Goal: Task Accomplishment & Management: Manage account settings

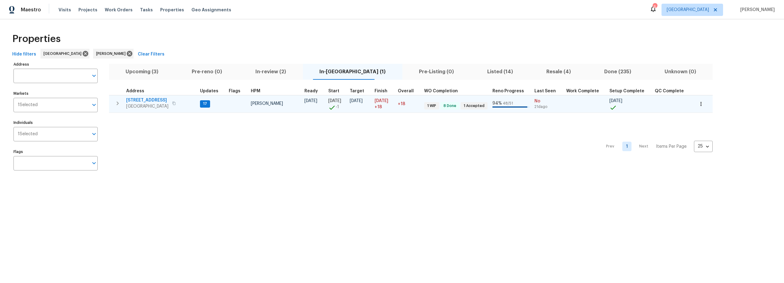
click at [142, 99] on span "1917 W Saxony Rd" at bounding box center [147, 100] width 42 height 6
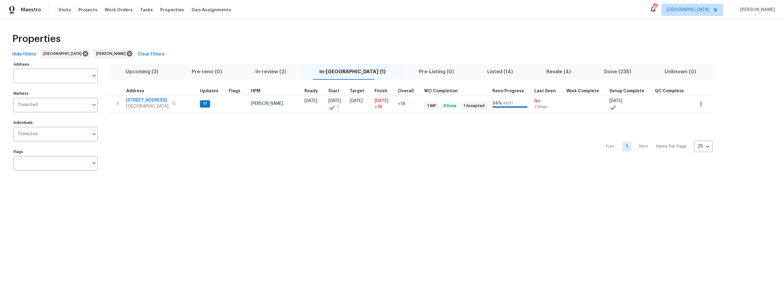
click at [145, 72] on span "Upcoming (3)" at bounding box center [142, 71] width 59 height 9
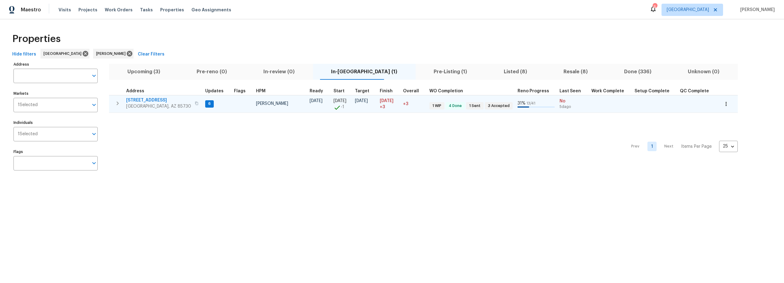
click at [152, 100] on span "[STREET_ADDRESS]" at bounding box center [158, 100] width 65 height 6
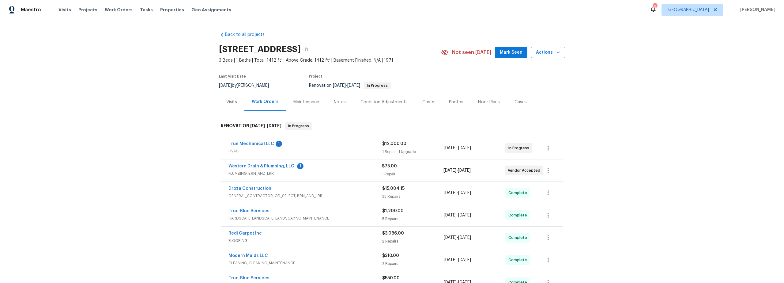
click at [336, 101] on div "Notes" at bounding box center [340, 102] width 12 height 6
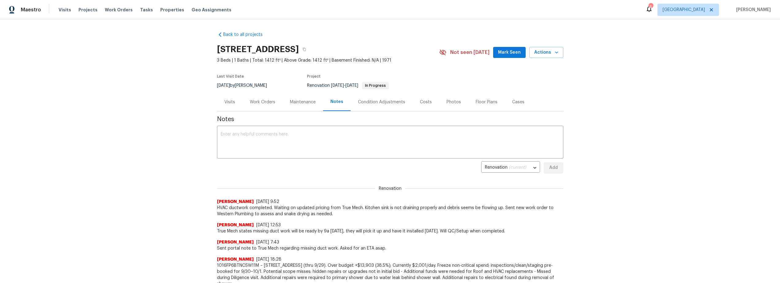
click at [423, 104] on div "Costs" at bounding box center [426, 102] width 12 height 6
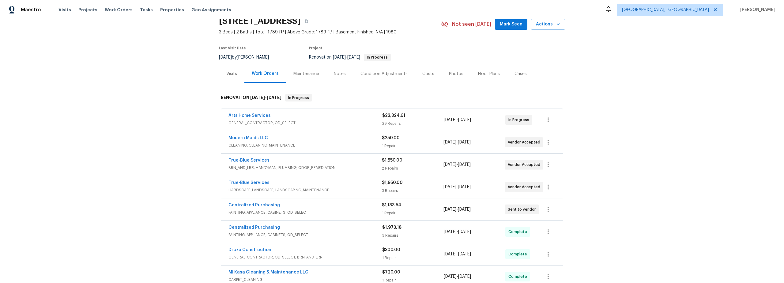
scroll to position [28, 0]
click at [426, 74] on div "Costs" at bounding box center [429, 74] width 12 height 6
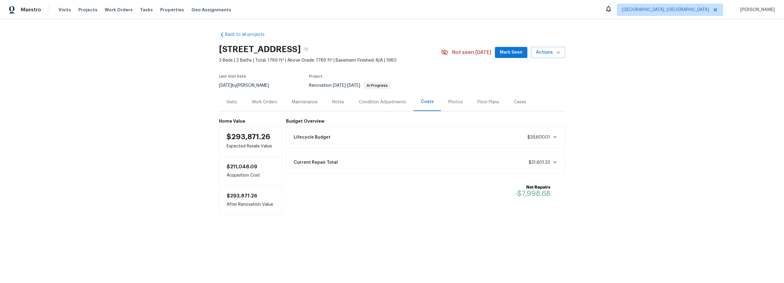
click at [336, 103] on div "Notes" at bounding box center [338, 102] width 12 height 6
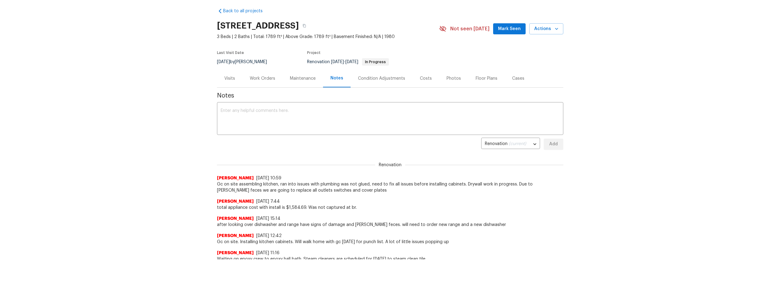
scroll to position [17, 0]
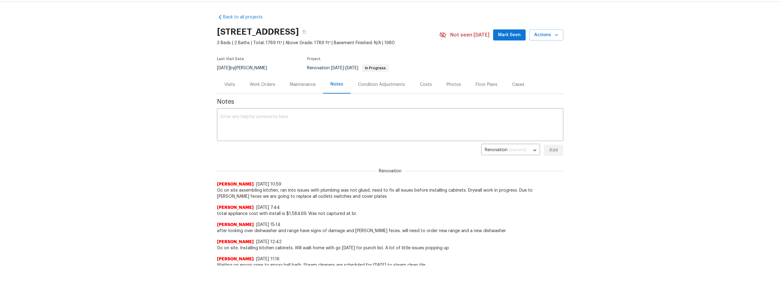
drag, startPoint x: 422, startPoint y: 85, endPoint x: 421, endPoint y: 90, distance: 5.6
click at [422, 85] on div "Costs" at bounding box center [426, 85] width 12 height 6
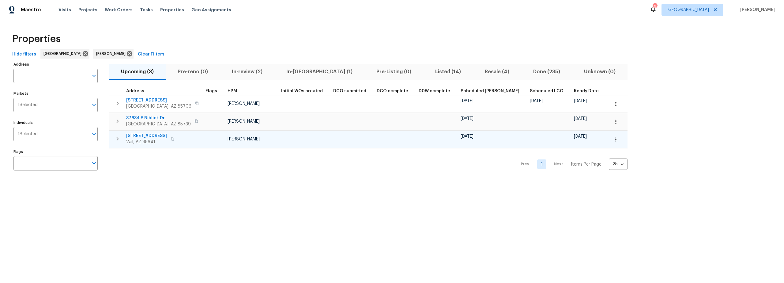
click at [159, 135] on span "10424 S Painted Mare Dr" at bounding box center [146, 136] width 41 height 6
click at [613, 140] on icon "button" at bounding box center [616, 139] width 6 height 6
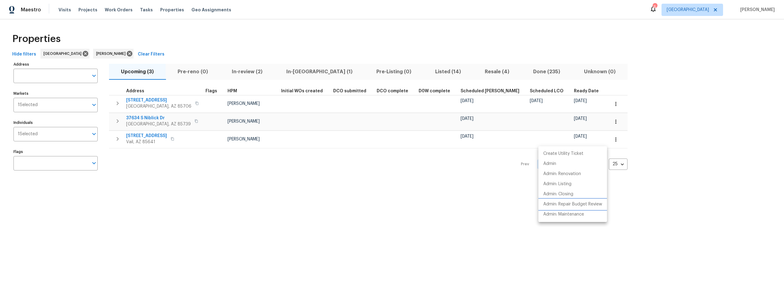
click at [571, 202] on p "Admin: Repair Budget Review" at bounding box center [573, 204] width 59 height 6
click at [300, 169] on div at bounding box center [392, 141] width 784 height 283
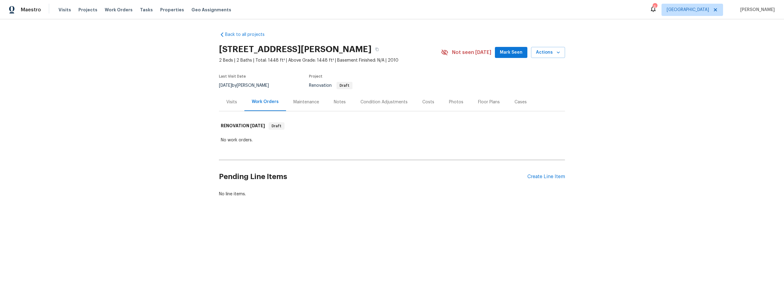
click at [334, 101] on div "Notes" at bounding box center [340, 102] width 12 height 6
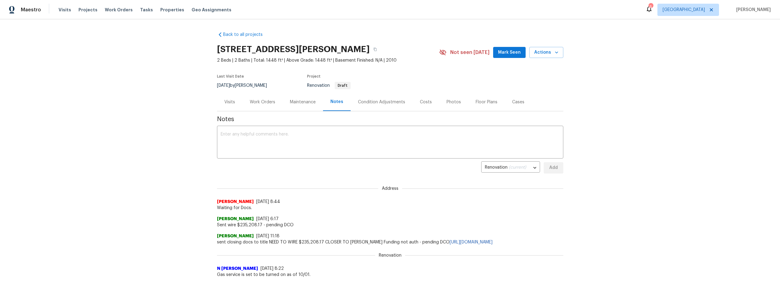
click at [263, 103] on div "Work Orders" at bounding box center [262, 102] width 25 height 6
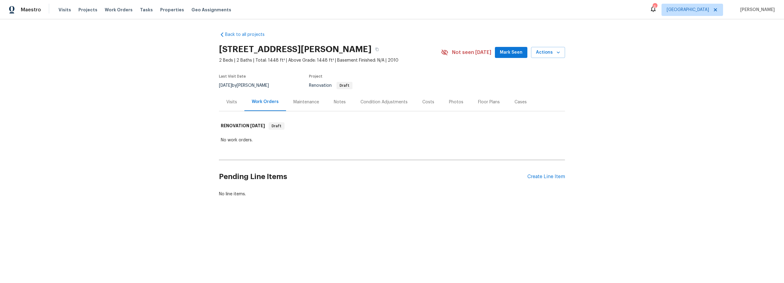
click at [372, 105] on div "Condition Adjustments" at bounding box center [384, 102] width 62 height 18
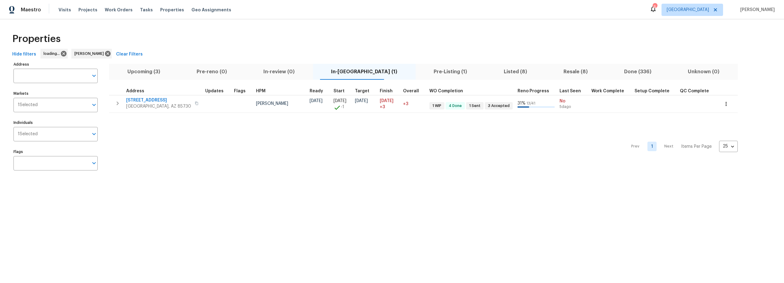
click at [131, 71] on span "Upcoming (3)" at bounding box center [144, 71] width 62 height 9
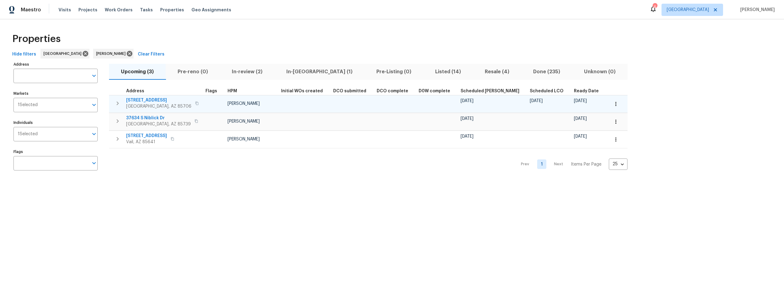
click at [613, 105] on icon "button" at bounding box center [616, 104] width 6 height 6
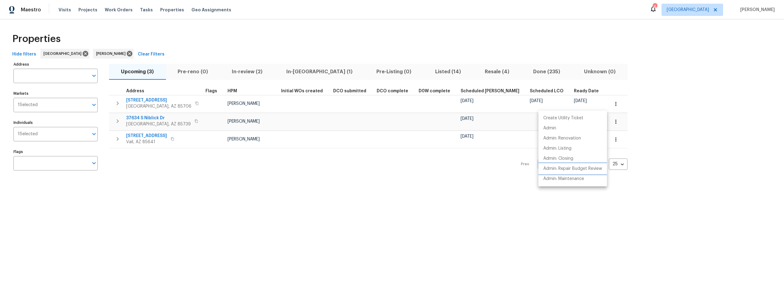
click at [573, 170] on p "Admin: Repair Budget Review" at bounding box center [573, 168] width 59 height 6
drag, startPoint x: 321, startPoint y: 210, endPoint x: 327, endPoint y: 210, distance: 5.8
click at [322, 210] on div at bounding box center [392, 141] width 784 height 283
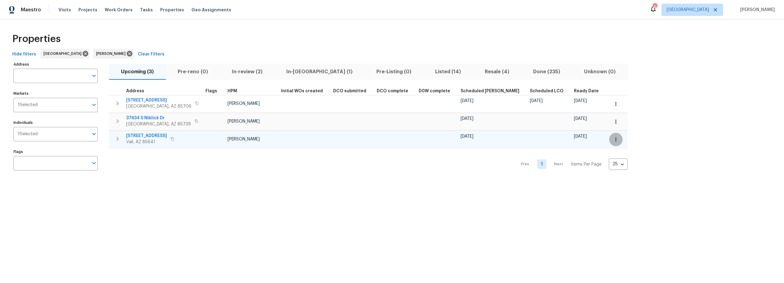
click at [613, 140] on icon "button" at bounding box center [616, 139] width 6 height 6
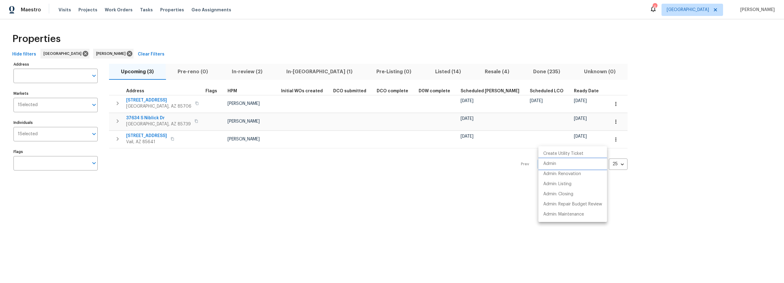
click at [548, 164] on p "Admin" at bounding box center [550, 164] width 13 height 6
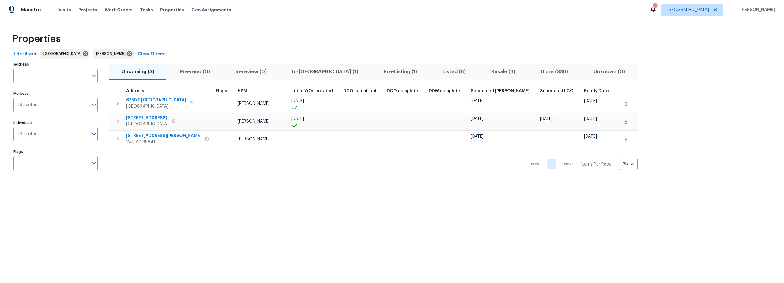
click at [302, 40] on div "Properties" at bounding box center [392, 39] width 765 height 20
click at [293, 73] on span "In-[GEOGRAPHIC_DATA] (1)" at bounding box center [325, 71] width 84 height 9
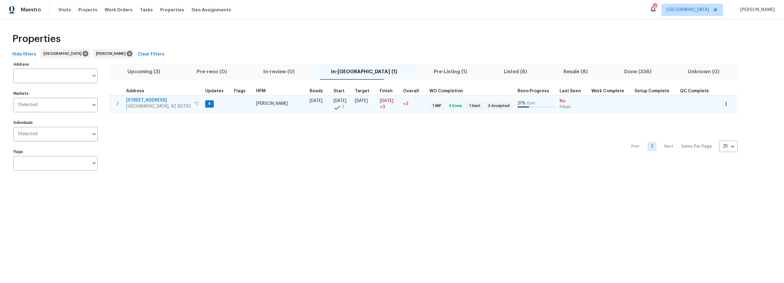
click at [116, 103] on icon "button" at bounding box center [117, 103] width 7 height 7
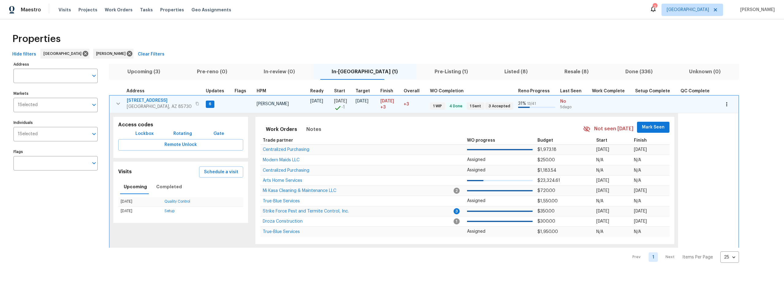
click at [145, 133] on span "Lockbox" at bounding box center [144, 134] width 18 height 8
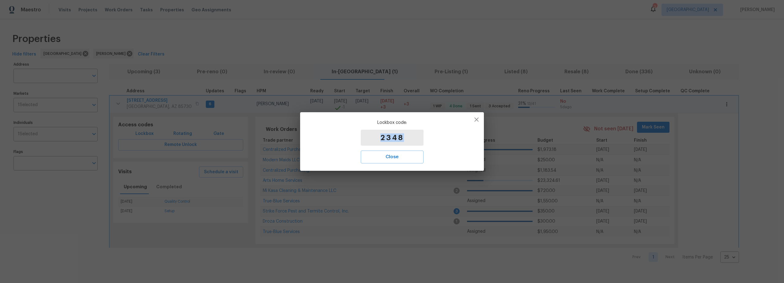
drag, startPoint x: 381, startPoint y: 140, endPoint x: 410, endPoint y: 141, distance: 28.8
click at [410, 141] on p "2348" at bounding box center [392, 138] width 63 height 16
click at [476, 122] on icon "button" at bounding box center [476, 119] width 7 height 7
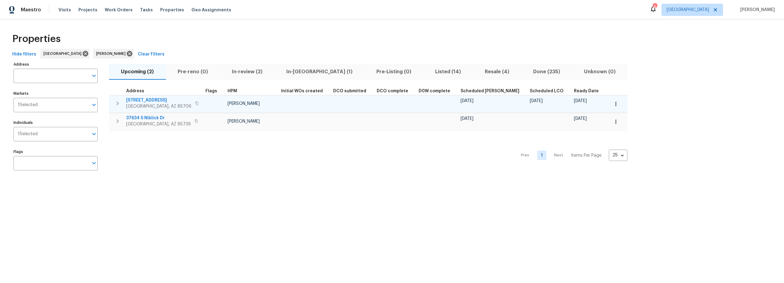
click at [613, 106] on icon "button" at bounding box center [616, 104] width 6 height 6
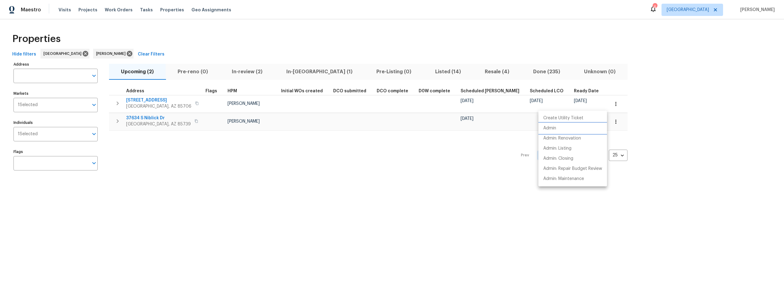
click at [561, 128] on li "Admin" at bounding box center [573, 128] width 69 height 10
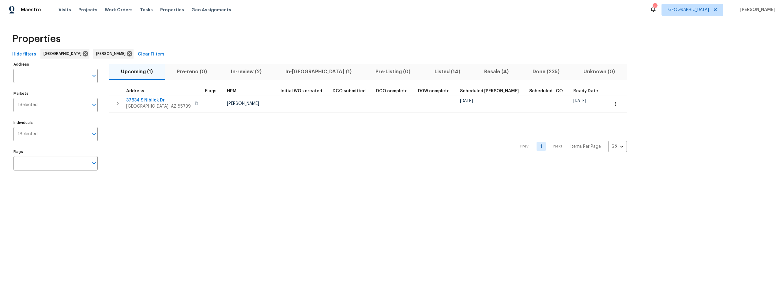
click at [295, 71] on span "In-[GEOGRAPHIC_DATA] (1)" at bounding box center [318, 71] width 83 height 9
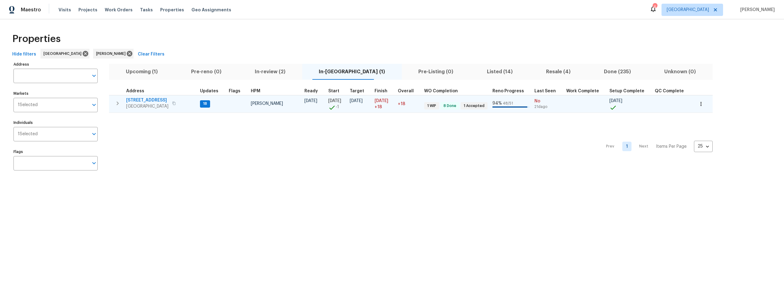
click at [698, 106] on icon "button" at bounding box center [701, 104] width 6 height 6
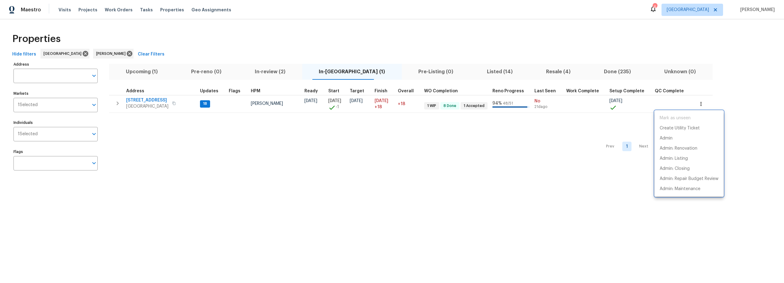
click at [435, 144] on div at bounding box center [392, 141] width 784 height 283
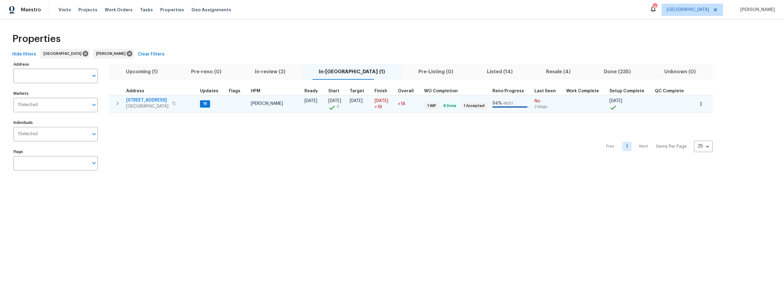
click at [146, 100] on span "1917 W Saxony Rd" at bounding box center [147, 100] width 42 height 6
click at [117, 104] on icon "button" at bounding box center [117, 103] width 7 height 7
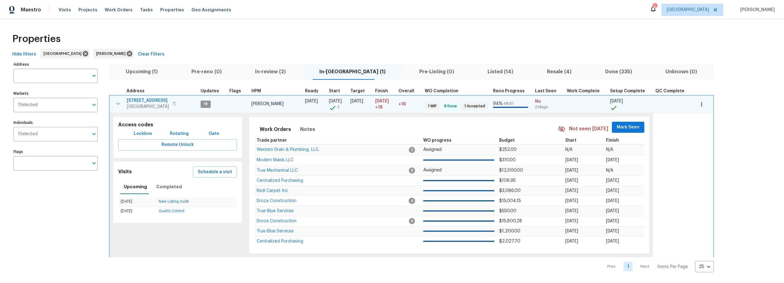
click at [148, 134] on span "Lockbox" at bounding box center [143, 134] width 18 height 8
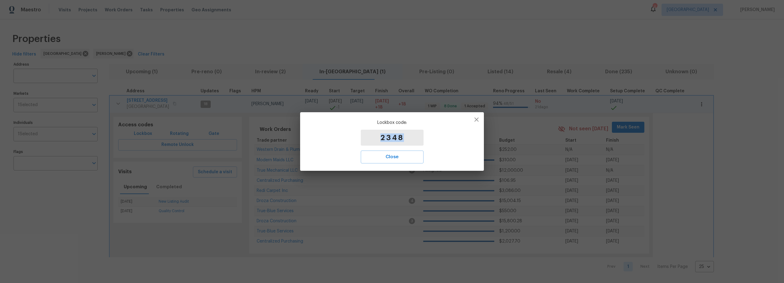
drag, startPoint x: 380, startPoint y: 135, endPoint x: 412, endPoint y: 137, distance: 31.6
click at [412, 137] on p "2348" at bounding box center [392, 138] width 63 height 16
copy p "2348"
click at [478, 119] on icon "button" at bounding box center [476, 119] width 7 height 7
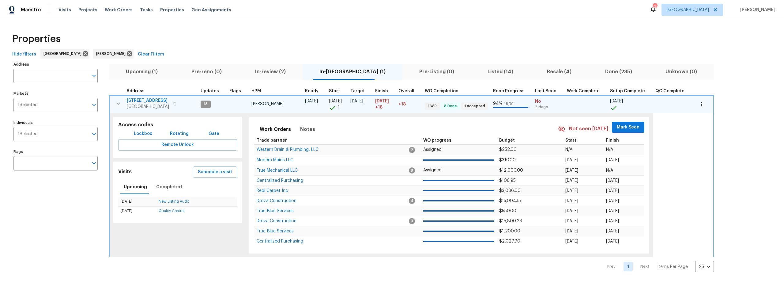
click at [251, 38] on div "Properties" at bounding box center [392, 39] width 765 height 20
click at [116, 104] on icon "button" at bounding box center [118, 103] width 7 height 7
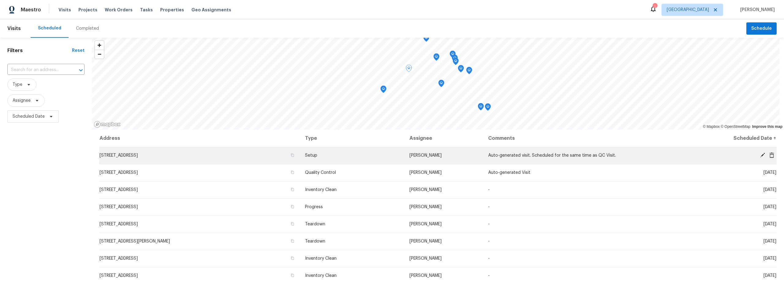
scroll to position [65, 0]
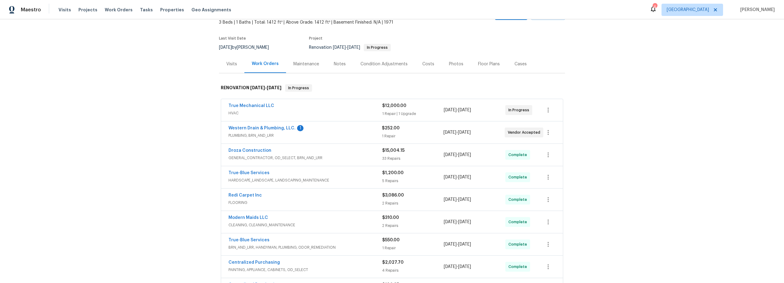
scroll to position [37, 0]
click at [272, 130] on link "Western Drain & Plumbing, LLC." at bounding box center [262, 129] width 67 height 4
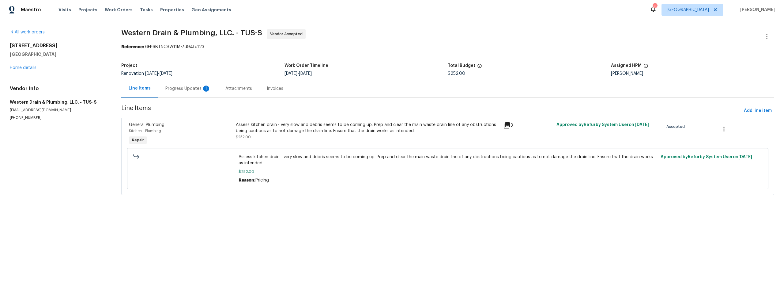
click at [186, 90] on div "Progress Updates 1" at bounding box center [187, 88] width 45 height 6
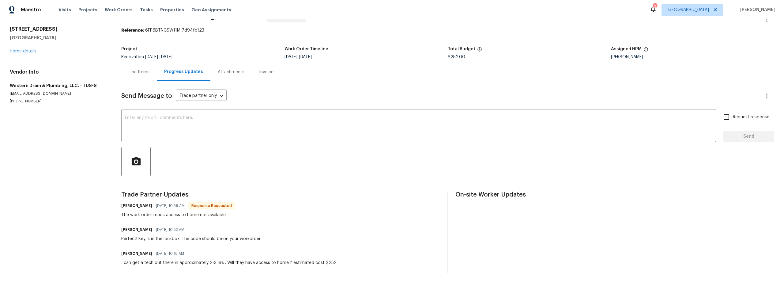
scroll to position [21, 0]
click at [195, 122] on textarea at bounding box center [419, 126] width 588 height 21
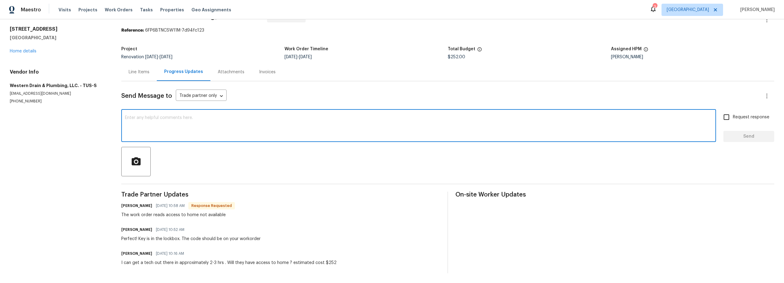
click at [149, 116] on textarea at bounding box center [419, 126] width 588 height 21
paste textarea "2348"
drag, startPoint x: 160, startPoint y: 113, endPoint x: 170, endPoint y: 117, distance: 10.5
click at [160, 116] on textarea "hey lockbox code2348" at bounding box center [419, 126] width 588 height 21
type textarea "hey lockbox code is 2348"
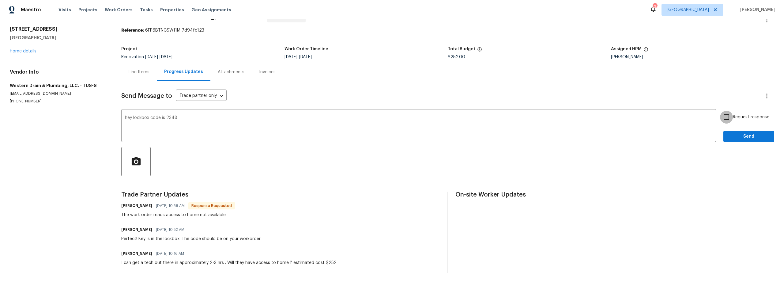
click at [725, 114] on input "Request response" at bounding box center [726, 117] width 13 height 13
checkbox input "true"
click at [736, 133] on span "Send" at bounding box center [749, 137] width 41 height 8
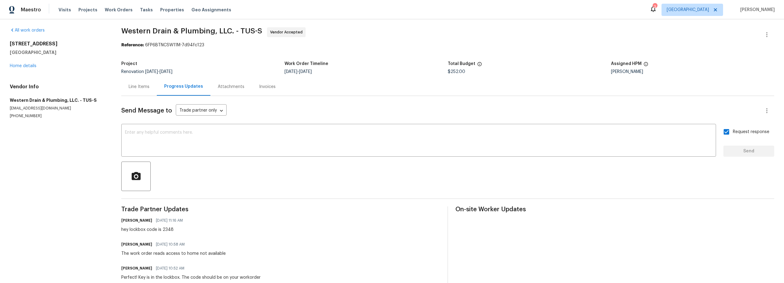
scroll to position [0, 0]
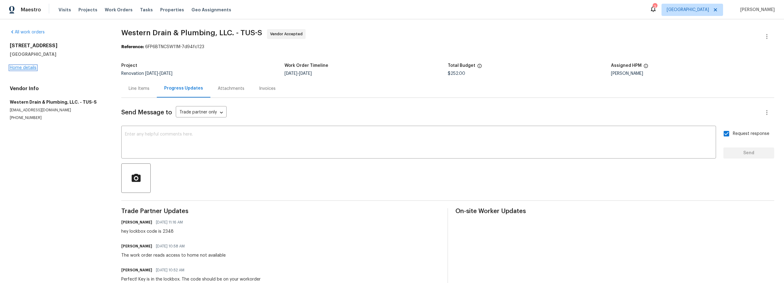
click at [21, 68] on link "Home details" at bounding box center [23, 68] width 27 height 4
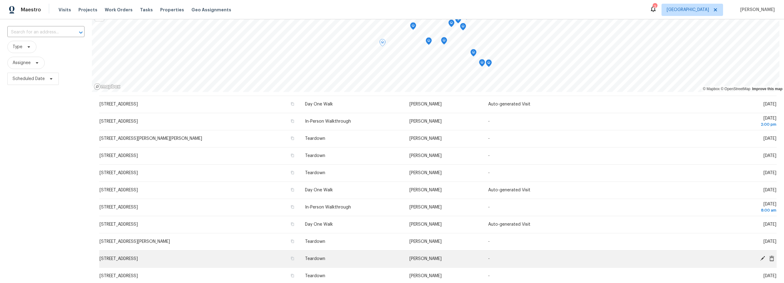
scroll to position [78, 0]
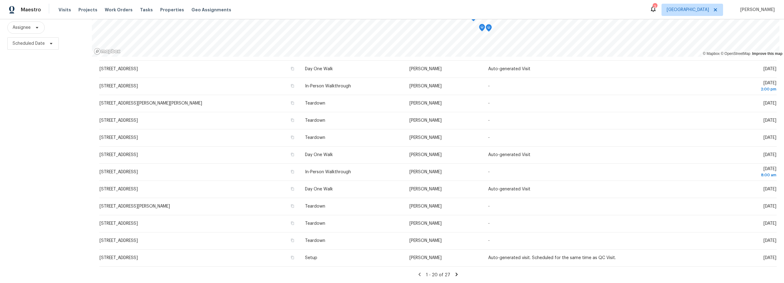
click at [454, 271] on icon at bounding box center [457, 274] width 6 height 6
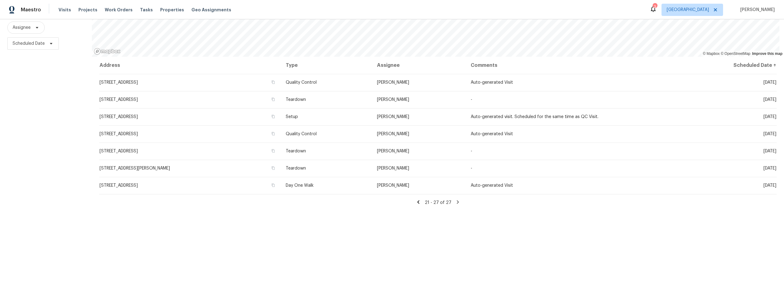
click at [419, 200] on icon at bounding box center [418, 201] width 2 height 3
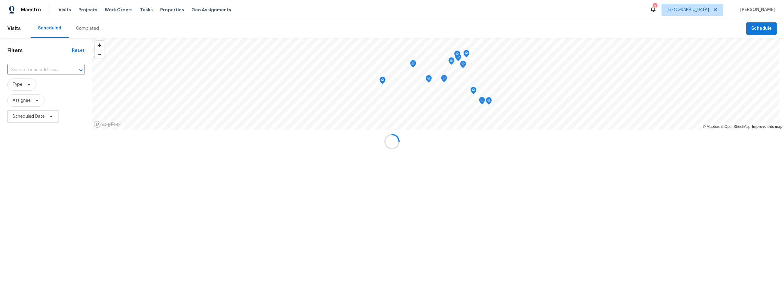
scroll to position [0, 0]
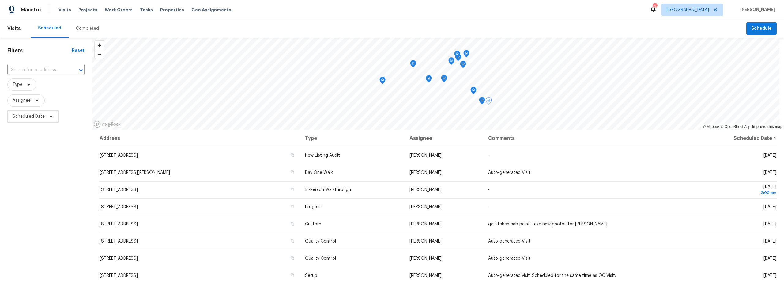
click at [85, 175] on div "Filters Reset ​ Type Assignee Scheduled Date" at bounding box center [46, 197] width 92 height 318
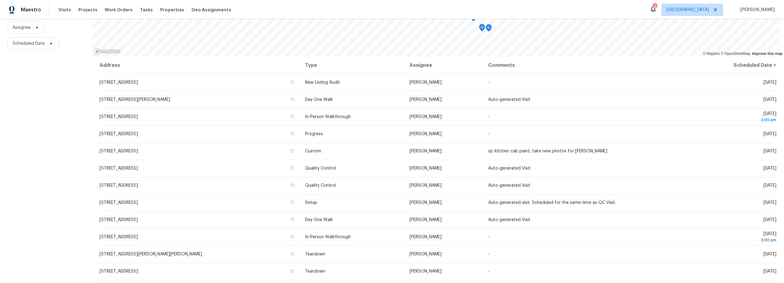
scroll to position [78, 0]
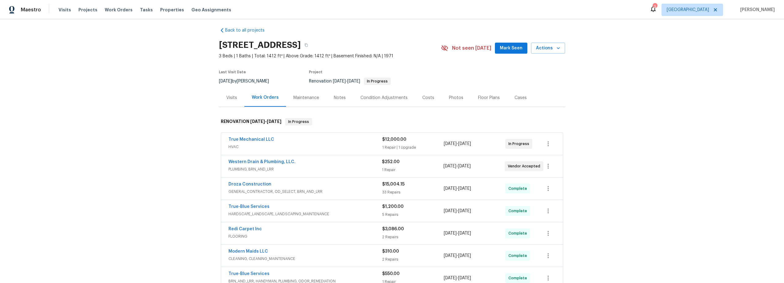
scroll to position [9, 0]
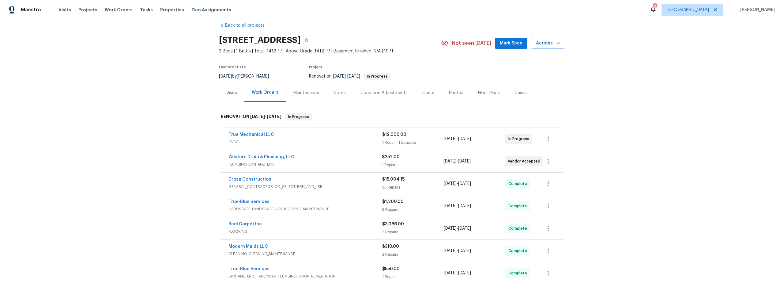
click at [292, 160] on div "Western Drain & Plumbing, LLC." at bounding box center [306, 157] width 154 height 7
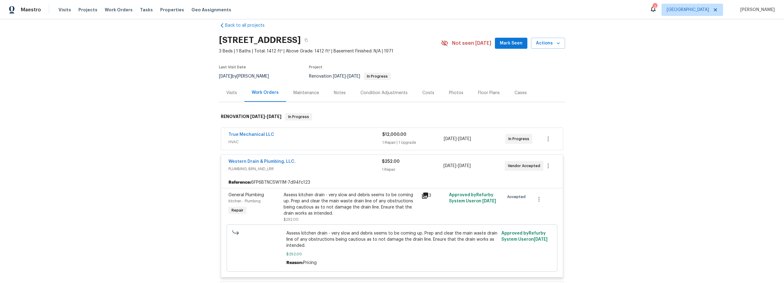
click at [270, 159] on span "Western Drain & Plumbing, LLC." at bounding box center [262, 161] width 67 height 6
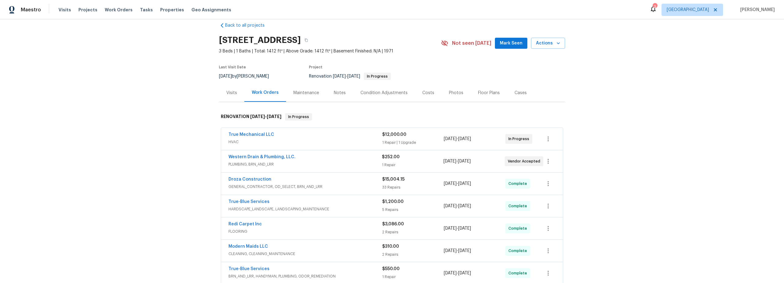
click at [274, 159] on span "Western Drain & Plumbing, LLC." at bounding box center [262, 157] width 67 height 6
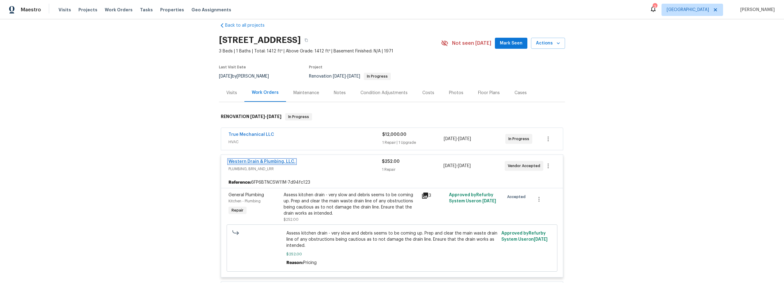
click at [270, 161] on link "Western Drain & Plumbing, LLC." at bounding box center [262, 161] width 67 height 4
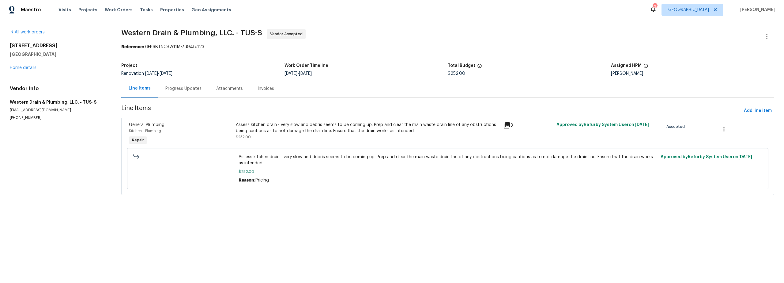
click at [180, 90] on div "Progress Updates" at bounding box center [183, 88] width 36 height 6
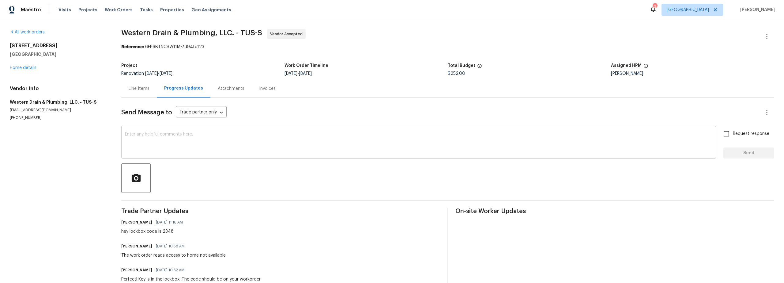
click at [164, 148] on textarea at bounding box center [419, 142] width 588 height 21
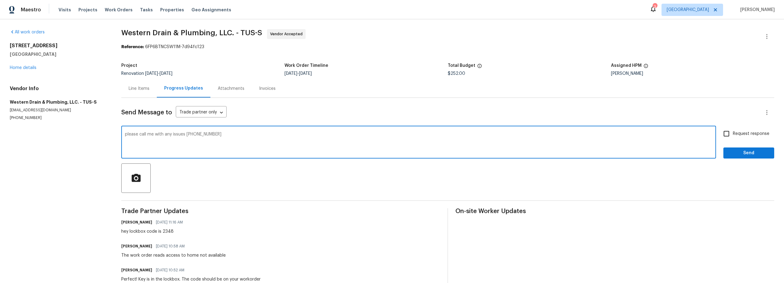
click at [185, 135] on textarea "please call me with any issues 267 799 3273" at bounding box center [419, 142] width 588 height 21
type textarea "please call me with any issues 267 799 3273"
click at [727, 134] on input "Request response" at bounding box center [726, 133] width 13 height 13
checkbox input "true"
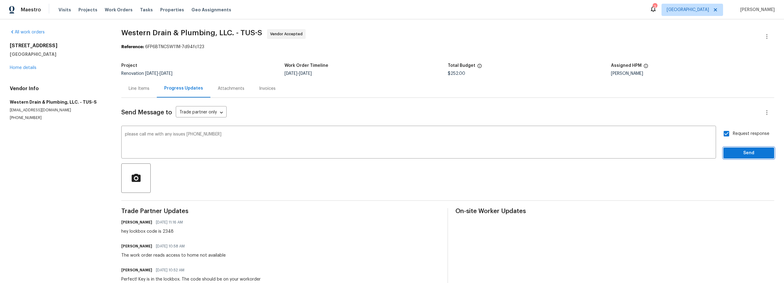
click at [741, 150] on span "Send" at bounding box center [749, 153] width 41 height 8
click at [29, 67] on link "Home details" at bounding box center [23, 68] width 27 height 4
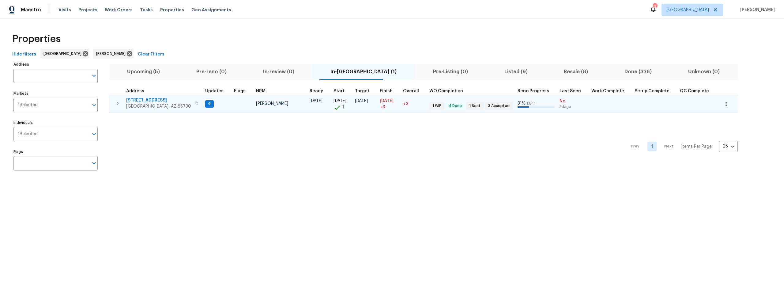
click at [118, 104] on icon "button" at bounding box center [118, 103] width 2 height 4
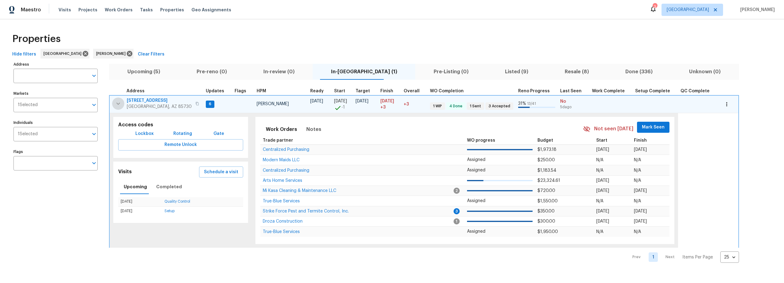
click at [117, 104] on icon "button" at bounding box center [118, 103] width 7 height 7
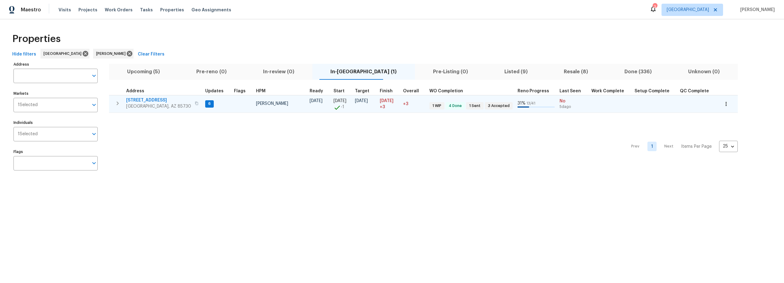
click at [143, 71] on span "Upcoming (5)" at bounding box center [144, 71] width 62 height 9
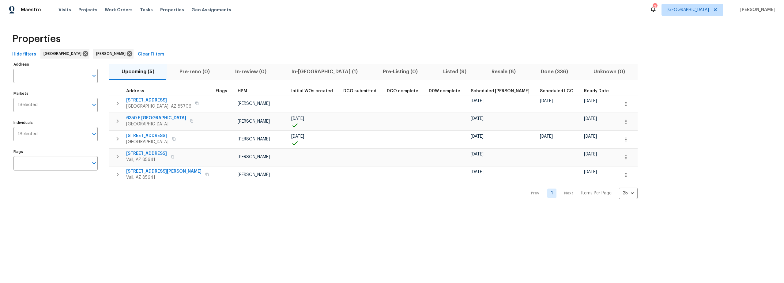
click at [336, 35] on div "Properties" at bounding box center [392, 39] width 765 height 20
click at [483, 70] on span "Resale (8)" at bounding box center [504, 71] width 42 height 9
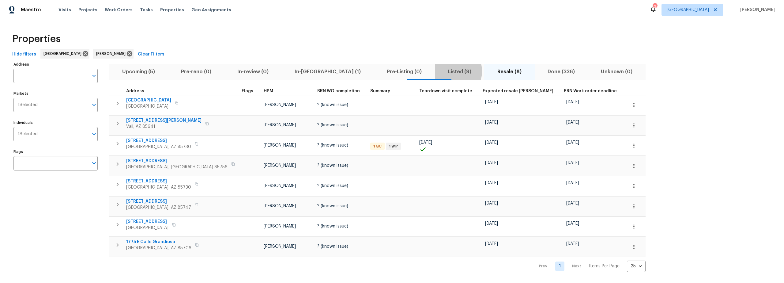
click at [439, 71] on span "Listed (9)" at bounding box center [460, 71] width 42 height 9
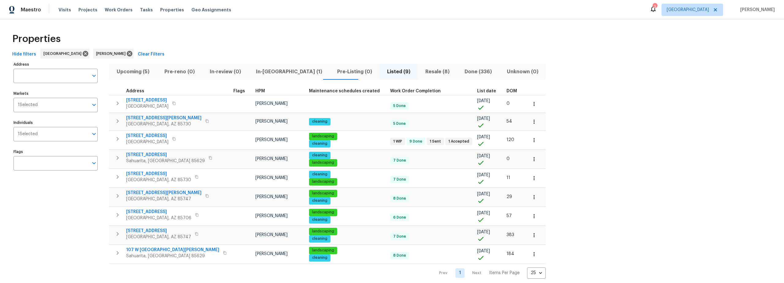
click at [139, 71] on span "Upcoming (5)" at bounding box center [133, 71] width 40 height 9
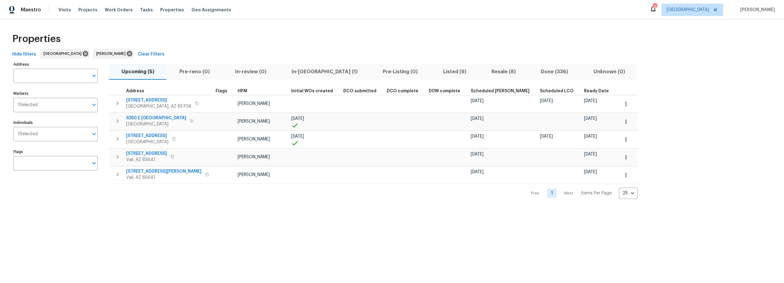
click at [213, 42] on div "Properties" at bounding box center [392, 39] width 765 height 20
click at [623, 156] on icon "button" at bounding box center [626, 157] width 6 height 6
click at [557, 182] on li "Admin" at bounding box center [573, 182] width 69 height 10
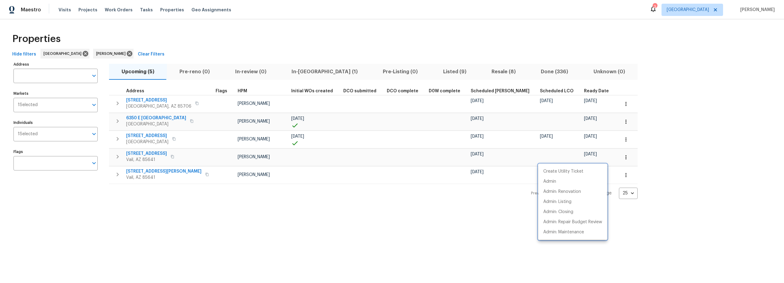
click at [169, 194] on div at bounding box center [392, 141] width 784 height 283
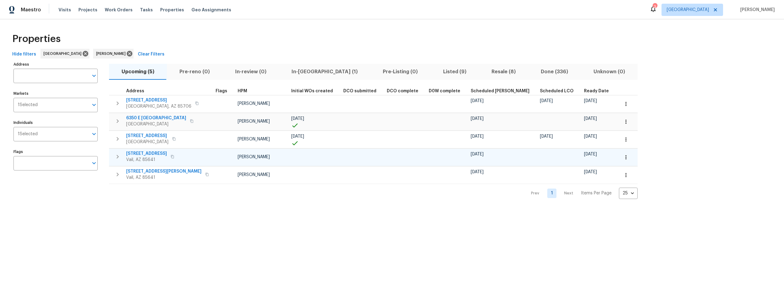
click at [150, 153] on span "10424 S Painted Mare Dr" at bounding box center [146, 153] width 41 height 6
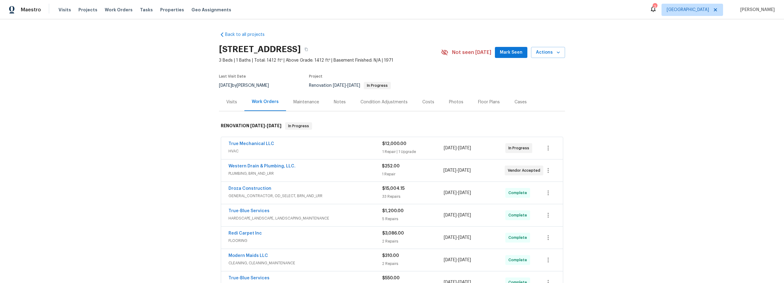
click at [355, 19] on div "Back to all projects [STREET_ADDRESS] 3 Beds | 1 Baths | Total: 1412 ft² | Abov…" at bounding box center [392, 151] width 784 height 264
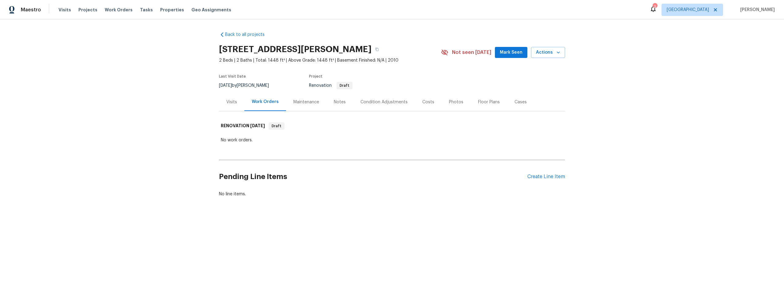
click at [394, 104] on div "Condition Adjustments" at bounding box center [384, 102] width 47 height 6
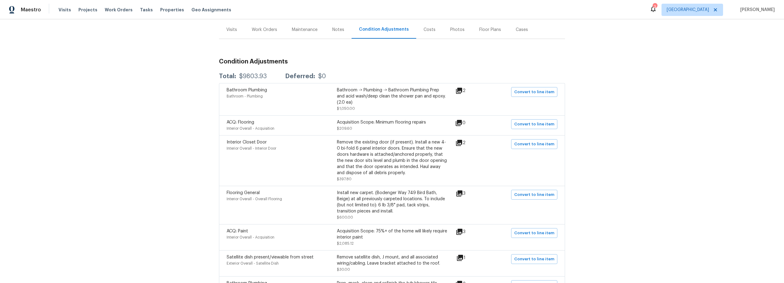
scroll to position [73, 0]
click at [461, 90] on icon at bounding box center [459, 89] width 7 height 7
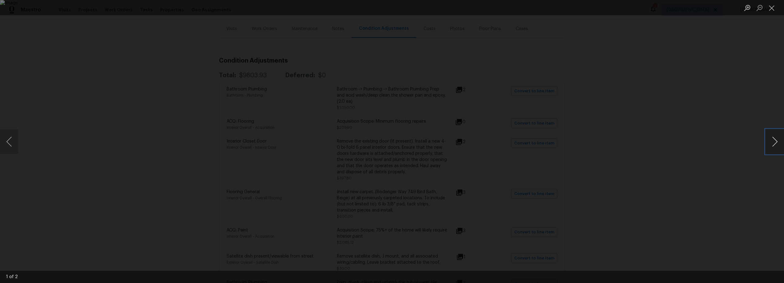
click at [773, 143] on button "Next image" at bounding box center [775, 141] width 18 height 25
click at [774, 11] on button "Close lightbox" at bounding box center [772, 7] width 12 height 11
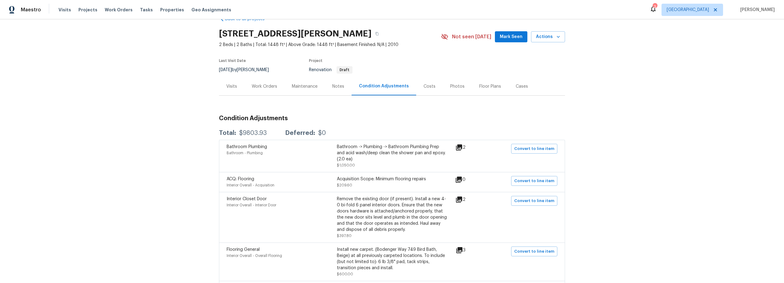
scroll to position [0, 0]
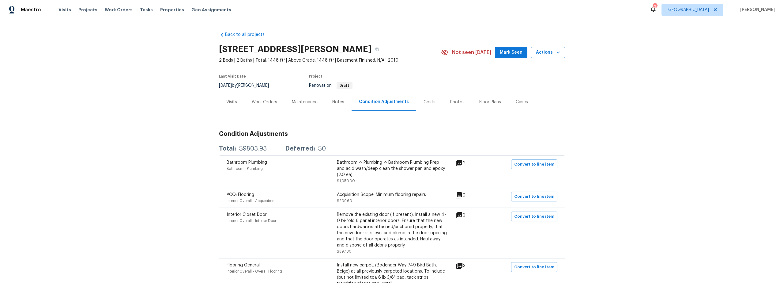
click at [269, 102] on div "Work Orders" at bounding box center [264, 102] width 25 height 6
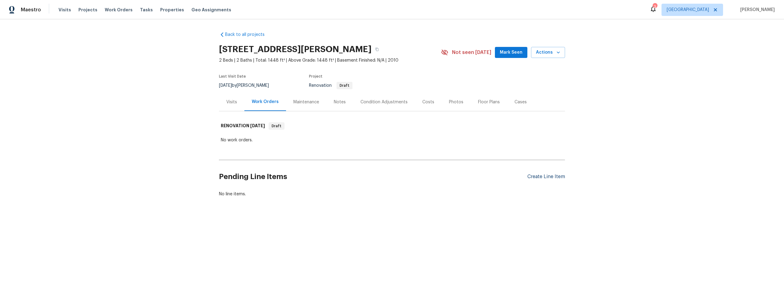
click at [537, 179] on div "Pending Line Items Create Line Item" at bounding box center [392, 176] width 346 height 28
click at [532, 175] on div "Create Line Item" at bounding box center [547, 177] width 38 height 6
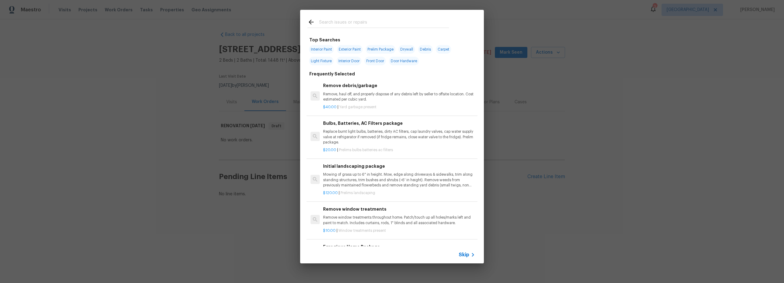
click at [342, 20] on input "text" at bounding box center [384, 22] width 130 height 9
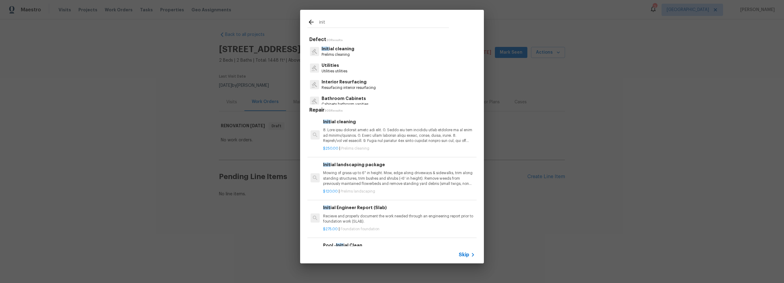
type input "init"
click at [359, 55] on div "Init ial cleaning Prelims cleaning" at bounding box center [392, 51] width 169 height 17
click at [359, 52] on div "Init ial cleaning Prelims cleaning" at bounding box center [392, 51] width 169 height 17
click at [347, 51] on p "Init ial cleaning" at bounding box center [338, 49] width 33 height 6
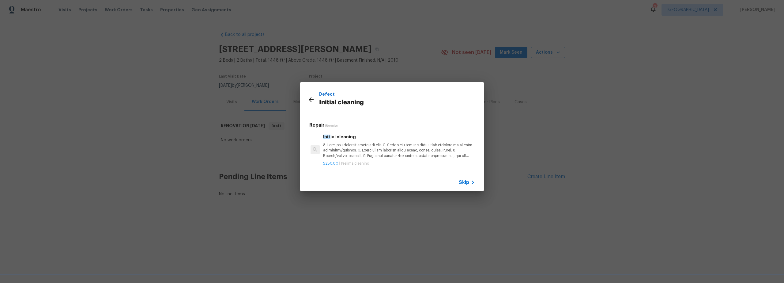
click at [389, 150] on p at bounding box center [399, 150] width 152 height 16
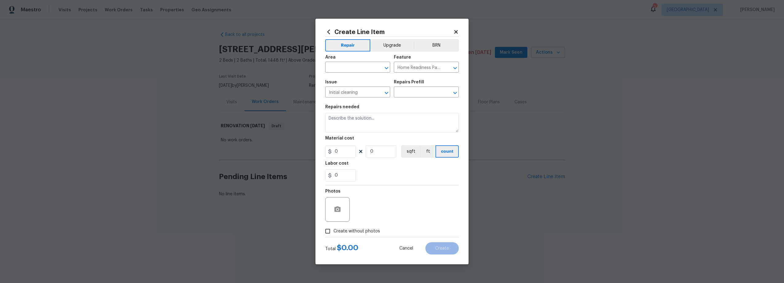
type input "Initial cleaning $250.00"
type textarea "1. Wipe down exterior doors and trim. 2. Clean out all exterior light fixtures …"
type input "250"
type input "1"
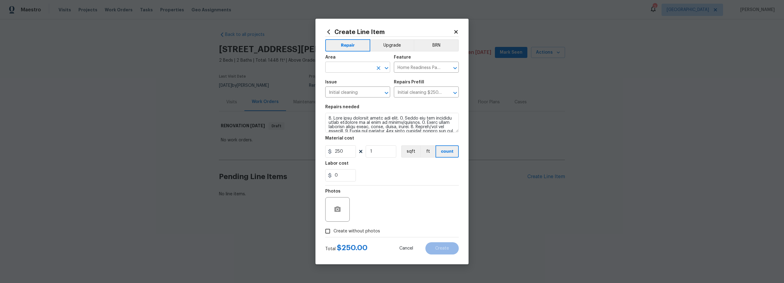
click at [347, 69] on input "text" at bounding box center [349, 67] width 48 height 9
click at [346, 92] on li "Interior Overall" at bounding box center [357, 91] width 65 height 10
type input "Interior Overall"
click at [328, 230] on input "Create without photos" at bounding box center [328, 231] width 12 height 12
checkbox input "true"
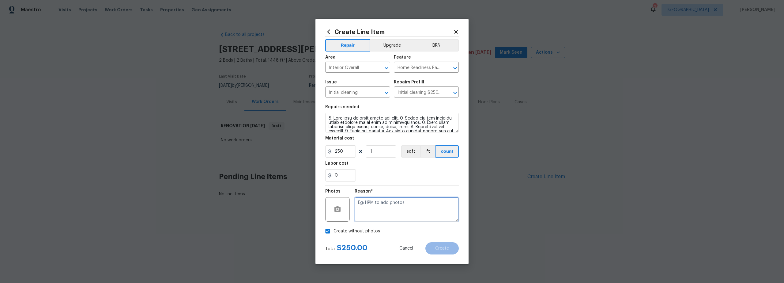
drag, startPoint x: 382, startPoint y: 200, endPoint x: 383, endPoint y: 204, distance: 4.6
click at [382, 203] on textarea at bounding box center [407, 209] width 104 height 25
type textarea "prelim"
click at [447, 248] on span "Create" at bounding box center [442, 248] width 14 height 5
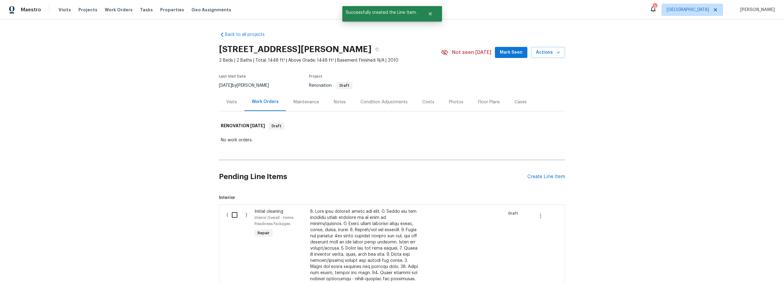
click at [233, 212] on input "checkbox" at bounding box center [236, 214] width 17 height 13
checkbox input "true"
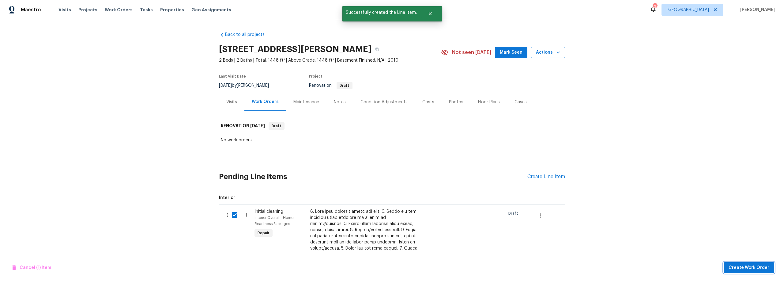
click at [755, 269] on span "Create Work Order" at bounding box center [749, 268] width 41 height 8
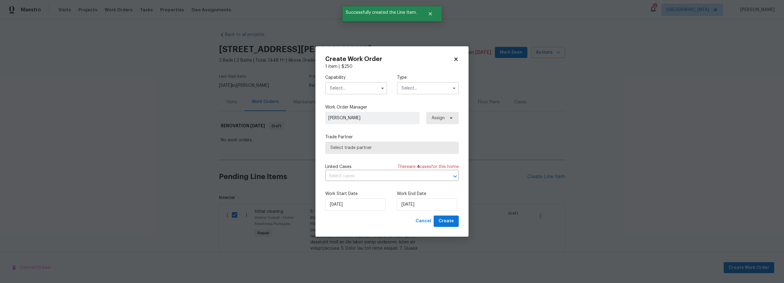
click at [355, 83] on input "text" at bounding box center [356, 88] width 62 height 12
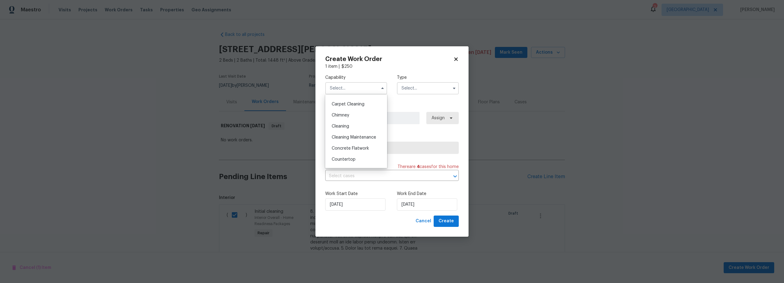
click at [347, 126] on span "Cleaning" at bounding box center [340, 126] width 17 height 4
type input "Cleaning"
click at [419, 87] on input "text" at bounding box center [428, 88] width 62 height 12
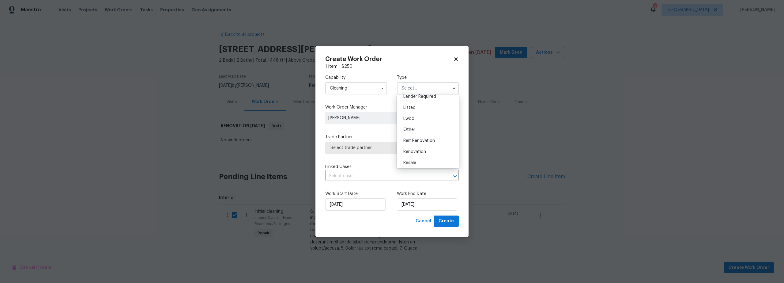
scroll to position [73, 0]
click at [418, 130] on span "Renovation" at bounding box center [415, 128] width 23 height 4
type input "Renovation"
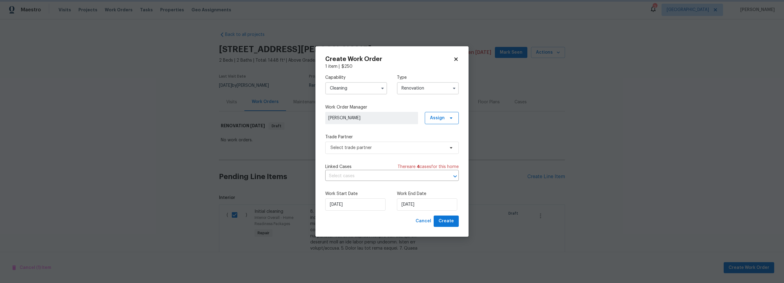
scroll to position [0, 0]
click at [373, 151] on span "Select trade partner" at bounding box center [392, 148] width 134 height 12
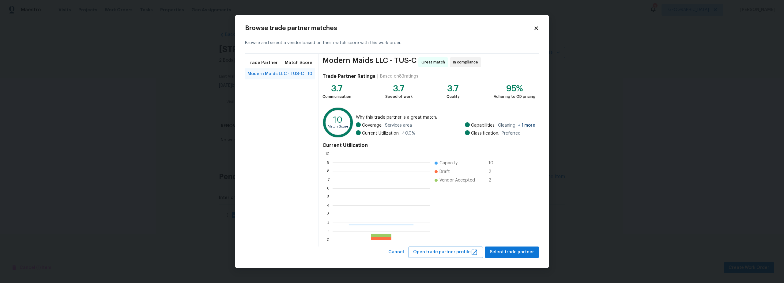
scroll to position [81, 93]
click at [517, 251] on span "Select trade partner" at bounding box center [512, 252] width 44 height 8
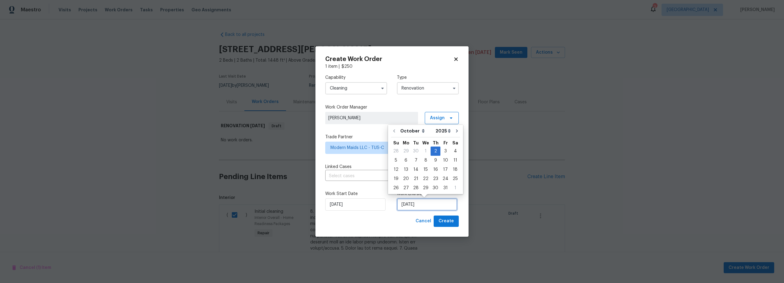
drag, startPoint x: 406, startPoint y: 207, endPoint x: 409, endPoint y: 211, distance: 5.4
click at [406, 207] on input "[DATE]" at bounding box center [427, 204] width 60 height 12
click at [408, 161] on div "6" at bounding box center [406, 160] width 10 height 9
type input "[DATE]"
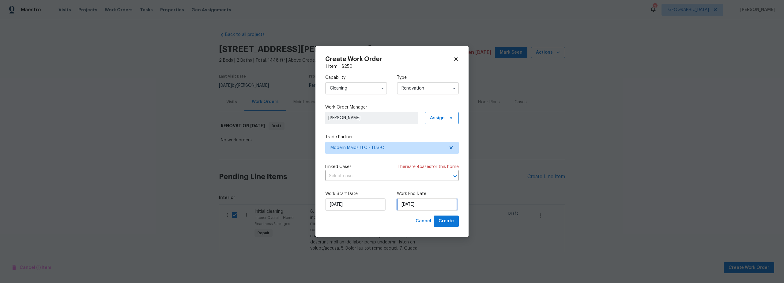
click at [417, 207] on input "[DATE]" at bounding box center [427, 204] width 60 height 12
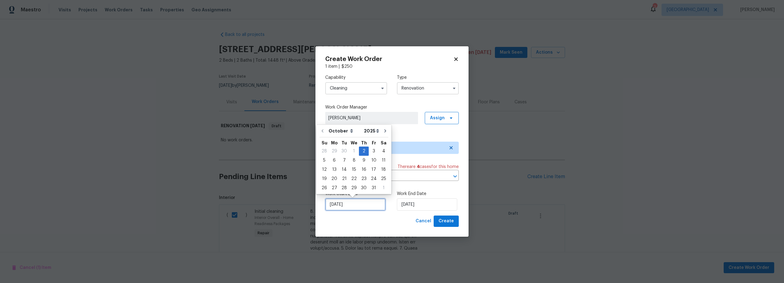
click at [347, 207] on input "[DATE]" at bounding box center [355, 204] width 60 height 12
drag, startPoint x: 334, startPoint y: 162, endPoint x: 354, endPoint y: 169, distance: 20.7
click at [334, 162] on div "6" at bounding box center [334, 160] width 10 height 9
type input "[DATE]"
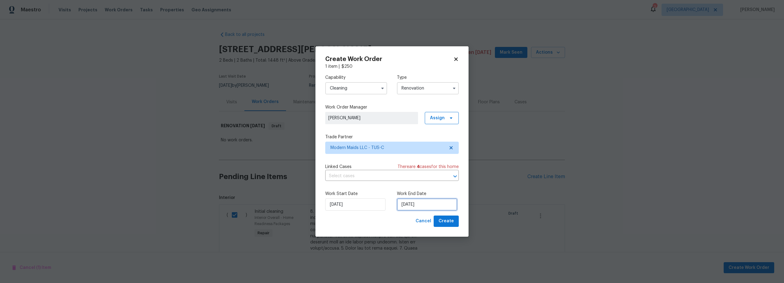
click at [426, 203] on input "[DATE]" at bounding box center [427, 204] width 60 height 12
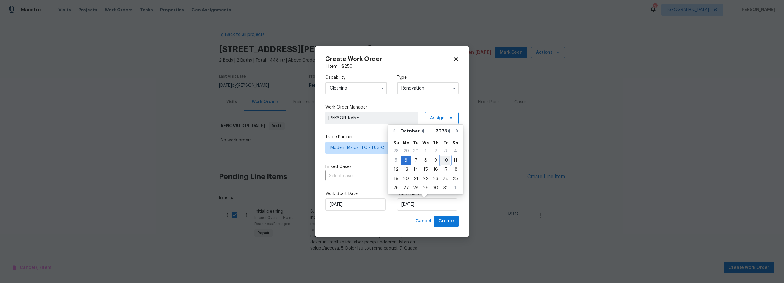
click at [442, 163] on div "10" at bounding box center [446, 160] width 10 height 9
type input "[DATE]"
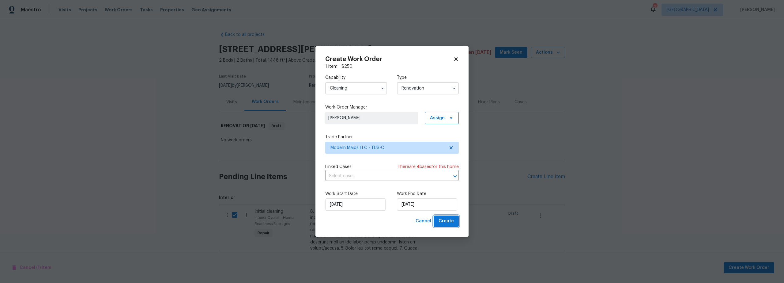
click at [448, 221] on span "Create" at bounding box center [446, 221] width 15 height 8
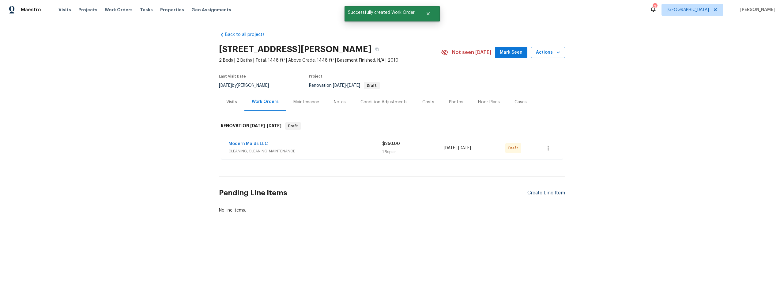
click at [543, 194] on div "Create Line Item" at bounding box center [547, 193] width 38 height 6
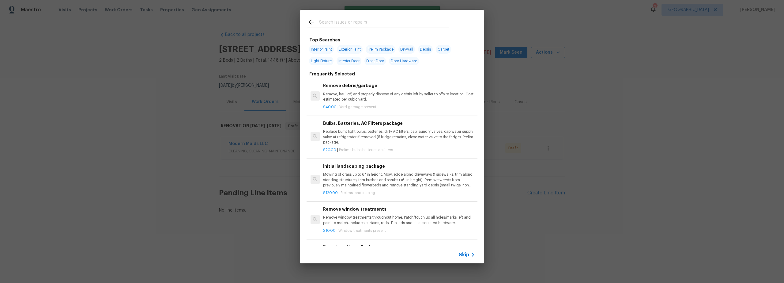
click at [349, 24] on input "text" at bounding box center [384, 22] width 130 height 9
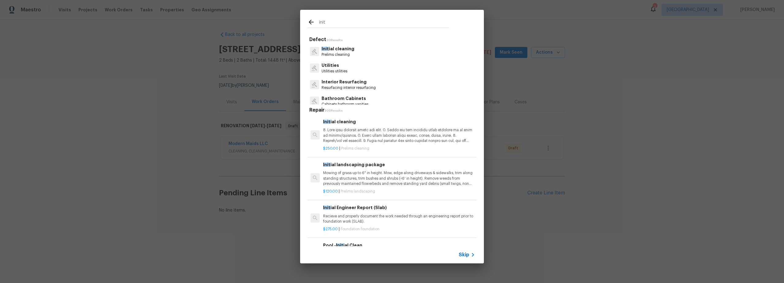
type input "init"
click at [395, 177] on p "Mowing of grass up to 6" in height. Mow, edge along driveways & sidewalks, trim…" at bounding box center [399, 178] width 152 height 16
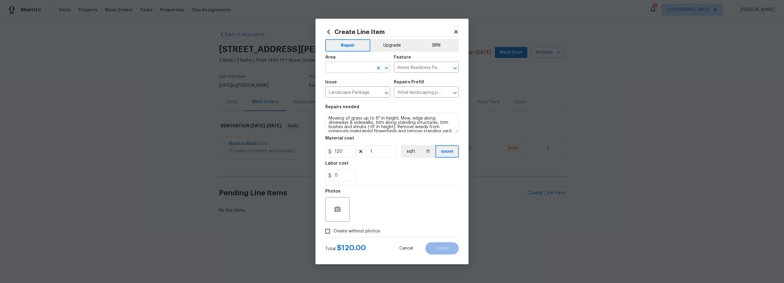
click at [351, 72] on input "text" at bounding box center [349, 67] width 48 height 9
click at [357, 92] on li "Exterior Overall" at bounding box center [357, 91] width 65 height 10
type input "Exterior Overall"
drag, startPoint x: 330, startPoint y: 232, endPoint x: 343, endPoint y: 232, distance: 12.9
click at [331, 232] on input "Create without photos" at bounding box center [328, 231] width 12 height 12
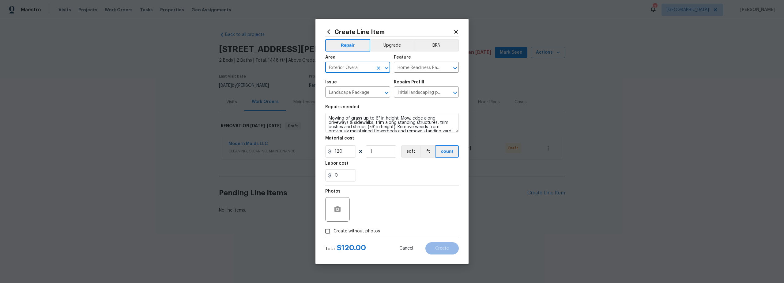
checkbox input "true"
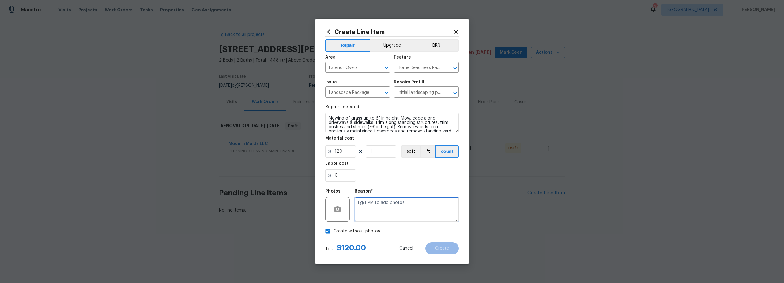
click at [387, 215] on textarea at bounding box center [407, 209] width 104 height 25
type textarea "scout"
click at [451, 250] on button "Create" at bounding box center [442, 248] width 33 height 12
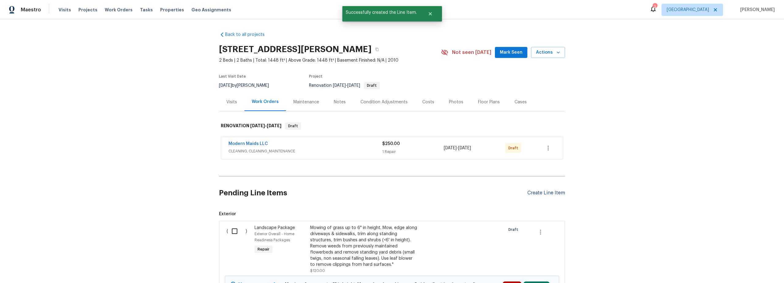
click at [540, 194] on div "Create Line Item" at bounding box center [547, 193] width 38 height 6
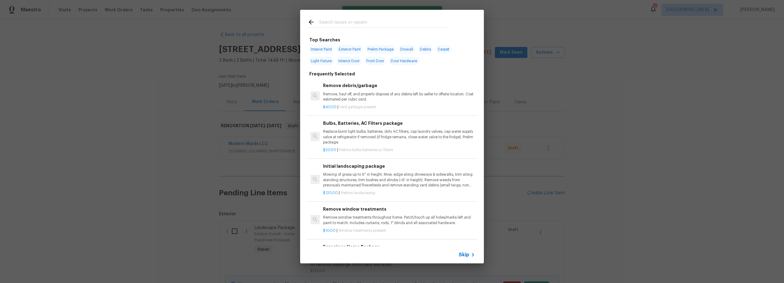
click at [365, 26] on input "text" at bounding box center [384, 22] width 130 height 9
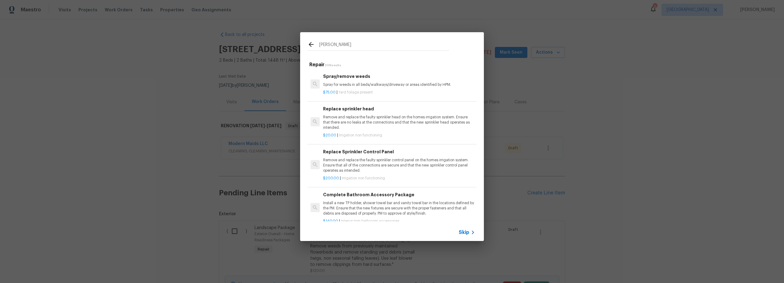
type input "spry"
click at [379, 84] on p "Spray for weeds in all beds/walkways/driveway or areas identified by HPM." at bounding box center [399, 84] width 152 height 5
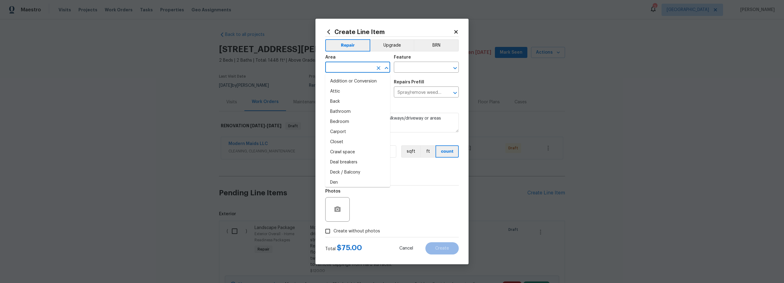
click at [347, 70] on input "text" at bounding box center [349, 67] width 48 height 9
type input "i"
click at [363, 93] on li "Exterior Overall" at bounding box center [357, 91] width 65 height 10
type input "Exterior Overall"
click at [408, 69] on input "text" at bounding box center [418, 67] width 48 height 9
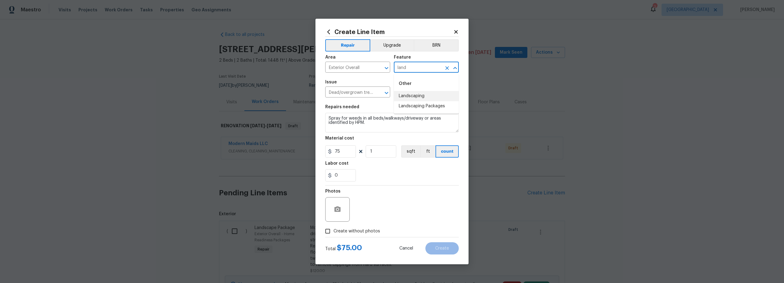
drag, startPoint x: 423, startPoint y: 96, endPoint x: 408, endPoint y: 105, distance: 17.6
click at [423, 96] on li "Landscaping" at bounding box center [426, 96] width 65 height 10
type input "Landscaping"
click at [334, 230] on span "Create without photos" at bounding box center [357, 231] width 47 height 6
click at [334, 230] on input "Create without photos" at bounding box center [328, 231] width 12 height 12
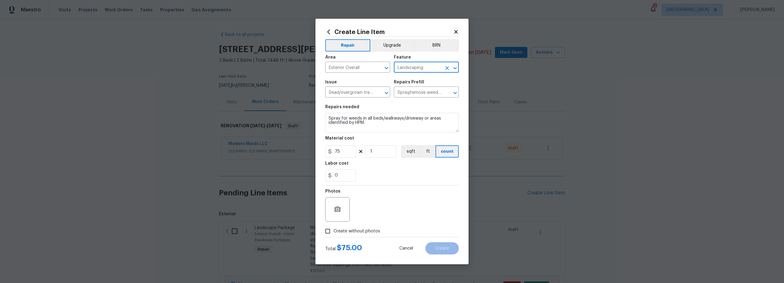
checkbox input "true"
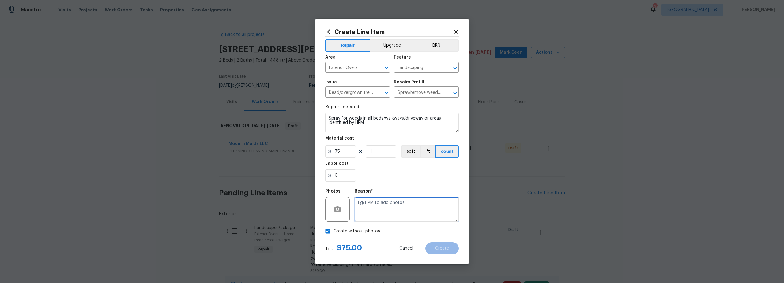
click at [383, 209] on textarea at bounding box center [407, 209] width 104 height 25
type textarea "scout"
click at [444, 247] on span "Create" at bounding box center [442, 248] width 14 height 5
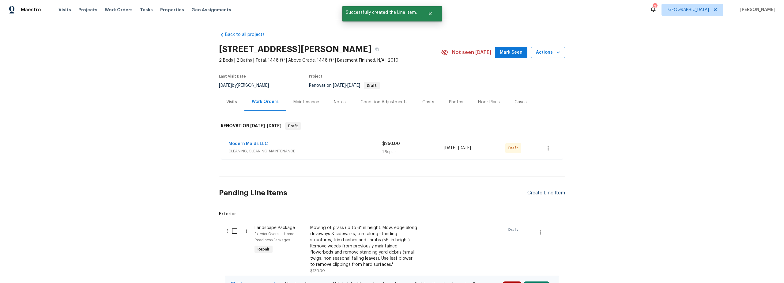
click at [544, 194] on section "Pending Line Items Create Line Item Exterior ( ) Landscape Package Exterior Ove…" at bounding box center [392, 252] width 346 height 147
click at [494, 204] on h2 "Pending Line Items" at bounding box center [373, 193] width 309 height 28
click at [533, 194] on div "Create Line Item" at bounding box center [547, 193] width 38 height 6
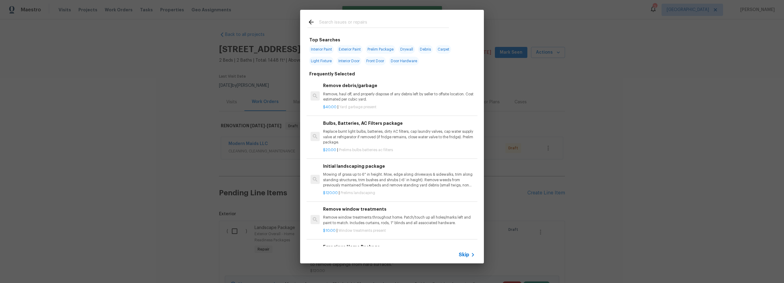
click at [337, 21] on input "text" at bounding box center [384, 22] width 130 height 9
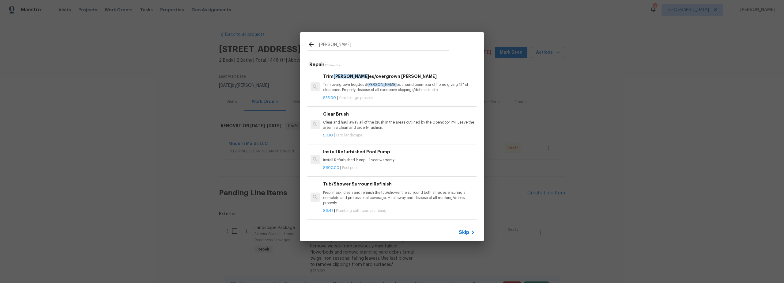
type input "bush"
click at [403, 95] on div "$35.00 | Yard foilage present" at bounding box center [399, 97] width 152 height 8
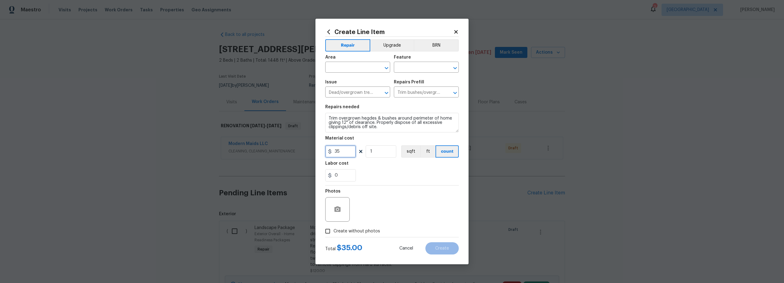
click at [324, 154] on div "Create Line Item Repair Upgrade BRN Area ​ Feature ​ Issue Dead/overgrown tree …" at bounding box center [392, 141] width 153 height 245
type input "400"
click at [341, 69] on input "text" at bounding box center [349, 67] width 48 height 9
click at [351, 90] on li "Interior Overall" at bounding box center [357, 91] width 65 height 10
type input "Interior Overall"
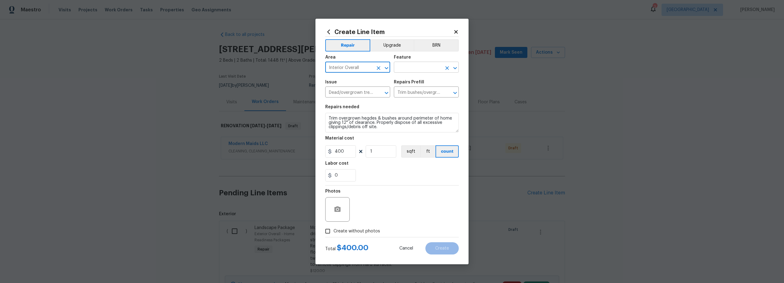
click at [407, 70] on input "text" at bounding box center [418, 67] width 48 height 9
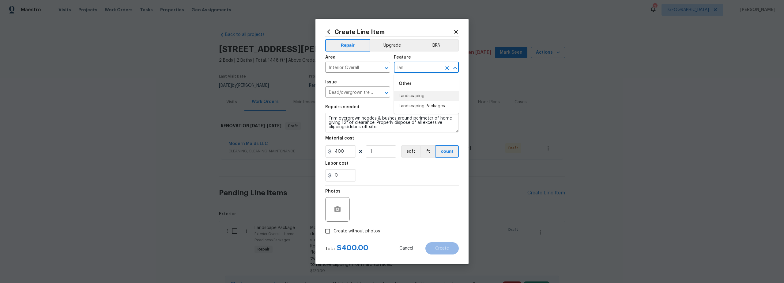
click at [407, 96] on li "Landscaping" at bounding box center [426, 96] width 65 height 10
type input "Landscaping"
click at [360, 65] on input "Interior Overall" at bounding box center [349, 67] width 48 height 9
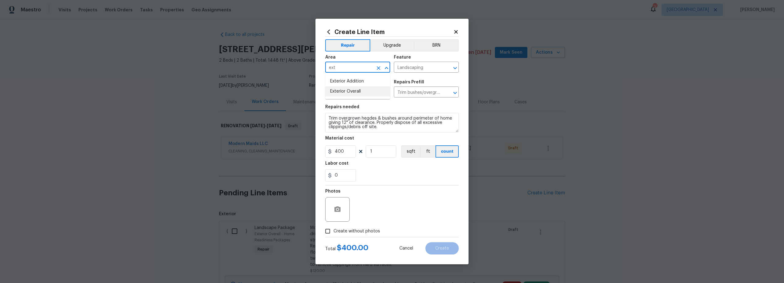
click at [362, 93] on li "Exterior Overall" at bounding box center [357, 91] width 65 height 10
type input "Exterior Overall"
drag, startPoint x: 327, startPoint y: 229, endPoint x: 350, endPoint y: 226, distance: 23.6
click at [328, 229] on input "Create without photos" at bounding box center [328, 231] width 12 height 12
checkbox input "true"
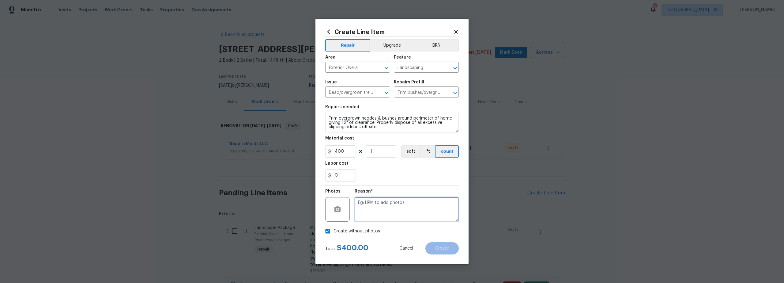
click at [384, 215] on textarea at bounding box center [407, 209] width 104 height 25
type textarea "scout"
click at [444, 247] on span "Create" at bounding box center [442, 248] width 14 height 5
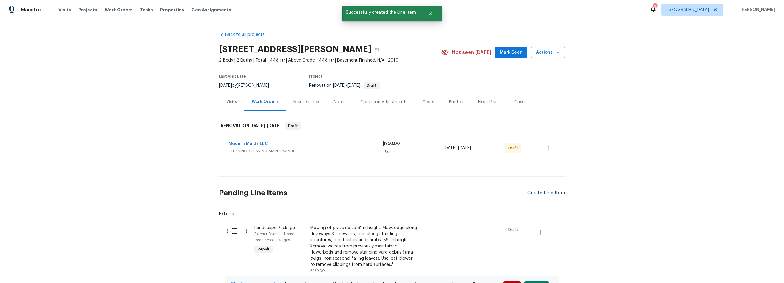
click at [540, 193] on section "Pending Line Items Create Line Item Exterior ( ) Landscape Package Exterior Ove…" at bounding box center [392, 287] width 346 height 216
click at [545, 189] on div "Pending Line Items Create Line Item" at bounding box center [392, 193] width 346 height 28
click at [537, 192] on div "Create Line Item" at bounding box center [547, 193] width 38 height 6
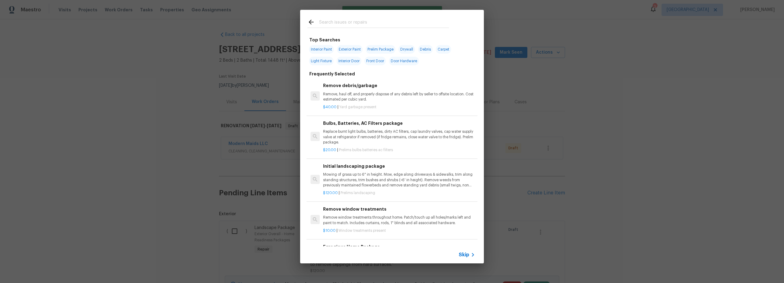
click at [338, 25] on input "text" at bounding box center [384, 22] width 130 height 9
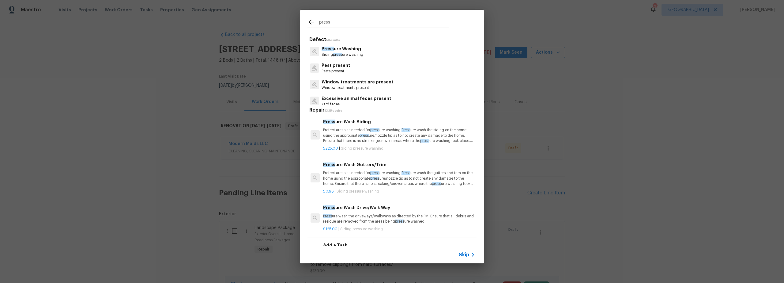
type input "press"
click at [376, 53] on div "Press ure Washing Siding press ure washing" at bounding box center [392, 51] width 169 height 17
click at [394, 222] on p "Press ure wash the driveways/walkways as directed by the PM. Ensure that all de…" at bounding box center [399, 219] width 152 height 10
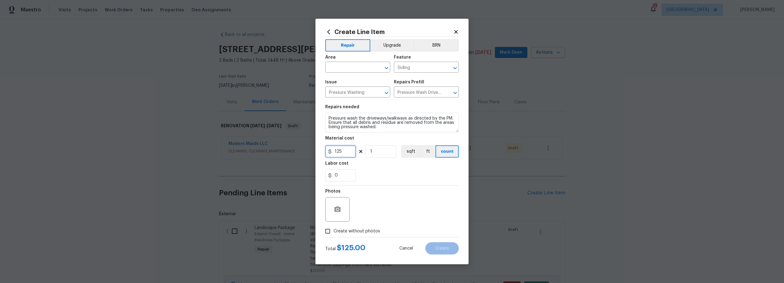
drag, startPoint x: 344, startPoint y: 153, endPoint x: 295, endPoint y: 149, distance: 49.2
click at [332, 150] on div "125" at bounding box center [340, 151] width 31 height 12
type input "425"
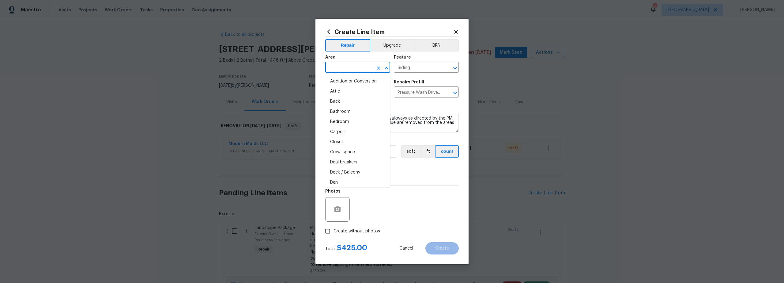
click at [351, 71] on input "text" at bounding box center [349, 67] width 48 height 9
click at [352, 89] on li "Interior Overall" at bounding box center [357, 91] width 65 height 10
type input "Interior Overall"
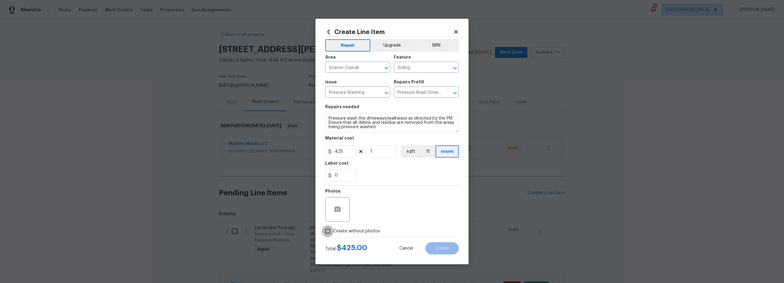
drag, startPoint x: 331, startPoint y: 230, endPoint x: 354, endPoint y: 225, distance: 23.6
click at [332, 230] on input "Create without photos" at bounding box center [328, 231] width 12 height 12
checkbox input "true"
click at [397, 204] on textarea at bounding box center [407, 209] width 104 height 25
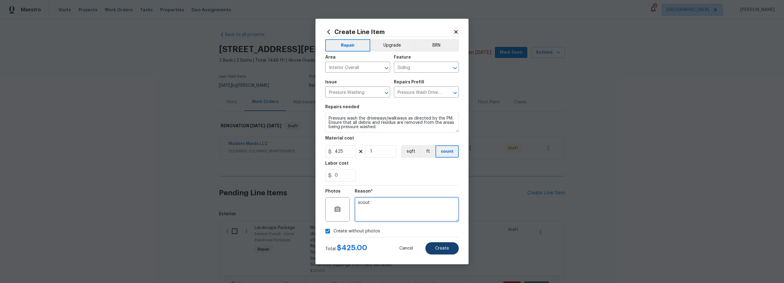
type textarea "scout"
click at [440, 248] on span "Create" at bounding box center [442, 248] width 14 height 5
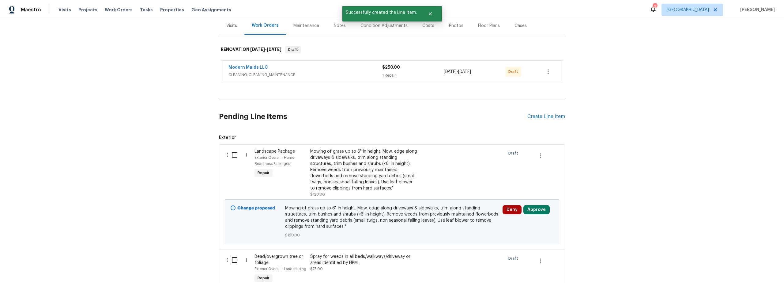
scroll to position [91, 0]
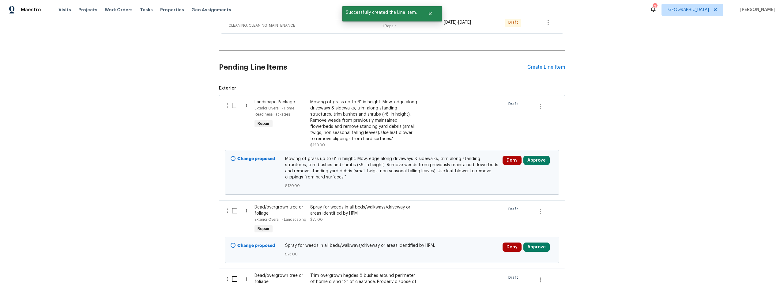
drag, startPoint x: 230, startPoint y: 110, endPoint x: 231, endPoint y: 115, distance: 4.7
click at [230, 110] on input "checkbox" at bounding box center [236, 105] width 17 height 13
checkbox input "true"
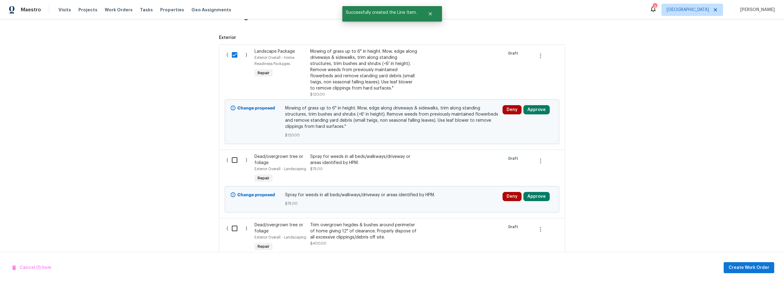
click at [233, 163] on input "checkbox" at bounding box center [236, 160] width 17 height 13
checkbox input "true"
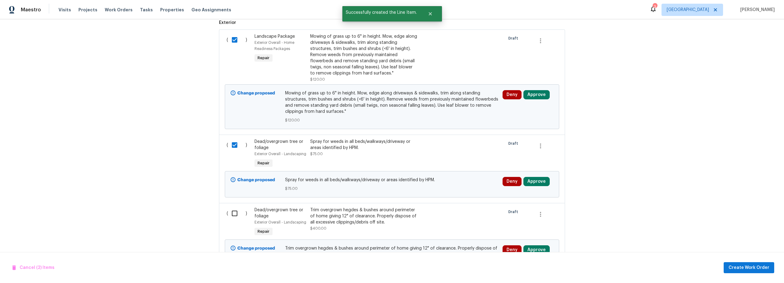
scroll to position [289, 0]
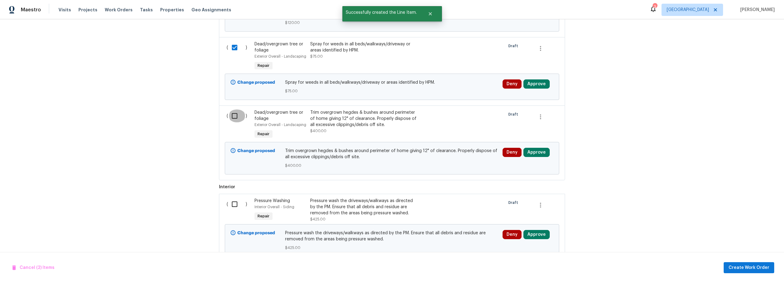
click at [231, 117] on input "checkbox" at bounding box center [236, 115] width 17 height 13
checkbox input "true"
click at [232, 203] on input "checkbox" at bounding box center [236, 204] width 17 height 13
checkbox input "true"
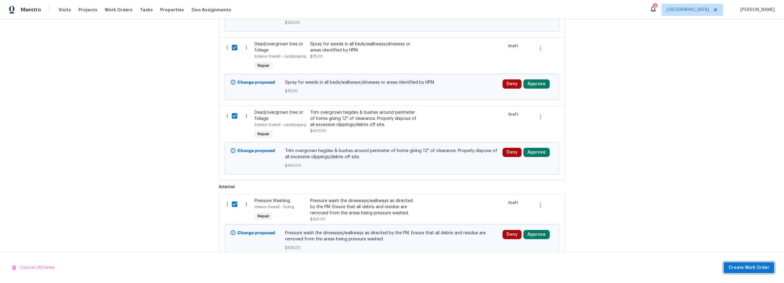
click at [761, 269] on span "Create Work Order" at bounding box center [749, 268] width 41 height 8
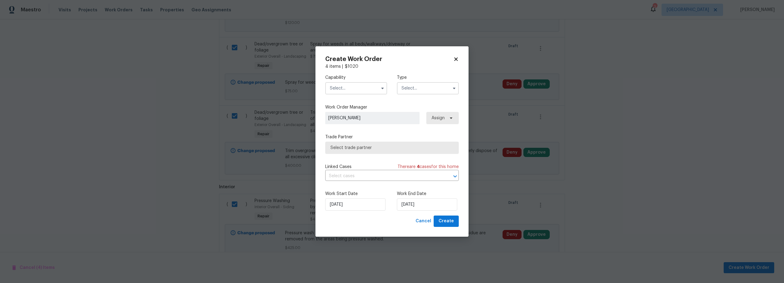
click at [353, 88] on input "text" at bounding box center [356, 88] width 62 height 12
click at [351, 141] on span "Hardscape Landscape" at bounding box center [354, 138] width 45 height 4
type input "Hardscape Landscape"
click at [422, 87] on input "text" at bounding box center [428, 88] width 62 height 12
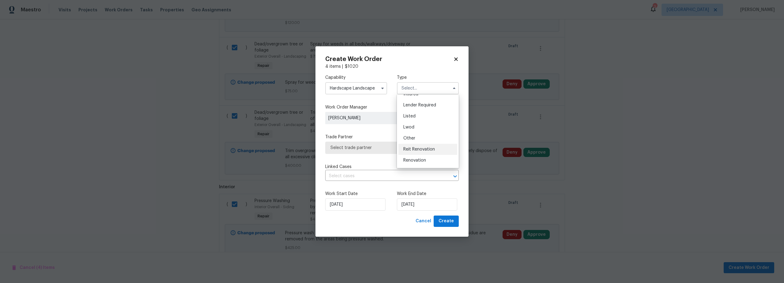
scroll to position [49, 0]
click at [422, 151] on span "Renovation" at bounding box center [415, 151] width 23 height 4
type input "Renovation"
click at [380, 150] on span "Select trade partner" at bounding box center [388, 148] width 114 height 6
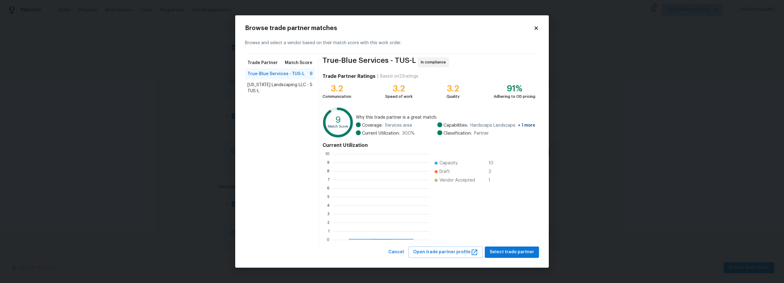
scroll to position [81, 93]
click at [518, 251] on span "Select trade partner" at bounding box center [512, 252] width 44 height 8
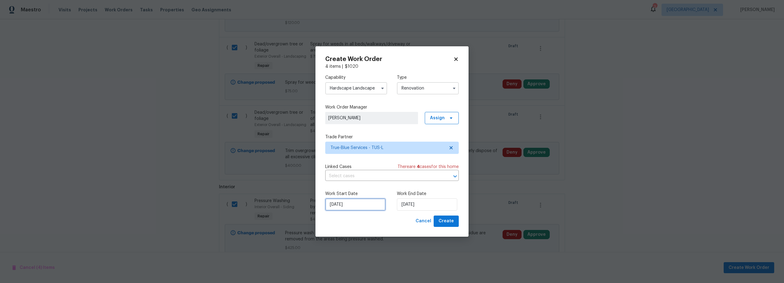
click at [355, 205] on input "10/2/2025" at bounding box center [355, 204] width 60 height 12
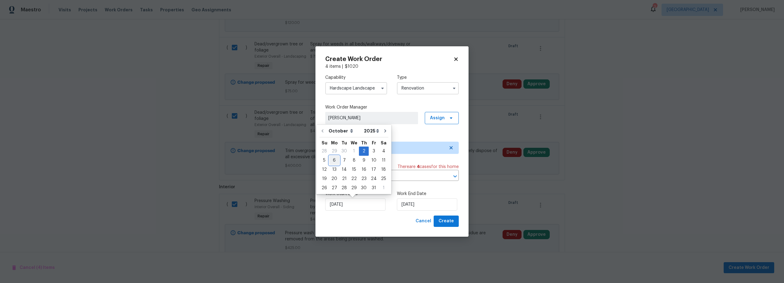
click at [332, 161] on div "6" at bounding box center [334, 160] width 10 height 9
type input "[DATE]"
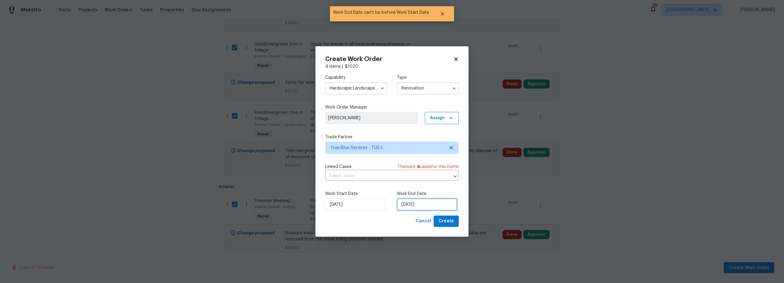
click at [422, 206] on input "[DATE]" at bounding box center [427, 204] width 60 height 12
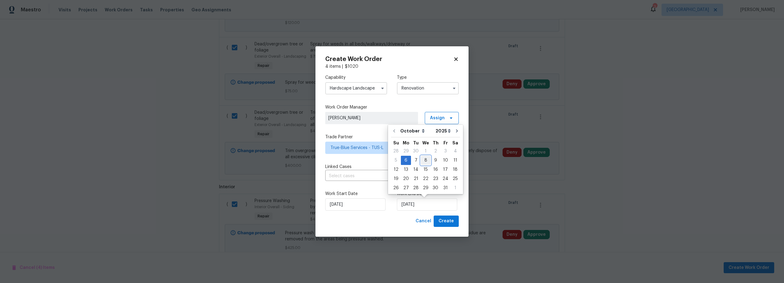
click at [424, 161] on div "8" at bounding box center [426, 160] width 10 height 9
type input "10/8/2025"
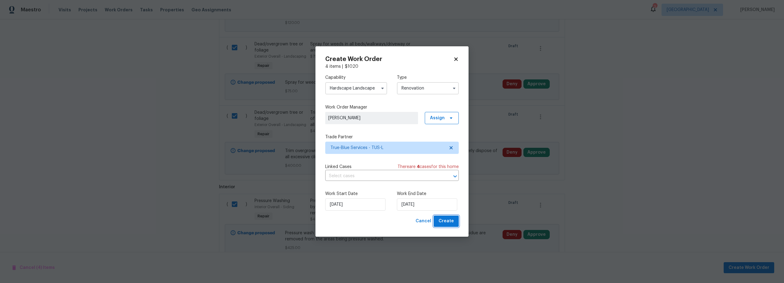
click at [446, 221] on span "Create" at bounding box center [446, 221] width 15 height 8
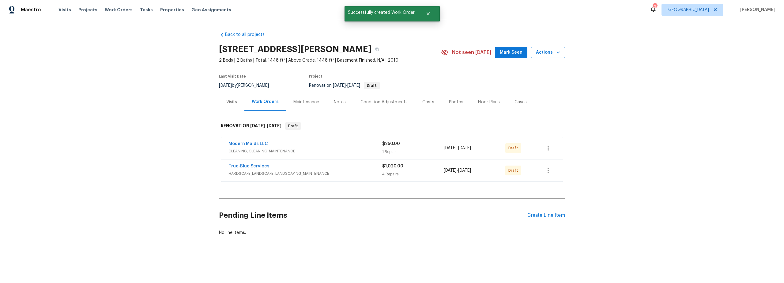
click at [538, 208] on div "Pending Line Items Create Line Item" at bounding box center [392, 215] width 346 height 28
click at [540, 216] on div "Create Line Item" at bounding box center [547, 215] width 38 height 6
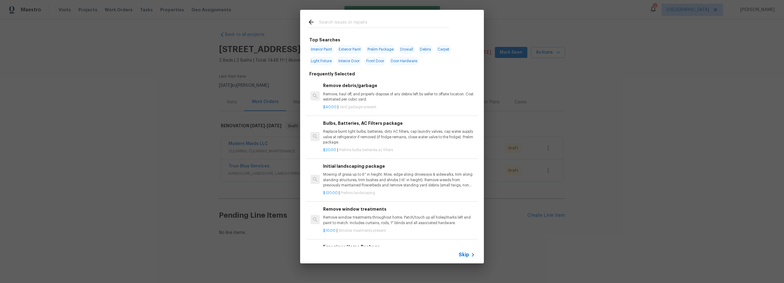
click at [365, 25] on input "text" at bounding box center [384, 22] width 130 height 9
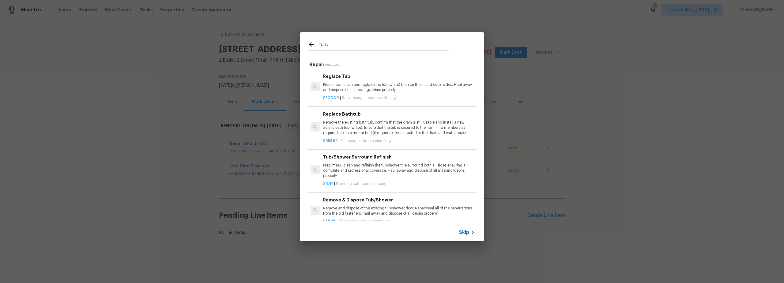
type input "tubv"
click at [374, 89] on p "Prep, mask, clean and reglaze the tub (white) both on the in and outer sides. H…" at bounding box center [399, 87] width 152 height 10
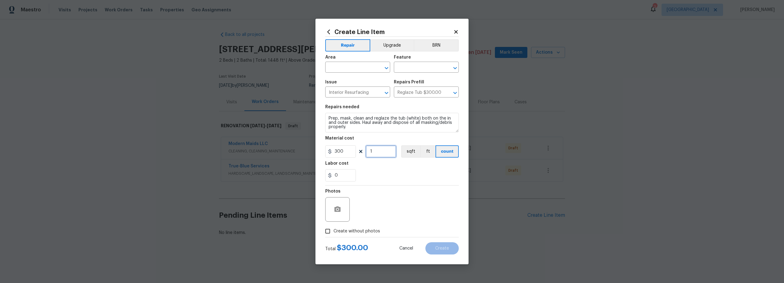
click at [385, 152] on input "1" at bounding box center [381, 151] width 31 height 12
type input "2"
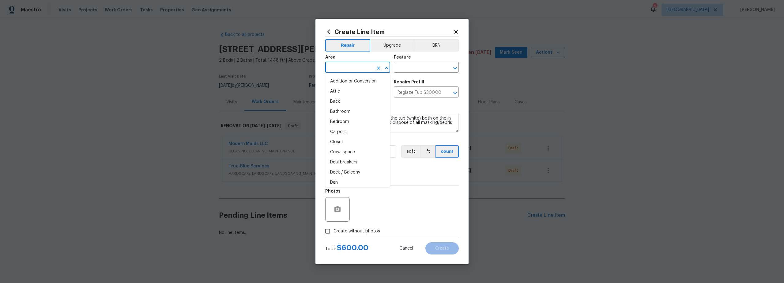
click at [351, 69] on input "text" at bounding box center [349, 67] width 48 height 9
drag, startPoint x: 355, startPoint y: 93, endPoint x: 386, endPoint y: 73, distance: 36.4
click at [356, 92] on li "Interior Overall" at bounding box center [357, 91] width 65 height 10
type input "Interior Overall"
click at [398, 69] on input "text" at bounding box center [418, 67] width 48 height 9
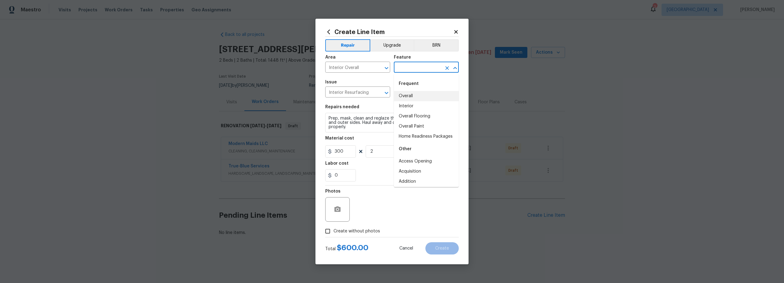
click at [410, 96] on li "Overall" at bounding box center [426, 96] width 65 height 10
type input "Overall"
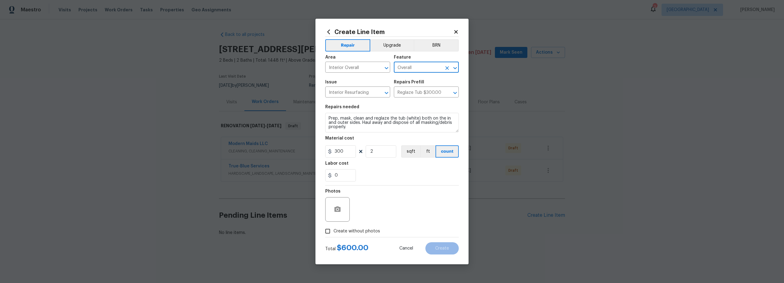
click at [329, 232] on input "Create without photos" at bounding box center [328, 231] width 12 height 12
checkbox input "true"
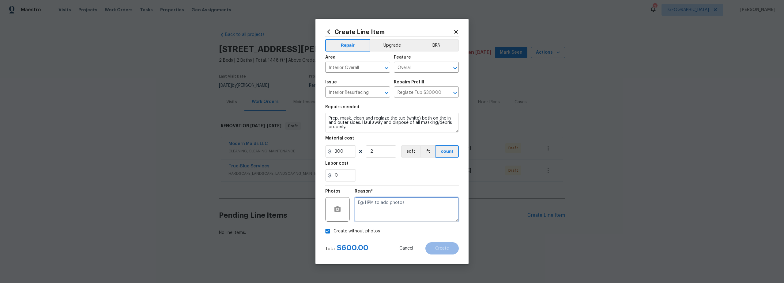
click at [396, 211] on textarea at bounding box center [407, 209] width 104 height 25
type textarea "scout"
click at [453, 248] on button "Create" at bounding box center [442, 248] width 33 height 12
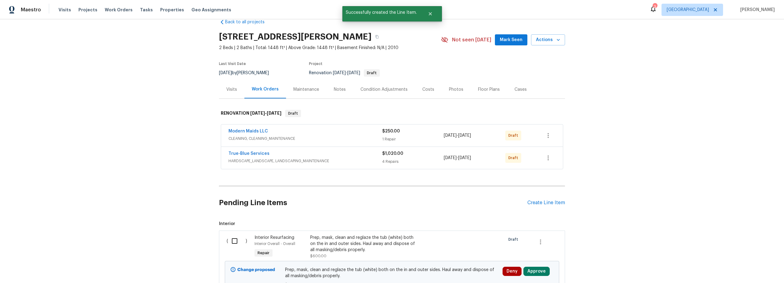
scroll to position [47, 0]
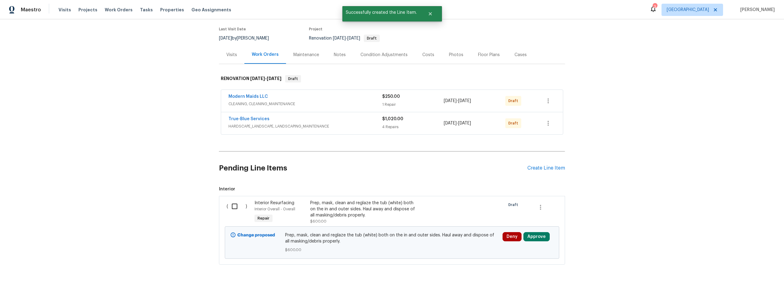
click at [232, 207] on input "checkbox" at bounding box center [236, 206] width 17 height 13
checkbox input "true"
click at [744, 266] on span "Create Work Order" at bounding box center [749, 268] width 41 height 8
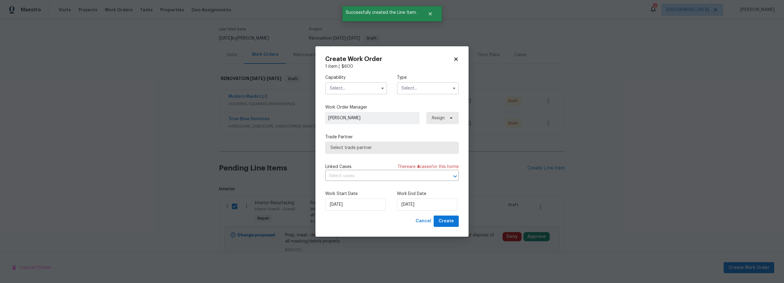
click at [350, 90] on input "text" at bounding box center [356, 88] width 62 height 12
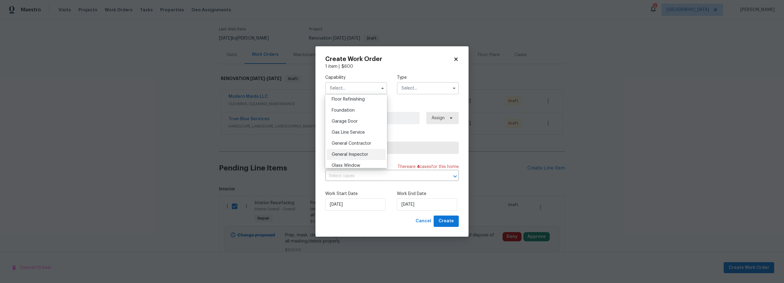
scroll to position [287, 0]
drag, startPoint x: 355, startPoint y: 112, endPoint x: 382, endPoint y: 109, distance: 27.5
click at [355, 110] on span "General Contractor" at bounding box center [352, 108] width 40 height 4
type input "General Contractor"
click at [419, 92] on input "text" at bounding box center [428, 88] width 62 height 12
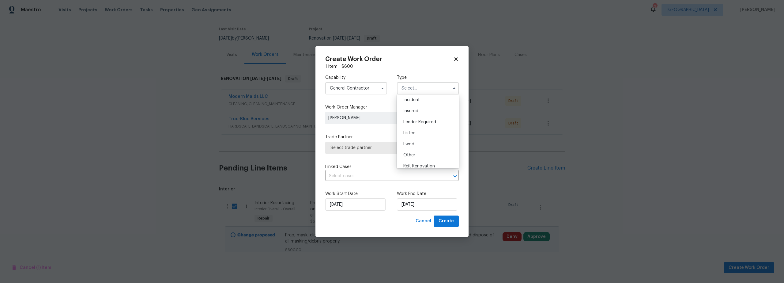
scroll to position [73, 0]
click at [420, 128] on span "Renovation" at bounding box center [415, 128] width 23 height 4
type input "Renovation"
click at [379, 152] on span "Select trade partner" at bounding box center [392, 148] width 134 height 12
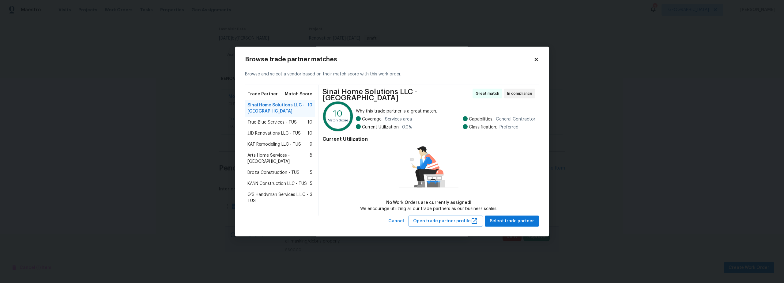
click at [265, 169] on span "Droza Construction - TUS" at bounding box center [274, 172] width 52 height 6
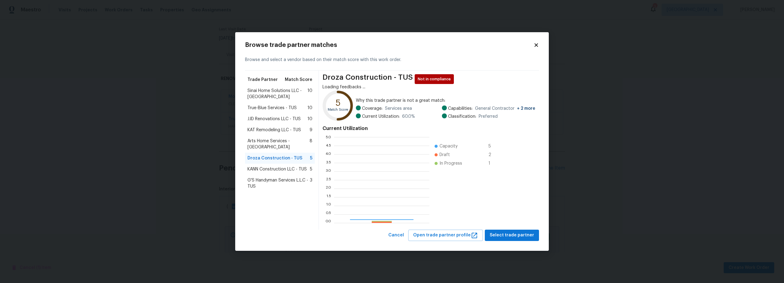
scroll to position [81, 91]
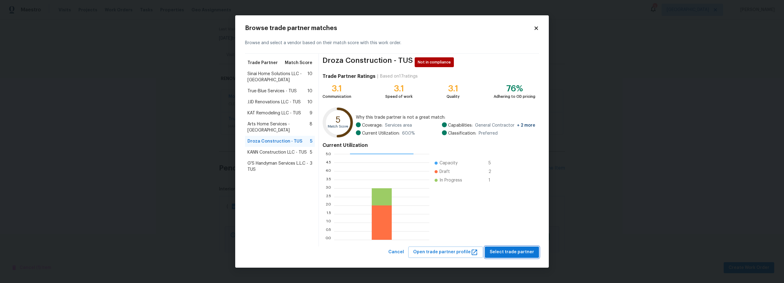
click at [507, 254] on span "Select trade partner" at bounding box center [512, 252] width 44 height 8
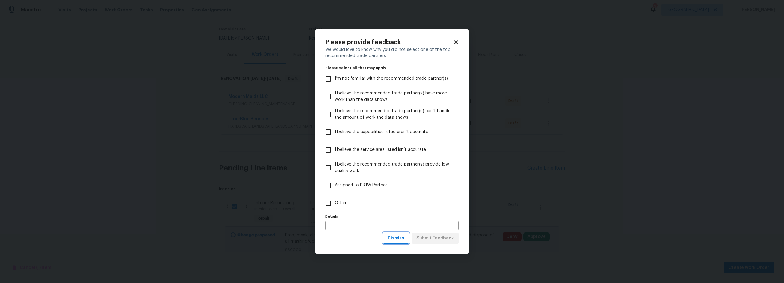
click at [401, 239] on span "Dismiss" at bounding box center [396, 238] width 17 height 8
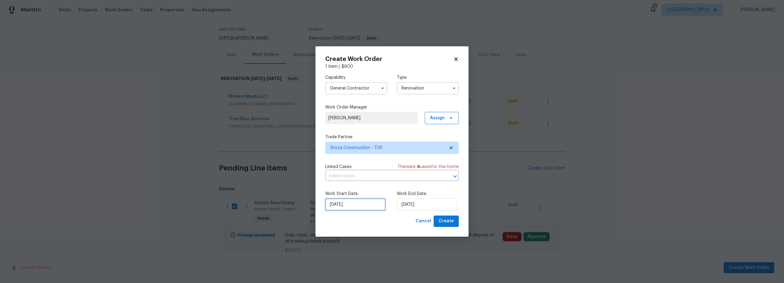
click at [350, 204] on input "10/2/2025" at bounding box center [355, 204] width 60 height 12
click at [334, 161] on div "6" at bounding box center [334, 160] width 10 height 9
type input "[DATE]"
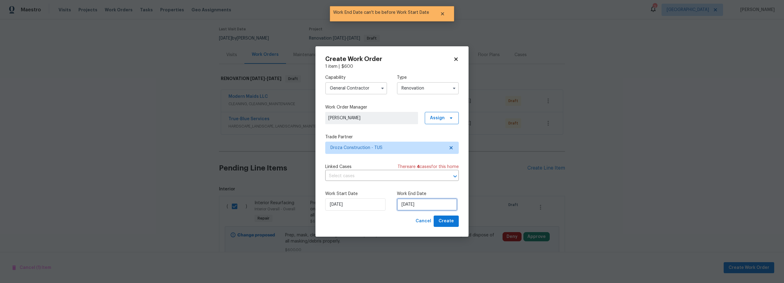
click at [420, 205] on input "[DATE]" at bounding box center [427, 204] width 60 height 12
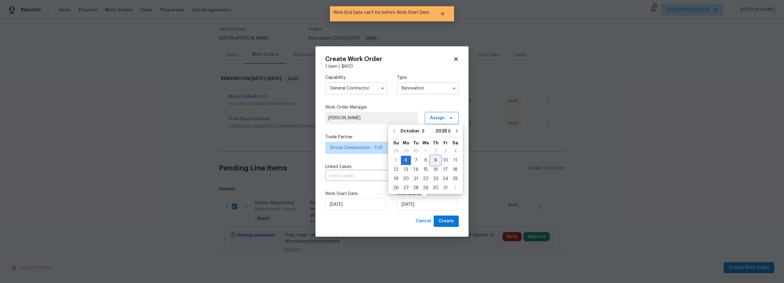
click at [434, 162] on div "9" at bounding box center [436, 160] width 10 height 9
type input "10/9/2025"
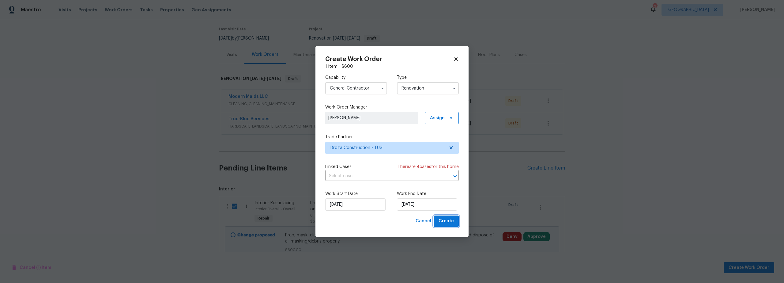
click at [451, 220] on span "Create" at bounding box center [446, 221] width 15 height 8
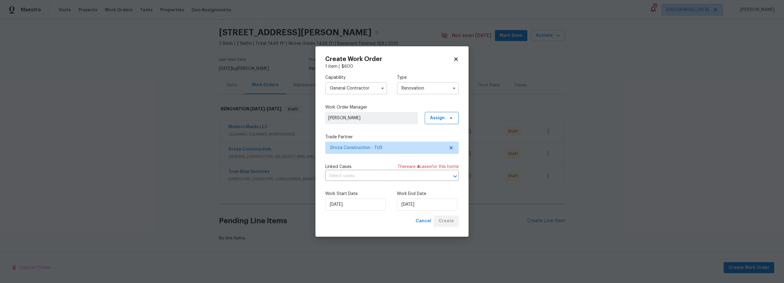
scroll to position [21, 0]
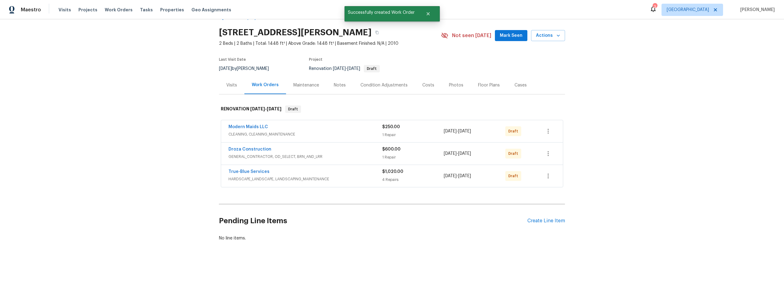
click at [378, 82] on div "Condition Adjustments" at bounding box center [384, 85] width 47 height 6
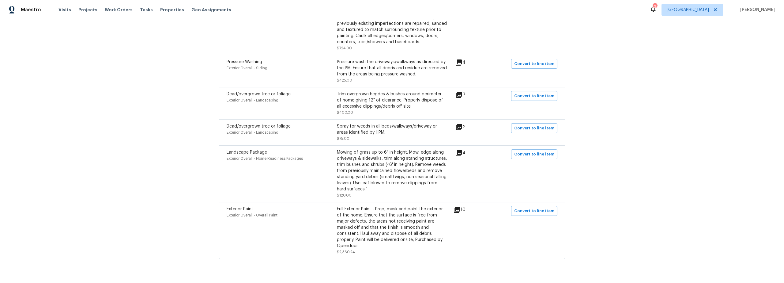
scroll to position [518, 0]
click at [540, 212] on span "Convert to line item" at bounding box center [534, 211] width 40 height 7
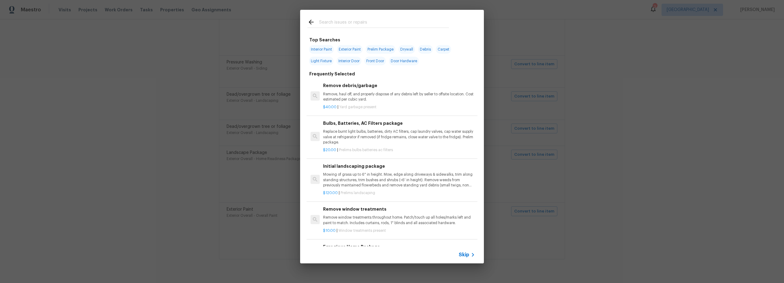
click at [468, 255] on span "Skip" at bounding box center [464, 255] width 10 height 6
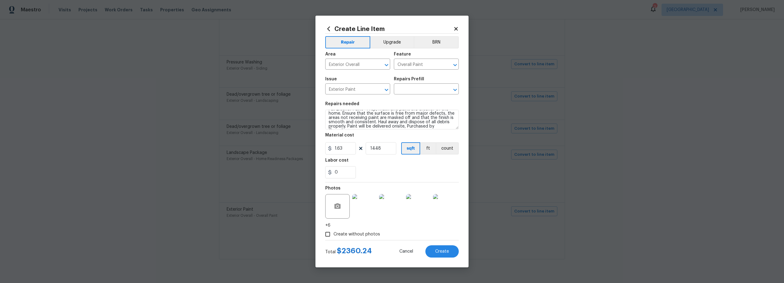
scroll to position [13, 0]
click at [344, 148] on input "1.63" at bounding box center [340, 148] width 31 height 12
click at [412, 89] on input "text" at bounding box center [418, 89] width 48 height 9
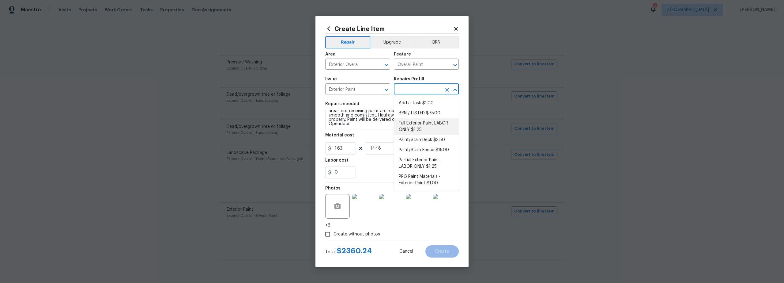
click at [421, 127] on li "Full Exterior Paint LABOR ONLY $1.25" at bounding box center [426, 126] width 65 height 17
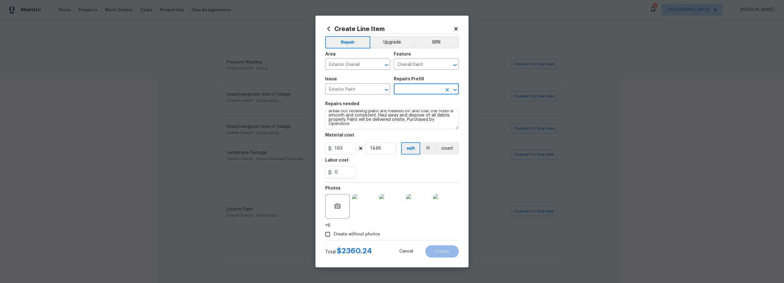
type input "Full Exterior Paint LABOR ONLY $1.25"
type input "1.25"
click at [441, 252] on span "Create" at bounding box center [442, 251] width 14 height 5
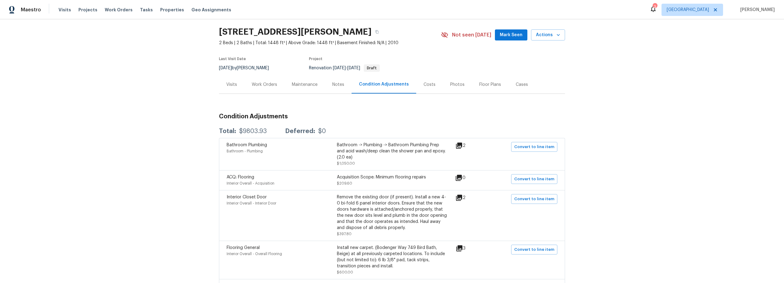
scroll to position [0, 0]
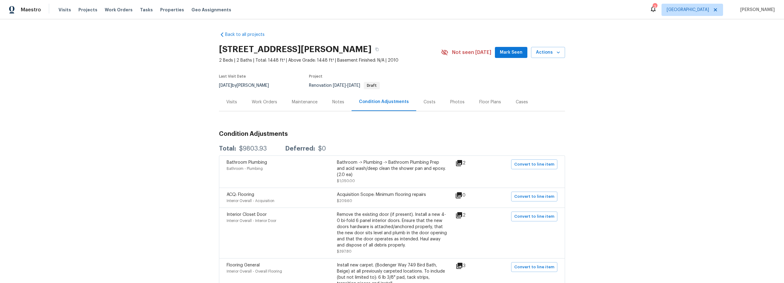
click at [271, 102] on div "Work Orders" at bounding box center [264, 102] width 25 height 6
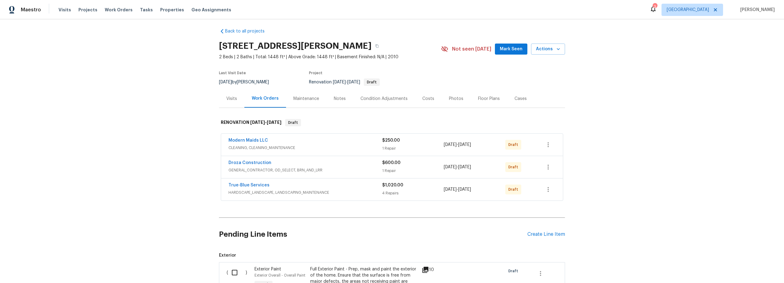
scroll to position [11, 0]
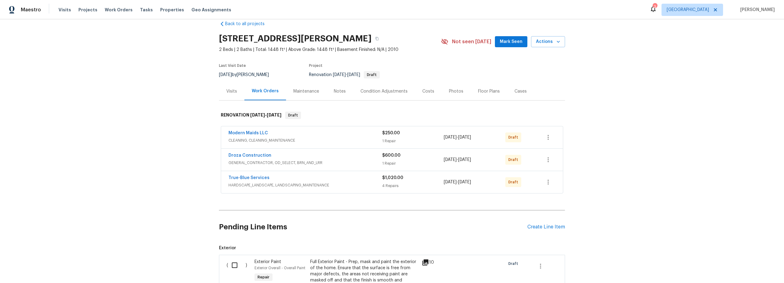
click at [379, 90] on div "Condition Adjustments" at bounding box center [384, 91] width 47 height 6
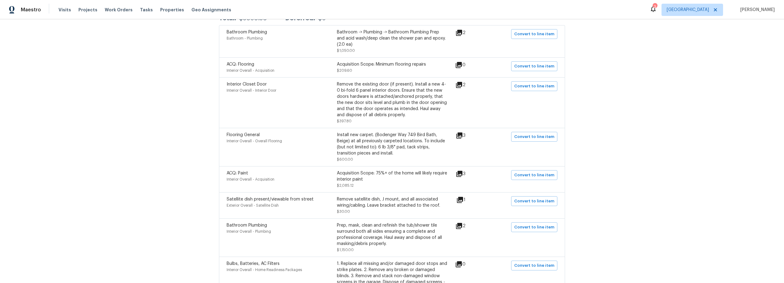
scroll to position [135, 0]
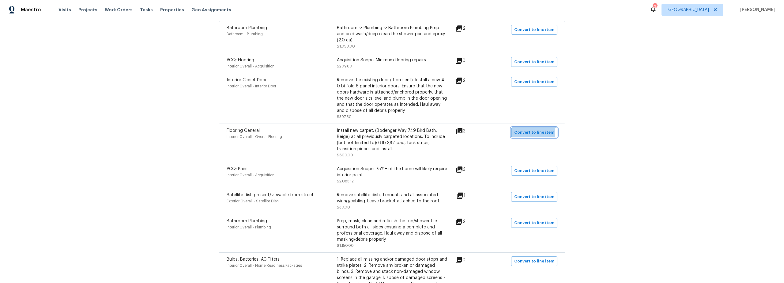
click at [526, 133] on span "Convert to line item" at bounding box center [534, 132] width 40 height 7
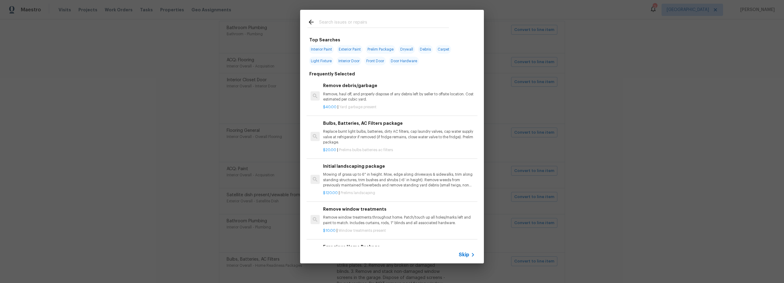
click at [469, 253] on span "Skip" at bounding box center [464, 255] width 10 height 6
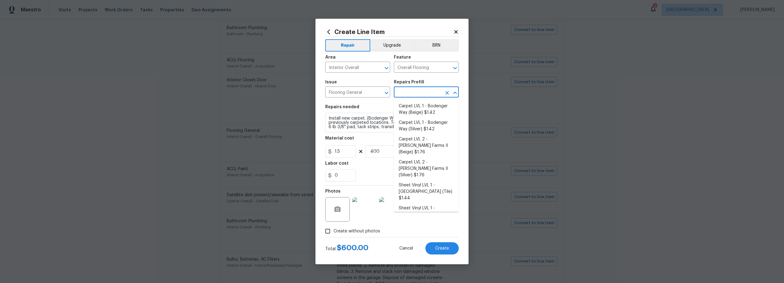
click at [417, 92] on input "text" at bounding box center [418, 92] width 48 height 9
click at [422, 109] on li "Carpet LVL 1 - Bodenger Way (Beige) $1.42" at bounding box center [426, 109] width 65 height 17
type input "Carpet LVL 1 - Bodenger Way (Beige) $1.42"
type input "1.42"
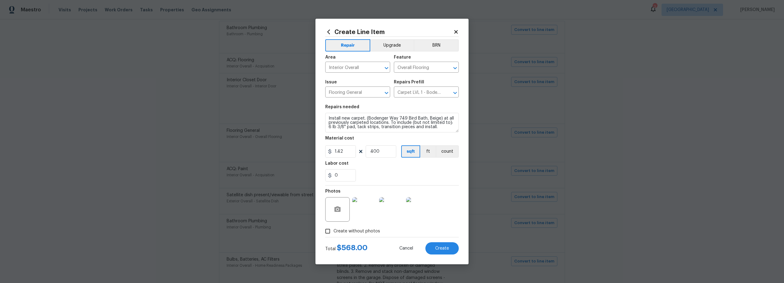
click at [456, 32] on icon at bounding box center [455, 31] width 3 height 3
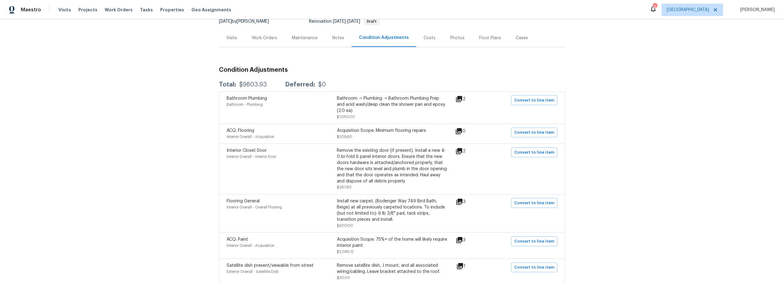
scroll to position [0, 0]
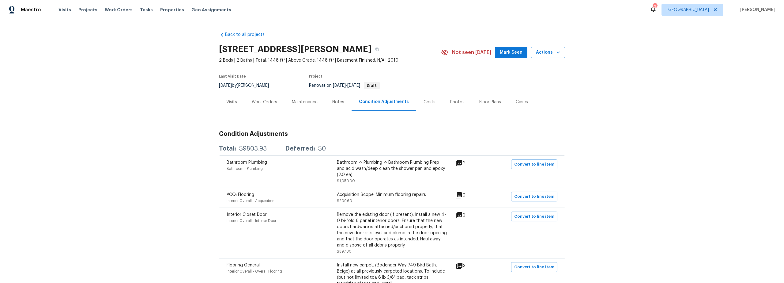
click at [269, 101] on div "Work Orders" at bounding box center [264, 102] width 25 height 6
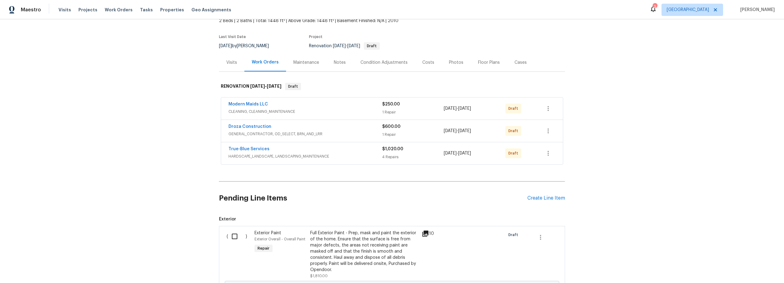
scroll to position [111, 0]
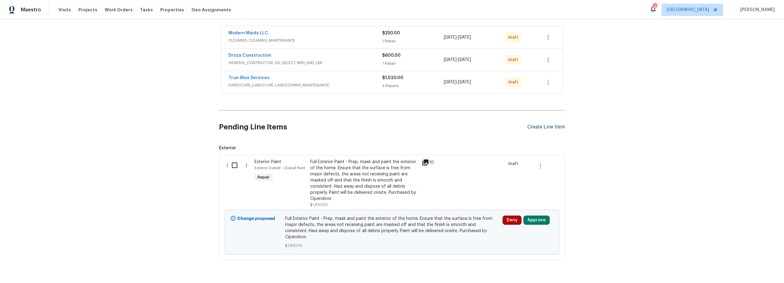
click at [533, 128] on div "Create Line Item" at bounding box center [547, 127] width 38 height 6
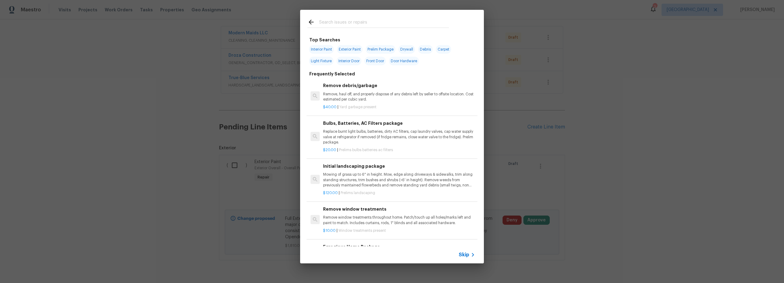
click at [344, 28] on div at bounding box center [379, 28] width 142 height 0
click at [344, 20] on input "text" at bounding box center [384, 22] width 130 height 9
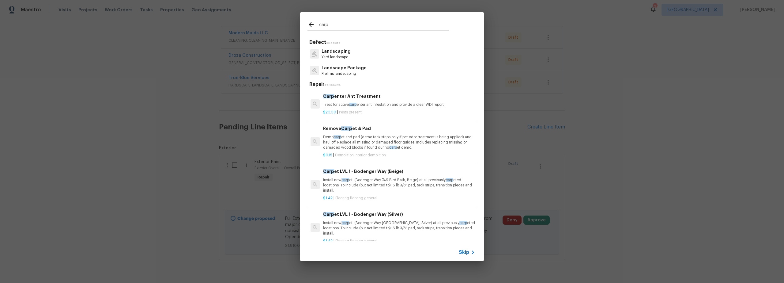
type input "carp"
click at [378, 181] on p "Install new carp et. (Bodenger Way 749 Bird Bath, Beige) at all previously carp…" at bounding box center [399, 185] width 152 height 16
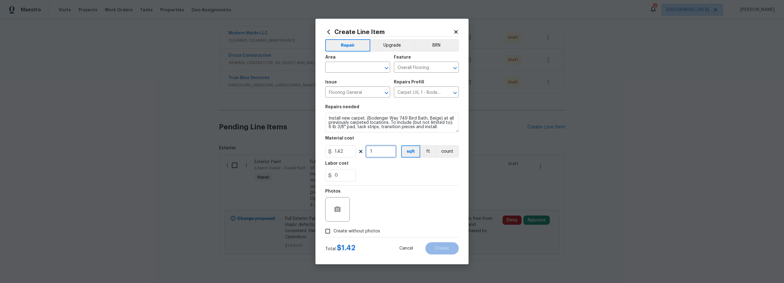
click at [382, 157] on input "1" at bounding box center [381, 151] width 31 height 12
type input "700"
click at [333, 232] on input "Create without photos" at bounding box center [328, 231] width 12 height 12
checkbox input "true"
click at [392, 212] on textarea at bounding box center [407, 209] width 104 height 25
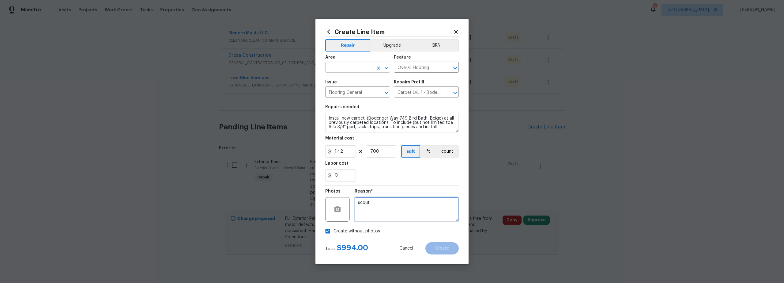
type textarea "scout"
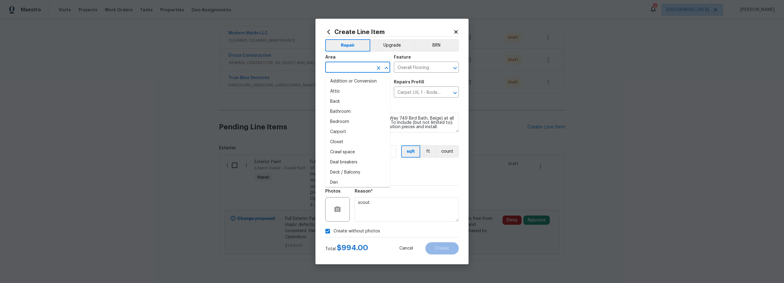
drag, startPoint x: 344, startPoint y: 72, endPoint x: 347, endPoint y: 71, distance: 3.7
click at [344, 71] on input "text" at bounding box center [349, 67] width 48 height 9
click at [355, 92] on li "Interior Overall" at bounding box center [357, 91] width 65 height 10
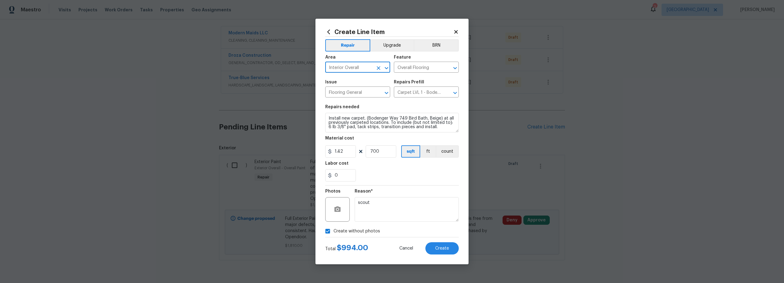
type input "Interior Overall"
click at [406, 188] on div "Reason* scout" at bounding box center [407, 205] width 104 height 40
click at [443, 248] on span "Create" at bounding box center [442, 248] width 14 height 5
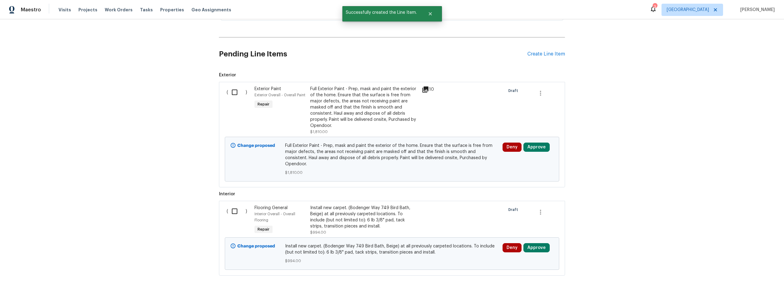
scroll to position [201, 0]
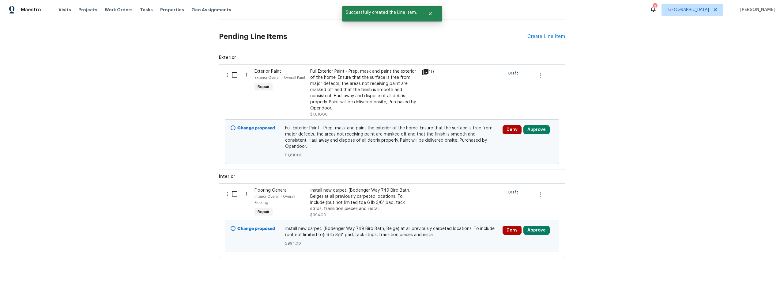
click at [231, 190] on input "checkbox" at bounding box center [236, 193] width 17 height 13
checkbox input "true"
click at [736, 269] on span "Create Work Order" at bounding box center [749, 268] width 41 height 8
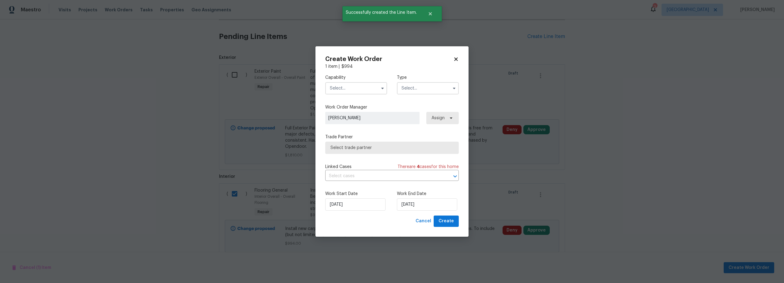
click at [346, 89] on input "text" at bounding box center [356, 88] width 62 height 12
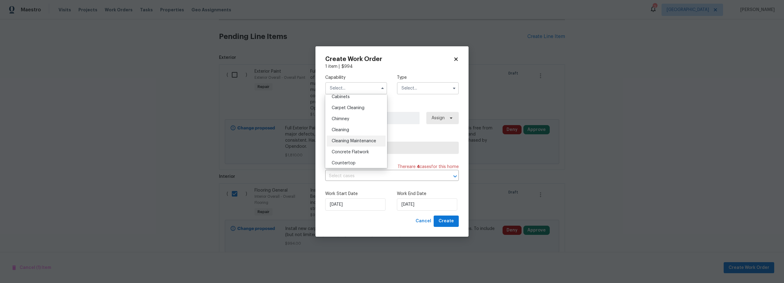
scroll to position [54, 0]
click at [349, 115] on span "Carpet Cleaning" at bounding box center [348, 113] width 33 height 4
click at [355, 88] on input "Carpet Cleaning" at bounding box center [356, 88] width 62 height 12
click at [350, 142] on div "Flooring" at bounding box center [356, 136] width 59 height 11
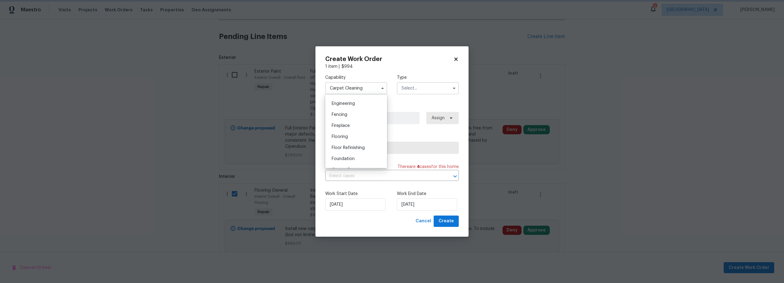
type input "Flooring"
click at [405, 89] on input "text" at bounding box center [428, 88] width 62 height 12
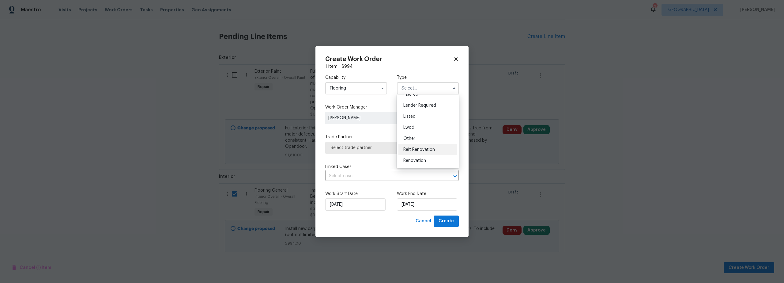
scroll to position [43, 0]
click at [419, 158] on span "Renovation" at bounding box center [415, 158] width 23 height 4
type input "Renovation"
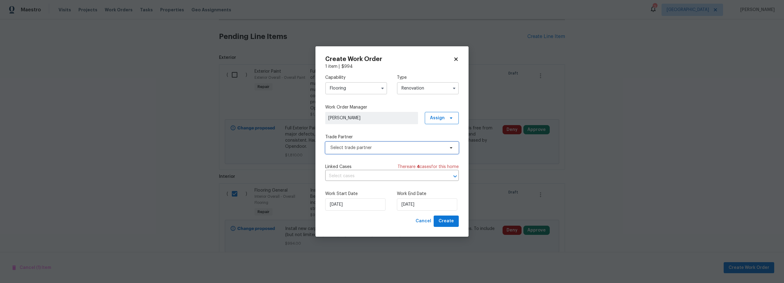
click at [378, 150] on span "Select trade partner" at bounding box center [388, 148] width 114 height 6
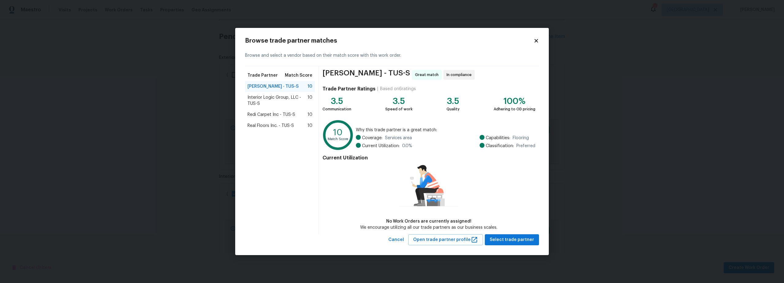
click at [271, 126] on span "Real Floors Inc. - TUS-S" at bounding box center [271, 126] width 47 height 6
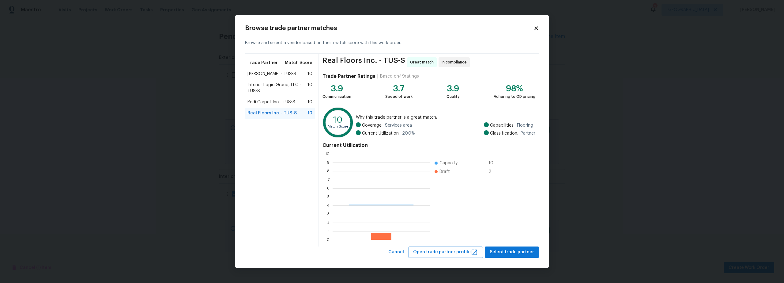
scroll to position [81, 93]
click at [512, 253] on span "Select trade partner" at bounding box center [512, 252] width 44 height 8
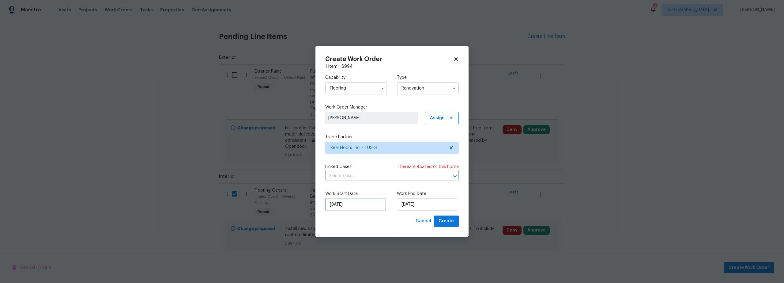
click at [358, 207] on input "10/2/2025" at bounding box center [355, 204] width 60 height 12
drag, startPoint x: 371, startPoint y: 151, endPoint x: 377, endPoint y: 161, distance: 12.1
click at [371, 151] on div "3" at bounding box center [374, 151] width 10 height 9
type input "[DATE]"
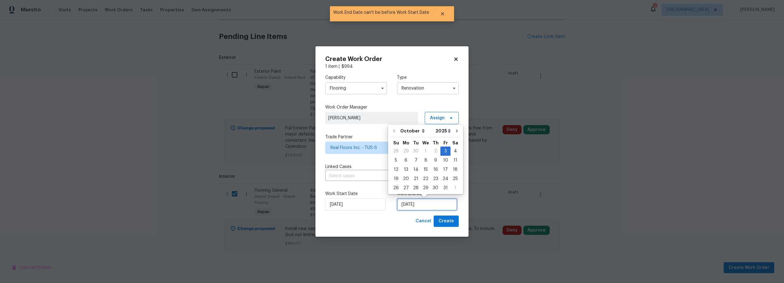
click at [405, 203] on input "[DATE]" at bounding box center [427, 204] width 60 height 12
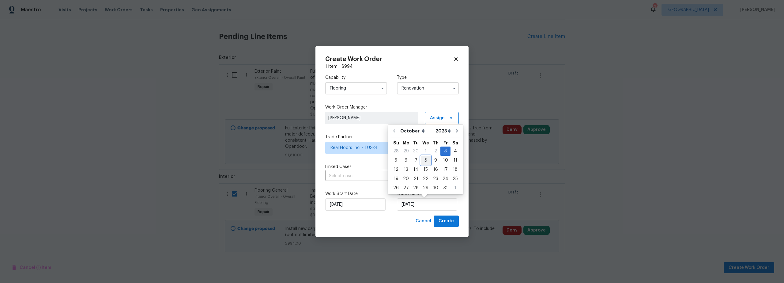
click at [427, 162] on div "8" at bounding box center [426, 160] width 10 height 9
type input "10/8/2025"
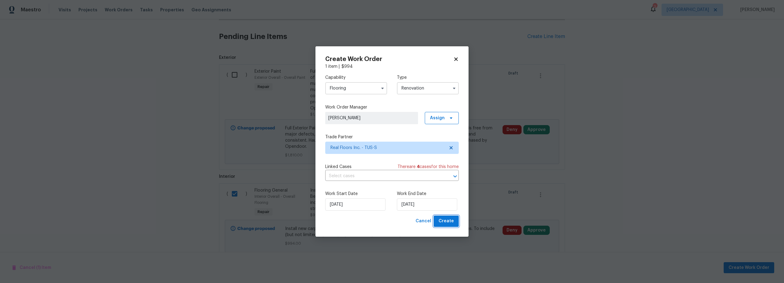
click at [448, 221] on span "Create" at bounding box center [446, 221] width 15 height 8
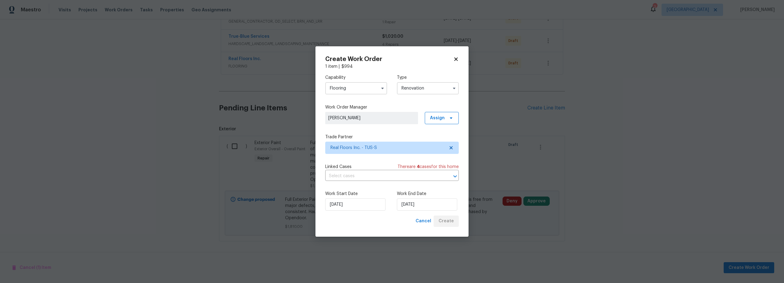
scroll to position [150, 0]
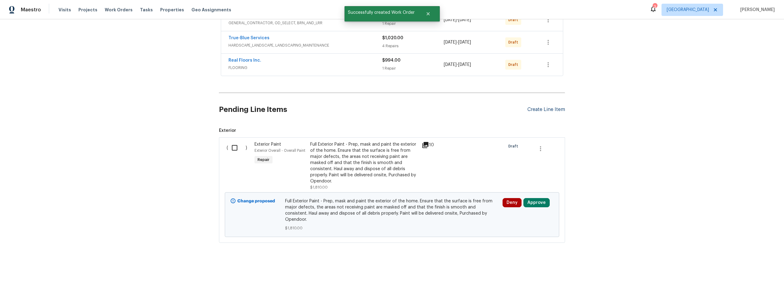
click at [542, 112] on div "Create Line Item" at bounding box center [547, 110] width 38 height 6
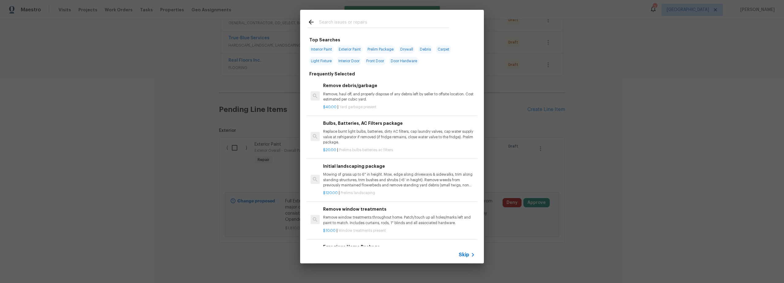
click at [340, 21] on input "text" at bounding box center [384, 22] width 130 height 9
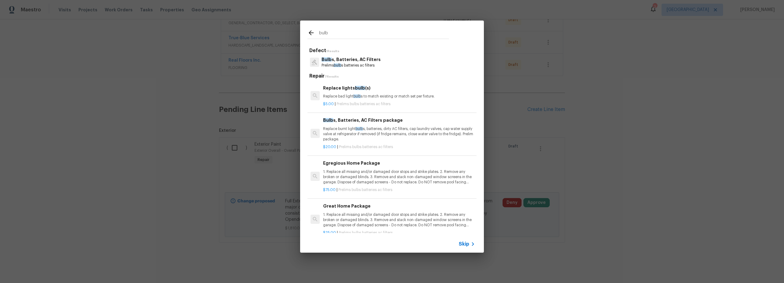
type input "bulb"
click at [386, 184] on p "1. Replace all missing and/or damaged door stops and strike plates. 2. Remove a…" at bounding box center [399, 177] width 152 height 16
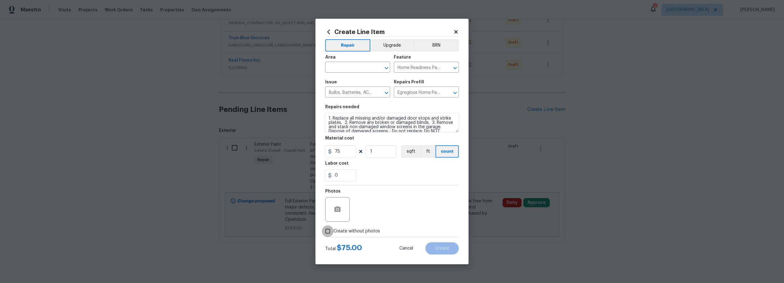
click at [328, 228] on input "Create without photos" at bounding box center [328, 231] width 12 height 12
checkbox input "true"
click at [382, 213] on textarea at bounding box center [407, 209] width 104 height 25
type textarea "scout"
click at [346, 70] on input "text" at bounding box center [349, 67] width 48 height 9
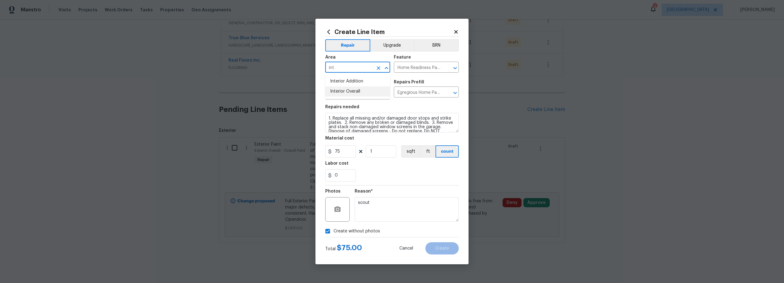
click at [354, 93] on li "Interior Overall" at bounding box center [357, 91] width 65 height 10
type input "Interior Overall"
click at [438, 251] on button "Create" at bounding box center [442, 248] width 33 height 12
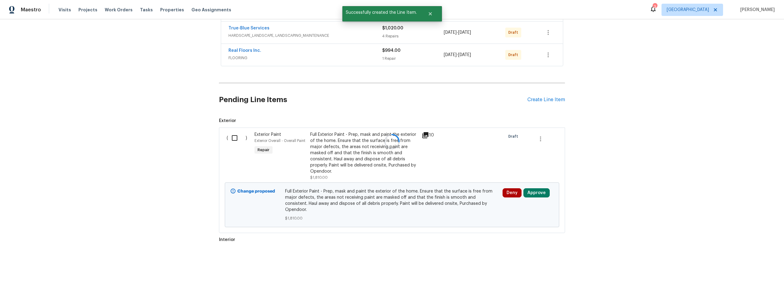
scroll to position [223, 0]
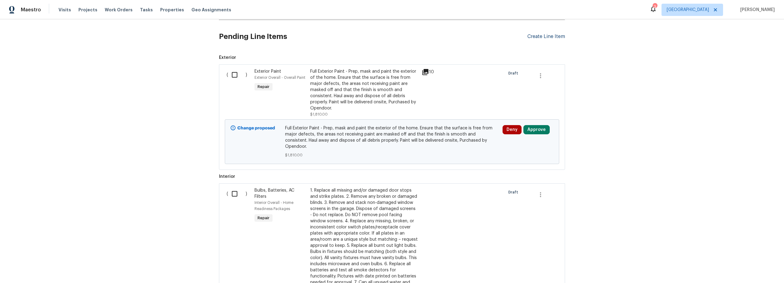
click at [536, 39] on div "Create Line Item" at bounding box center [547, 37] width 38 height 6
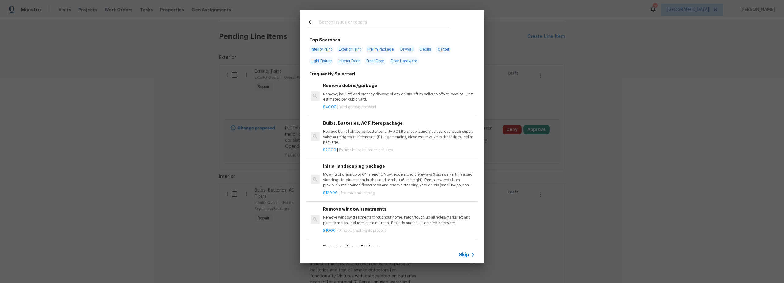
click at [368, 24] on input "text" at bounding box center [384, 22] width 130 height 9
type input "i"
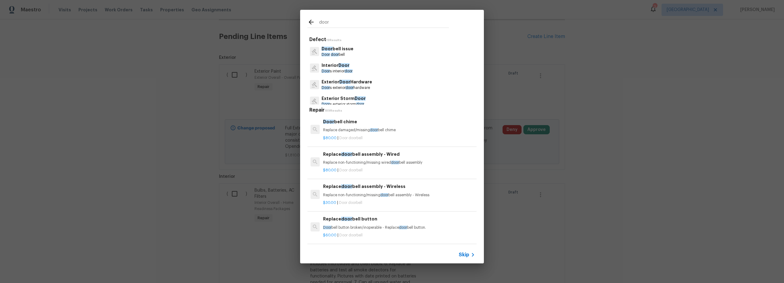
type input "door"
click at [357, 70] on div "Interior Door Door s interior door" at bounding box center [392, 68] width 169 height 17
click at [347, 68] on p "Interior Door" at bounding box center [337, 65] width 31 height 6
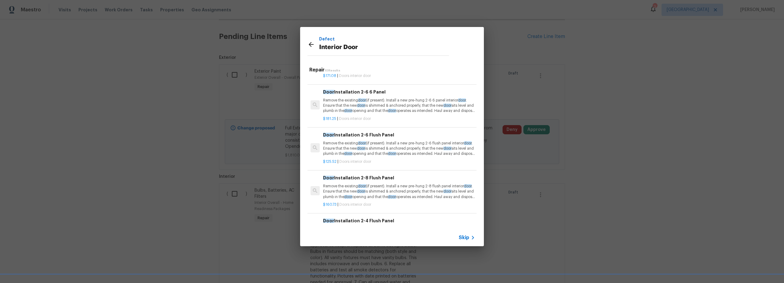
scroll to position [144, 0]
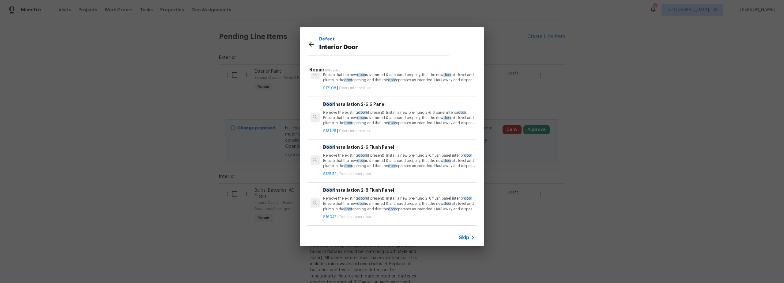
click at [387, 159] on p "Remove the existing door (if present). Install a new pre-hung 2-6 flush panel i…" at bounding box center [399, 161] width 152 height 16
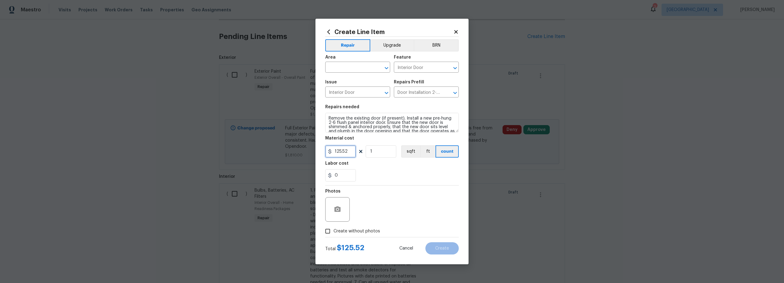
drag, startPoint x: 347, startPoint y: 151, endPoint x: 336, endPoint y: 153, distance: 11.1
click at [336, 153] on input "125.52" at bounding box center [340, 151] width 31 height 12
type input "150"
click at [379, 151] on input "1" at bounding box center [381, 151] width 31 height 12
type input "2"
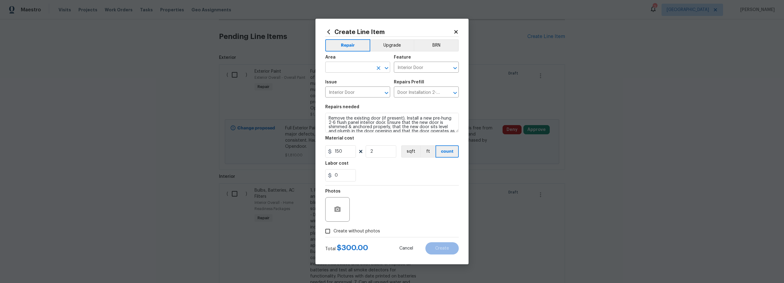
click at [355, 66] on input "text" at bounding box center [349, 67] width 48 height 9
click at [355, 92] on li "Interior Overall" at bounding box center [357, 91] width 65 height 10
type input "Interior Overall"
click at [331, 235] on input "Create without photos" at bounding box center [328, 231] width 12 height 12
checkbox input "true"
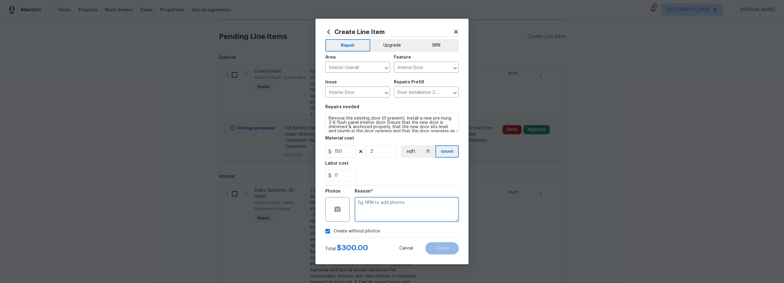
click at [382, 203] on textarea at bounding box center [407, 209] width 104 height 25
type textarea "scout"
click at [449, 247] on span "Create" at bounding box center [442, 248] width 14 height 5
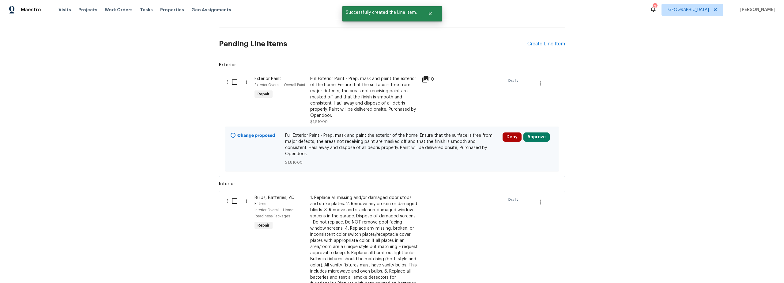
scroll to position [215, 0]
click at [534, 42] on div "Pending Line Items Create Line Item" at bounding box center [392, 45] width 346 height 28
click at [533, 45] on div "Create Line Item" at bounding box center [547, 45] width 38 height 6
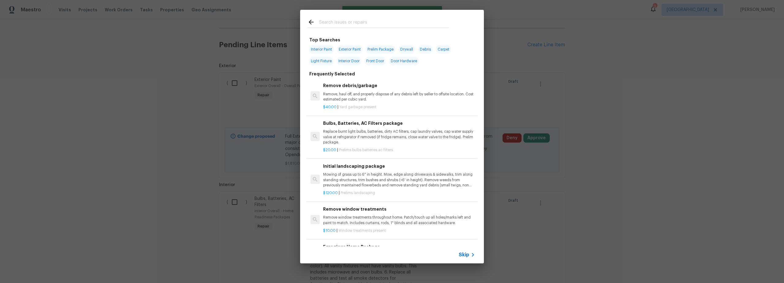
click at [349, 25] on input "text" at bounding box center [384, 22] width 130 height 9
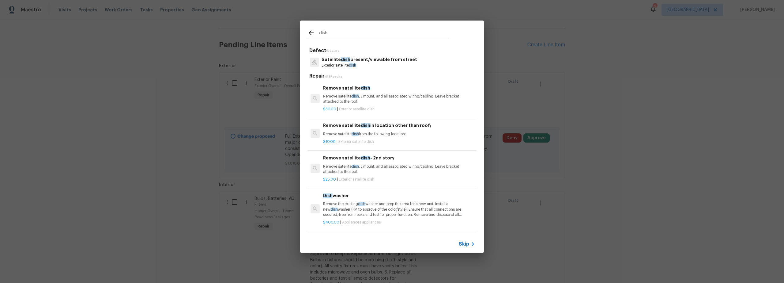
type input "dish"
click at [377, 103] on p "Remove satellite dish , J mount, and all associated wiring/cabling. Leave brack…" at bounding box center [399, 99] width 152 height 10
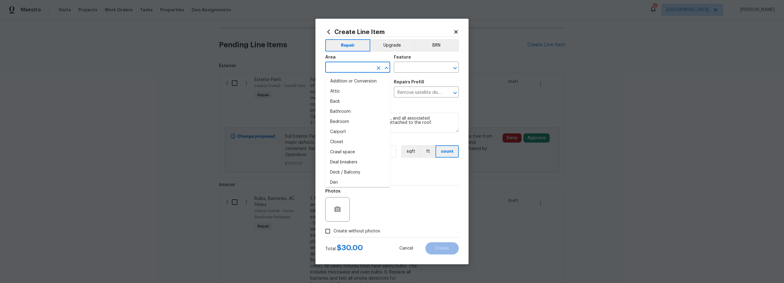
click at [359, 68] on input "text" at bounding box center [349, 67] width 48 height 9
click at [360, 90] on li "Interior Overall" at bounding box center [357, 91] width 65 height 10
type input "Interior Overall"
drag, startPoint x: 402, startPoint y: 71, endPoint x: 408, endPoint y: 72, distance: 6.6
click at [402, 71] on input "text" at bounding box center [418, 67] width 48 height 9
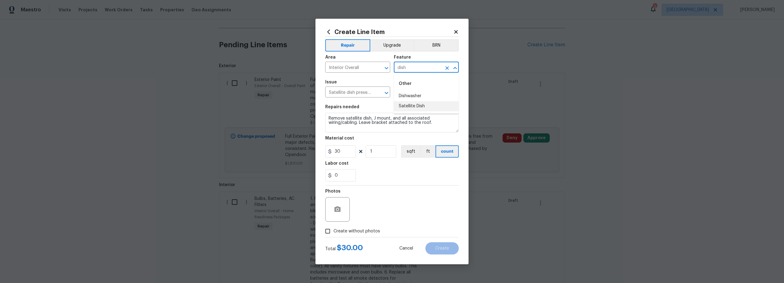
click at [417, 108] on li "Satellite Dish" at bounding box center [426, 106] width 65 height 10
type input "Satellite Dish"
drag, startPoint x: 333, startPoint y: 229, endPoint x: 340, endPoint y: 229, distance: 6.1
click at [333, 230] on input "Create without photos" at bounding box center [328, 231] width 12 height 12
checkbox input "true"
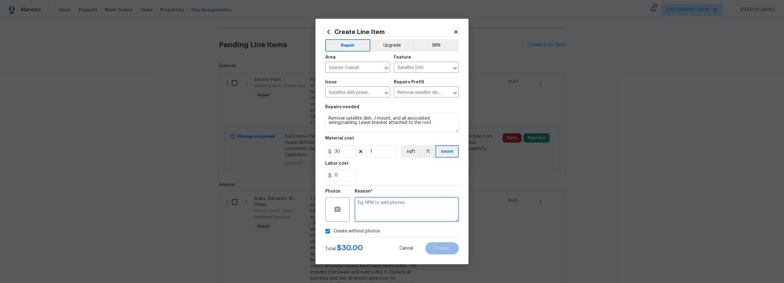
click at [395, 214] on textarea at bounding box center [407, 209] width 104 height 25
type textarea "scout"
click at [444, 251] on button "Create" at bounding box center [442, 248] width 33 height 12
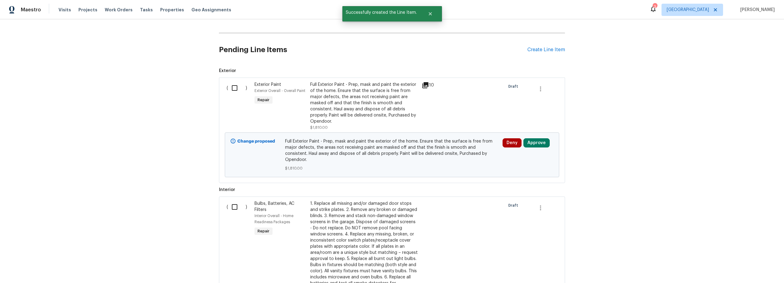
scroll to position [209, 0]
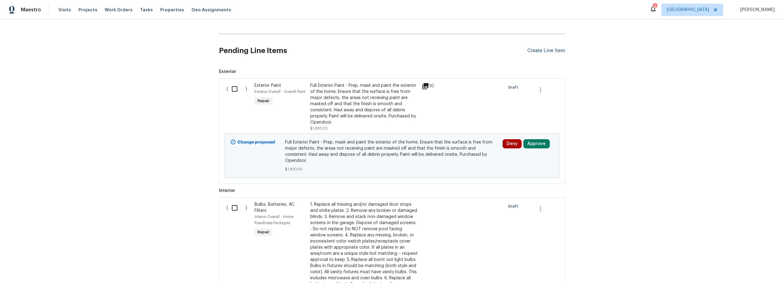
click at [531, 51] on div "Create Line Item" at bounding box center [547, 51] width 38 height 6
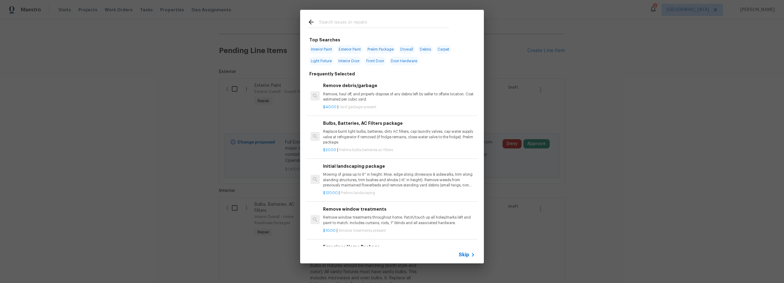
click at [333, 23] on input "text" at bounding box center [384, 22] width 130 height 9
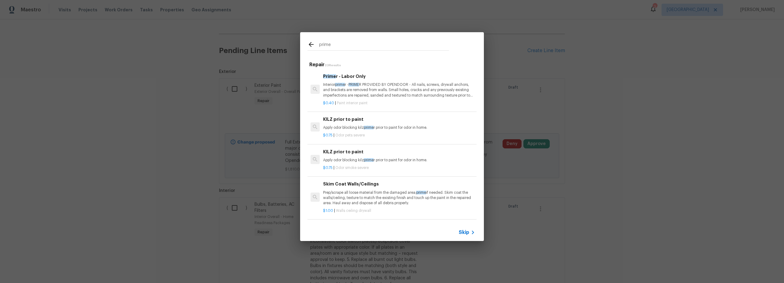
type input "prime"
click at [380, 95] on p "Interior prime r - PRIME R PROVIDED BY OPENDOOR - All nails, screws, drywall an…" at bounding box center [399, 90] width 152 height 16
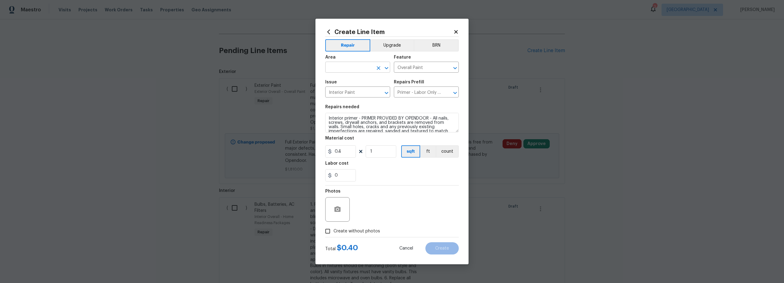
click at [360, 67] on input "text" at bounding box center [349, 67] width 48 height 9
click at [354, 91] on li "Interior Overall" at bounding box center [357, 91] width 65 height 10
type input "Interior Overall"
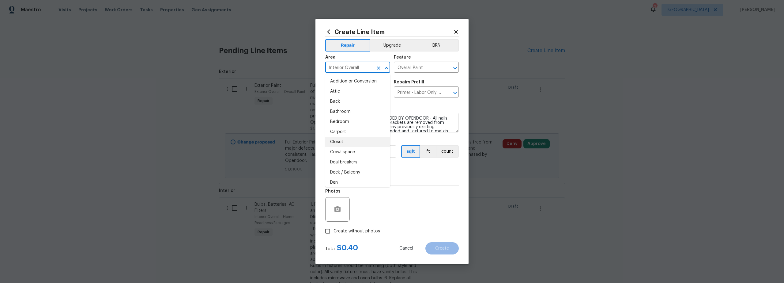
click at [406, 210] on div "Photos" at bounding box center [392, 205] width 134 height 40
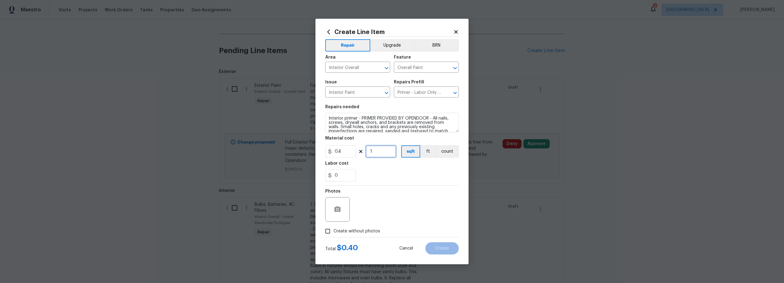
drag, startPoint x: 380, startPoint y: 151, endPoint x: 381, endPoint y: 155, distance: 3.9
click at [380, 151] on input "1" at bounding box center [381, 151] width 31 height 12
type input "1448"
click at [332, 232] on input "Create without photos" at bounding box center [328, 231] width 12 height 12
checkbox input "true"
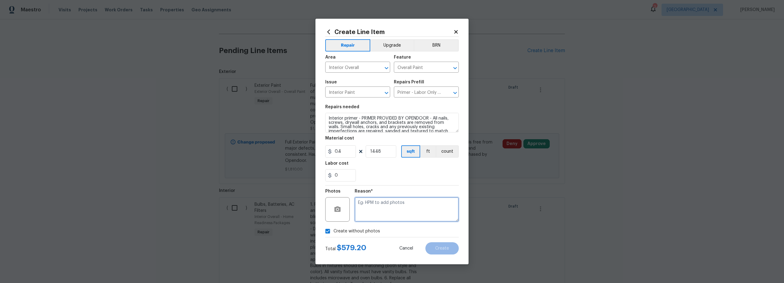
click at [391, 214] on textarea at bounding box center [407, 209] width 104 height 25
type textarea "scout"
click at [440, 245] on button "Create" at bounding box center [442, 248] width 33 height 12
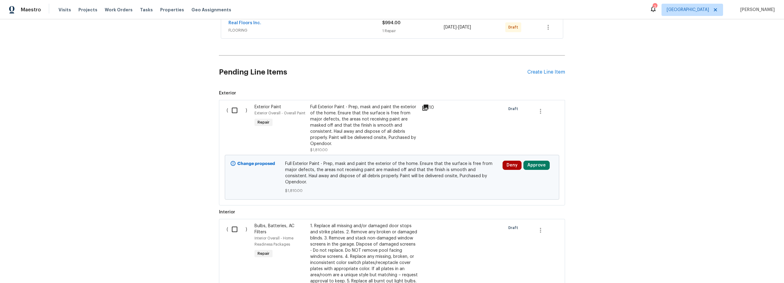
scroll to position [101, 0]
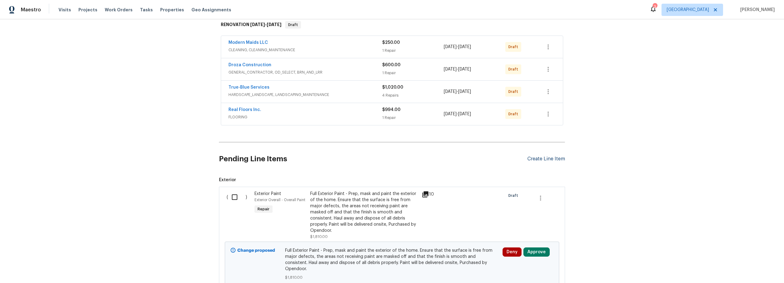
click at [546, 159] on div "Create Line Item" at bounding box center [547, 159] width 38 height 6
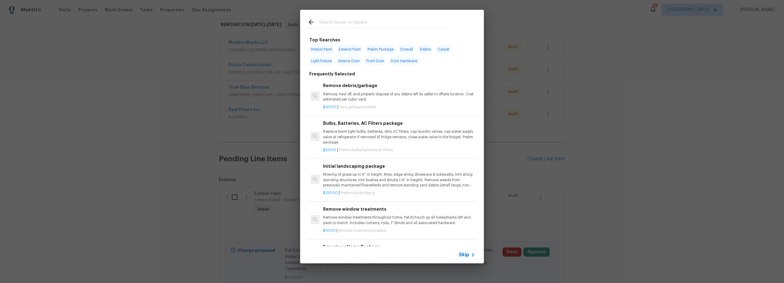
click at [329, 22] on input "text" at bounding box center [384, 22] width 130 height 9
type input "i"
click at [325, 48] on span "Interior Paint" at bounding box center [321, 49] width 25 height 9
type input "Interior Paint"
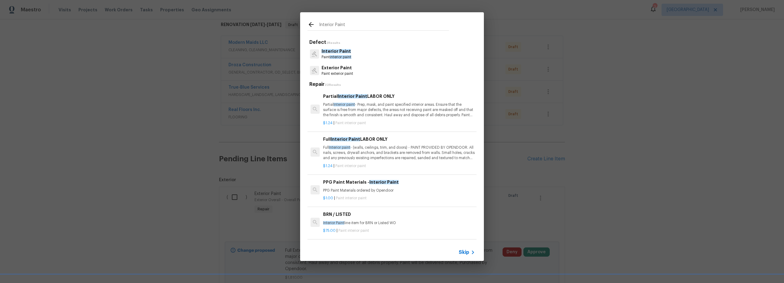
click at [381, 153] on p "Full Interior paint - (walls, ceilings, trim, and doors) - PAINT PROVIDED BY OP…" at bounding box center [399, 153] width 152 height 16
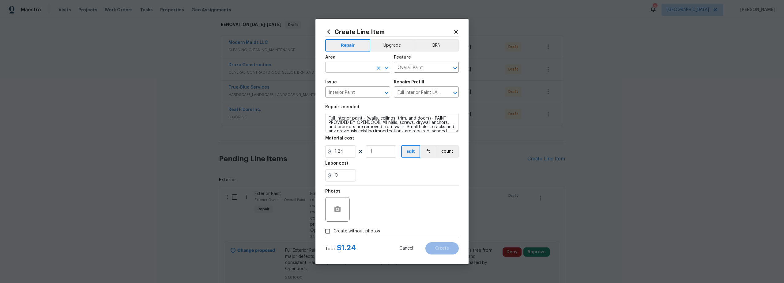
click at [347, 66] on input "text" at bounding box center [349, 67] width 48 height 9
drag, startPoint x: 357, startPoint y: 93, endPoint x: 360, endPoint y: 95, distance: 3.5
click at [358, 93] on li "Interior Overall" at bounding box center [357, 91] width 65 height 10
type input "Interior Overall"
drag, startPoint x: 374, startPoint y: 152, endPoint x: 381, endPoint y: 157, distance: 8.3
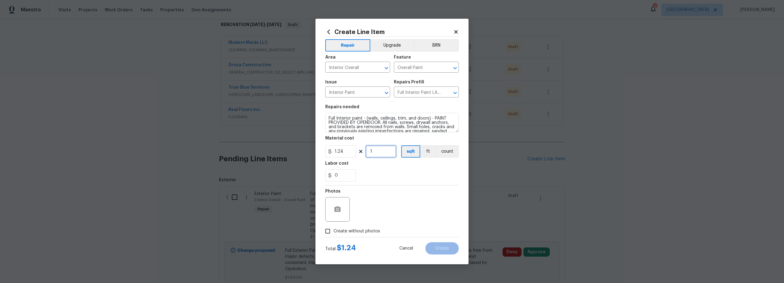
click at [375, 153] on input "1" at bounding box center [381, 151] width 31 height 12
type input "1448"
click at [383, 198] on div "Photos" at bounding box center [392, 205] width 134 height 40
click at [331, 231] on input "Create without photos" at bounding box center [328, 231] width 12 height 12
checkbox input "true"
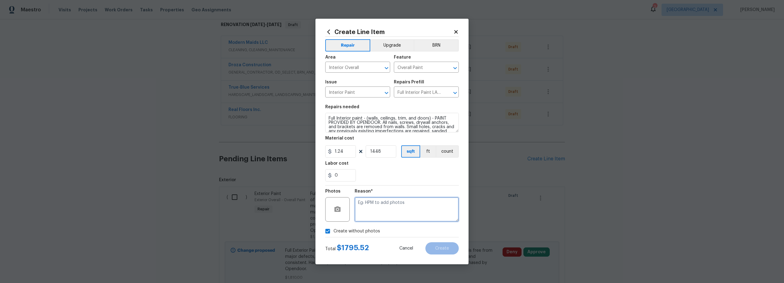
click at [400, 204] on textarea at bounding box center [407, 209] width 104 height 25
type textarea "scout"
click at [445, 247] on span "Create" at bounding box center [442, 248] width 14 height 5
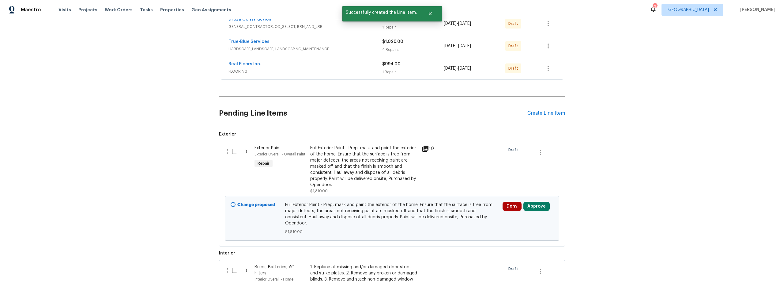
click at [232, 150] on input "checkbox" at bounding box center [236, 151] width 17 height 13
checkbox input "true"
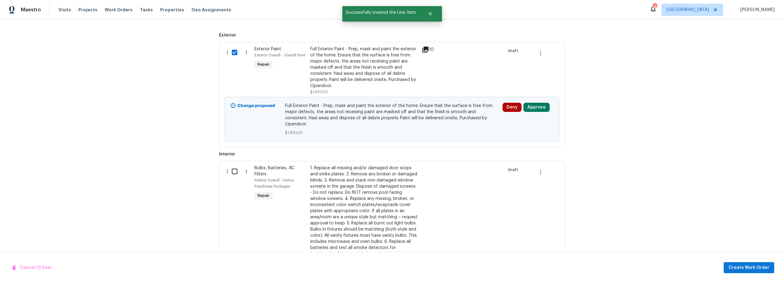
click at [235, 165] on input "checkbox" at bounding box center [236, 171] width 17 height 13
checkbox input "true"
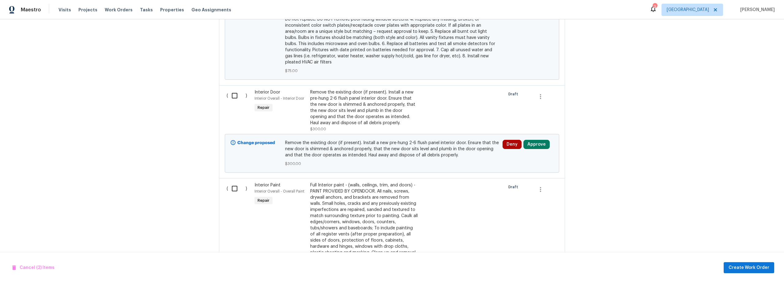
scroll to position [548, 0]
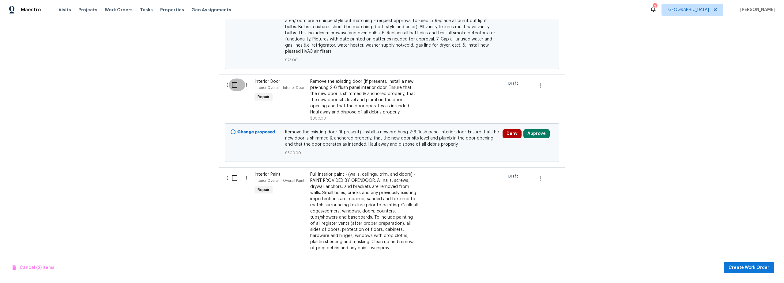
click at [233, 78] on input "checkbox" at bounding box center [236, 84] width 17 height 13
checkbox input "true"
click at [233, 172] on input "checkbox" at bounding box center [236, 177] width 17 height 13
checkbox input "true"
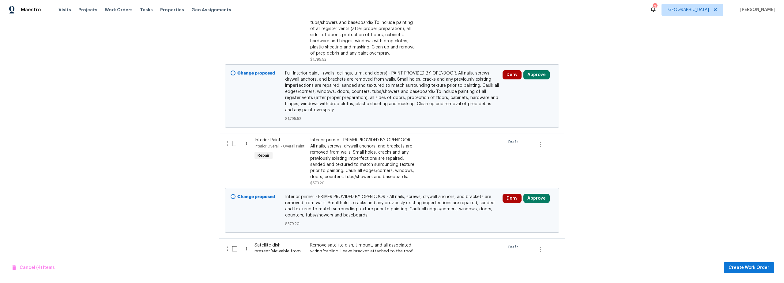
drag, startPoint x: 234, startPoint y: 137, endPoint x: 232, endPoint y: 150, distance: 13.3
click at [234, 137] on input "checkbox" at bounding box center [236, 143] width 17 height 13
checkbox input "true"
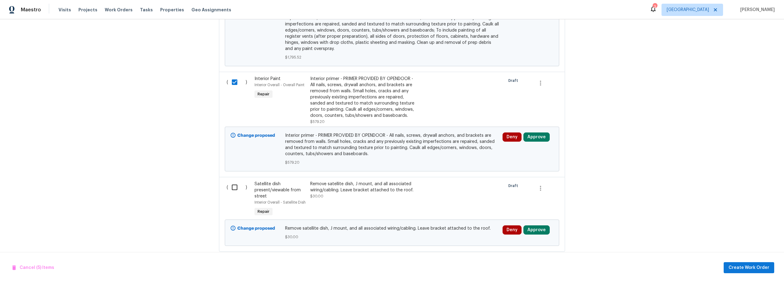
scroll to position [812, 0]
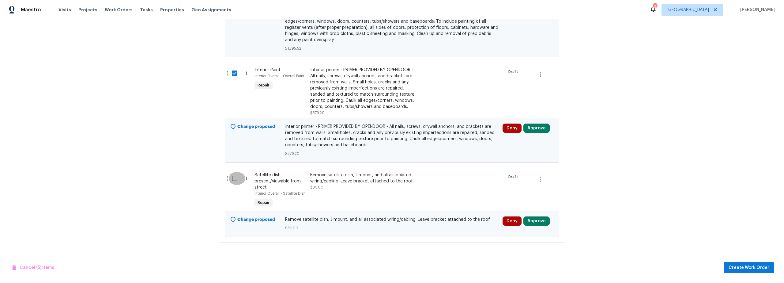
click at [233, 172] on input "checkbox" at bounding box center [236, 178] width 17 height 13
checkbox input "true"
click at [756, 269] on span "Create Work Order" at bounding box center [749, 268] width 41 height 8
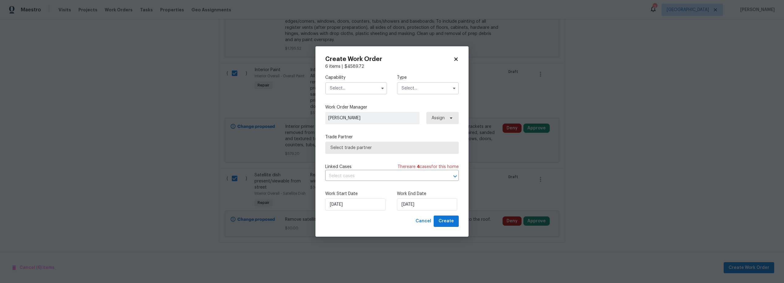
click at [346, 90] on input "text" at bounding box center [356, 88] width 62 height 12
click at [359, 154] on span "General Contractor" at bounding box center [352, 152] width 40 height 4
type input "General Contractor"
drag, startPoint x: 430, startPoint y: 85, endPoint x: 427, endPoint y: 89, distance: 6.1
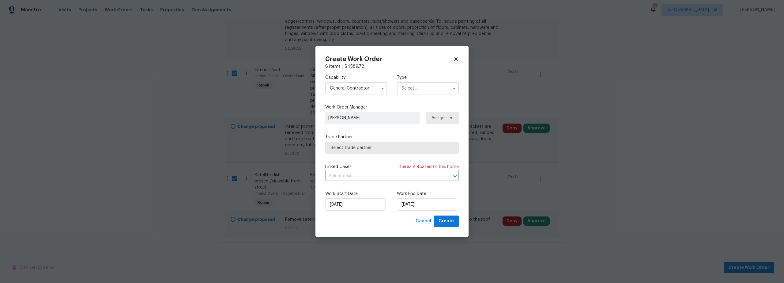
click at [429, 86] on input "text" at bounding box center [428, 88] width 62 height 12
click at [421, 164] on span "Renovation" at bounding box center [415, 165] width 23 height 4
type input "Renovation"
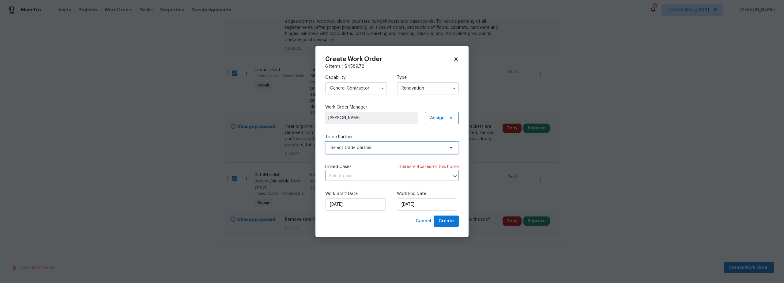
click at [385, 150] on span "Select trade partner" at bounding box center [388, 148] width 114 height 6
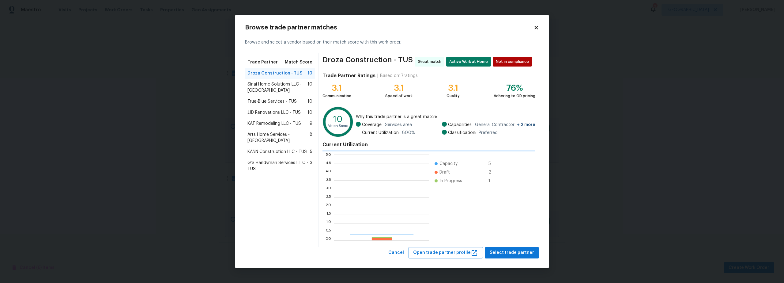
scroll to position [81, 91]
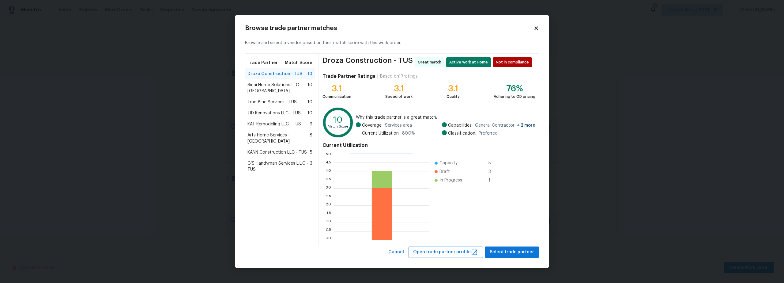
drag, startPoint x: 271, startPoint y: 112, endPoint x: 274, endPoint y: 114, distance: 3.6
click at [271, 112] on span "JJD Renovations LLC - TUS" at bounding box center [274, 113] width 53 height 6
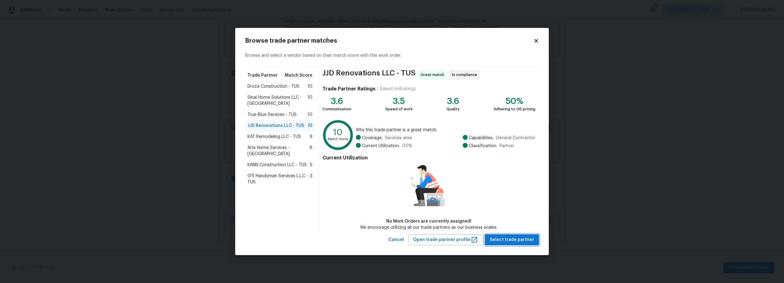
click at [507, 241] on span "Select trade partner" at bounding box center [512, 240] width 44 height 8
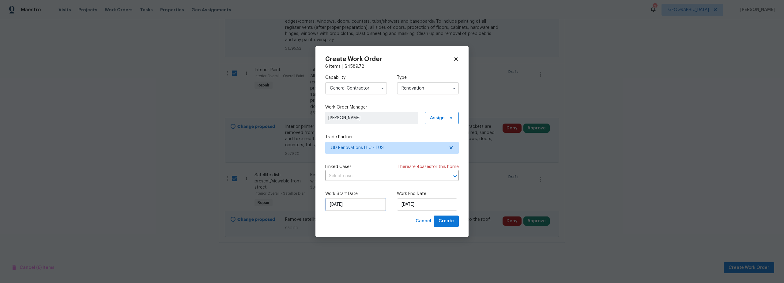
click at [367, 205] on input "10/2/2025" at bounding box center [355, 204] width 60 height 12
click at [370, 152] on div "3" at bounding box center [374, 151] width 10 height 9
type input "10/3/2025"
click at [415, 209] on input "10/3/2025" at bounding box center [427, 204] width 60 height 12
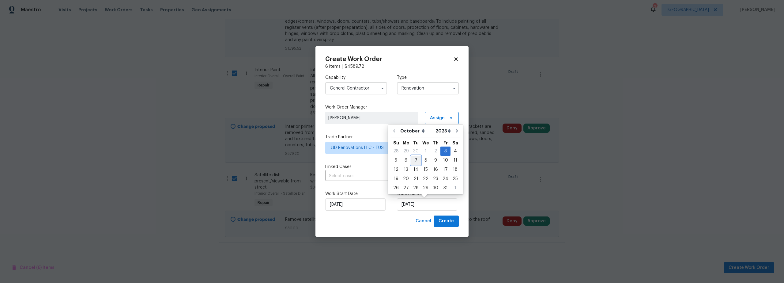
click at [419, 161] on div "7" at bounding box center [416, 160] width 10 height 9
type input "10/7/2025"
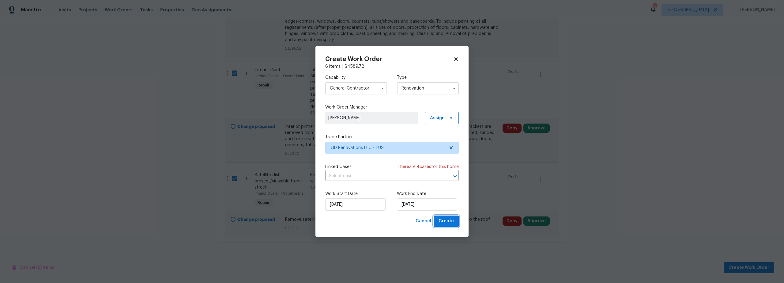
click at [452, 222] on span "Create" at bounding box center [446, 221] width 15 height 8
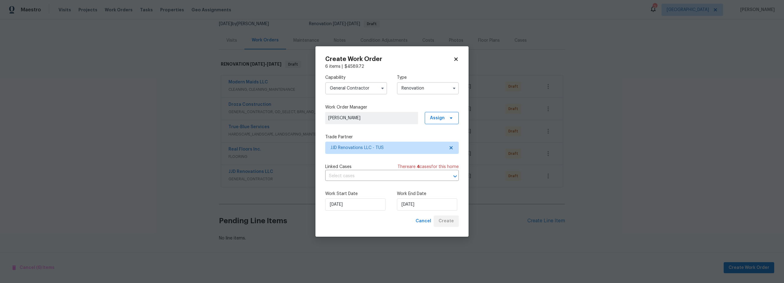
scroll to position [66, 0]
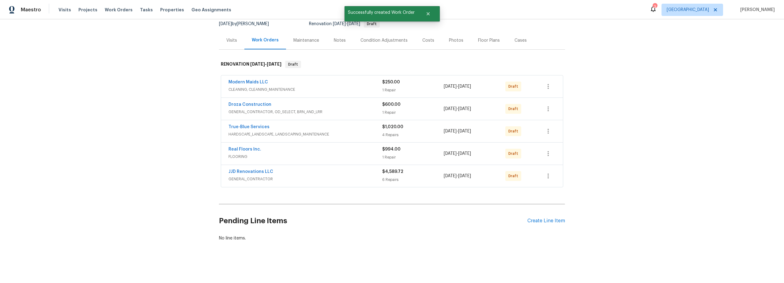
click at [423, 37] on div "Costs" at bounding box center [429, 40] width 12 height 6
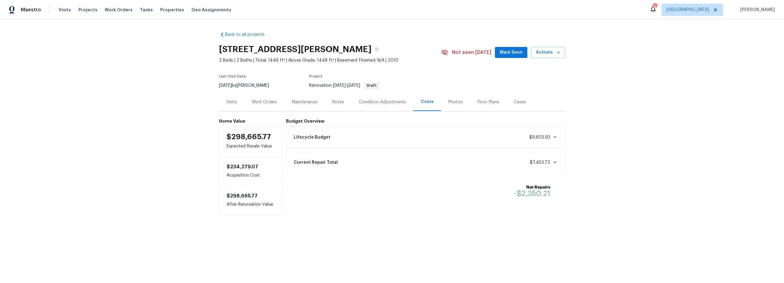
click at [267, 103] on div "Work Orders" at bounding box center [264, 102] width 25 height 6
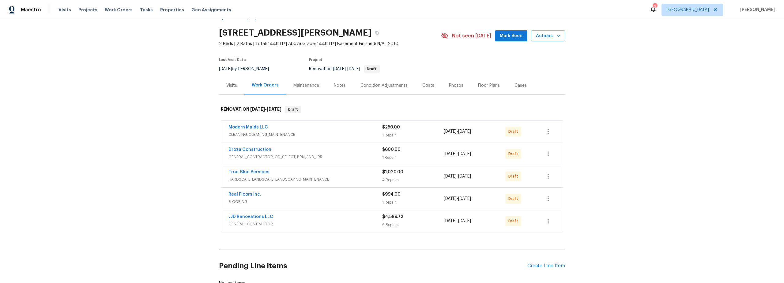
scroll to position [66, 0]
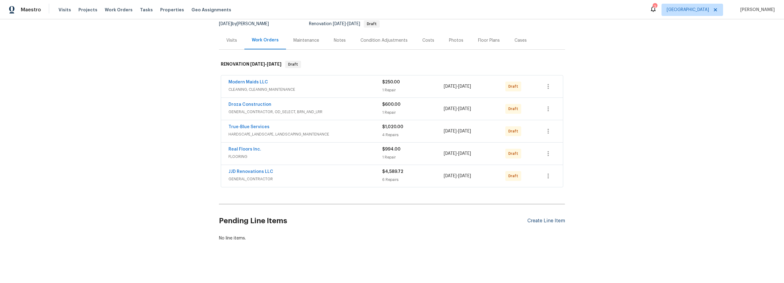
click at [537, 218] on div "Create Line Item" at bounding box center [547, 221] width 38 height 6
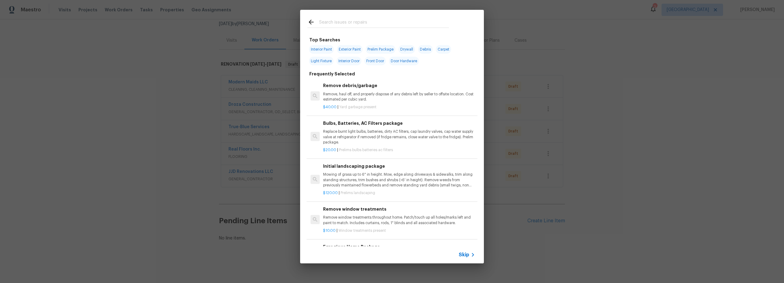
click at [347, 17] on div at bounding box center [378, 22] width 156 height 24
click at [347, 23] on input "text" at bounding box center [384, 22] width 130 height 9
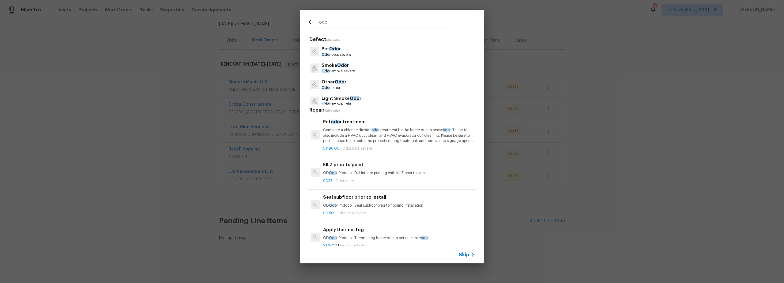
type input "odo"
click at [407, 137] on p "Complete a chlorine dioxide odo r treatment for the home due to heavy odo r. Th…" at bounding box center [399, 135] width 152 height 16
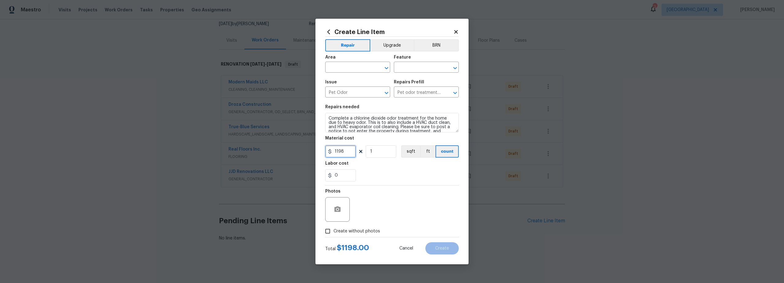
click at [346, 152] on input "1198" at bounding box center [340, 151] width 31 height 12
type input "1100"
click at [364, 70] on input "text" at bounding box center [349, 67] width 48 height 9
click at [368, 90] on li "Interior Overall" at bounding box center [357, 91] width 65 height 10
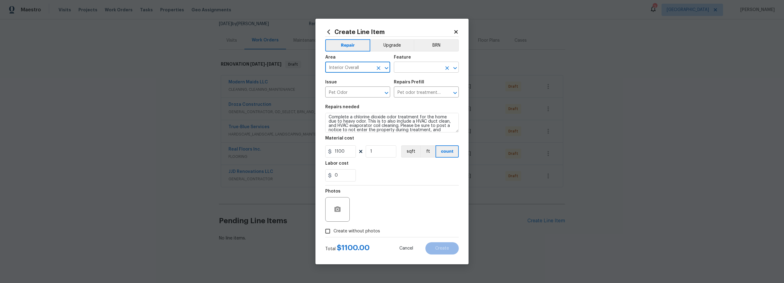
type input "Interior Overall"
click at [396, 71] on input "text" at bounding box center [418, 67] width 48 height 9
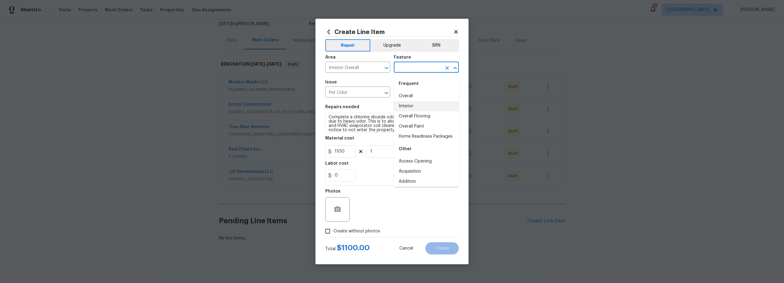
click at [419, 106] on li "Interior" at bounding box center [426, 106] width 65 height 10
type input "Interior"
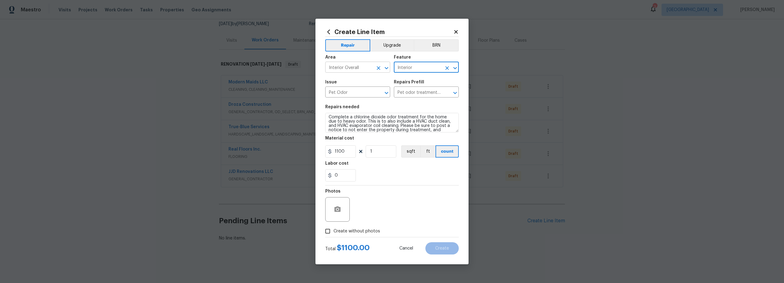
drag, startPoint x: 416, startPoint y: 67, endPoint x: 384, endPoint y: 65, distance: 31.7
click at [385, 65] on div "Area Interior Overall ​ Feature Interior ​" at bounding box center [392, 63] width 134 height 25
click at [413, 97] on li "Odor" at bounding box center [426, 96] width 65 height 10
type input "Odor"
click at [375, 199] on div "Photos" at bounding box center [392, 205] width 134 height 40
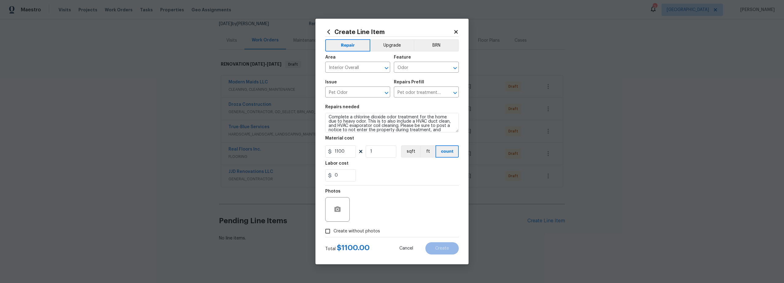
click at [336, 231] on span "Create without photos" at bounding box center [357, 231] width 47 height 6
click at [334, 231] on input "Create without photos" at bounding box center [328, 231] width 12 height 12
checkbox input "true"
click at [385, 213] on textarea at bounding box center [407, 209] width 104 height 25
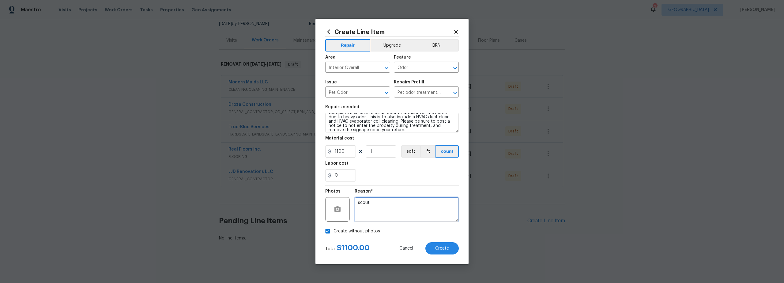
scroll to position [9, 0]
type textarea "scout"
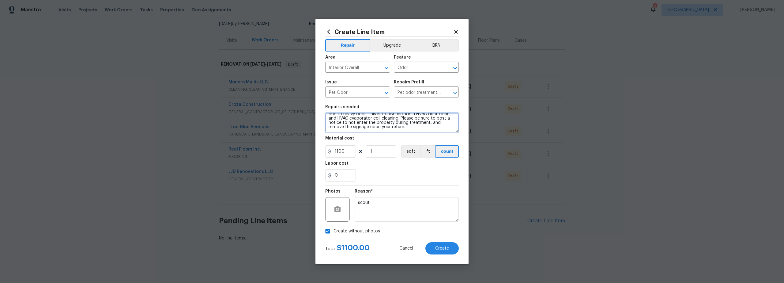
scroll to position [0, 0]
drag, startPoint x: 404, startPoint y: 126, endPoint x: 319, endPoint y: 102, distance: 88.2
click at [319, 103] on div "Create Line Item Repair Upgrade BRN Area Interior Overall ​ Feature Odor ​ Issu…" at bounding box center [392, 141] width 153 height 245
paste textarea "This comprehensive service begins with source identification and recommendation…"
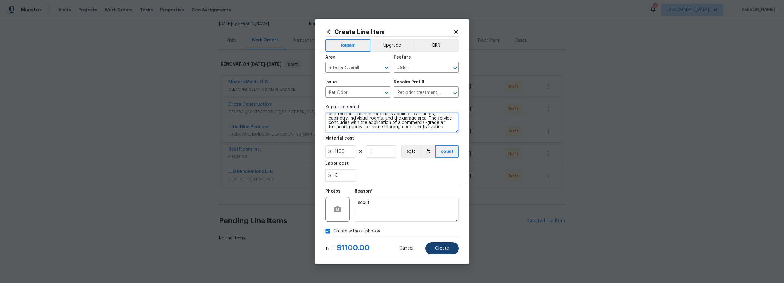
type textarea "This comprehensive service begins with source identification and recommendation…"
click at [442, 249] on span "Create" at bounding box center [442, 248] width 14 height 5
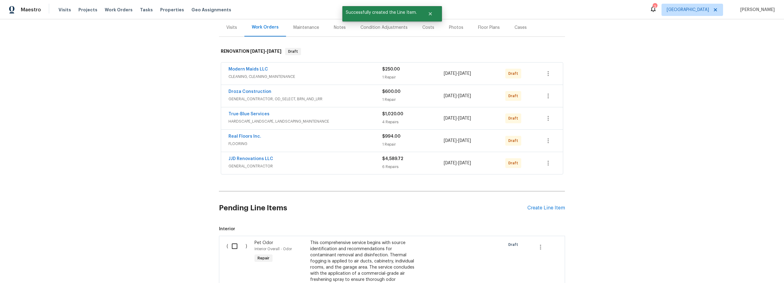
scroll to position [0, 0]
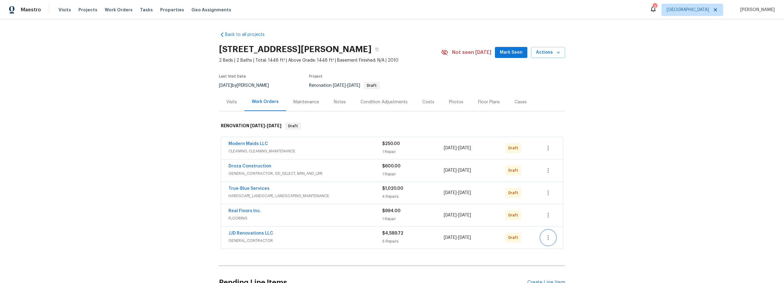
click at [549, 238] on icon "button" at bounding box center [548, 237] width 7 height 7
click at [555, 241] on li "Edit" at bounding box center [572, 240] width 66 height 10
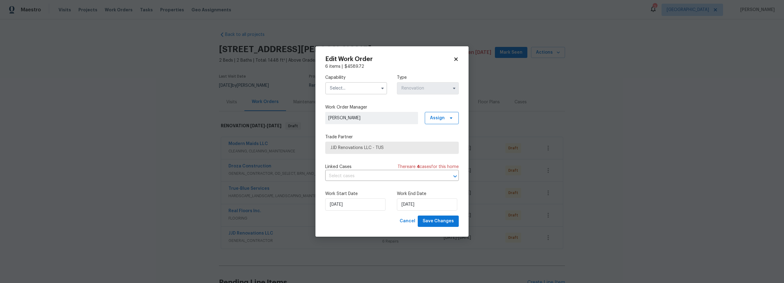
click at [456, 60] on icon at bounding box center [455, 59] width 3 height 3
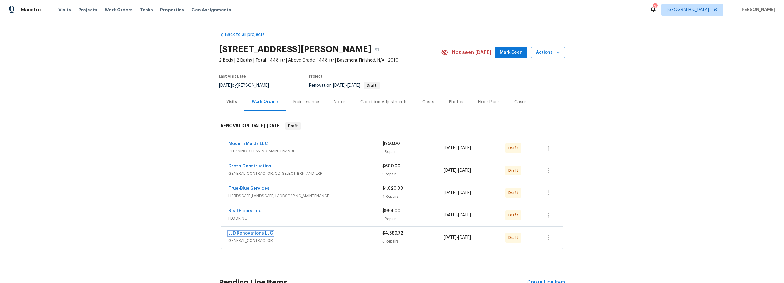
click at [256, 234] on link "JJD Renovations LLC" at bounding box center [251, 233] width 45 height 4
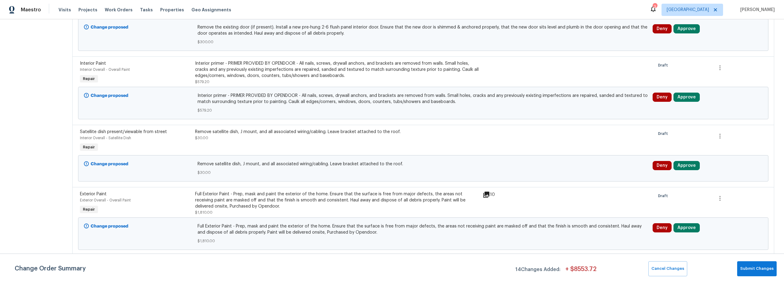
scroll to position [139, 0]
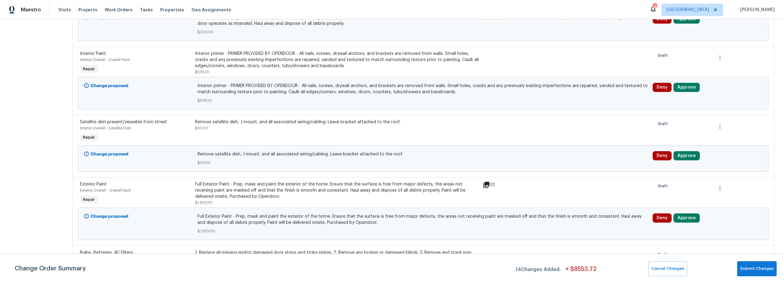
click at [316, 197] on div "Full Exterior Paint - Prep, mask and paint the exterior of the home. Ensure tha…" at bounding box center [337, 190] width 284 height 18
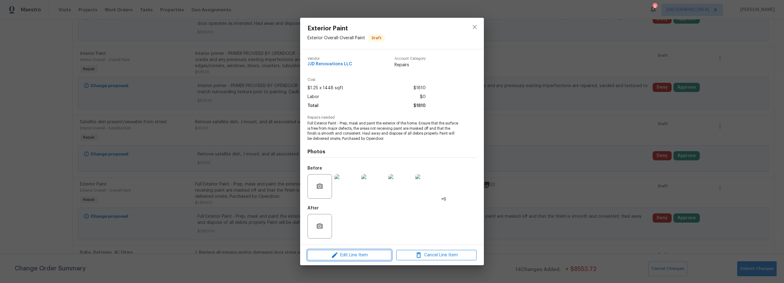
click at [352, 253] on span "Edit Line Item" at bounding box center [349, 255] width 80 height 8
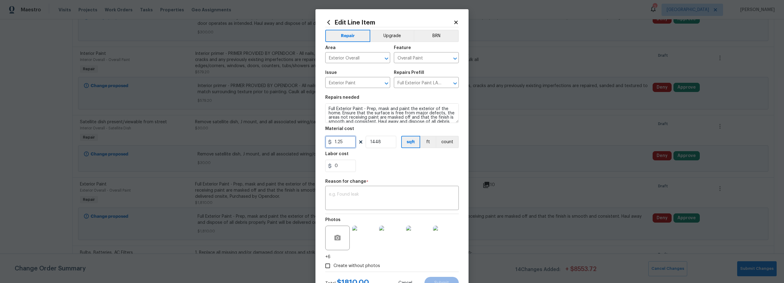
drag, startPoint x: 345, startPoint y: 142, endPoint x: 341, endPoint y: 142, distance: 3.7
click at [342, 142] on input "1.25" at bounding box center [340, 142] width 31 height 12
type input "1.55"
click at [367, 198] on textarea at bounding box center [392, 198] width 126 height 13
type textarea "o"
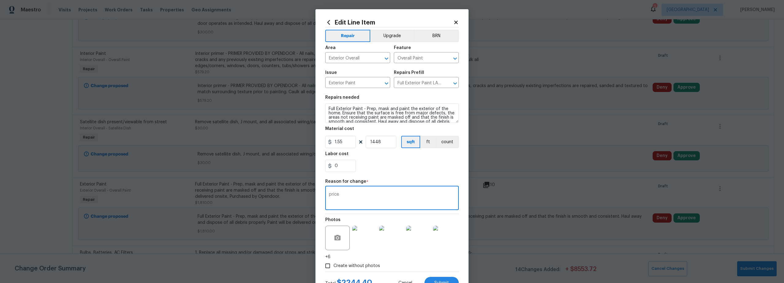
type textarea "price"
click at [379, 173] on section "Repairs needed Full Exterior Paint - Prep, mask and paint the exterior of the h…" at bounding box center [392, 134] width 134 height 84
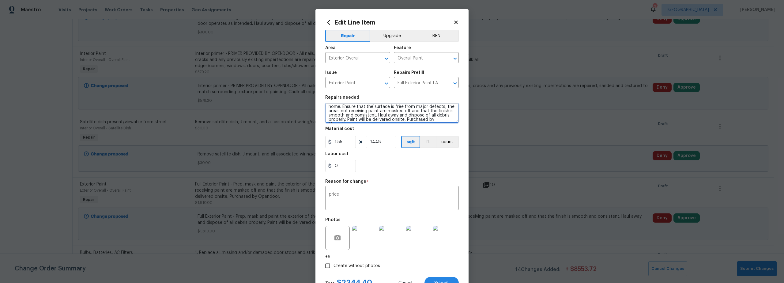
scroll to position [13, 0]
drag, startPoint x: 356, startPoint y: 118, endPoint x: 346, endPoint y: 113, distance: 10.8
click at [346, 113] on textarea "Full Exterior Paint - Prep, mask and paint the exterior of the home. Ensure tha…" at bounding box center [392, 113] width 134 height 20
type textarea "Full Exterior Paint - Prep, mask and paint the exterior of the home. Ensure tha…"
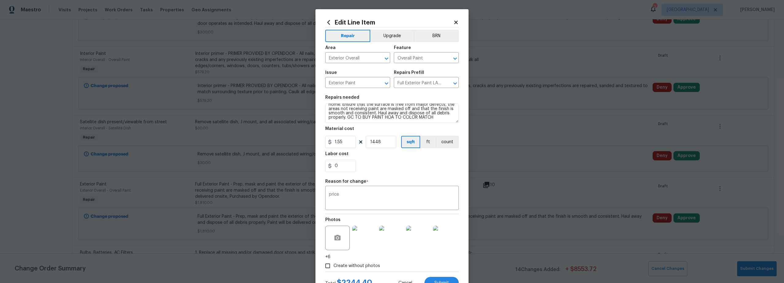
click at [379, 165] on div "0" at bounding box center [392, 166] width 134 height 12
click at [376, 196] on textarea "price" at bounding box center [392, 198] width 126 height 13
click at [373, 195] on textarea "price" at bounding box center [392, 198] width 126 height 13
type textarea "price and text"
click at [392, 165] on div "0" at bounding box center [392, 166] width 134 height 12
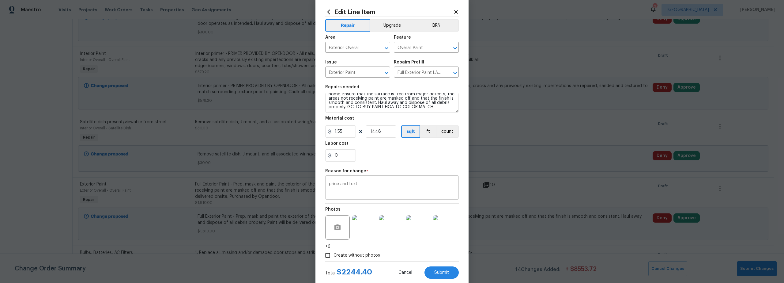
scroll to position [25, 0]
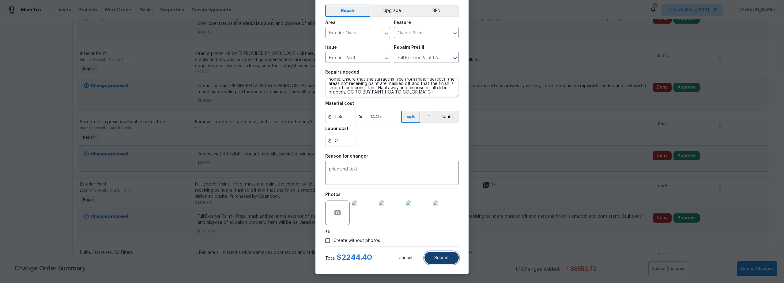
click at [443, 256] on span "Submit" at bounding box center [442, 258] width 15 height 5
type textarea "Full Exterior Paint - Prep, mask and paint the exterior of the home. Ensure tha…"
type input "1.25"
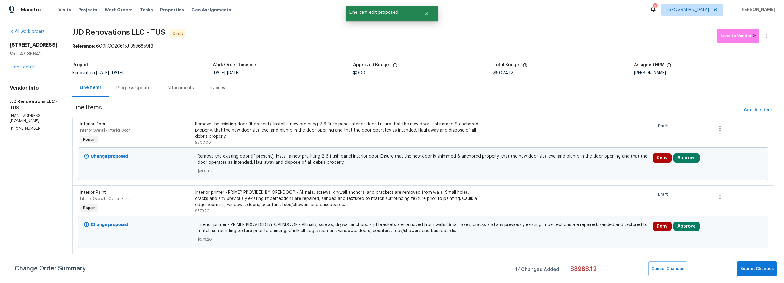
scroll to position [0, 0]
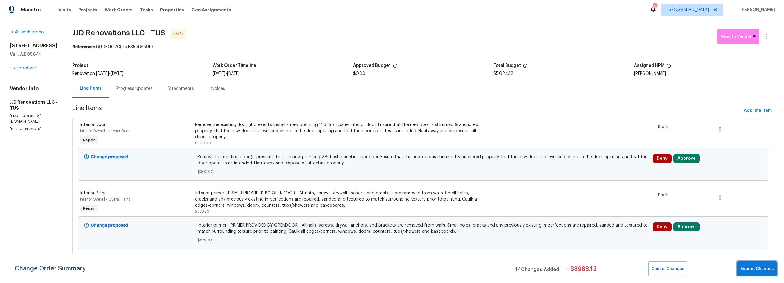
click at [757, 268] on span "Submit Changes" at bounding box center [757, 268] width 33 height 7
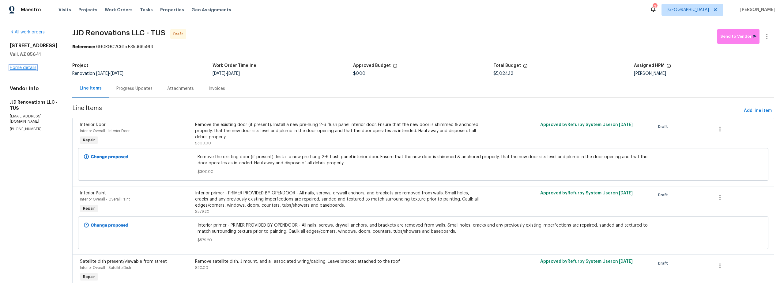
click at [11, 70] on link "Home details" at bounding box center [23, 68] width 27 height 4
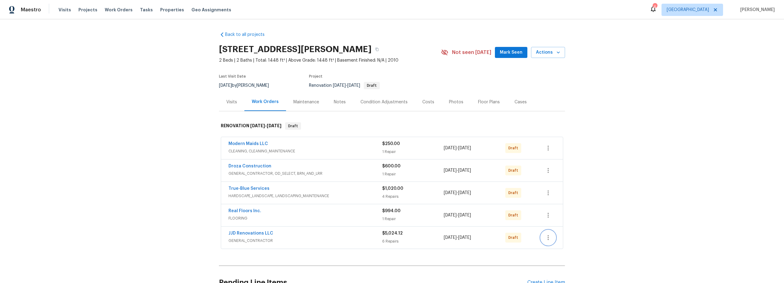
click at [545, 241] on button "button" at bounding box center [548, 237] width 15 height 15
click at [560, 231] on li "Send to Vendor" at bounding box center [572, 230] width 66 height 10
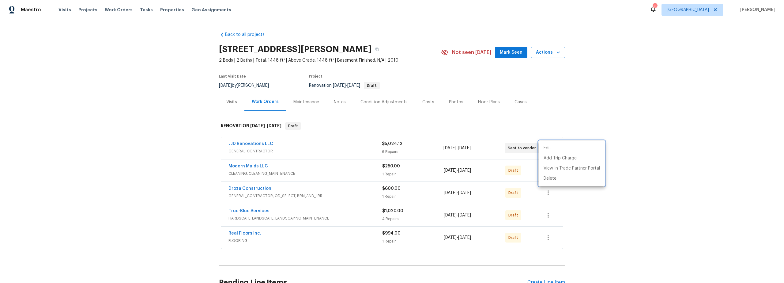
click at [543, 240] on div at bounding box center [392, 141] width 784 height 283
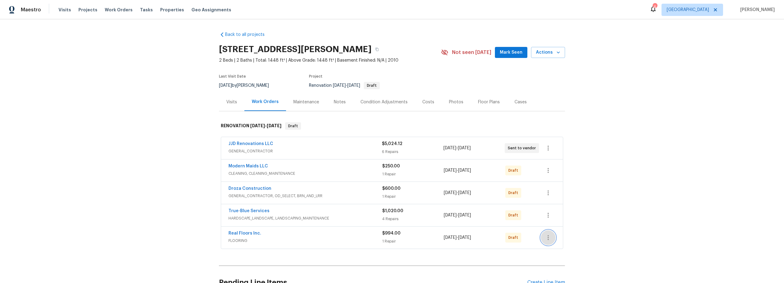
click at [549, 238] on button "button" at bounding box center [548, 237] width 15 height 15
click at [550, 229] on li "Send to Vendor" at bounding box center [572, 230] width 66 height 10
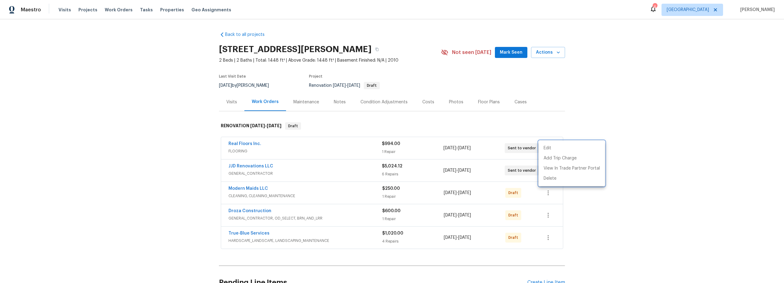
drag, startPoint x: 523, startPoint y: 252, endPoint x: 540, endPoint y: 246, distance: 18.1
click at [524, 252] on div at bounding box center [392, 141] width 784 height 283
click at [545, 236] on icon "button" at bounding box center [548, 237] width 7 height 7
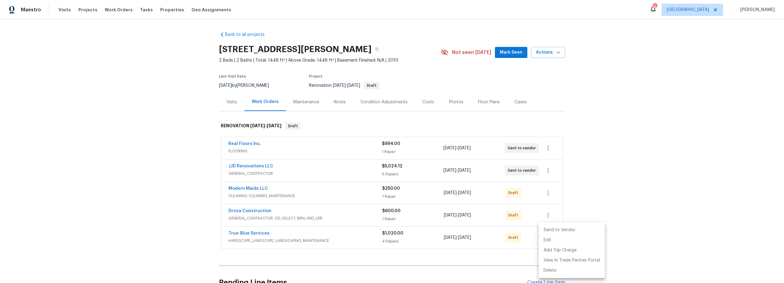
click at [548, 230] on li "Send to Vendor" at bounding box center [572, 230] width 66 height 10
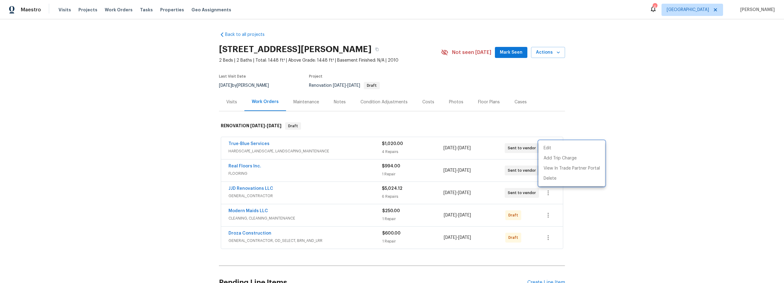
click at [523, 256] on div at bounding box center [392, 141] width 784 height 283
click at [545, 239] on icon "button" at bounding box center [548, 237] width 7 height 7
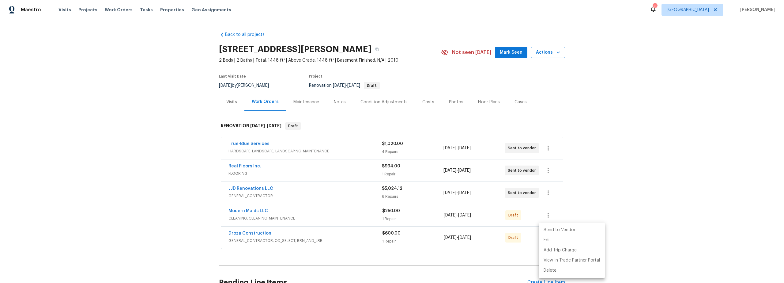
click at [554, 229] on li "Send to Vendor" at bounding box center [572, 230] width 66 height 10
click at [521, 251] on div at bounding box center [392, 141] width 784 height 283
click at [545, 237] on icon "button" at bounding box center [548, 237] width 7 height 7
click at [555, 232] on li "Send to Vendor" at bounding box center [572, 230] width 66 height 10
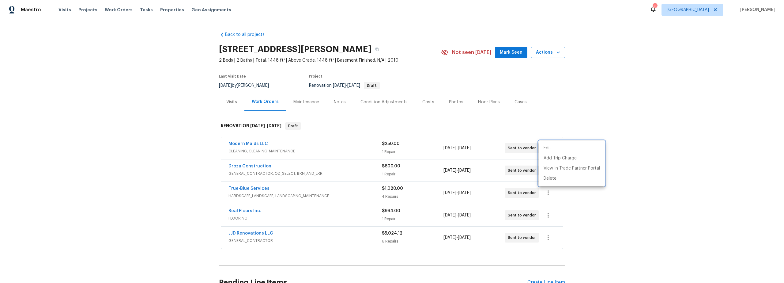
drag, startPoint x: 309, startPoint y: 249, endPoint x: 288, endPoint y: 245, distance: 21.8
click at [309, 249] on div at bounding box center [392, 141] width 784 height 283
drag, startPoint x: 259, startPoint y: 234, endPoint x: 269, endPoint y: 235, distance: 9.6
click at [259, 234] on link "JJD Renovations LLC" at bounding box center [251, 233] width 45 height 4
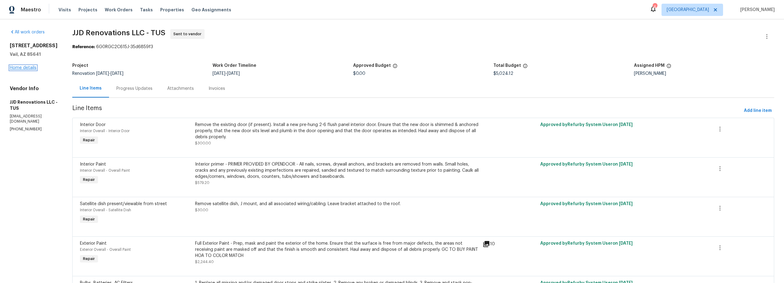
click at [28, 70] on link "Home details" at bounding box center [23, 68] width 27 height 4
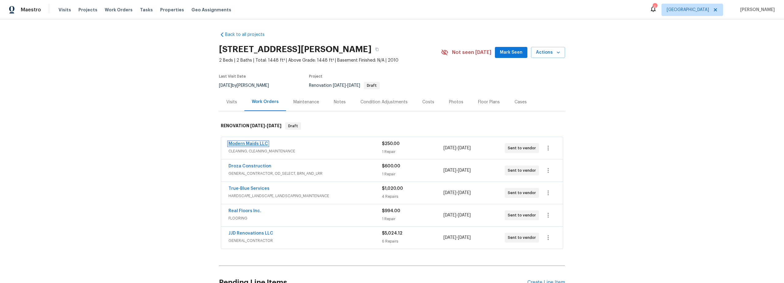
click at [248, 143] on link "Modern Maids LLC" at bounding box center [249, 144] width 40 height 4
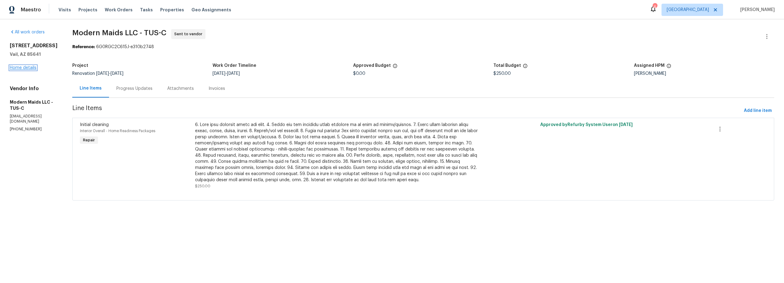
click at [21, 70] on link "Home details" at bounding box center [23, 68] width 27 height 4
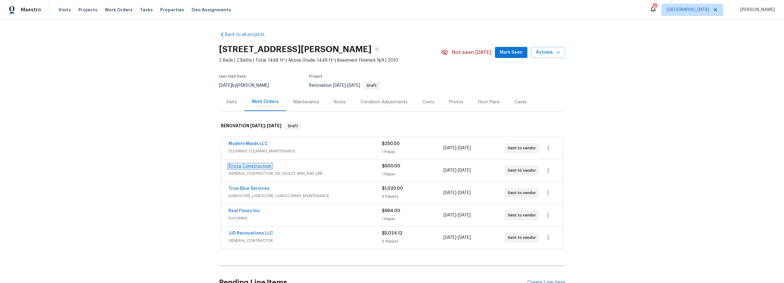
click at [253, 165] on link "Droza Construction" at bounding box center [250, 166] width 43 height 4
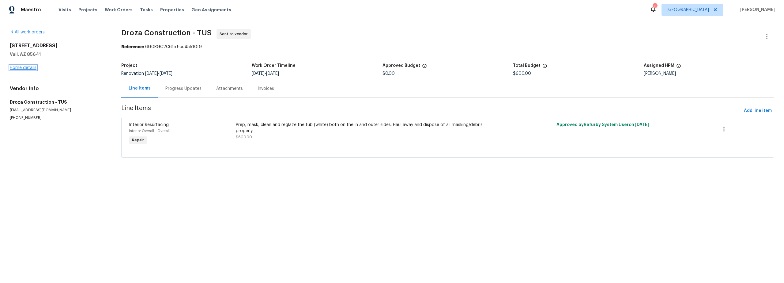
click at [27, 68] on link "Home details" at bounding box center [23, 68] width 27 height 4
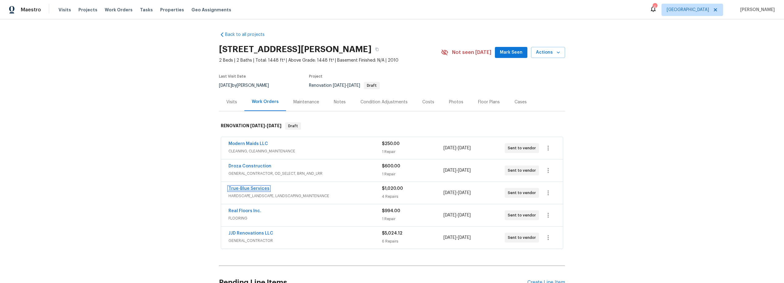
click at [254, 188] on link "True-Blue Services" at bounding box center [249, 188] width 41 height 4
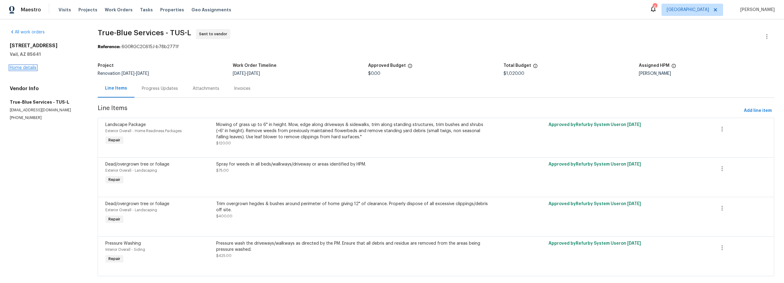
click at [29, 67] on link "Home details" at bounding box center [23, 68] width 27 height 4
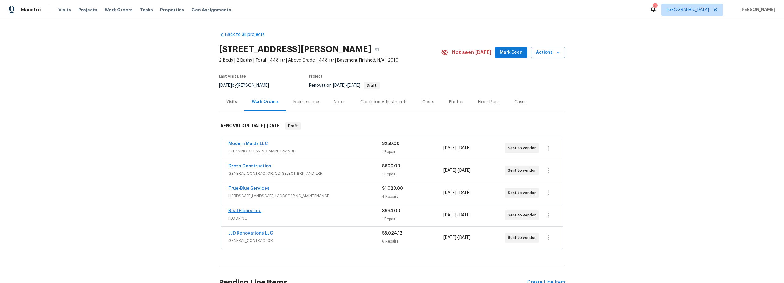
drag, startPoint x: 247, startPoint y: 206, endPoint x: 251, endPoint y: 210, distance: 5.2
click at [248, 207] on div "Real Floors Inc. FLOORING $994.00 1 Repair 10/3/2025 - 10/8/2025 Sent to vendor" at bounding box center [392, 215] width 342 height 22
click at [249, 211] on link "Real Floors Inc." at bounding box center [245, 211] width 33 height 4
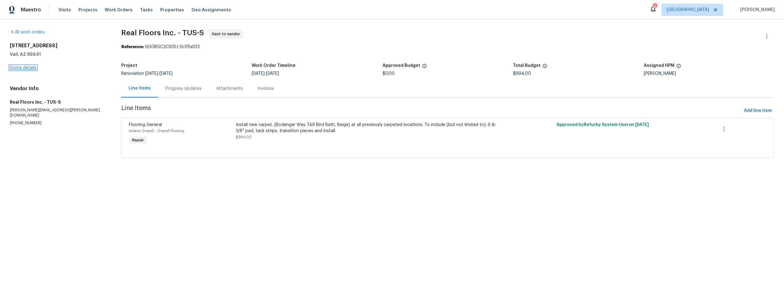
click at [30, 69] on link "Home details" at bounding box center [23, 68] width 27 height 4
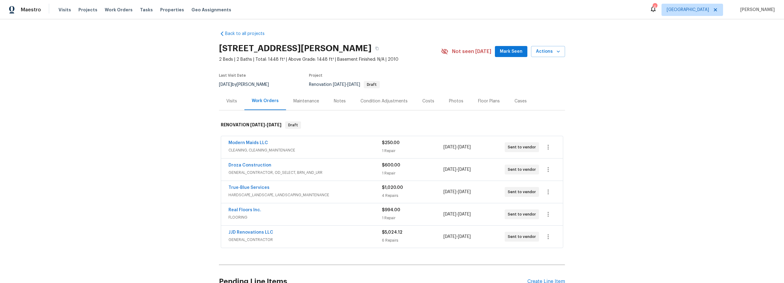
scroll to position [1, 0]
click at [549, 240] on button "button" at bounding box center [548, 236] width 15 height 15
click at [549, 236] on li "Edit" at bounding box center [572, 236] width 66 height 10
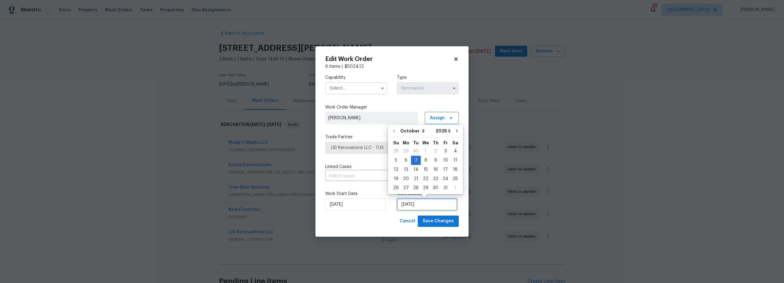
click at [411, 206] on input "10/7/2025" at bounding box center [427, 204] width 60 height 12
click at [382, 218] on div "Cancel Save Changes" at bounding box center [392, 220] width 134 height 11
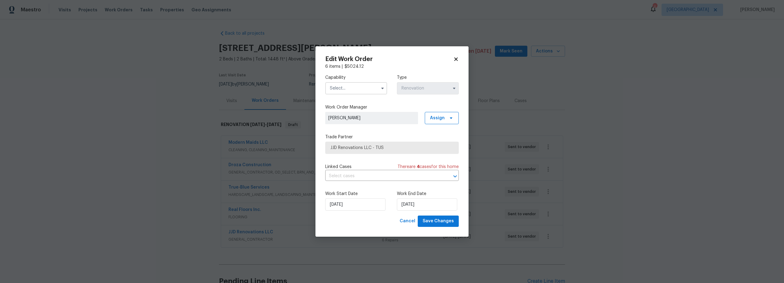
click at [455, 61] on icon at bounding box center [455, 59] width 3 height 3
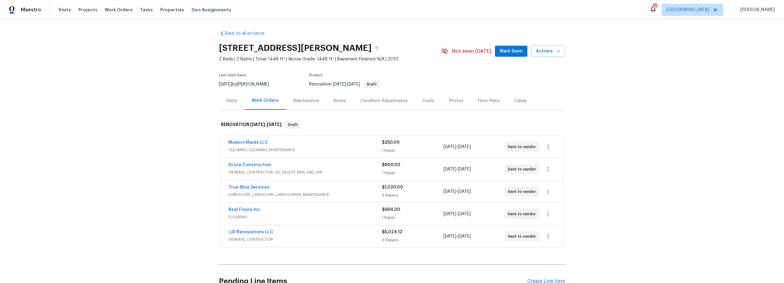
click at [309, 237] on span "GENERAL_CONTRACTOR" at bounding box center [306, 239] width 154 height 6
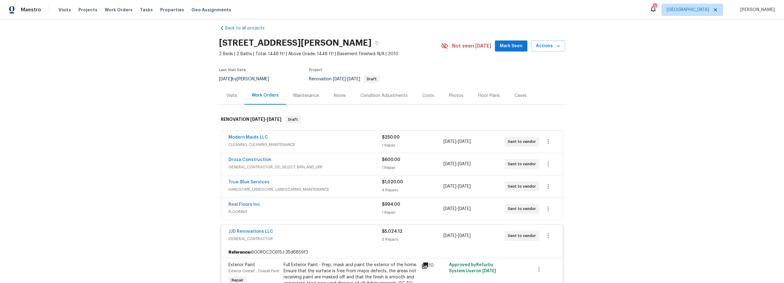
scroll to position [6, 0]
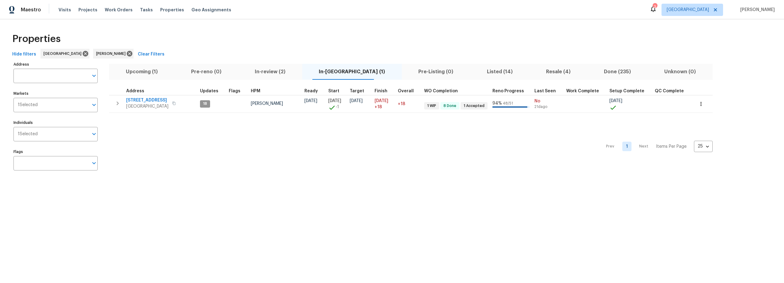
drag, startPoint x: 151, startPoint y: 70, endPoint x: 186, endPoint y: 76, distance: 36.1
click at [151, 71] on span "Upcoming (1)" at bounding box center [142, 71] width 58 height 9
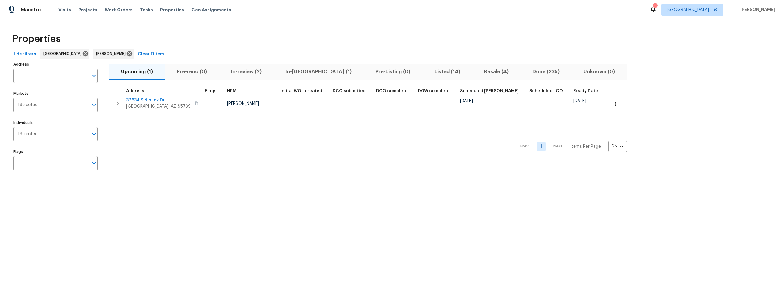
click at [297, 72] on span "In-[GEOGRAPHIC_DATA] (1)" at bounding box center [318, 71] width 83 height 9
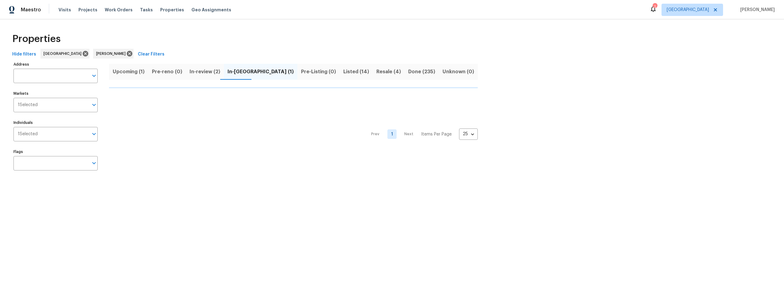
click at [301, 73] on span "Pre-Listing (0)" at bounding box center [318, 71] width 35 height 9
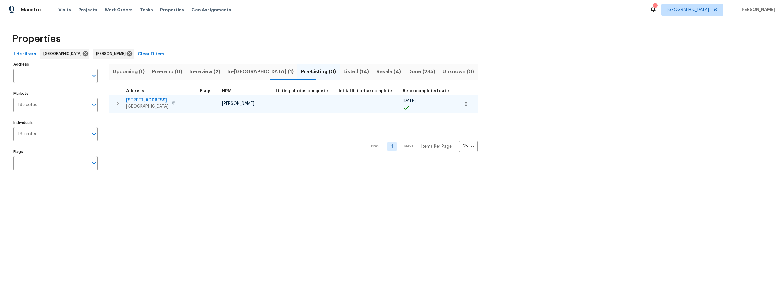
click at [144, 100] on span "[STREET_ADDRESS]" at bounding box center [147, 100] width 42 height 6
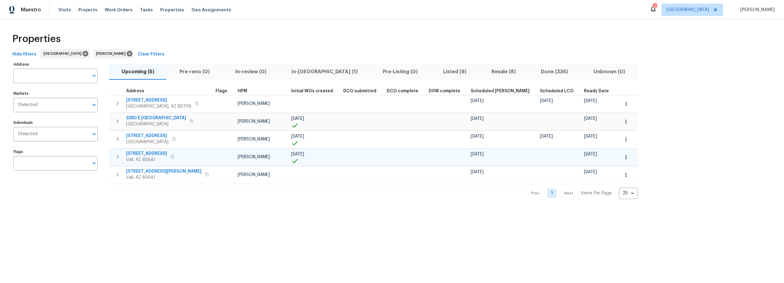
click at [120, 157] on icon "button" at bounding box center [117, 156] width 7 height 7
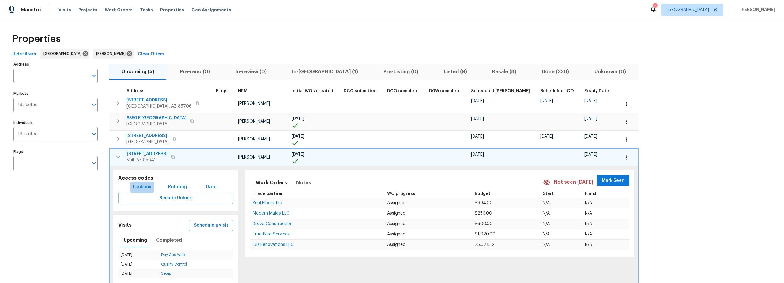
click at [143, 186] on span "Lockbox" at bounding box center [142, 187] width 18 height 8
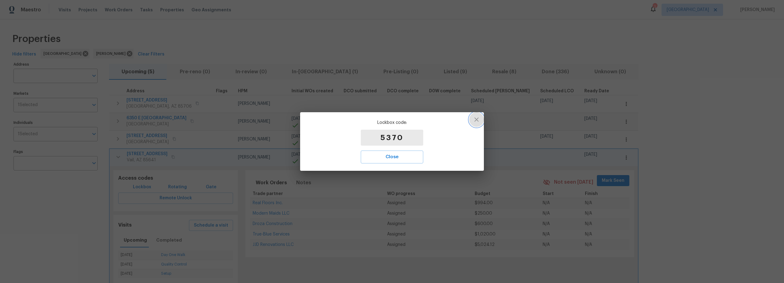
click at [477, 119] on icon "button" at bounding box center [477, 119] width 4 height 4
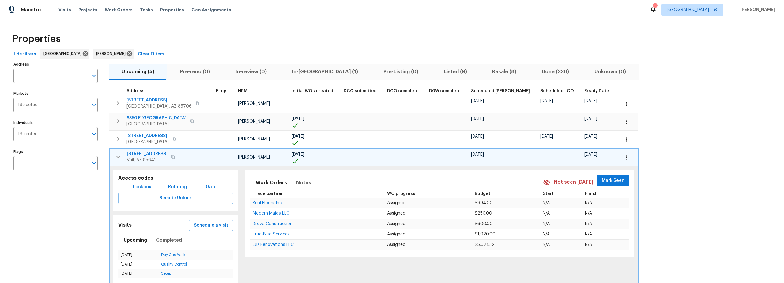
click at [117, 158] on icon "button" at bounding box center [118, 156] width 7 height 7
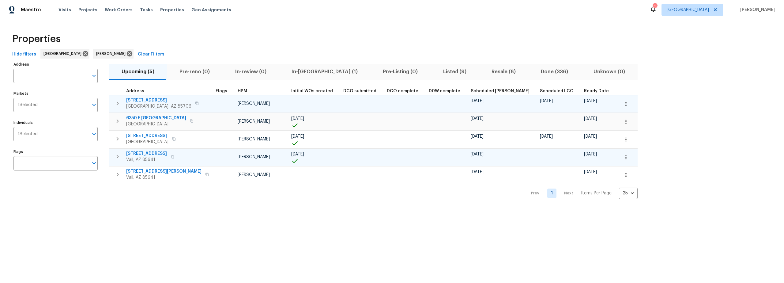
click at [143, 101] on span "5051 E Wash Overlook Dr" at bounding box center [158, 100] width 65 height 6
click at [623, 105] on icon "button" at bounding box center [626, 104] width 6 height 6
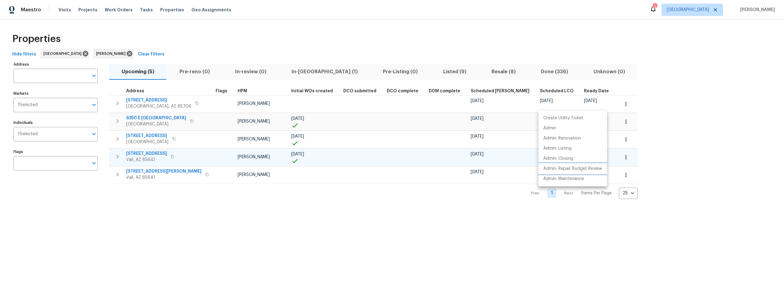
click at [562, 169] on p "Admin: Repair Budget Review" at bounding box center [573, 168] width 59 height 6
click at [259, 197] on div at bounding box center [392, 141] width 784 height 283
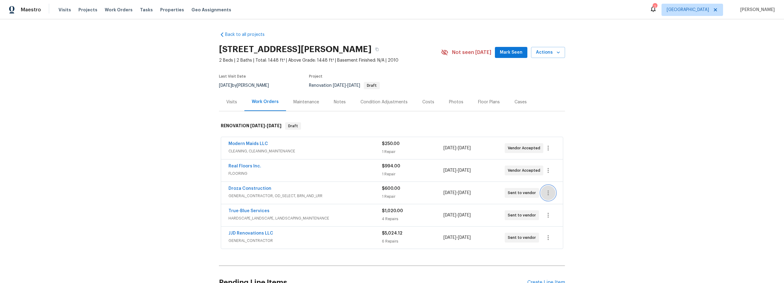
click at [549, 196] on button "button" at bounding box center [548, 192] width 15 height 15
click at [556, 195] on li "Edit" at bounding box center [572, 193] width 66 height 10
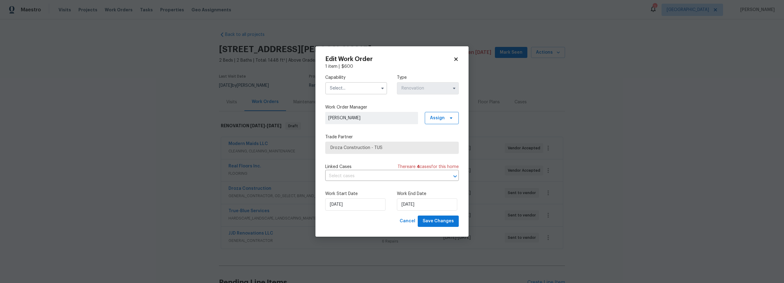
click at [348, 90] on input "text" at bounding box center [356, 88] width 62 height 12
click at [347, 135] on span "General Contractor" at bounding box center [352, 133] width 40 height 4
type input "General Contractor"
click at [455, 60] on icon at bounding box center [455, 59] width 3 height 3
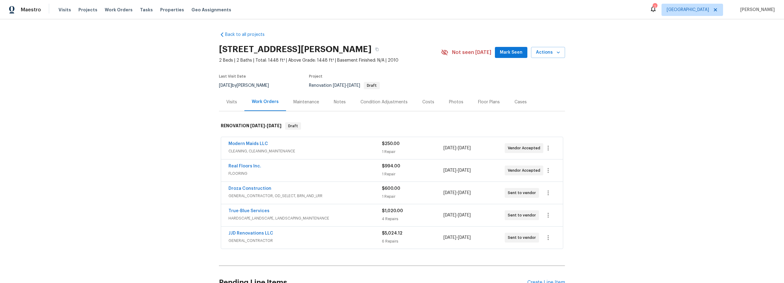
click at [344, 200] on div "Droza Construction GENERAL_CONTRACTOR, OD_SELECT, BRN_AND_LRR $600.00 1 Repair …" at bounding box center [392, 193] width 342 height 22
click at [350, 195] on span "GENERAL_CONTRACTOR, OD_SELECT, BRN_AND_LRR" at bounding box center [306, 196] width 154 height 6
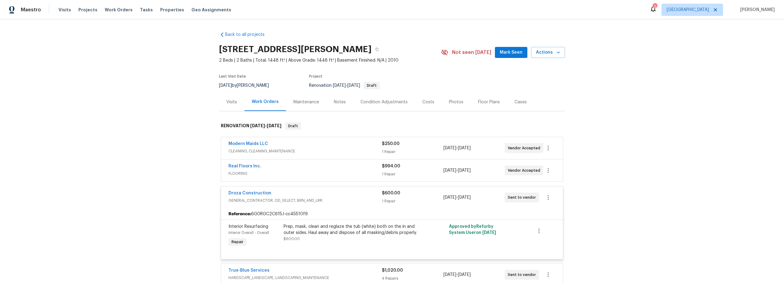
click at [331, 235] on div "Prep, mask, clean and reglaze the tub (white) both on the in and outer sides. H…" at bounding box center [351, 229] width 134 height 12
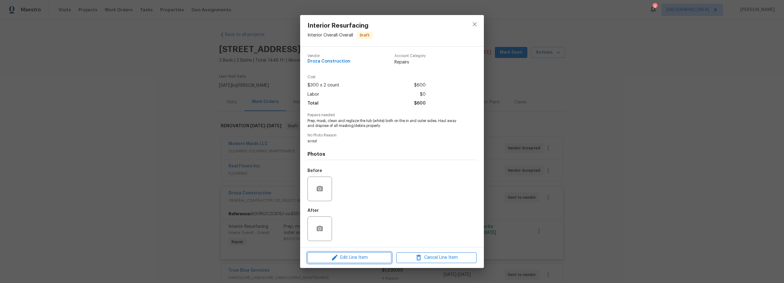
click at [357, 258] on span "Edit Line Item" at bounding box center [349, 258] width 80 height 8
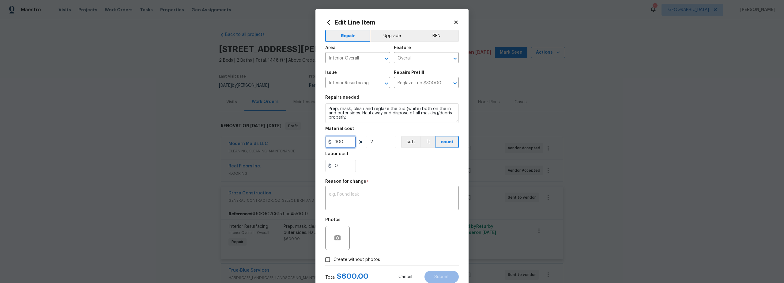
drag, startPoint x: 341, startPoint y: 142, endPoint x: 307, endPoint y: 139, distance: 34.5
click at [327, 139] on div "300" at bounding box center [340, 142] width 31 height 12
type input "400"
drag, startPoint x: 372, startPoint y: 161, endPoint x: 372, endPoint y: 165, distance: 4.6
click at [372, 161] on div "0" at bounding box center [392, 166] width 134 height 12
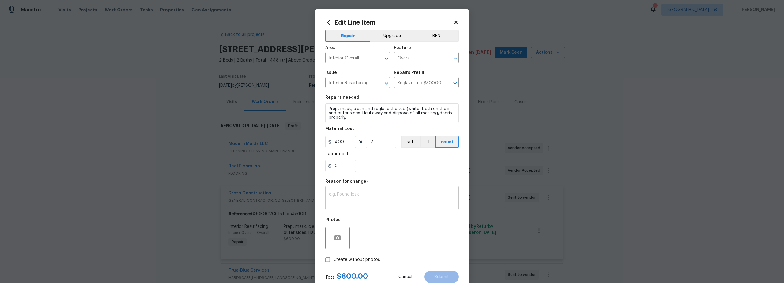
click at [360, 202] on textarea at bounding box center [392, 198] width 126 height 13
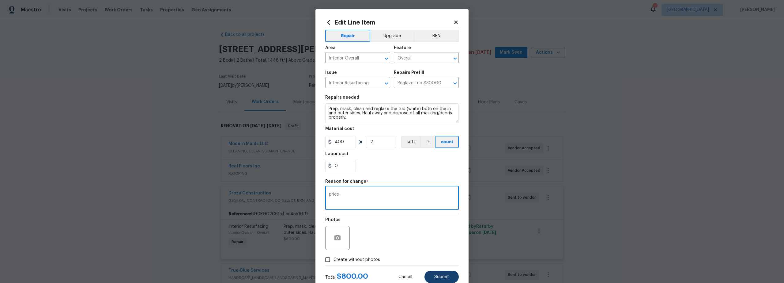
type textarea "price"
click at [441, 278] on span "Submit" at bounding box center [442, 277] width 15 height 5
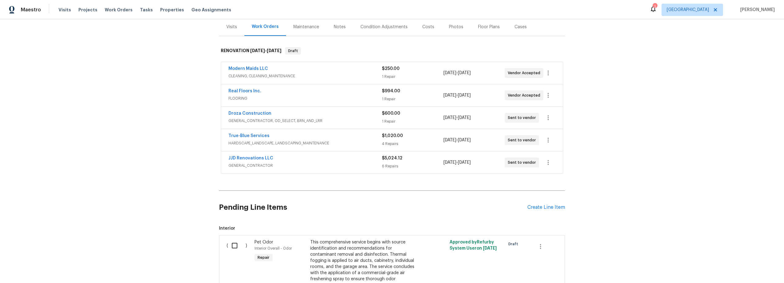
scroll to position [75, 0]
click at [248, 114] on link "Droza Construction" at bounding box center [250, 113] width 43 height 4
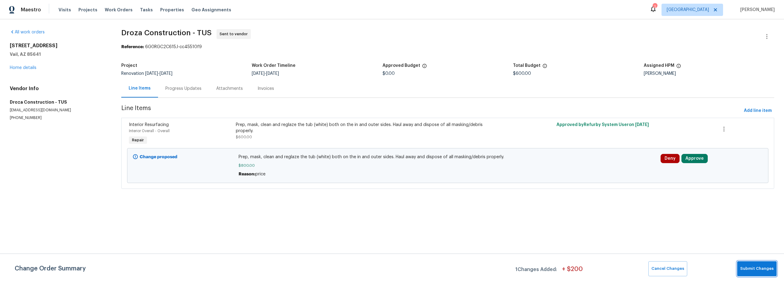
drag, startPoint x: 760, startPoint y: 272, endPoint x: 757, endPoint y: 270, distance: 3.6
click at [760, 272] on span "Submit Changes" at bounding box center [757, 268] width 33 height 7
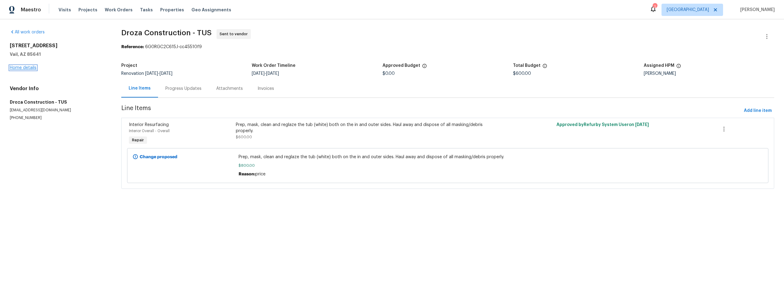
click at [14, 67] on link "Home details" at bounding box center [23, 68] width 27 height 4
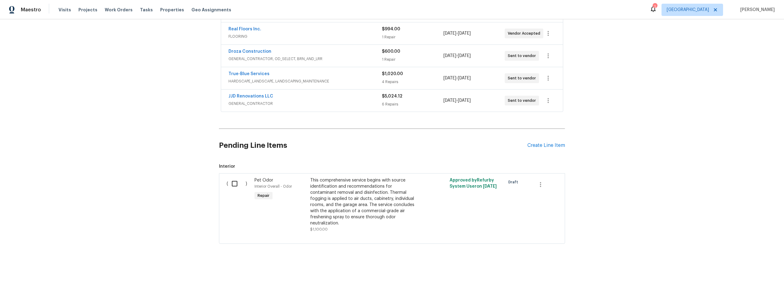
scroll to position [137, 0]
click at [232, 185] on input "checkbox" at bounding box center [236, 183] width 17 height 13
checkbox input "true"
click at [743, 265] on span "Create Work Order" at bounding box center [749, 268] width 41 height 8
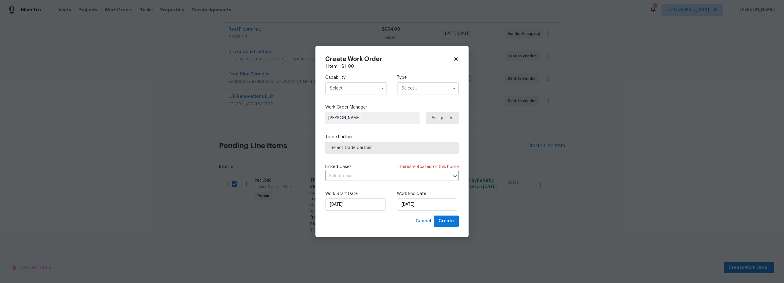
click at [351, 87] on input "text" at bounding box center [356, 88] width 62 height 12
click at [344, 110] on span "Odor Remediation" at bounding box center [350, 108] width 37 height 4
type input "Odor Remediation"
drag, startPoint x: 421, startPoint y: 90, endPoint x: 418, endPoint y: 94, distance: 5.0
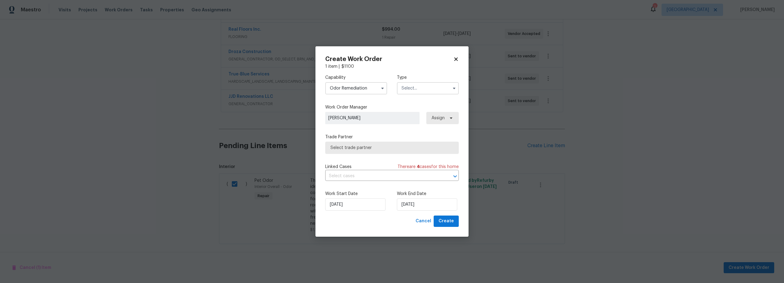
click at [421, 90] on input "text" at bounding box center [428, 88] width 62 height 12
click at [420, 157] on span "Renovation" at bounding box center [415, 156] width 23 height 4
type input "Renovation"
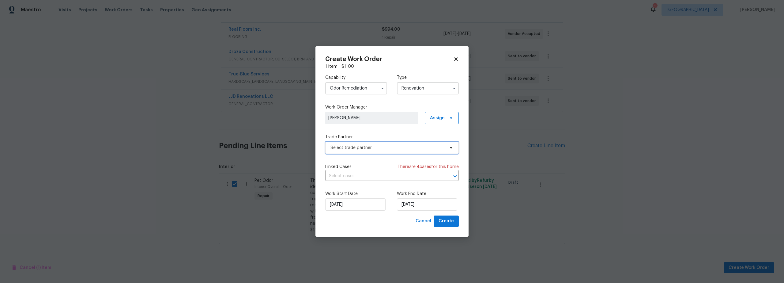
click at [374, 146] on span "Select trade partner" at bounding box center [388, 148] width 114 height 6
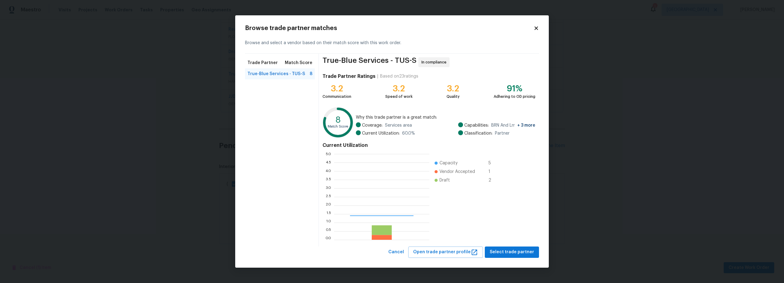
scroll to position [81, 91]
click at [515, 252] on span "Select trade partner" at bounding box center [512, 252] width 44 height 8
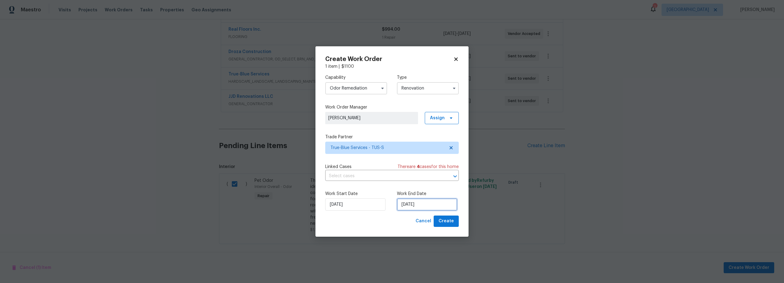
click at [415, 208] on input "[DATE]" at bounding box center [427, 204] width 60 height 12
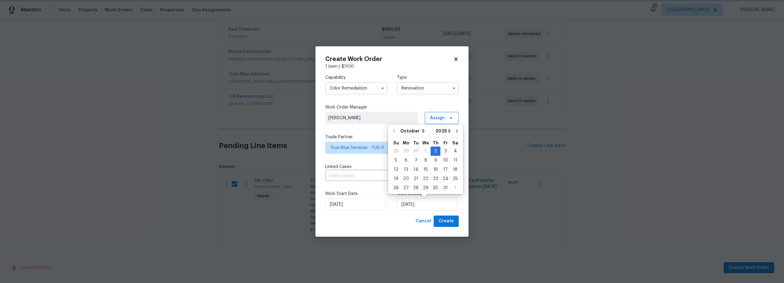
click at [385, 219] on div "Cancel Create" at bounding box center [392, 220] width 134 height 11
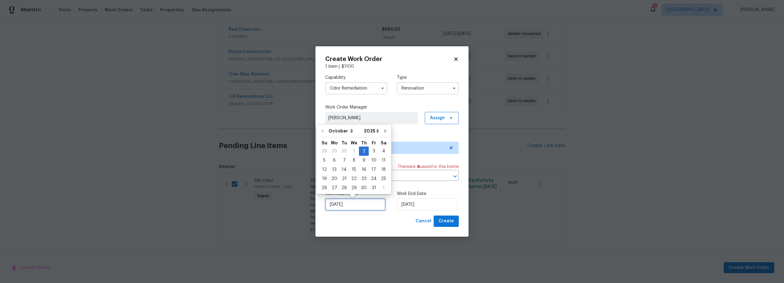
click at [369, 206] on input "[DATE]" at bounding box center [355, 204] width 60 height 12
click at [365, 161] on div "9" at bounding box center [364, 160] width 10 height 9
type input "[DATE]"
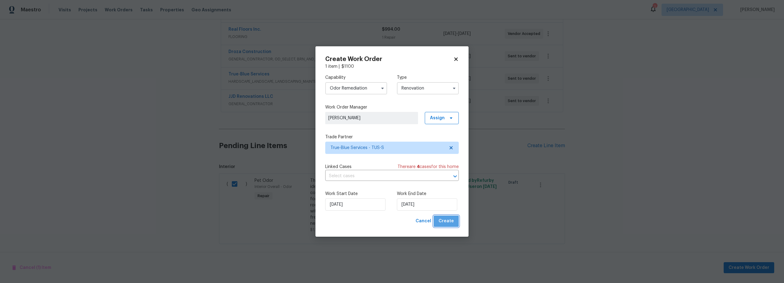
click at [449, 222] on span "Create" at bounding box center [446, 221] width 15 height 8
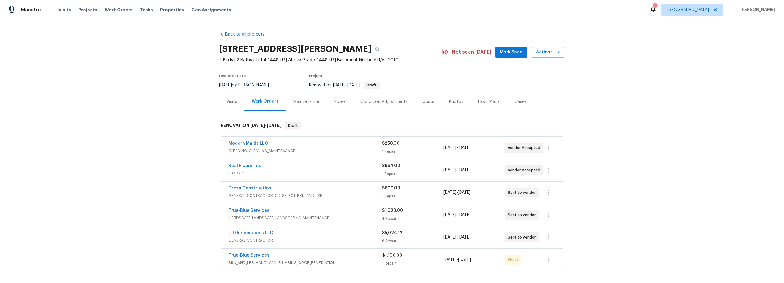
scroll to position [0, 0]
click at [548, 261] on icon "button" at bounding box center [548, 259] width 1 height 5
click at [579, 188] on div at bounding box center [392, 141] width 784 height 283
click at [203, 194] on div "Back to all projects [STREET_ADDRESS] 2 Beds | 2 Baths | Total: 1448 ft² | Abov…" at bounding box center [392, 151] width 784 height 264
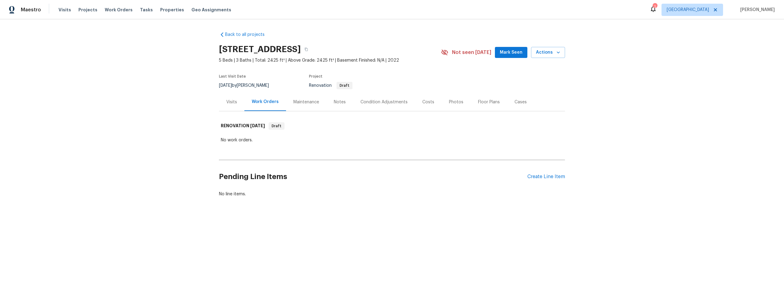
click at [389, 104] on div "Condition Adjustments" at bounding box center [384, 102] width 47 height 6
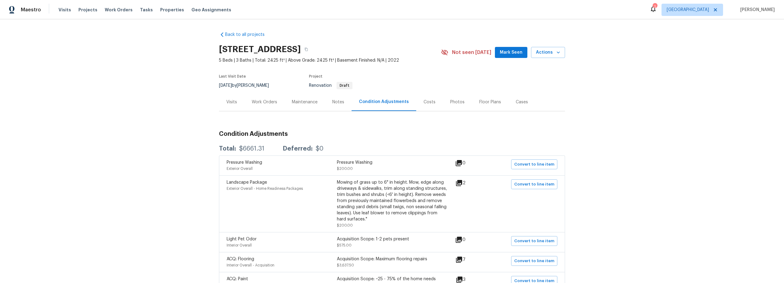
click at [272, 102] on div "Work Orders" at bounding box center [264, 102] width 25 height 6
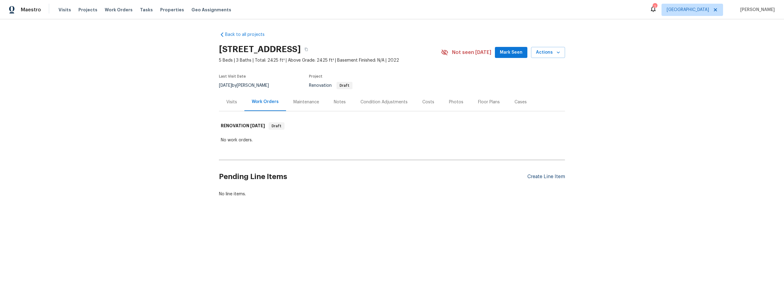
click at [528, 179] on div "Create Line Item" at bounding box center [547, 177] width 38 height 6
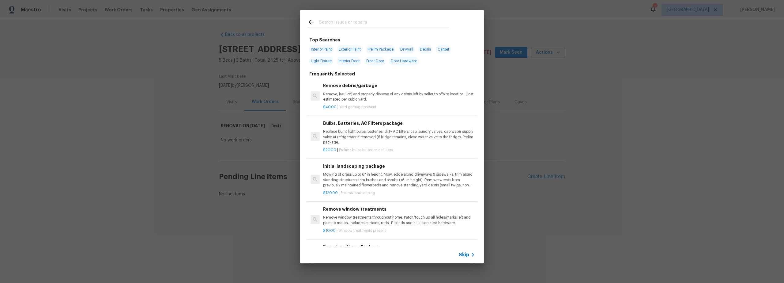
click at [345, 22] on input "text" at bounding box center [384, 22] width 130 height 9
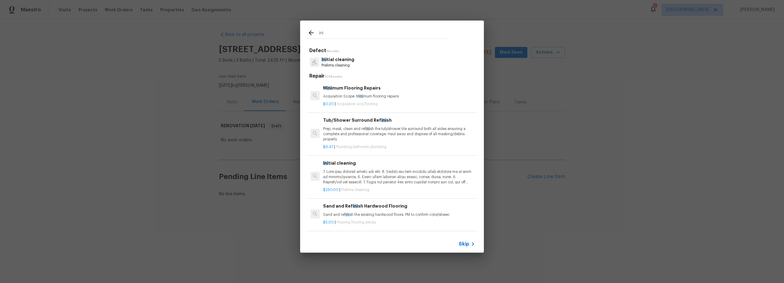
type input "ini"
click at [359, 63] on div "Ini tial cleaning Prelims cleaning" at bounding box center [392, 62] width 169 height 17
click at [345, 60] on p "Ini tial cleaning" at bounding box center [338, 59] width 33 height 6
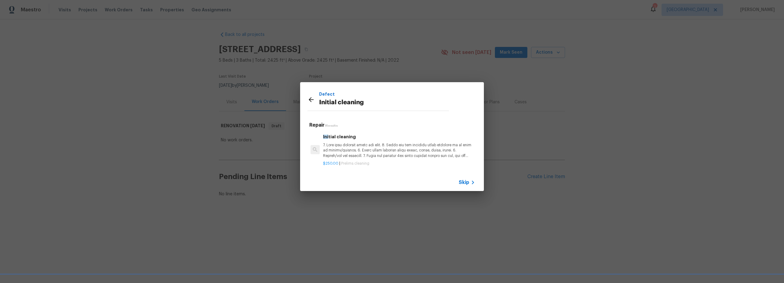
click at [382, 151] on p at bounding box center [399, 150] width 152 height 16
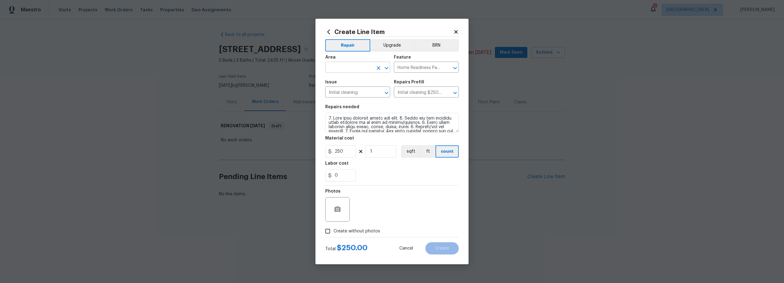
click at [366, 69] on input "text" at bounding box center [349, 67] width 48 height 9
click at [355, 92] on li "Interior Overall" at bounding box center [357, 91] width 65 height 10
type input "Interior Overall"
click at [331, 228] on input "Create without photos" at bounding box center [328, 231] width 12 height 12
checkbox input "true"
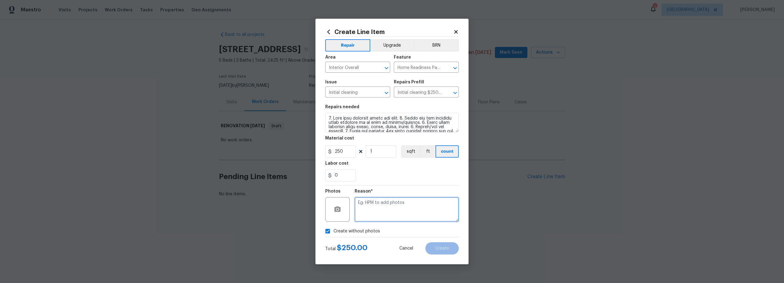
click at [380, 216] on textarea at bounding box center [407, 209] width 104 height 25
type textarea "prelim"
click at [452, 250] on button "Create" at bounding box center [442, 248] width 33 height 12
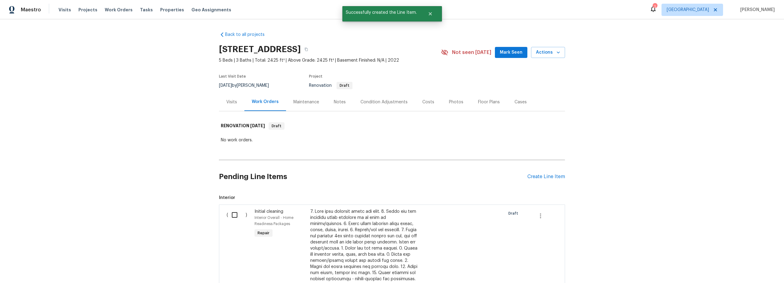
drag, startPoint x: 229, startPoint y: 214, endPoint x: 287, endPoint y: 221, distance: 58.7
click at [230, 214] on input "checkbox" at bounding box center [236, 214] width 17 height 13
checkbox input "true"
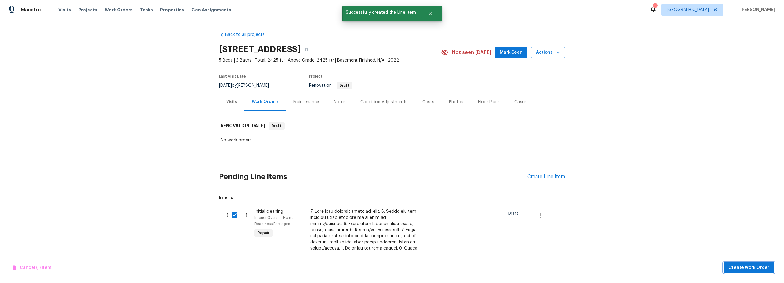
click at [737, 264] on span "Create Work Order" at bounding box center [749, 268] width 41 height 8
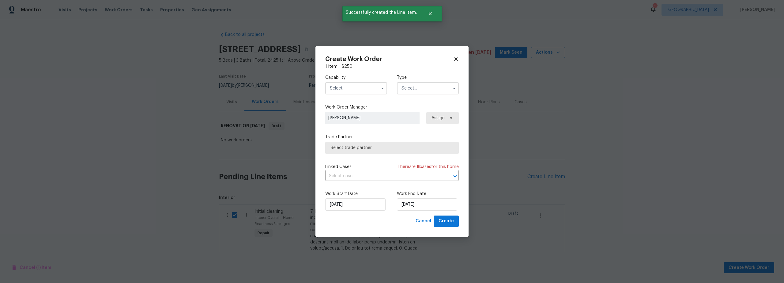
click at [356, 87] on input "text" at bounding box center [356, 88] width 62 height 12
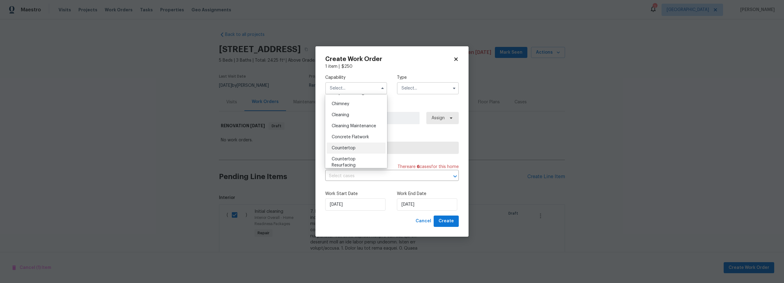
scroll to position [69, 0]
click at [347, 121] on span "Cleaning" at bounding box center [340, 121] width 17 height 4
type input "Cleaning"
click at [415, 89] on input "text" at bounding box center [428, 88] width 62 height 12
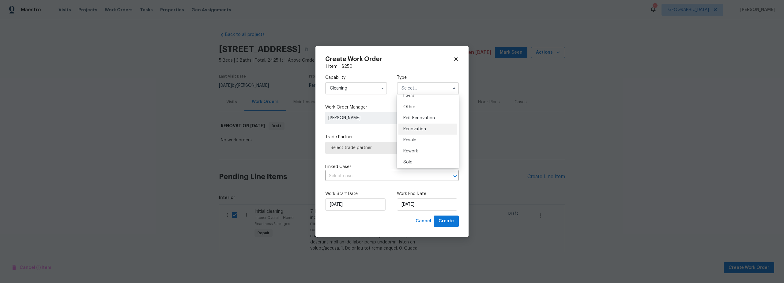
scroll to position [73, 0]
click at [416, 129] on span "Renovation" at bounding box center [415, 128] width 23 height 4
type input "Renovation"
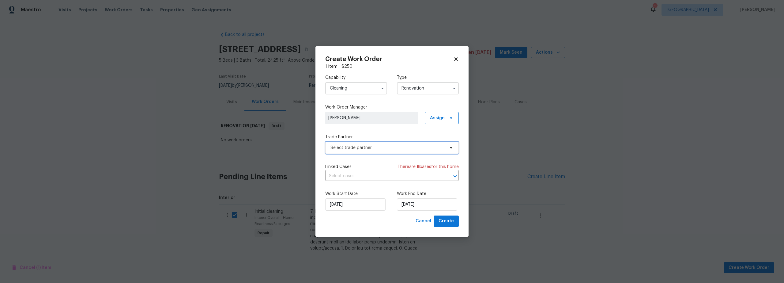
click at [370, 148] on span "Select trade partner" at bounding box center [388, 148] width 114 height 6
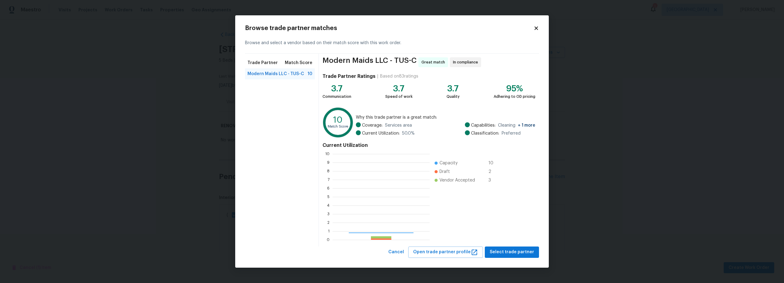
scroll to position [81, 93]
click at [524, 250] on span "Select trade partner" at bounding box center [512, 252] width 44 height 8
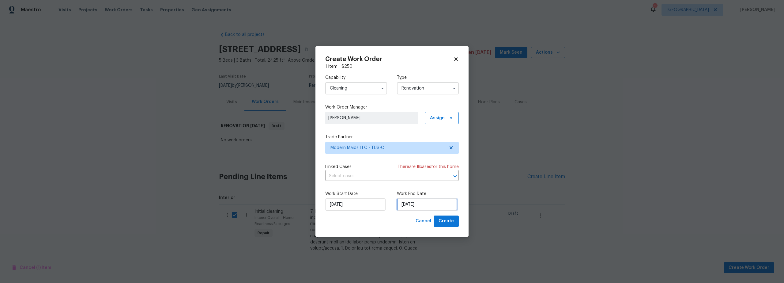
click at [408, 206] on input "[DATE]" at bounding box center [427, 204] width 60 height 12
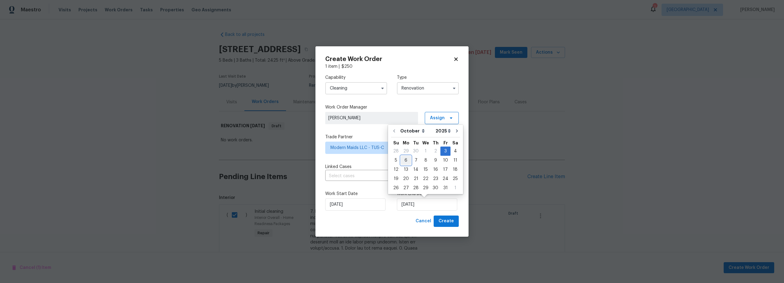
click at [406, 161] on div "6" at bounding box center [406, 160] width 10 height 9
type input "10/6/2025"
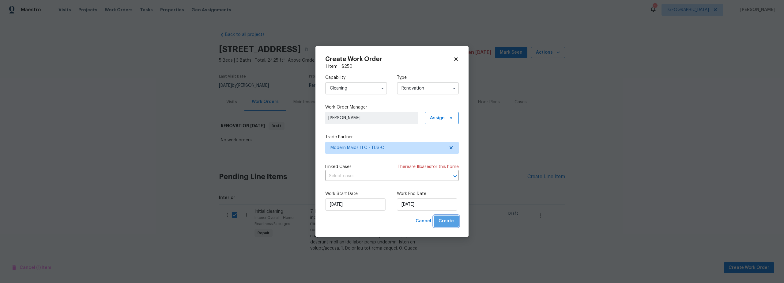
click at [448, 221] on span "Create" at bounding box center [446, 221] width 15 height 8
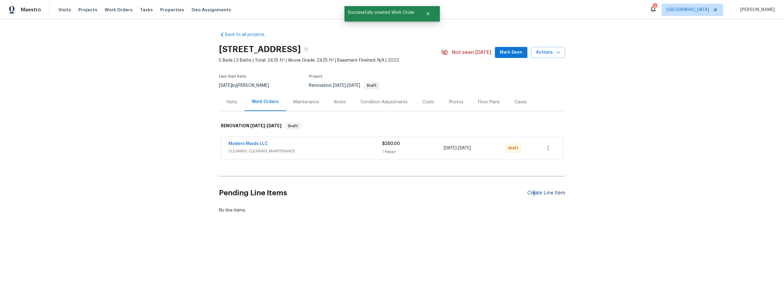
click at [532, 192] on div "Create Line Item" at bounding box center [547, 193] width 38 height 6
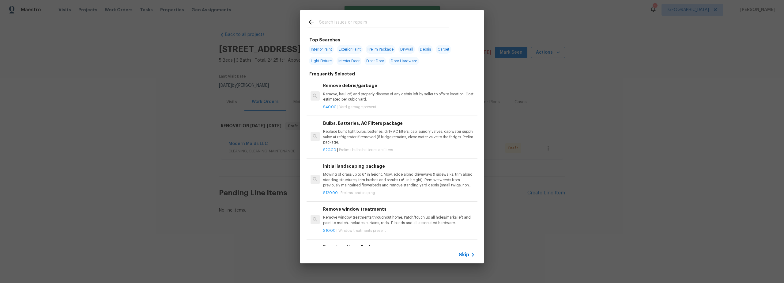
click at [336, 23] on input "text" at bounding box center [384, 22] width 130 height 9
drag, startPoint x: 330, startPoint y: 50, endPoint x: 335, endPoint y: 50, distance: 5.5
click at [330, 50] on span "Interior Paint" at bounding box center [321, 49] width 25 height 9
type input "Interior Paint"
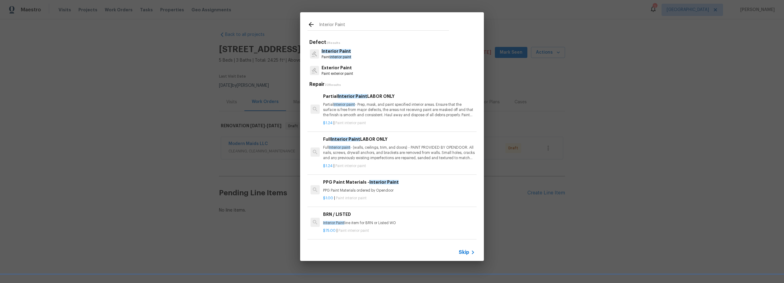
click at [363, 116] on p "Partial Interior paint - Prep, mask, and paint specified interior areas. Ensure…" at bounding box center [399, 110] width 152 height 16
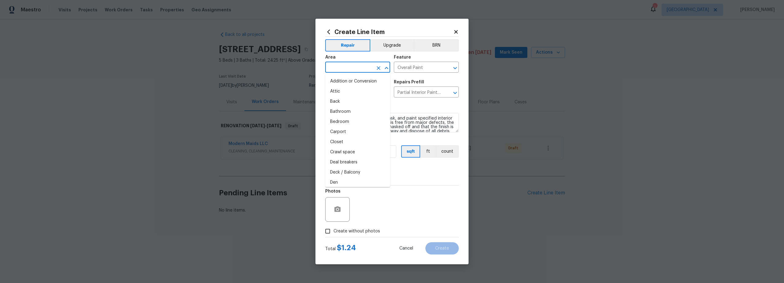
click at [344, 64] on input "text" at bounding box center [349, 67] width 48 height 9
click at [352, 93] on li "Interior Overall" at bounding box center [357, 91] width 65 height 10
type input "Interior Overall"
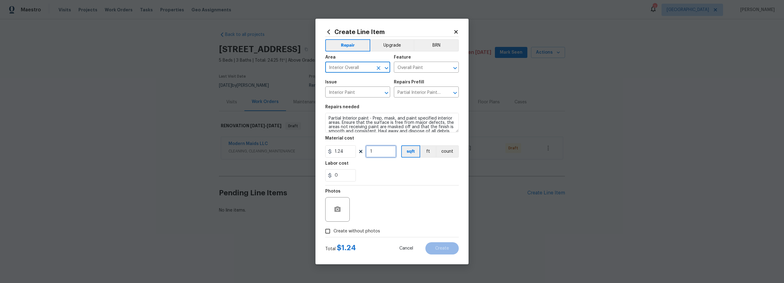
drag, startPoint x: 377, startPoint y: 154, endPoint x: 385, endPoint y: 160, distance: 10.2
click at [377, 154] on input "1" at bounding box center [381, 151] width 31 height 12
type input "800"
click at [329, 230] on input "Create without photos" at bounding box center [328, 231] width 12 height 12
checkbox input "true"
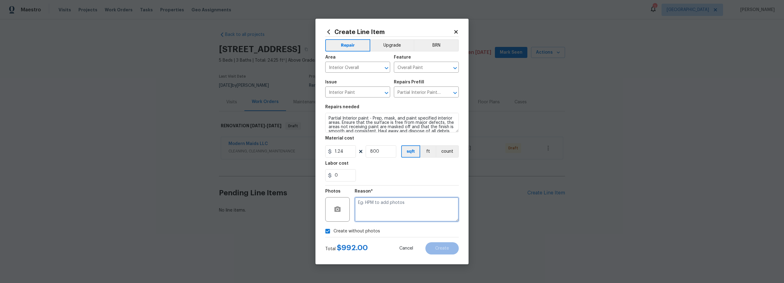
click at [370, 208] on textarea at bounding box center [407, 209] width 104 height 25
type textarea "scout"
click at [449, 247] on span "Create" at bounding box center [442, 248] width 14 height 5
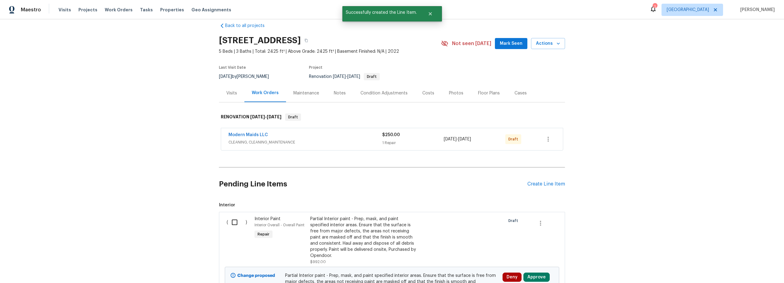
scroll to position [9, 0]
click at [534, 183] on div "Create Line Item" at bounding box center [547, 184] width 38 height 6
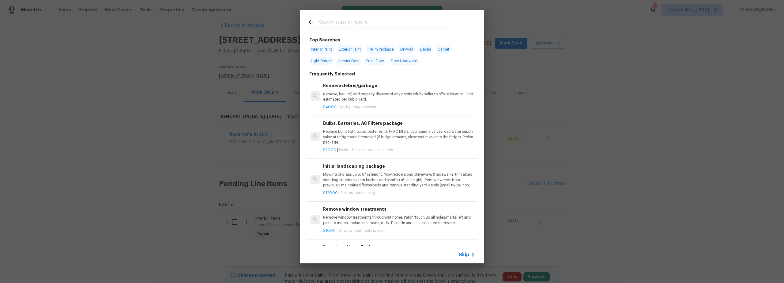
click at [346, 24] on input "text" at bounding box center [384, 22] width 130 height 9
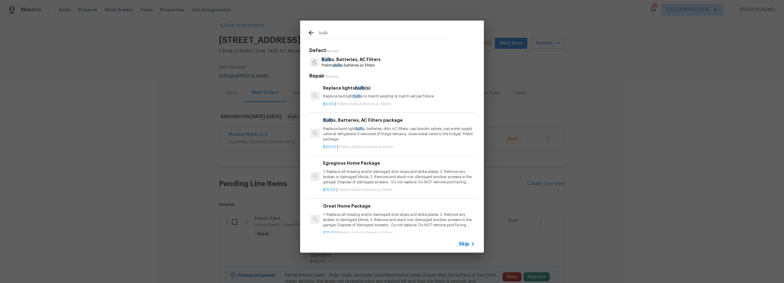
type input "bulb"
click at [381, 180] on p "1. Replace all missing and/or damaged door stops and strike plates. 2. Remove a…" at bounding box center [399, 177] width 152 height 16
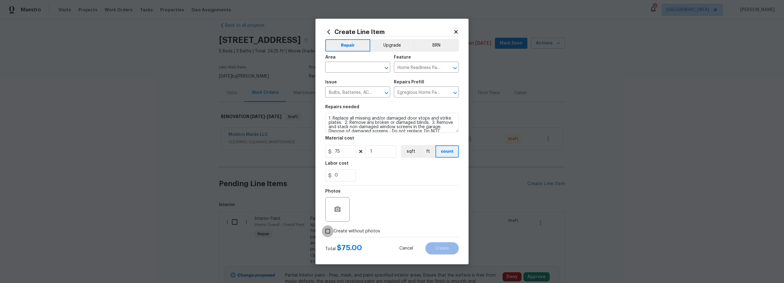
click at [333, 231] on input "Create without photos" at bounding box center [328, 231] width 12 height 12
checkbox input "true"
click at [379, 221] on textarea at bounding box center [407, 209] width 104 height 25
type textarea "scout"
click at [340, 74] on span "Area ​" at bounding box center [357, 63] width 65 height 25
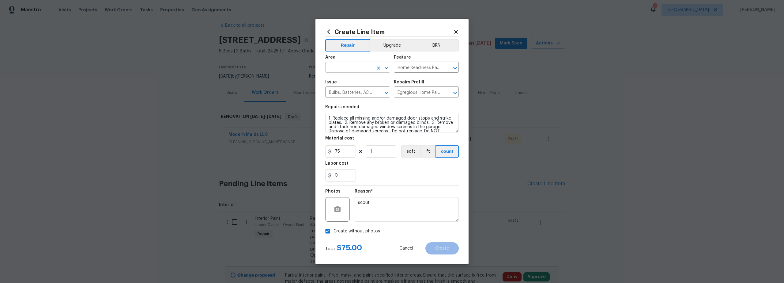
click at [341, 70] on input "text" at bounding box center [349, 67] width 48 height 9
click at [352, 91] on li "Interior Overall" at bounding box center [357, 91] width 65 height 10
type input "Interior Overall"
click at [445, 247] on span "Create" at bounding box center [442, 248] width 14 height 5
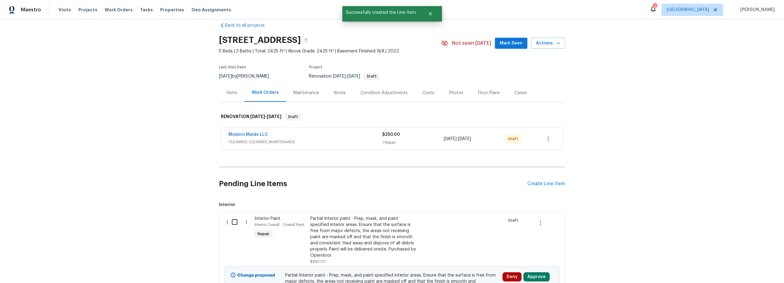
scroll to position [0, 0]
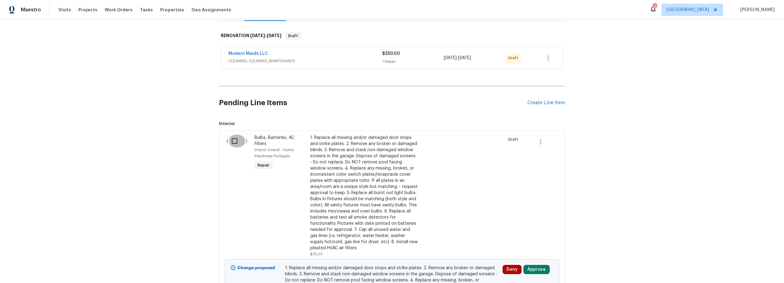
click at [232, 143] on input "checkbox" at bounding box center [236, 141] width 17 height 13
checkbox input "true"
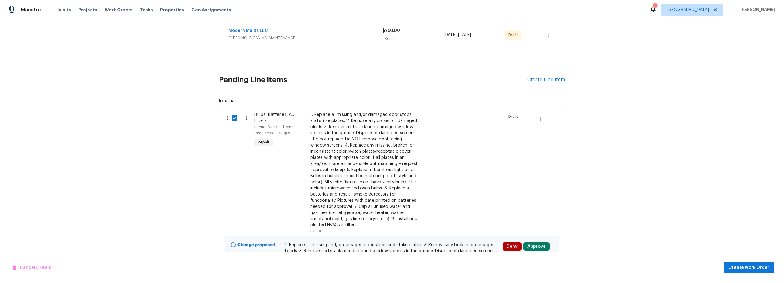
scroll to position [278, 0]
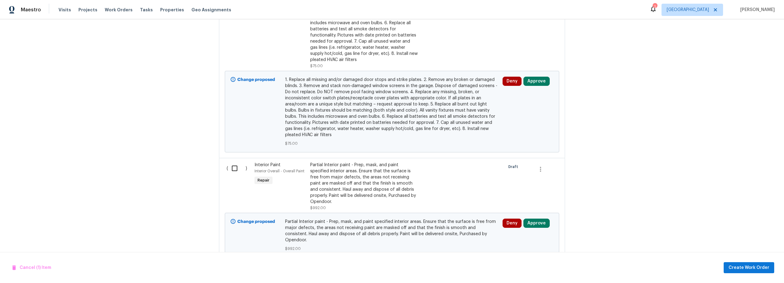
click at [231, 164] on input "checkbox" at bounding box center [236, 168] width 17 height 13
checkbox input "true"
click at [757, 274] on div "Cancel (2) Items Create Work Order" at bounding box center [392, 267] width 784 height 31
click at [748, 269] on span "Create Work Order" at bounding box center [749, 268] width 41 height 8
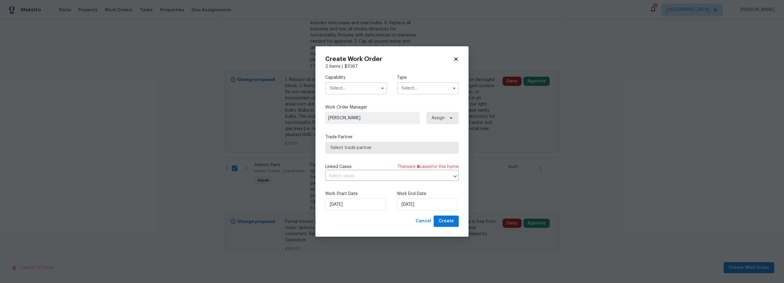
click at [361, 86] on input "text" at bounding box center [356, 88] width 62 height 12
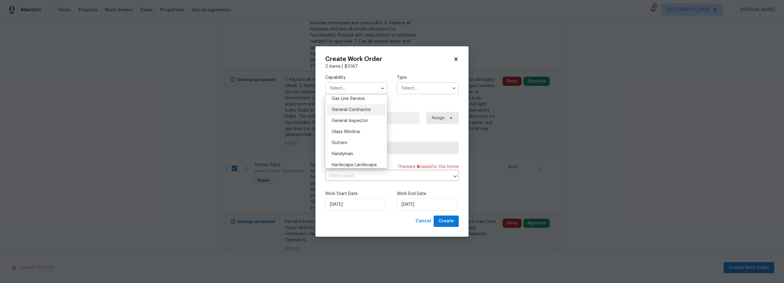
click at [353, 115] on div "General Contractor" at bounding box center [356, 109] width 59 height 11
type input "General Contractor"
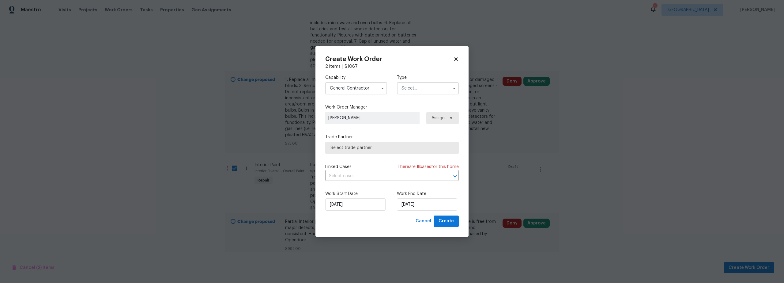
click at [415, 91] on input "text" at bounding box center [428, 88] width 62 height 12
click at [417, 128] on span "Renovation" at bounding box center [415, 128] width 23 height 4
type input "Renovation"
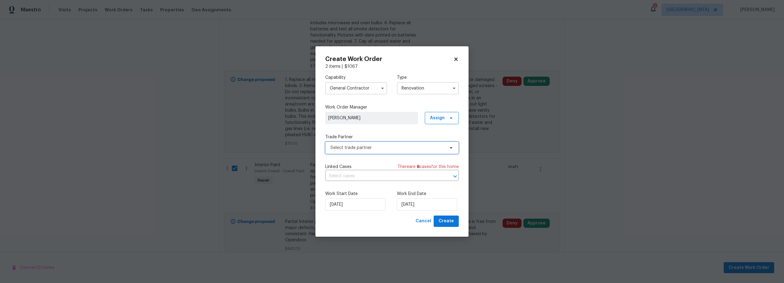
click at [373, 148] on span "Select trade partner" at bounding box center [388, 148] width 114 height 6
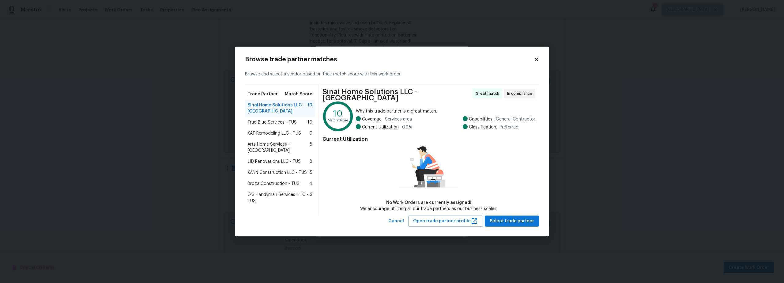
click at [282, 180] on span "Droza Construction - TUS" at bounding box center [274, 183] width 52 height 6
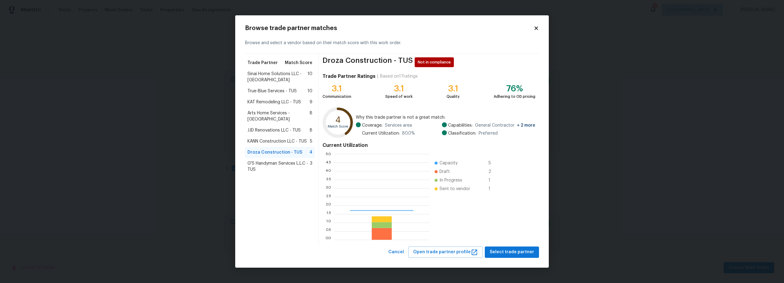
scroll to position [81, 91]
click at [506, 254] on span "Select trade partner" at bounding box center [512, 252] width 44 height 8
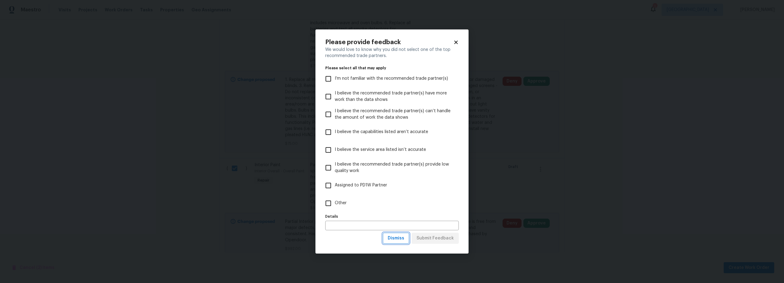
click at [393, 239] on span "Dismiss" at bounding box center [396, 238] width 17 height 8
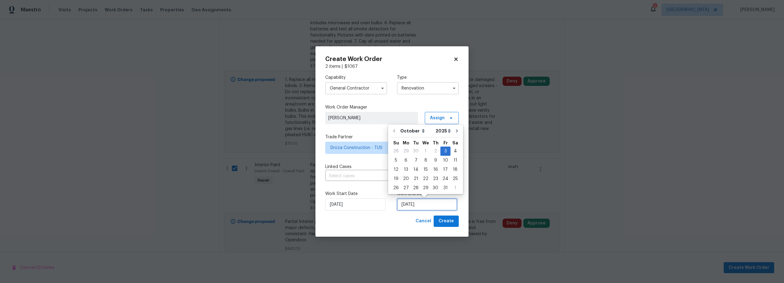
click at [412, 207] on input "[DATE]" at bounding box center [427, 204] width 60 height 12
click at [454, 151] on div "4" at bounding box center [455, 151] width 9 height 9
type input "[DATE]"
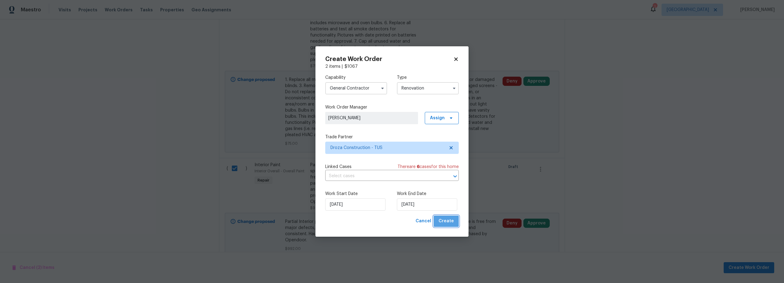
click at [449, 222] on span "Create" at bounding box center [446, 221] width 15 height 8
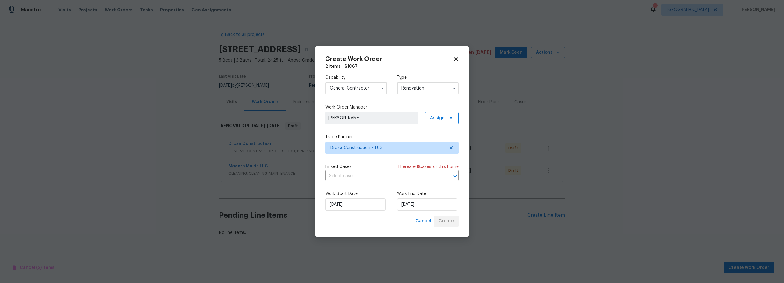
scroll to position [0, 0]
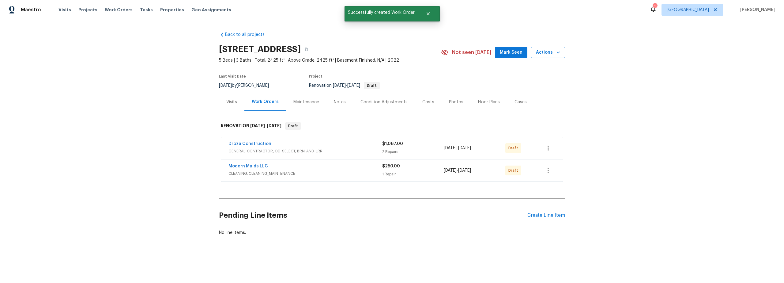
click at [552, 219] on div "Pending Line Items Create Line Item" at bounding box center [392, 215] width 346 height 28
click at [545, 216] on div "Create Line Item" at bounding box center [547, 215] width 38 height 6
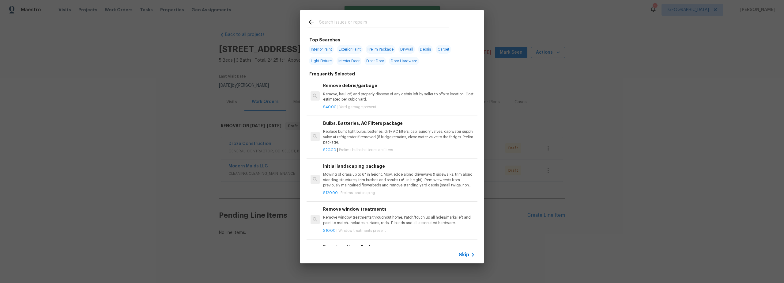
click at [355, 23] on input "text" at bounding box center [384, 22] width 130 height 9
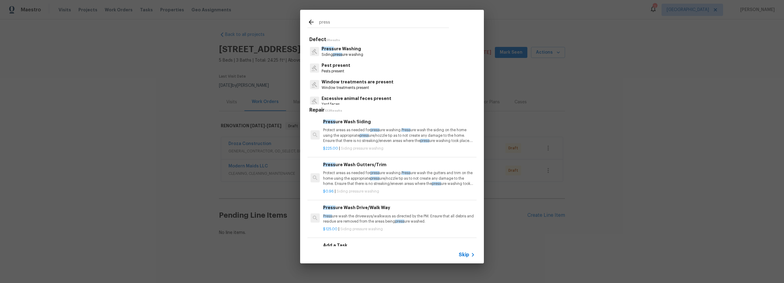
scroll to position [1, 0]
type input "press"
click at [376, 209] on h6 "Press ure Wash Drive/Walk Way" at bounding box center [399, 206] width 152 height 7
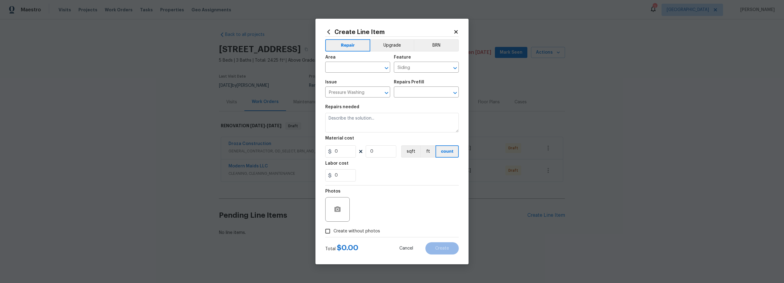
type input "Pressure Wash Drive/Walk Way $125.00"
type textarea "Pressure wash the driveways/walkways as directed by the PM. Ensure that all deb…"
type input "125"
type input "1"
click at [326, 150] on input "125" at bounding box center [340, 151] width 31 height 12
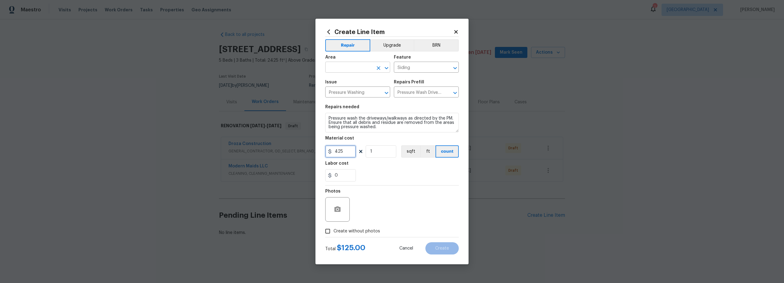
type input "425"
click at [347, 68] on input "text" at bounding box center [349, 67] width 48 height 9
type input "i"
click at [349, 92] on li "Exterior Overall" at bounding box center [357, 91] width 65 height 10
type input "Exterior Overall"
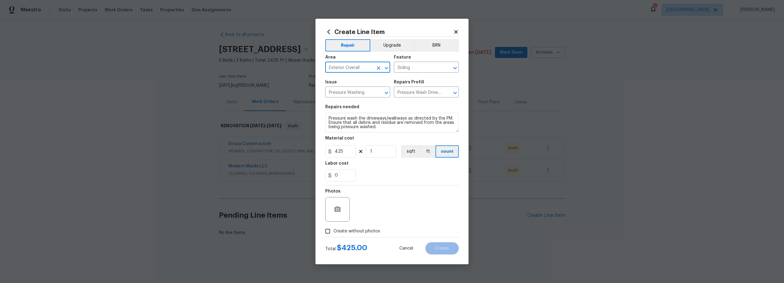
click at [334, 229] on span "Create without photos" at bounding box center [357, 231] width 47 height 6
click at [334, 229] on input "Create without photos" at bounding box center [328, 231] width 12 height 12
checkbox input "true"
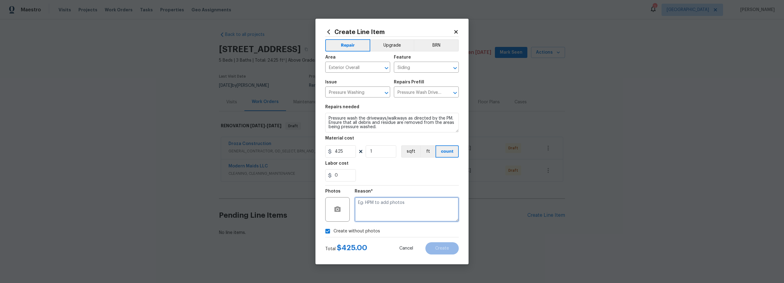
click at [385, 211] on textarea at bounding box center [407, 209] width 104 height 25
type textarea "scout"
click at [446, 249] on span "Create" at bounding box center [442, 248] width 14 height 5
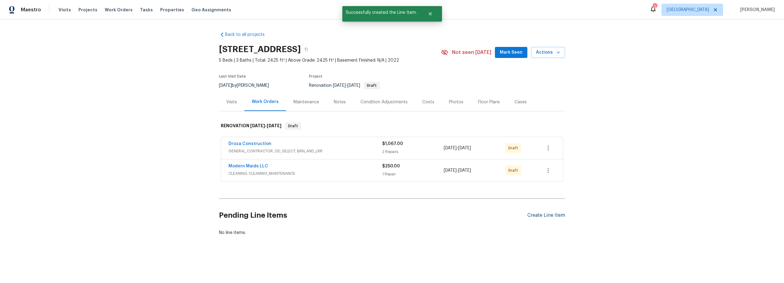
click at [543, 216] on div "Create Line Item" at bounding box center [547, 215] width 38 height 6
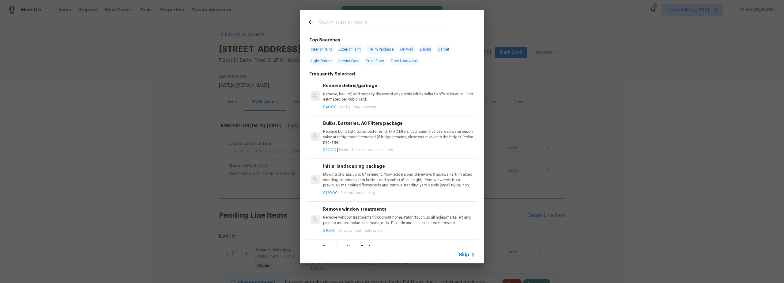
drag, startPoint x: 332, startPoint y: 17, endPoint x: 333, endPoint y: 21, distance: 3.6
click at [333, 20] on div at bounding box center [378, 22] width 156 height 24
click at [335, 24] on input "text" at bounding box center [384, 22] width 130 height 9
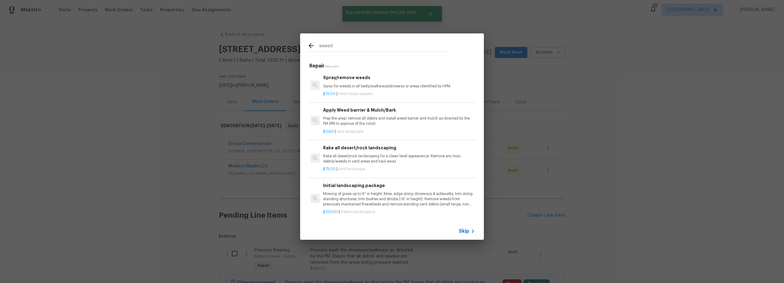
type input "weeed"
click at [360, 93] on span "Yard foilage present" at bounding box center [356, 94] width 34 height 4
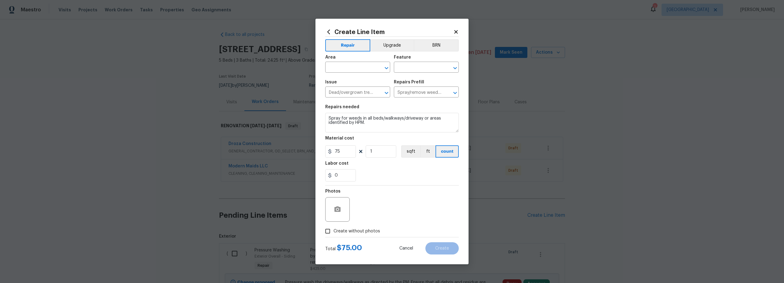
click at [350, 74] on span "Area ​" at bounding box center [357, 63] width 65 height 25
click at [348, 67] on input "text" at bounding box center [349, 67] width 48 height 9
drag, startPoint x: 358, startPoint y: 92, endPoint x: 415, endPoint y: 67, distance: 62.2
click at [358, 92] on li "Exterior Overall" at bounding box center [357, 91] width 65 height 10
type input "Exterior Overall"
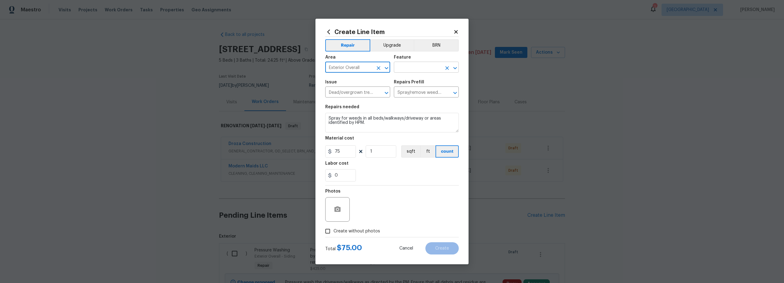
click at [420, 65] on input "text" at bounding box center [418, 67] width 48 height 9
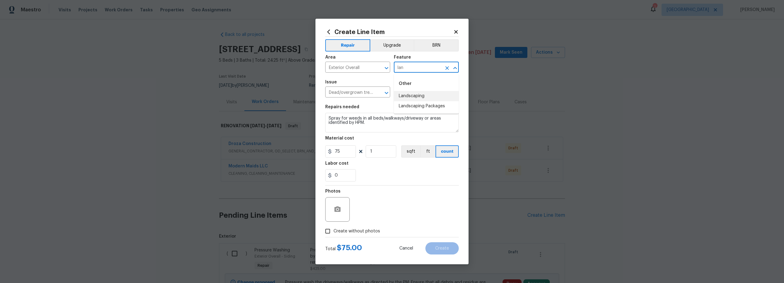
click at [416, 95] on li "Landscaping" at bounding box center [426, 96] width 65 height 10
type input "Landscaping"
drag, startPoint x: 330, startPoint y: 230, endPoint x: 336, endPoint y: 230, distance: 5.5
click at [331, 230] on input "Create without photos" at bounding box center [328, 231] width 12 height 12
checkbox input "true"
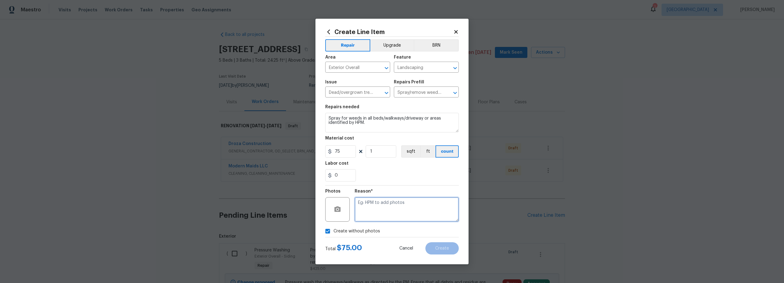
click at [383, 218] on textarea at bounding box center [407, 209] width 104 height 25
type textarea "scout"
click at [443, 247] on span "Create" at bounding box center [442, 248] width 14 height 5
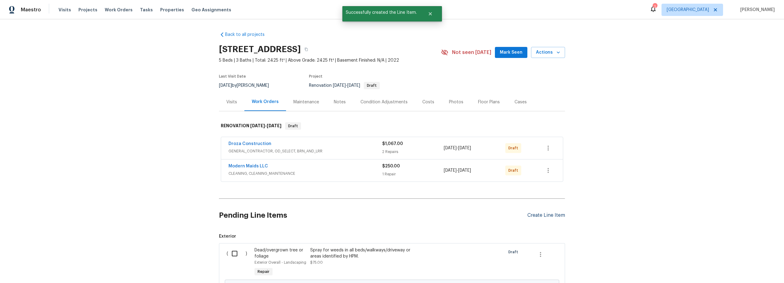
click at [541, 213] on div "Create Line Item" at bounding box center [547, 215] width 38 height 6
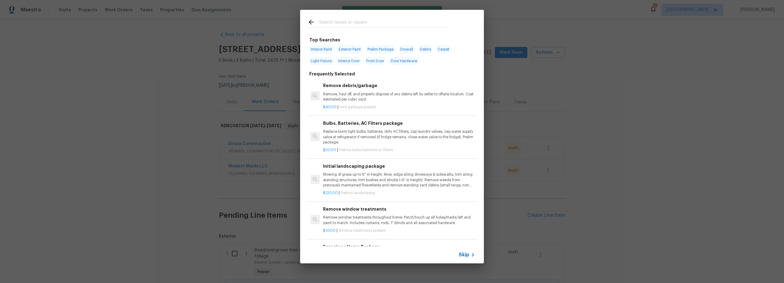
click at [345, 23] on input "text" at bounding box center [384, 22] width 130 height 9
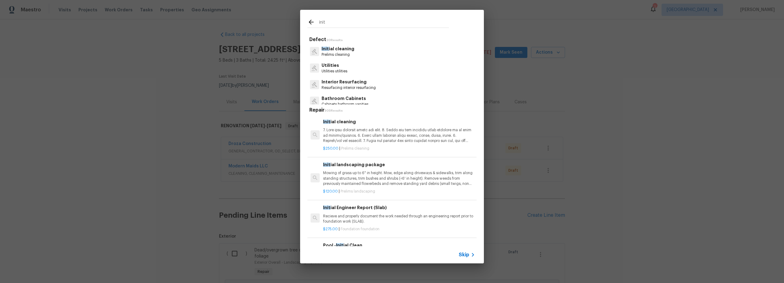
type input "init"
click at [378, 178] on p "Mowing of grass up to 6" in height. Mow, edge along driveways & sidewalks, trim…" at bounding box center [399, 178] width 152 height 16
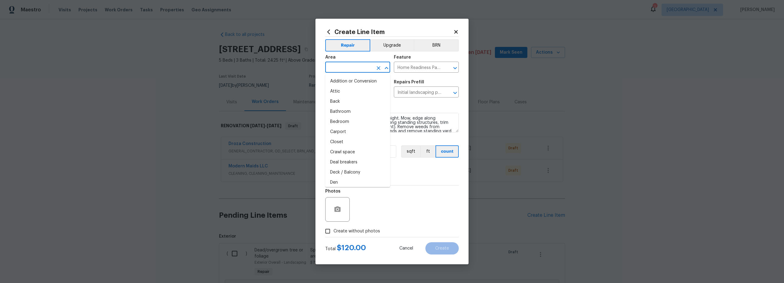
click at [345, 66] on input "text" at bounding box center [349, 67] width 48 height 9
click at [348, 93] on li "Interior Overall" at bounding box center [357, 91] width 65 height 10
type input "Interior Overall"
click at [331, 227] on input "Create without photos" at bounding box center [328, 231] width 12 height 12
checkbox input "true"
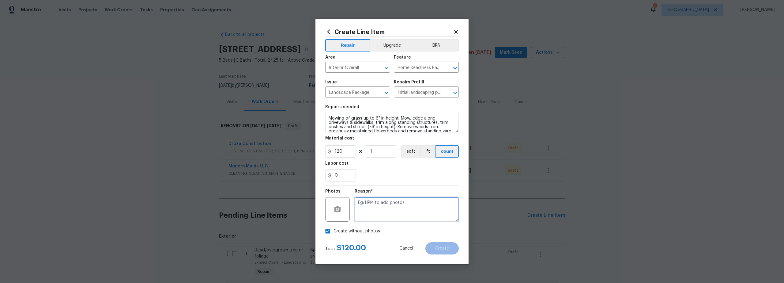
click at [398, 218] on textarea at bounding box center [407, 209] width 104 height 25
type textarea "scout"
click at [436, 251] on button "Create" at bounding box center [442, 248] width 33 height 12
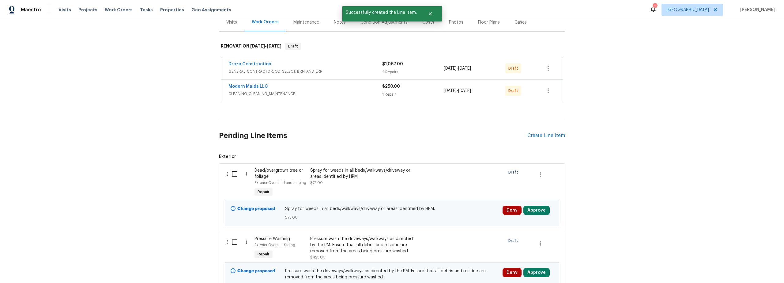
scroll to position [160, 0]
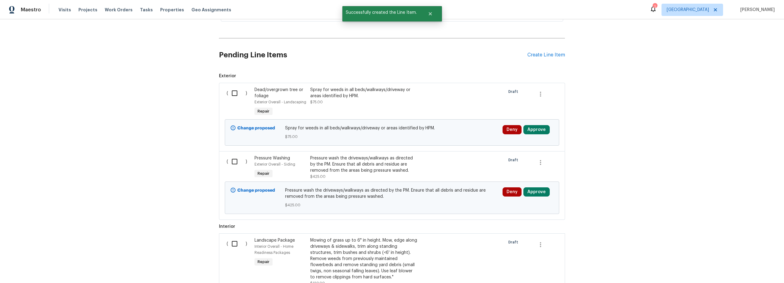
click at [235, 95] on input "checkbox" at bounding box center [236, 93] width 17 height 13
checkbox input "true"
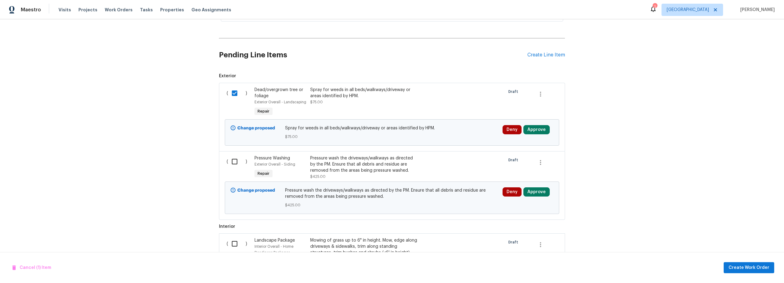
click at [231, 163] on input "checkbox" at bounding box center [236, 161] width 17 height 13
checkbox input "true"
drag, startPoint x: 233, startPoint y: 242, endPoint x: 250, endPoint y: 245, distance: 16.6
click at [235, 242] on input "checkbox" at bounding box center [236, 243] width 17 height 13
checkbox input "true"
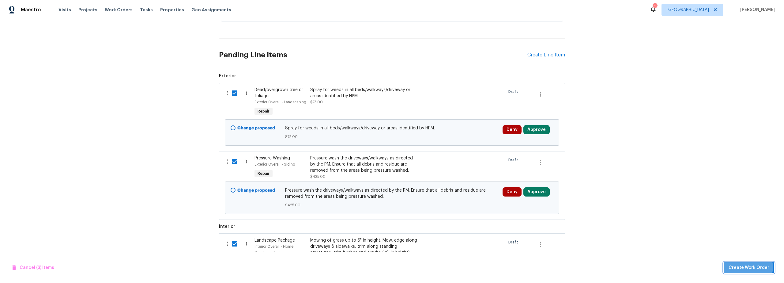
click at [750, 267] on span "Create Work Order" at bounding box center [749, 268] width 41 height 8
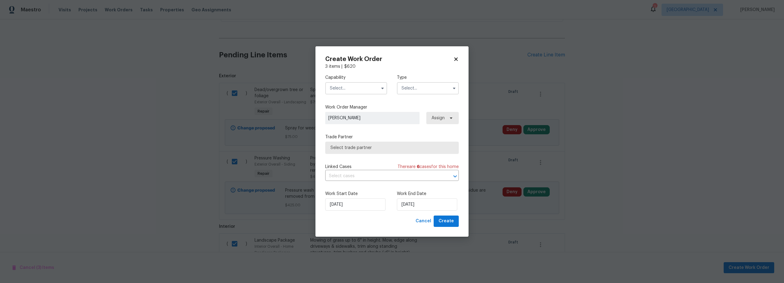
drag, startPoint x: 359, startPoint y: 85, endPoint x: 360, endPoint y: 92, distance: 6.3
click at [359, 86] on input "text" at bounding box center [356, 88] width 62 height 12
click at [354, 141] on span "General Contractor" at bounding box center [352, 138] width 40 height 4
click at [355, 84] on input "General Contractor" at bounding box center [356, 88] width 62 height 12
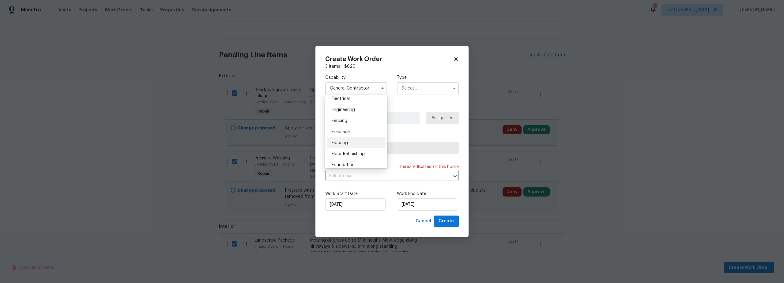
scroll to position [313, 0]
click at [350, 138] on span "Hardscape Landscape" at bounding box center [354, 136] width 45 height 4
type input "Hardscape Landscape"
click at [420, 89] on input "text" at bounding box center [428, 88] width 62 height 12
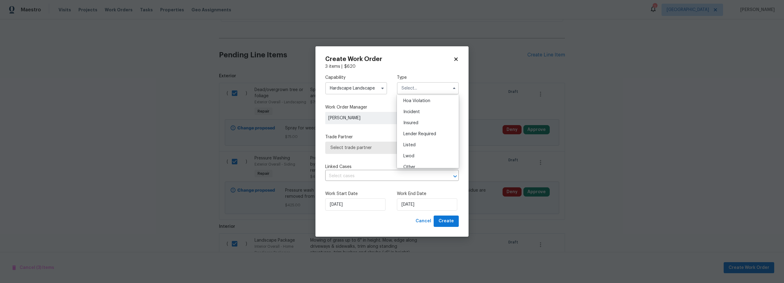
scroll to position [73, 0]
click at [415, 129] on span "Renovation" at bounding box center [415, 128] width 23 height 4
type input "Renovation"
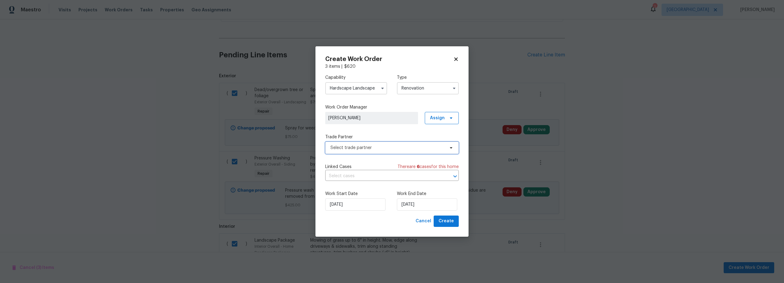
click at [381, 149] on span "Select trade partner" at bounding box center [388, 148] width 114 height 6
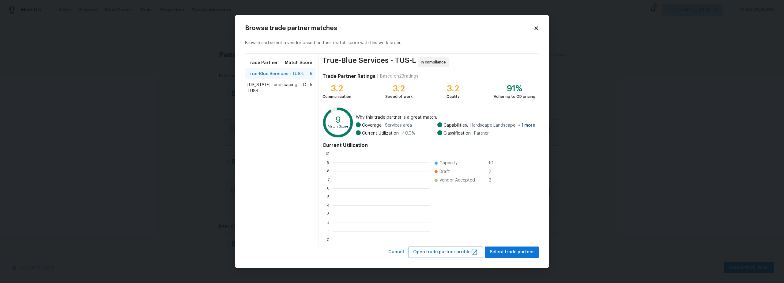
scroll to position [81, 93]
click at [506, 251] on span "Select trade partner" at bounding box center [512, 252] width 44 height 8
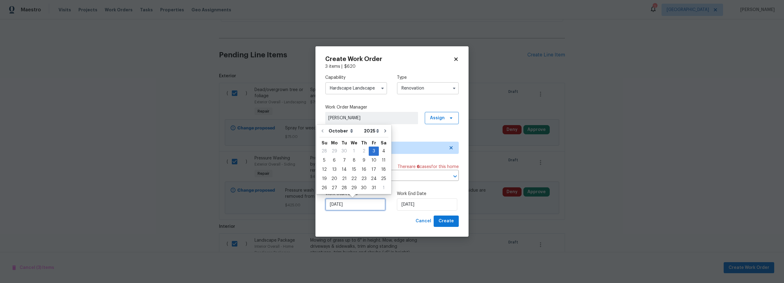
click at [343, 206] on input "[DATE]" at bounding box center [355, 204] width 60 height 12
click at [334, 159] on div "6" at bounding box center [334, 160] width 10 height 9
type input "10/6/2025"
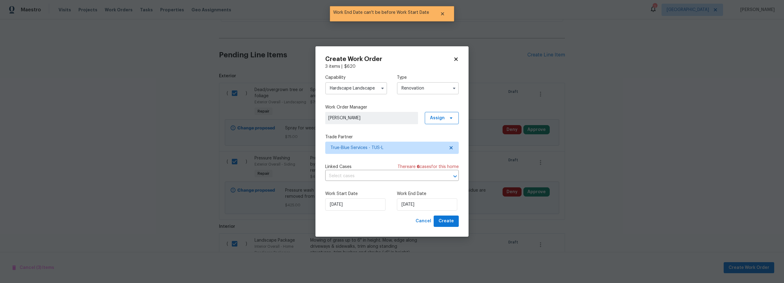
click at [387, 133] on div "Capability Hardscape Landscape Type Renovation Work Order Manager Steven Long A…" at bounding box center [392, 143] width 134 height 146
click at [449, 222] on span "Create" at bounding box center [446, 221] width 15 height 8
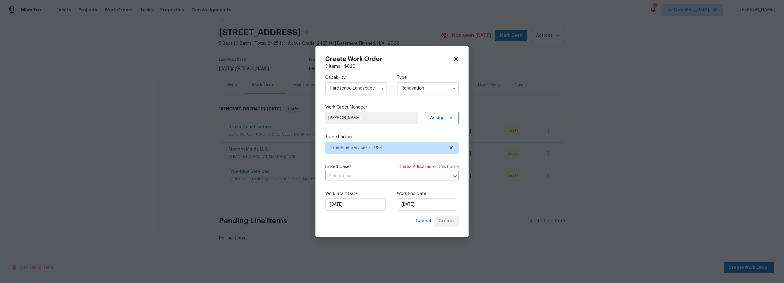
scroll to position [21, 0]
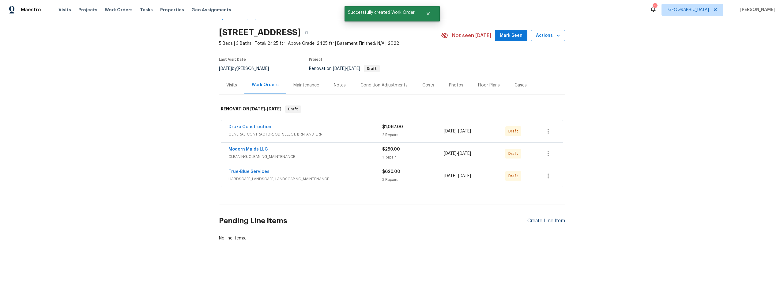
click at [536, 218] on div "Create Line Item" at bounding box center [547, 221] width 38 height 6
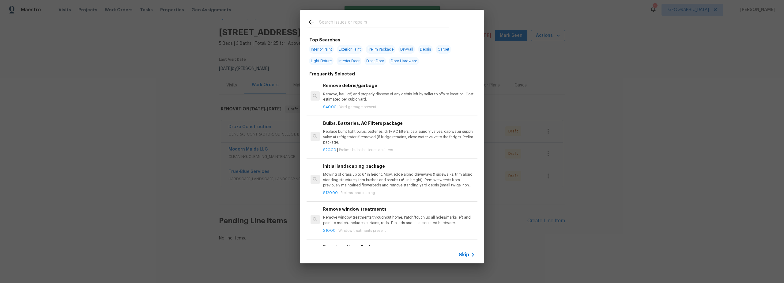
click at [188, 98] on div "Top Searches Interior Paint Exterior Paint Prelim Package Drywall Debris Carpet…" at bounding box center [392, 136] width 784 height 273
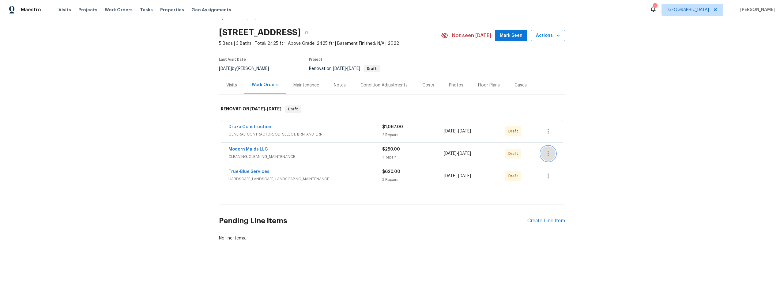
click at [545, 152] on icon "button" at bounding box center [548, 153] width 7 height 7
click at [552, 160] on li "Edit" at bounding box center [572, 159] width 66 height 10
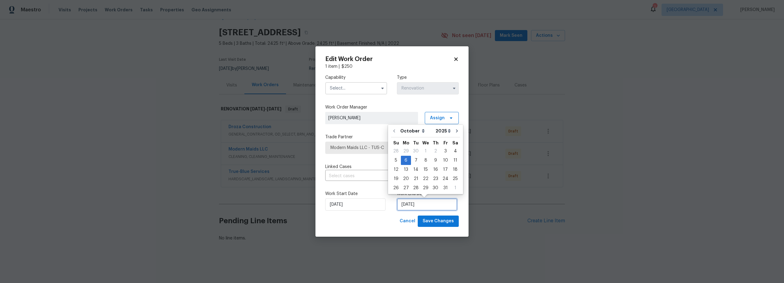
click at [414, 210] on input "10/6/2025" at bounding box center [427, 204] width 60 height 12
click at [414, 161] on div "7" at bounding box center [416, 160] width 10 height 9
type input "10/7/2025"
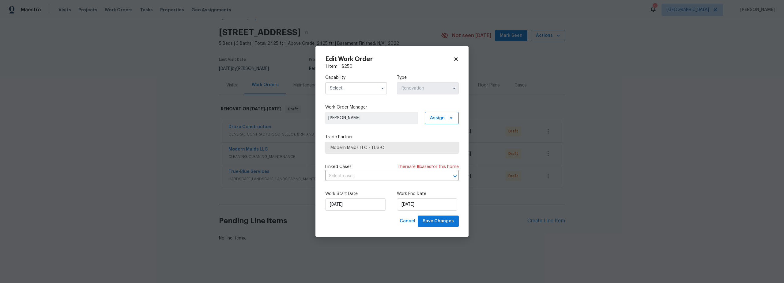
drag, startPoint x: 337, startPoint y: 87, endPoint x: 341, endPoint y: 93, distance: 7.1
click at [337, 87] on input "text" at bounding box center [356, 88] width 62 height 12
click at [346, 108] on div "Cleaning" at bounding box center [356, 106] width 59 height 11
type input "Cleaning"
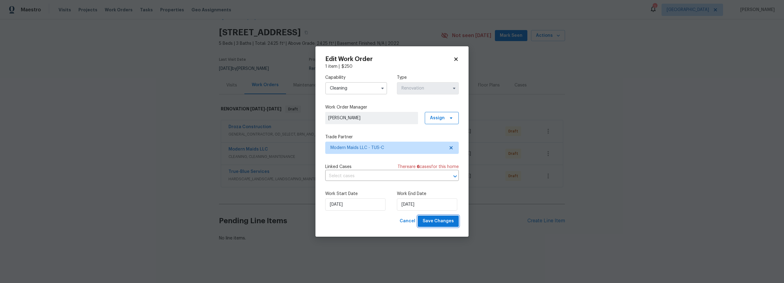
click at [443, 221] on span "Save Changes" at bounding box center [438, 221] width 31 height 8
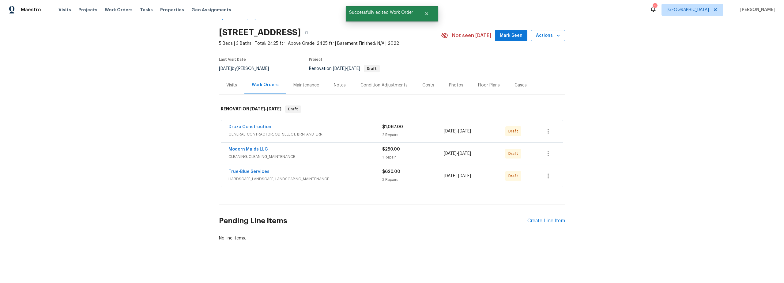
click at [337, 82] on div "Notes" at bounding box center [340, 85] width 12 height 6
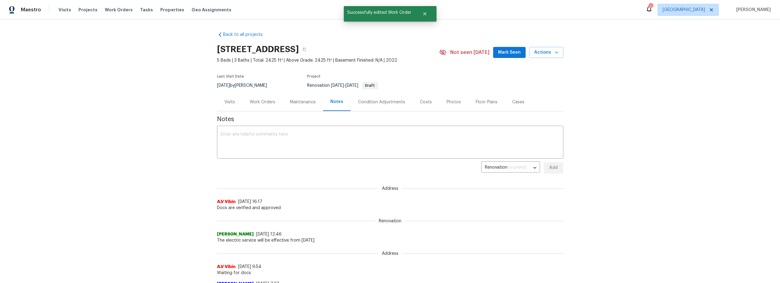
drag, startPoint x: 230, startPoint y: 101, endPoint x: 237, endPoint y: 109, distance: 11.1
click at [230, 101] on div "Visits" at bounding box center [229, 102] width 11 height 6
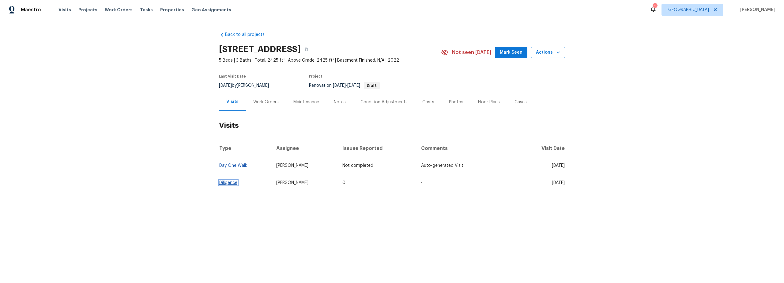
click at [234, 183] on link "Diligence" at bounding box center [228, 182] width 18 height 4
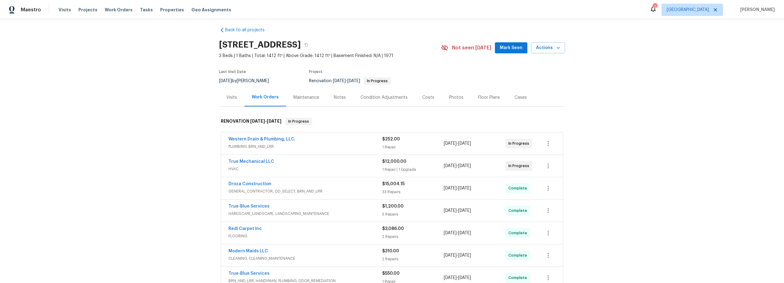
scroll to position [5, 0]
click at [348, 171] on span "HVAC" at bounding box center [306, 168] width 154 height 6
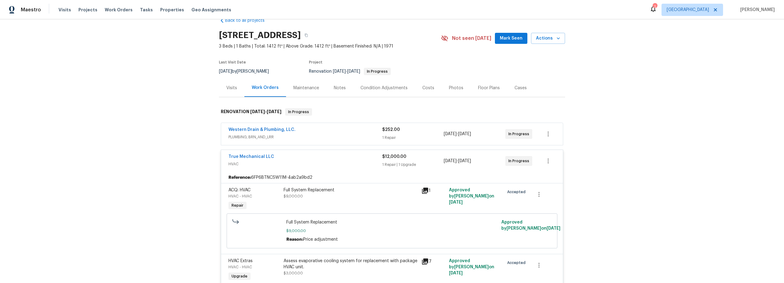
scroll to position [10, 0]
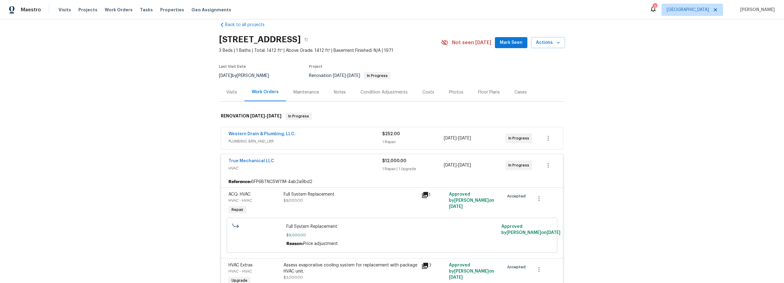
click at [423, 93] on div "Costs" at bounding box center [429, 92] width 12 height 6
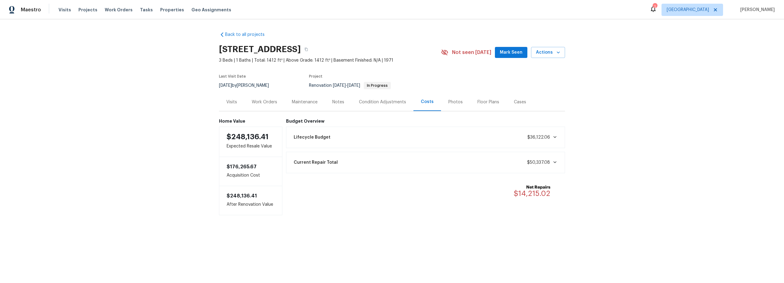
click at [273, 103] on div "Work Orders" at bounding box center [264, 102] width 25 height 6
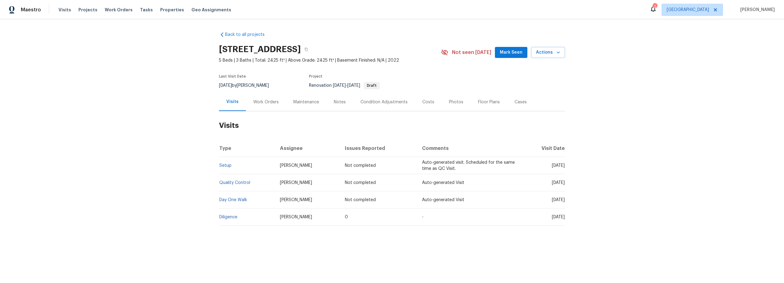
click at [262, 100] on div "Work Orders" at bounding box center [265, 102] width 25 height 6
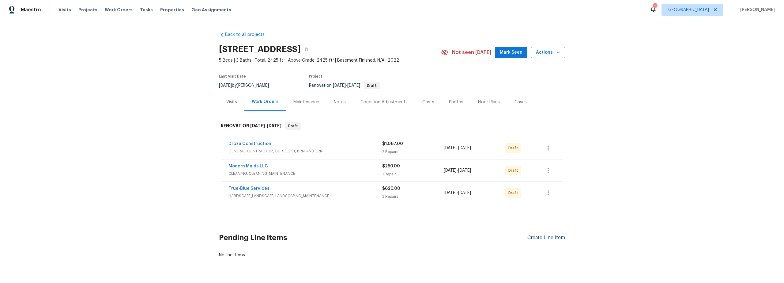
click at [536, 238] on div "Create Line Item" at bounding box center [547, 238] width 38 height 6
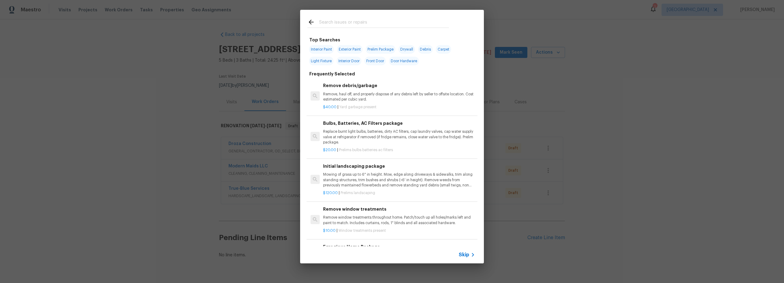
click at [267, 206] on div "Top Searches Interior Paint Exterior Paint Prelim Package Drywall Debris Carpet…" at bounding box center [392, 136] width 784 height 273
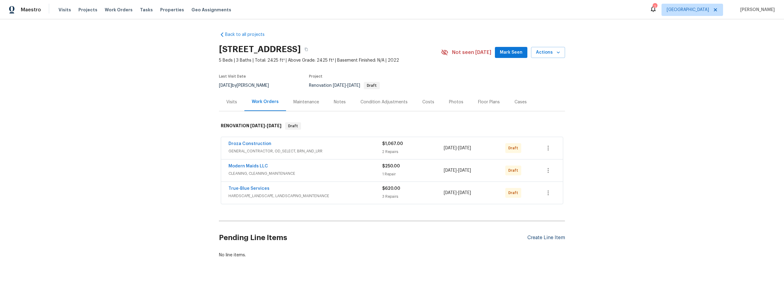
click at [534, 235] on div "Create Line Item" at bounding box center [547, 238] width 38 height 6
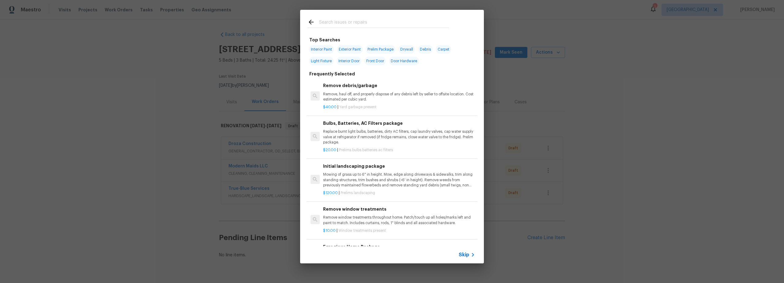
click at [339, 25] on input "text" at bounding box center [384, 22] width 130 height 9
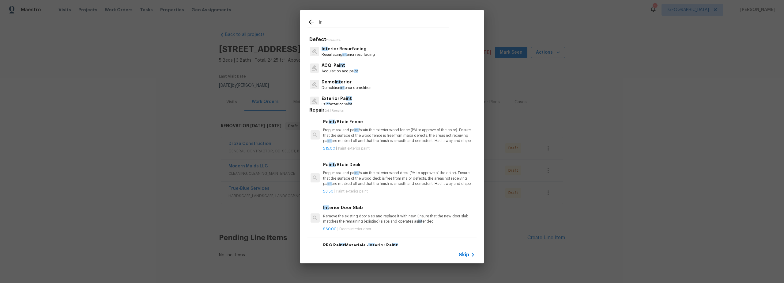
type input "i"
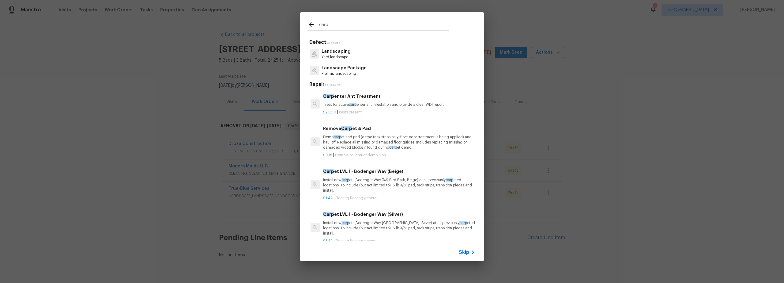
type input "carp"
click at [375, 186] on p "Install new carp et. (Bodenger Way 749 Bird Bath, Beige) at all previously carp…" at bounding box center [399, 185] width 152 height 16
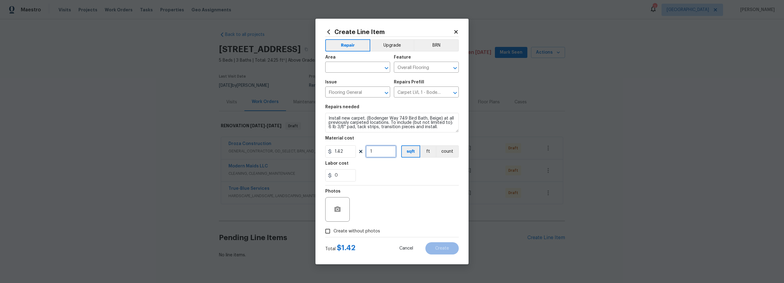
click at [378, 151] on input "1" at bounding box center [381, 151] width 31 height 12
type input "1900"
click at [358, 64] on input "text" at bounding box center [349, 67] width 48 height 9
drag, startPoint x: 344, startPoint y: 91, endPoint x: 357, endPoint y: 105, distance: 18.7
click at [344, 91] on li "Interior Overall" at bounding box center [357, 91] width 65 height 10
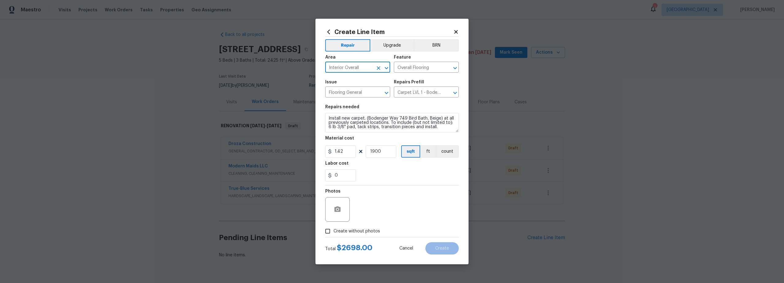
type input "Interior Overall"
click at [332, 233] on input "Create without photos" at bounding box center [328, 231] width 12 height 12
checkbox input "true"
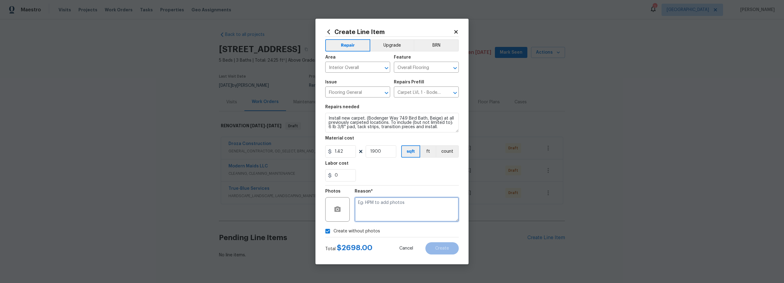
click at [392, 218] on textarea at bounding box center [407, 209] width 104 height 25
type textarea "scout"
click at [443, 248] on span "Create" at bounding box center [442, 248] width 14 height 5
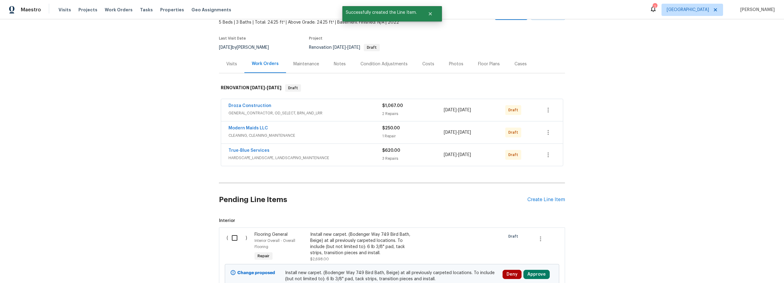
scroll to position [104, 0]
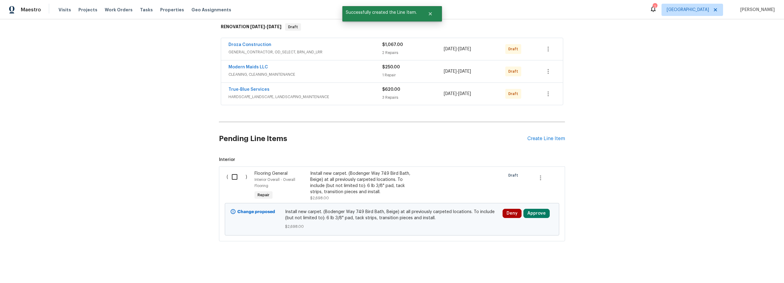
click at [233, 171] on input "checkbox" at bounding box center [236, 176] width 17 height 13
checkbox input "true"
click at [736, 265] on span "Create Work Order" at bounding box center [749, 268] width 41 height 8
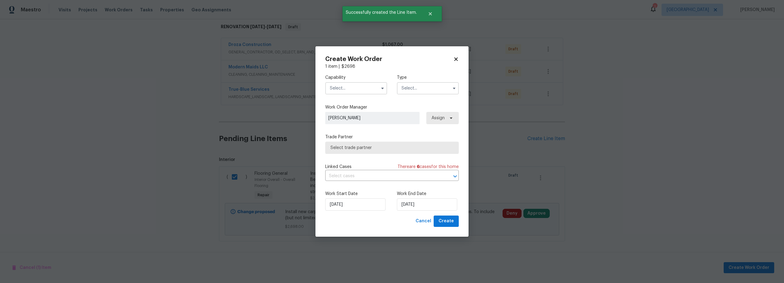
drag, startPoint x: 351, startPoint y: 94, endPoint x: 349, endPoint y: 90, distance: 4.8
click at [351, 94] on div "Capability Type" at bounding box center [392, 85] width 134 height 30
click at [354, 90] on input "text" at bounding box center [356, 88] width 62 height 12
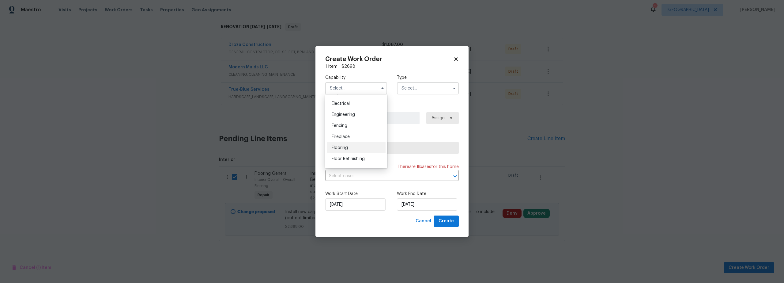
scroll to position [192, 0]
click at [351, 152] on div "Flooring" at bounding box center [356, 147] width 59 height 11
type input "Flooring"
click at [417, 89] on input "text" at bounding box center [428, 88] width 62 height 12
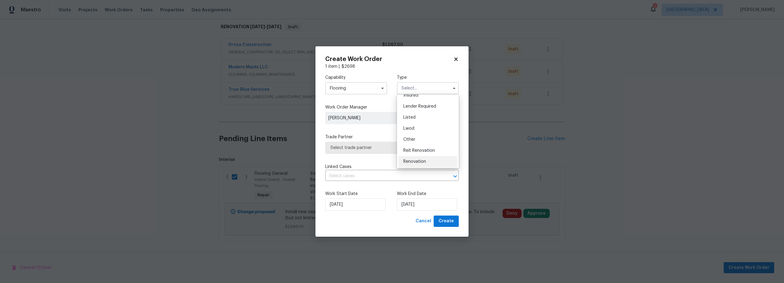
scroll to position [40, 0]
click at [423, 160] on span "Renovation" at bounding box center [415, 160] width 23 height 4
type input "Renovation"
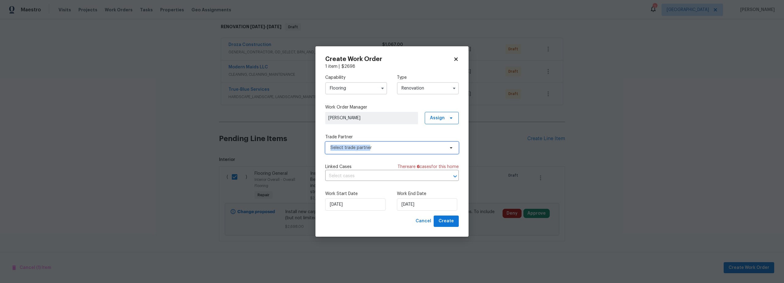
click at [368, 146] on span "Select trade partner" at bounding box center [388, 148] width 114 height 6
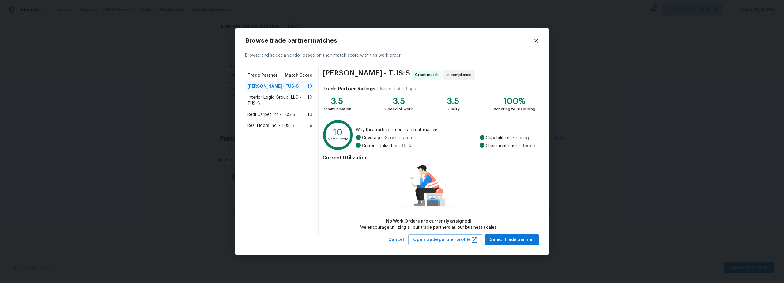
click at [271, 123] on span "Real Floors Inc. - TUS-S" at bounding box center [271, 126] width 47 height 6
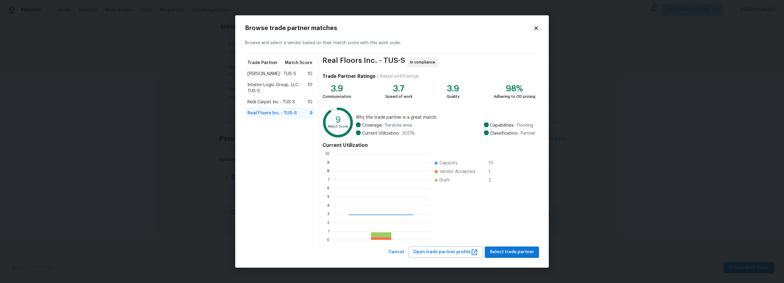
scroll to position [81, 93]
click at [516, 253] on span "Select trade partner" at bounding box center [512, 252] width 44 height 8
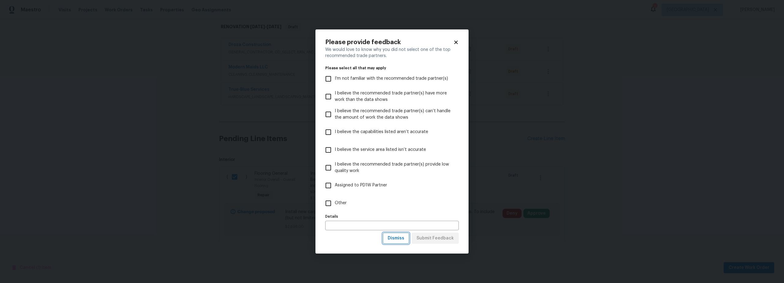
click at [397, 242] on button "Dismiss" at bounding box center [396, 238] width 26 height 11
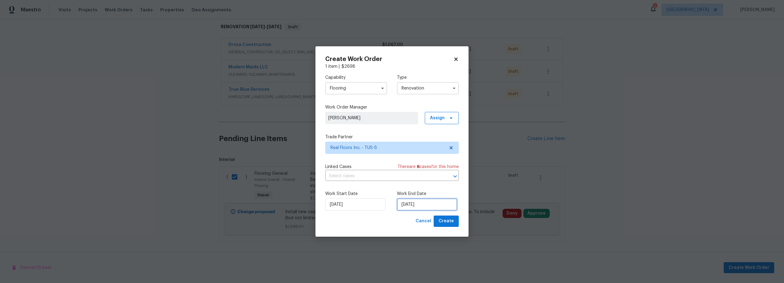
click at [424, 204] on input "[DATE]" at bounding box center [427, 204] width 60 height 12
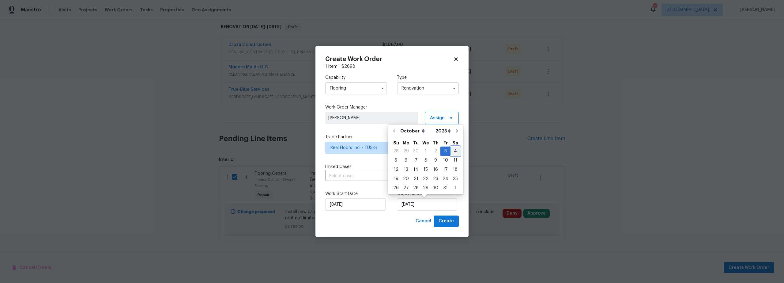
click at [455, 152] on div "4" at bounding box center [455, 151] width 9 height 9
type input "[DATE]"
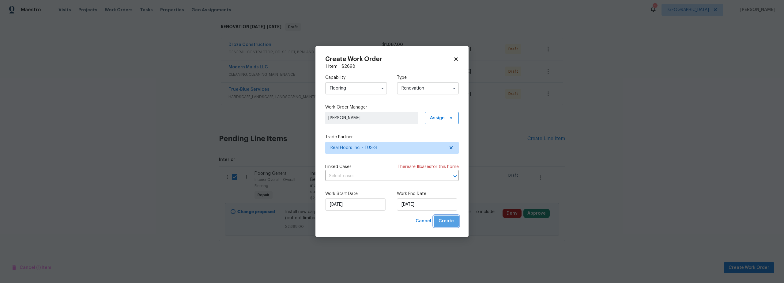
click at [452, 221] on span "Create" at bounding box center [446, 221] width 15 height 8
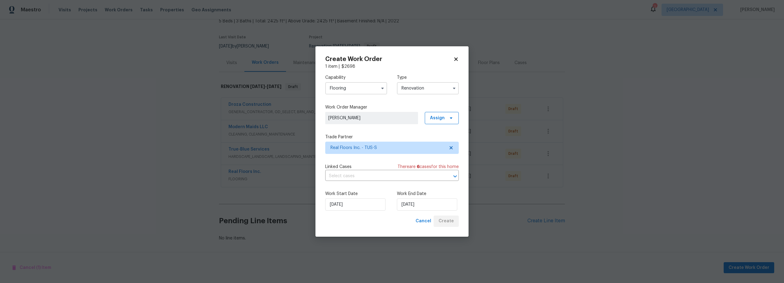
scroll to position [44, 0]
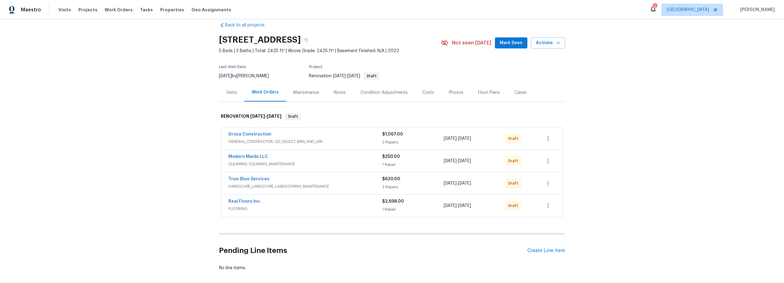
scroll to position [10, 0]
click at [423, 92] on div "Costs" at bounding box center [429, 92] width 12 height 6
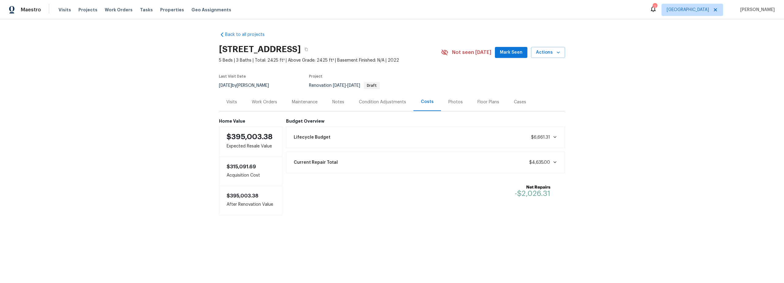
click at [256, 104] on div "Work Orders" at bounding box center [264, 102] width 25 height 6
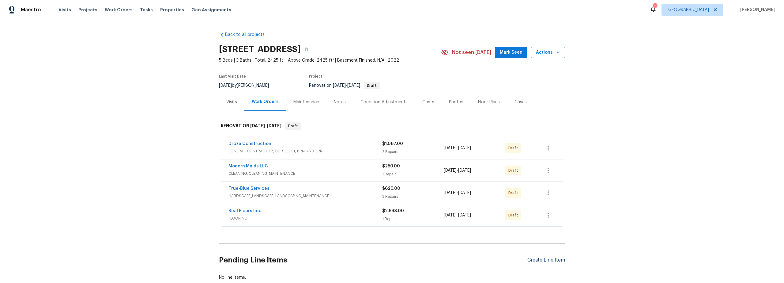
click at [538, 258] on div "Create Line Item" at bounding box center [547, 260] width 38 height 6
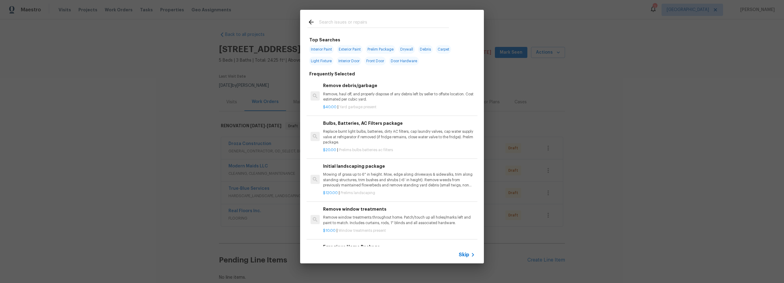
click at [353, 23] on input "text" at bounding box center [384, 22] width 130 height 9
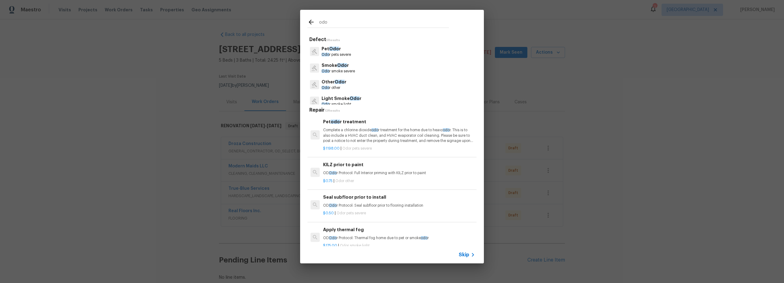
type input "odo"
click at [353, 53] on div "Pet Odo r Odo r pets severe" at bounding box center [392, 51] width 169 height 17
click at [347, 51] on p "Pet Odo r" at bounding box center [336, 49] width 29 height 6
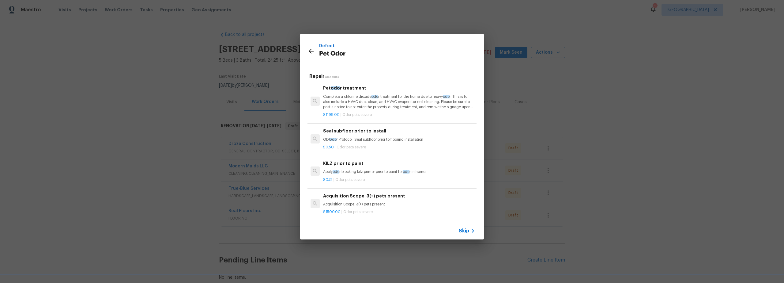
click at [380, 107] on p "Complete a chlorine dioxide odo r treatment for the home due to heavy odo r. Th…" at bounding box center [399, 102] width 152 height 16
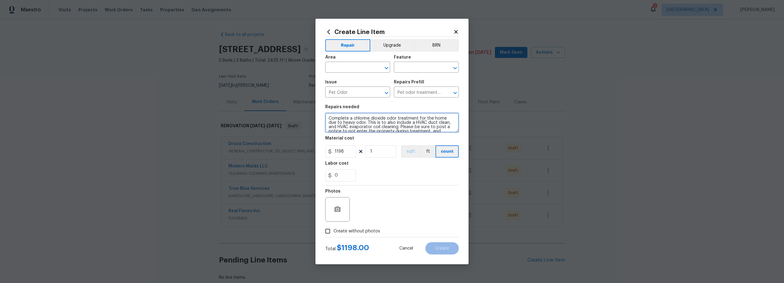
scroll to position [9, 0]
drag, startPoint x: 329, startPoint y: 117, endPoint x: 411, endPoint y: 150, distance: 88.7
click at [411, 150] on section "Repairs needed Complete a chlorine dioxide odor treatment for the home due to h…" at bounding box center [392, 143] width 134 height 84
paste textarea "This comprehensive service begins with source identification and recommendation…"
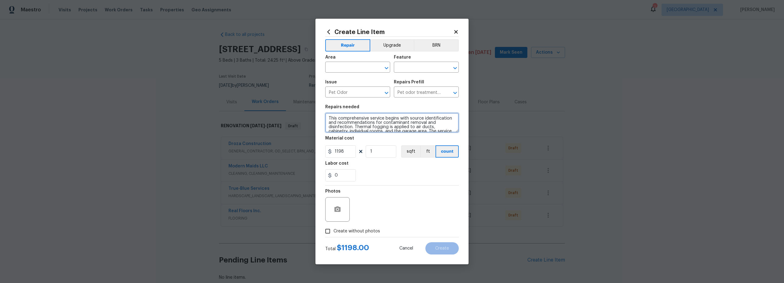
scroll to position [14, 0]
type textarea "This comprehensive service begins with source identification and recommendation…"
click at [349, 65] on input "text" at bounding box center [349, 67] width 48 height 9
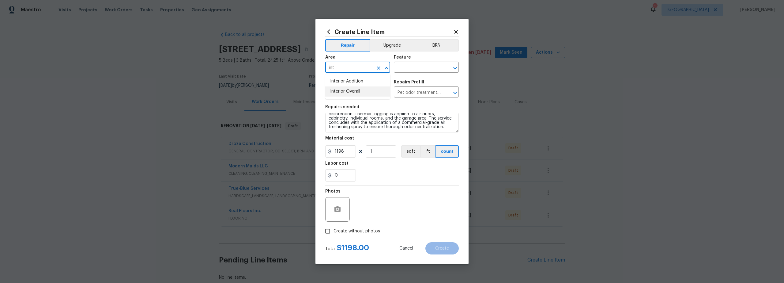
click at [364, 94] on li "Interior Overall" at bounding box center [357, 91] width 65 height 10
type input "Interior Overall"
click at [402, 69] on input "text" at bounding box center [418, 67] width 48 height 9
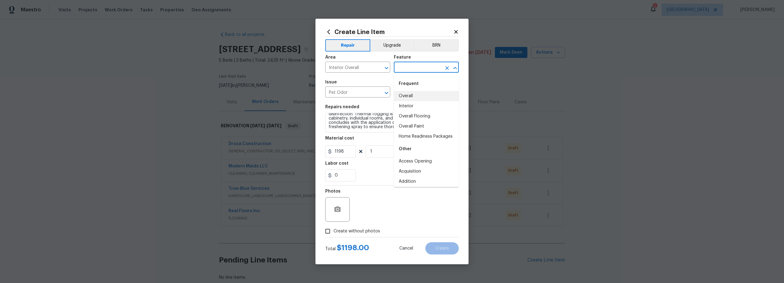
click at [410, 96] on li "Overall" at bounding box center [426, 96] width 65 height 10
type input "Overall"
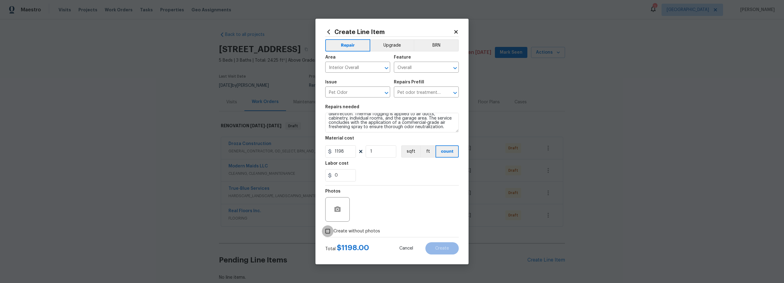
click at [329, 233] on input "Create without photos" at bounding box center [328, 231] width 12 height 12
checkbox input "true"
click at [376, 214] on textarea at bounding box center [407, 209] width 104 height 25
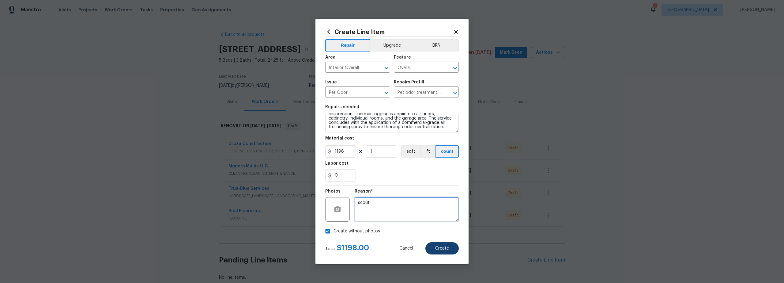
type textarea "scout"
click at [441, 250] on span "Create" at bounding box center [442, 248] width 14 height 5
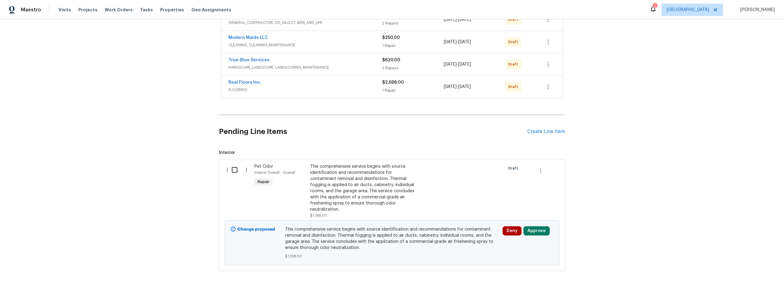
scroll to position [132, 0]
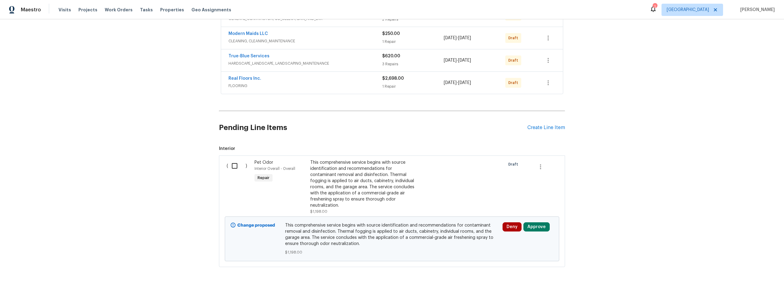
click at [361, 194] on div "This comprehensive service begins with source identification and recommendation…" at bounding box center [364, 183] width 108 height 49
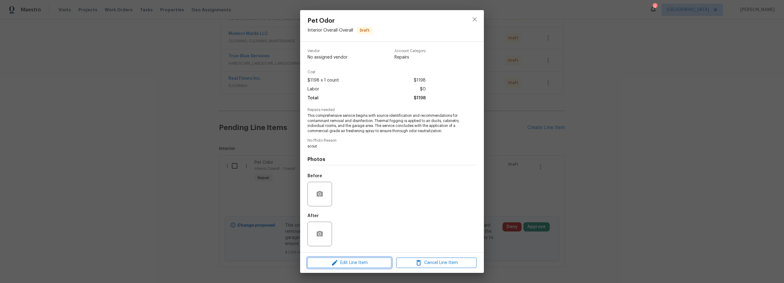
click at [353, 266] on span "Edit Line Item" at bounding box center [349, 263] width 80 height 8
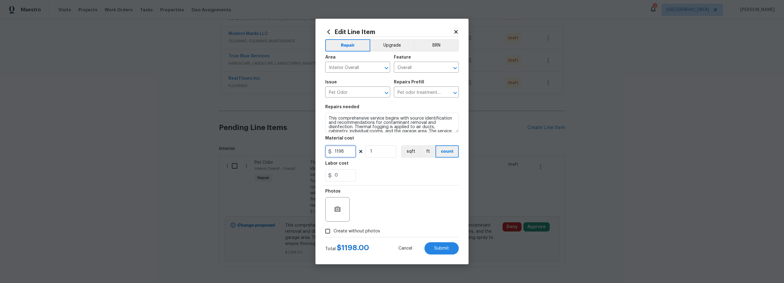
drag, startPoint x: 347, startPoint y: 151, endPoint x: 322, endPoint y: 150, distance: 25.5
click at [322, 150] on div "Edit Line Item Repair Upgrade BRN Area Interior Overall ​ Feature Overall ​ Iss…" at bounding box center [392, 141] width 153 height 245
type input "100"
click at [329, 228] on input "Create without photos" at bounding box center [328, 231] width 12 height 12
checkbox input "true"
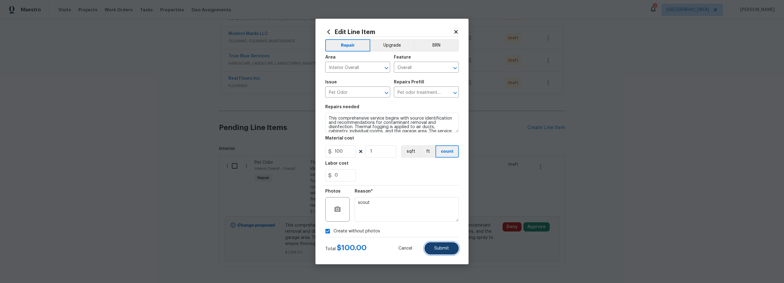
click at [445, 251] on button "Submit" at bounding box center [442, 248] width 34 height 12
click at [336, 151] on body "Maestro Visits Projects Work Orders Tasks Properties Geo Assignments 1 Tucson S…" at bounding box center [392, 141] width 784 height 283
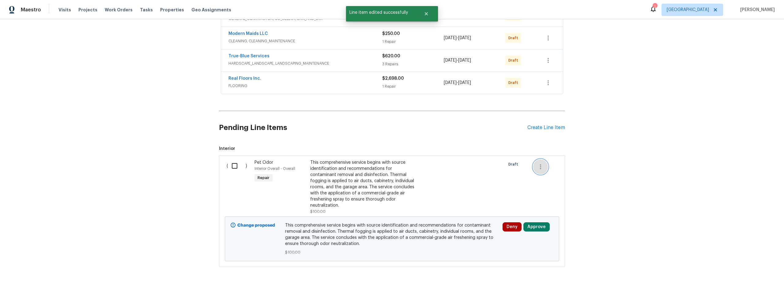
click at [541, 169] on icon "button" at bounding box center [540, 166] width 7 height 7
click at [309, 190] on div at bounding box center [392, 141] width 784 height 283
click at [339, 201] on div "This comprehensive service begins with source identification and recommendation…" at bounding box center [364, 183] width 108 height 49
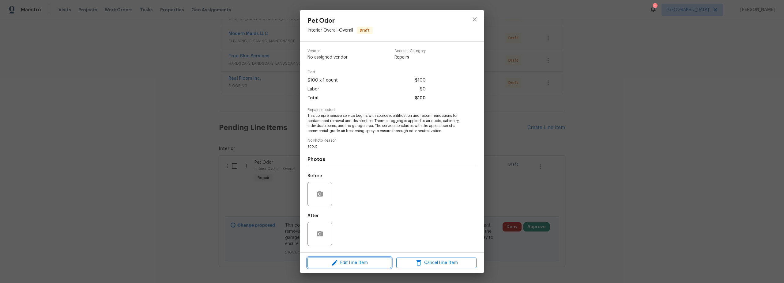
click at [359, 260] on span "Edit Line Item" at bounding box center [349, 263] width 80 height 8
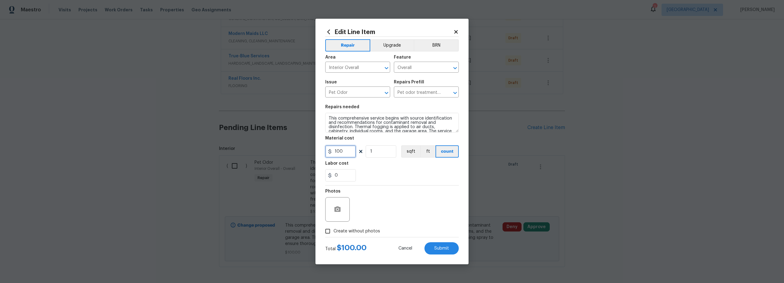
click at [336, 156] on input "100" at bounding box center [340, 151] width 31 height 12
type input "1100"
drag, startPoint x: 408, startPoint y: 203, endPoint x: 412, endPoint y: 210, distance: 8.4
click at [408, 203] on div "Photos" at bounding box center [392, 205] width 134 height 40
click at [444, 248] on span "Submit" at bounding box center [442, 248] width 15 height 5
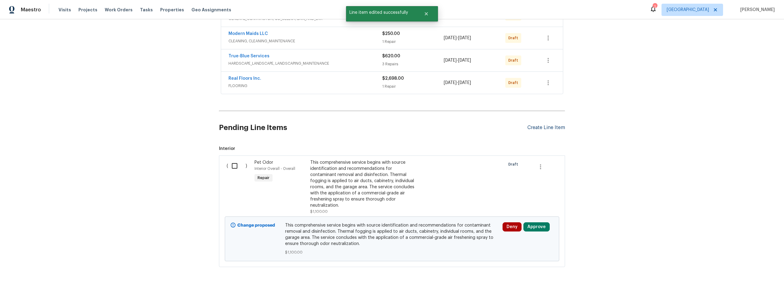
click at [548, 129] on div "Create Line Item" at bounding box center [547, 128] width 38 height 6
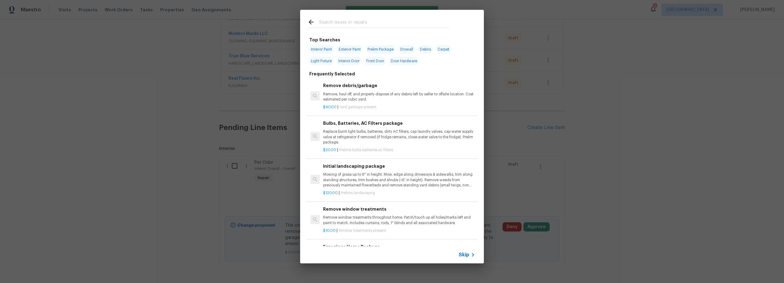
click at [351, 25] on input "text" at bounding box center [384, 22] width 130 height 9
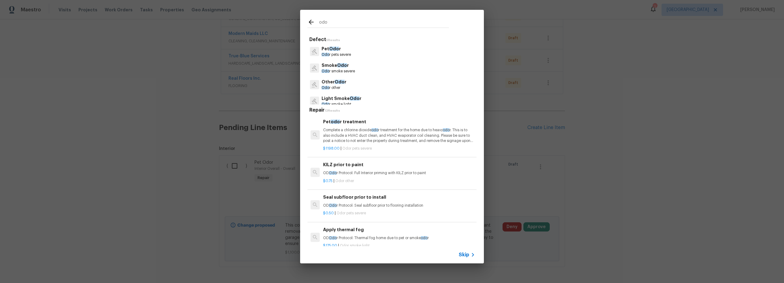
type input "odo"
click at [381, 127] on p "Complete a chlorine dioxide odo r treatment for the home due to heavy odo r. Th…" at bounding box center [399, 135] width 152 height 16
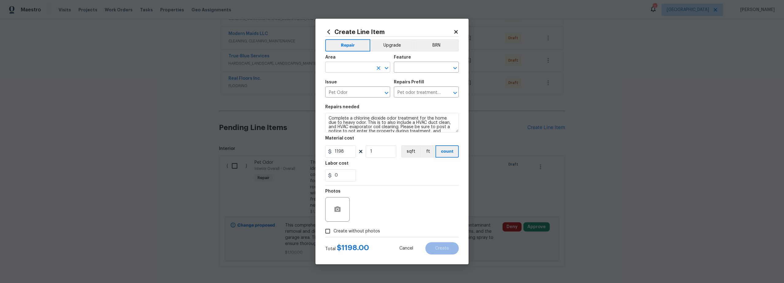
click at [345, 66] on input "text" at bounding box center [349, 67] width 48 height 9
click at [356, 93] on li "Exterior Overall" at bounding box center [357, 91] width 65 height 10
type input "Exterior Overall"
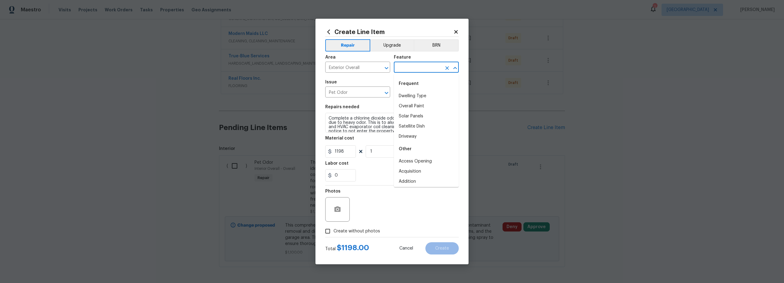
click at [410, 65] on input "text" at bounding box center [418, 67] width 48 height 9
type input "e"
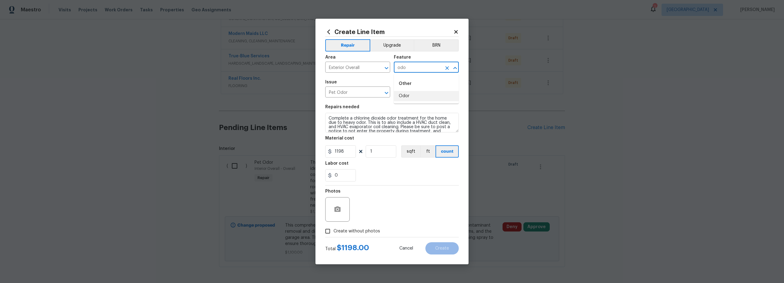
click at [410, 96] on li "Odor" at bounding box center [426, 96] width 65 height 10
type input "Odor"
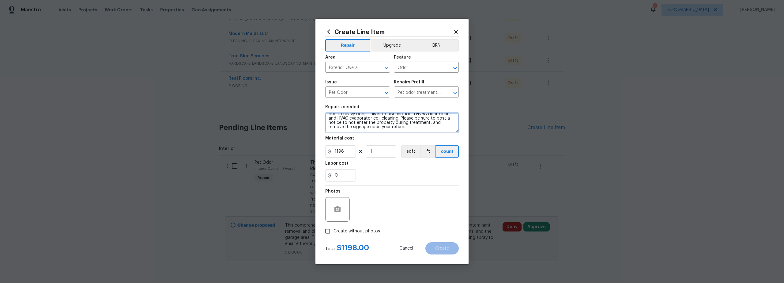
drag, startPoint x: 332, startPoint y: 120, endPoint x: 403, endPoint y: 143, distance: 75.1
click at [403, 143] on section "Repairs needed Complete a chlorine dioxide odor treatment for the home due to h…" at bounding box center [392, 143] width 134 height 84
paste textarea "Our pet-friendly and eco-friendly outdoor odor eliminator is designed to effect…"
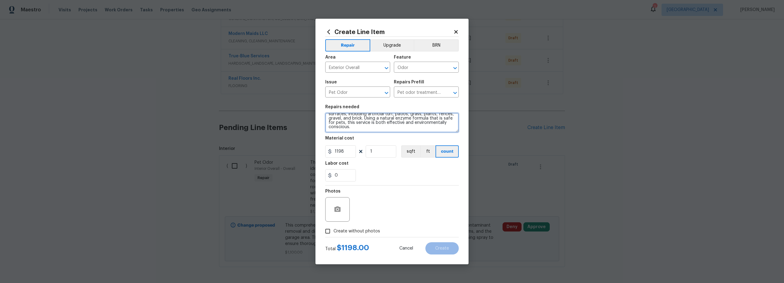
type textarea "Our pet-friendly and eco-friendly outdoor odor eliminator is designed to effect…"
drag, startPoint x: 335, startPoint y: 152, endPoint x: 287, endPoint y: 150, distance: 48.2
click at [320, 151] on div "Create Line Item Repair Upgrade BRN Area Exterior Overall ​ Feature Odor ​ Issu…" at bounding box center [392, 141] width 153 height 245
type input "250"
drag, startPoint x: 329, startPoint y: 230, endPoint x: 355, endPoint y: 232, distance: 25.2
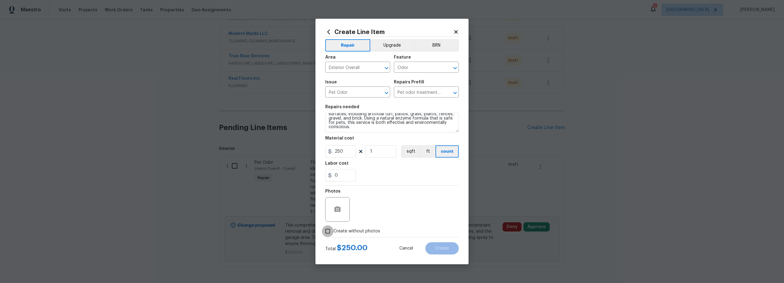
click at [330, 230] on input "Create without photos" at bounding box center [328, 231] width 12 height 12
checkbox input "true"
click at [393, 216] on textarea at bounding box center [407, 209] width 104 height 25
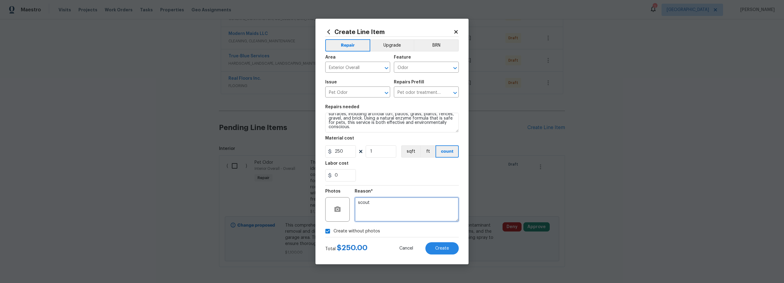
type textarea "scout"
click at [382, 250] on div "Total $ 250.00 Cancel Create" at bounding box center [392, 245] width 134 height 17
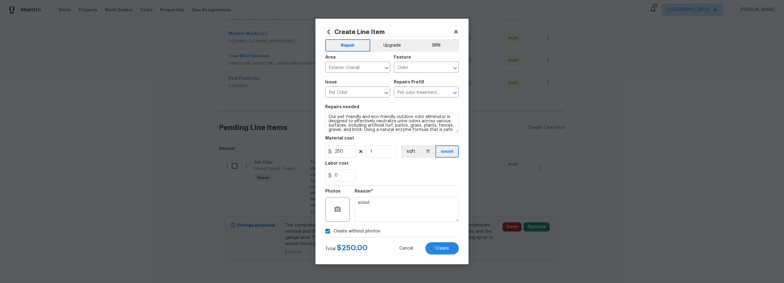
scroll to position [0, 0]
click at [445, 248] on span "Create" at bounding box center [442, 248] width 14 height 5
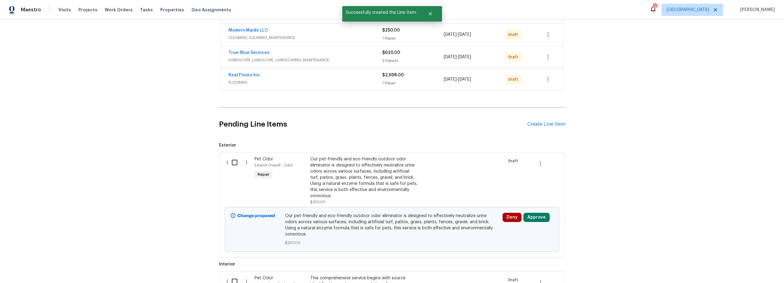
scroll to position [176, 0]
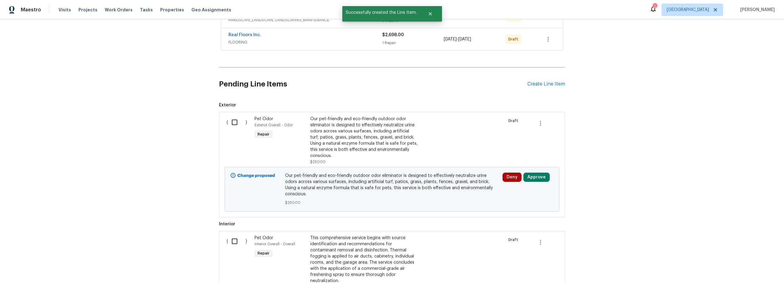
click at [233, 121] on input "checkbox" at bounding box center [236, 122] width 17 height 13
checkbox input "true"
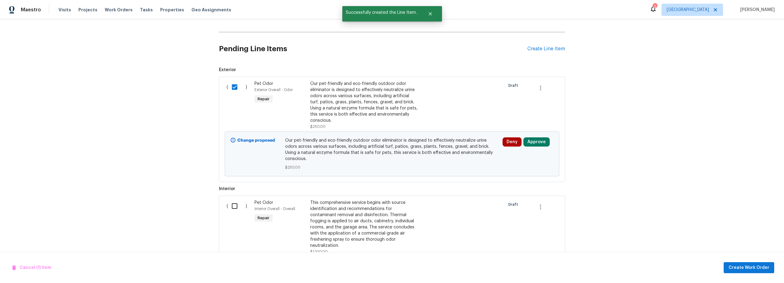
scroll to position [218, 0]
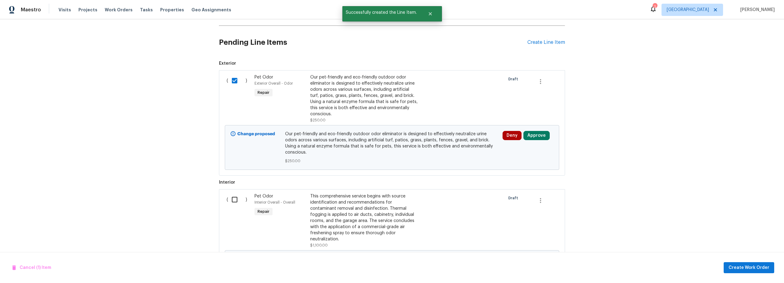
drag, startPoint x: 233, startPoint y: 198, endPoint x: 241, endPoint y: 200, distance: 8.4
click at [234, 198] on input "checkbox" at bounding box center [236, 199] width 17 height 13
checkbox input "true"
click at [733, 266] on span "Create Work Order" at bounding box center [749, 268] width 41 height 8
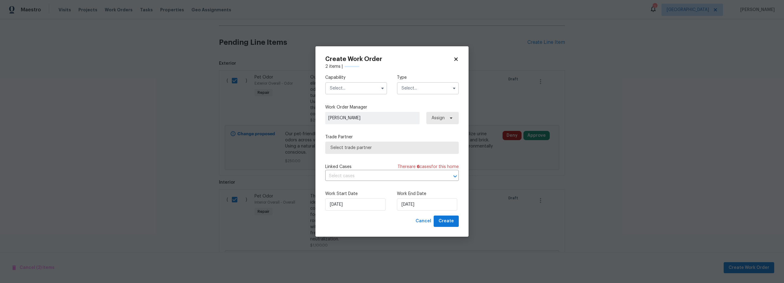
click at [357, 88] on input "text" at bounding box center [356, 88] width 62 height 12
click at [345, 117] on span "Odor Remediation" at bounding box center [350, 114] width 37 height 4
type input "Odor Remediation"
click at [415, 203] on input "[DATE]" at bounding box center [427, 204] width 60 height 12
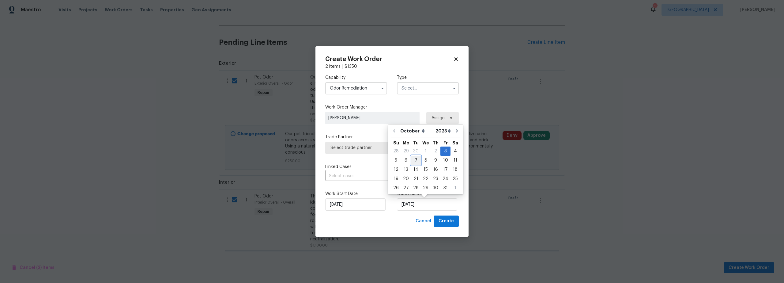
click at [414, 161] on div "7" at bounding box center [416, 160] width 10 height 9
type input "10/7/2025"
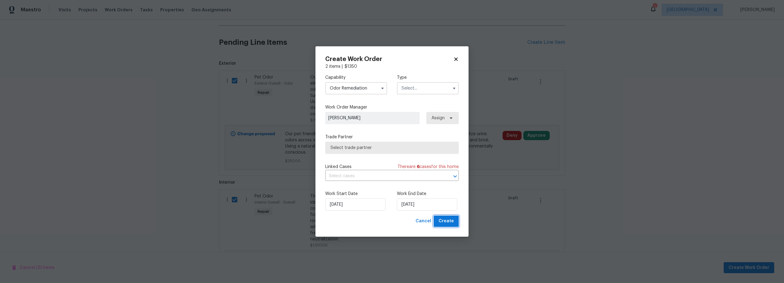
drag, startPoint x: 450, startPoint y: 221, endPoint x: 452, endPoint y: 224, distance: 3.3
click at [450, 222] on span "Create" at bounding box center [446, 221] width 15 height 8
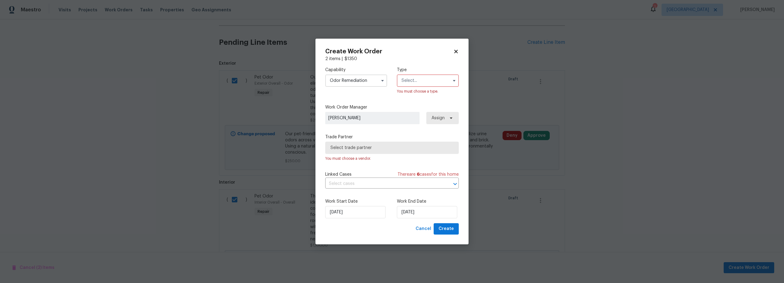
click at [420, 85] on input "text" at bounding box center [428, 80] width 62 height 12
click at [423, 120] on span "Renovation" at bounding box center [415, 120] width 23 height 4
type input "Renovation"
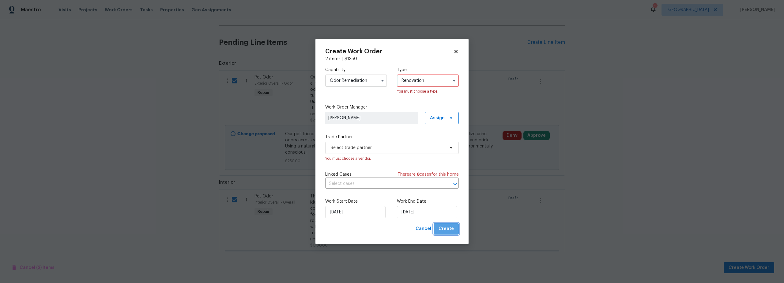
click at [450, 229] on span "Create" at bounding box center [446, 229] width 15 height 8
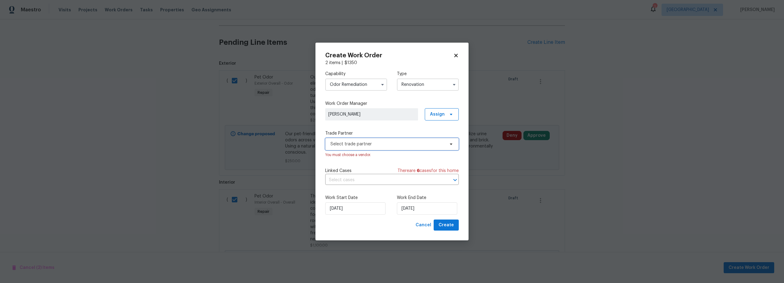
click at [362, 145] on span "Select trade partner" at bounding box center [388, 144] width 114 height 6
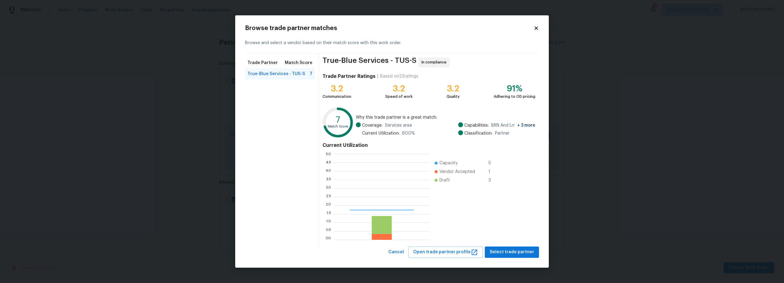
scroll to position [81, 91]
click at [518, 250] on span "Select trade partner" at bounding box center [512, 252] width 44 height 8
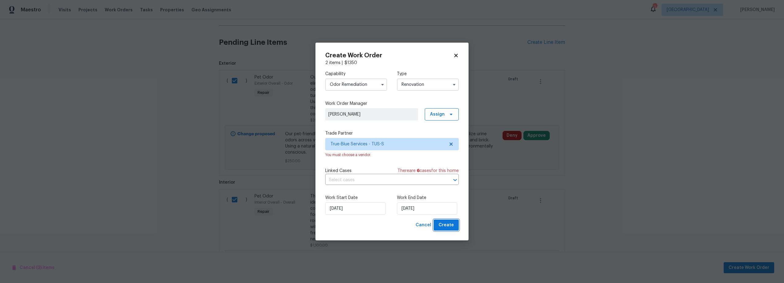
click at [452, 226] on span "Create" at bounding box center [446, 225] width 15 height 8
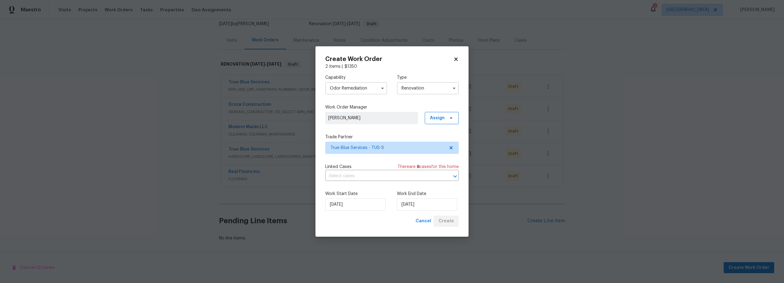
scroll to position [66, 0]
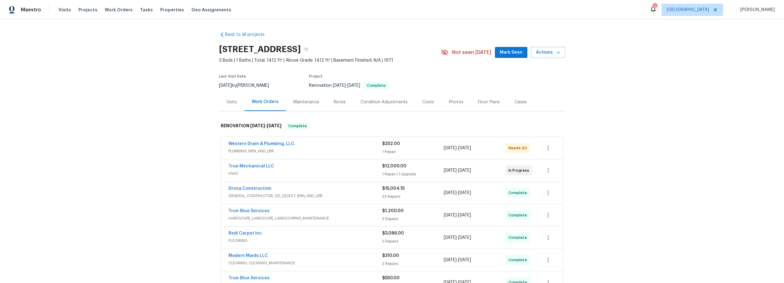
click at [317, 151] on span "PLUMBING, BRN_AND_LRR" at bounding box center [306, 151] width 154 height 6
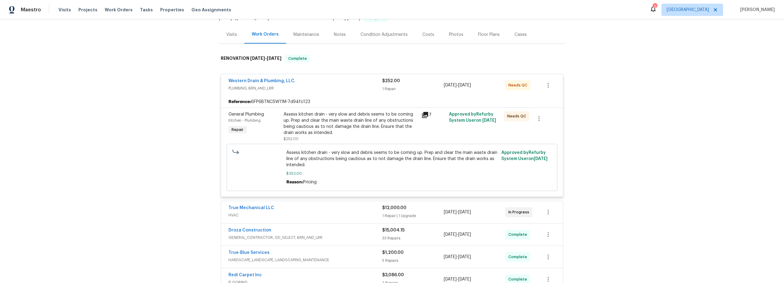
scroll to position [21, 0]
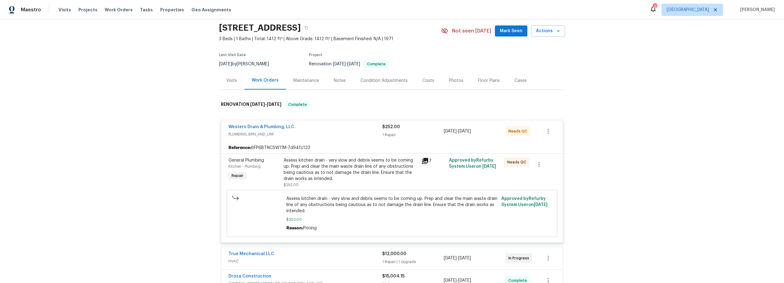
click at [267, 124] on span "Western Drain & Plumbing, LLC." at bounding box center [262, 127] width 67 height 6
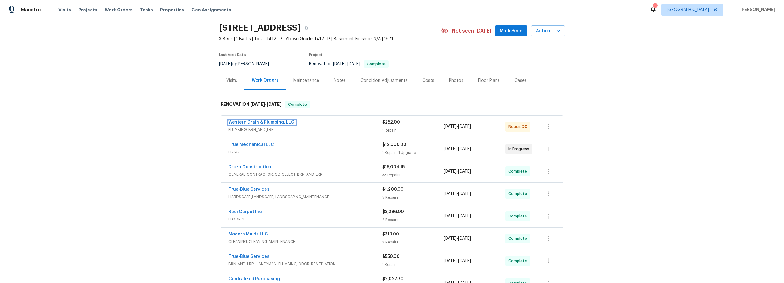
click at [277, 121] on link "Western Drain & Plumbing, LLC." at bounding box center [262, 122] width 67 height 4
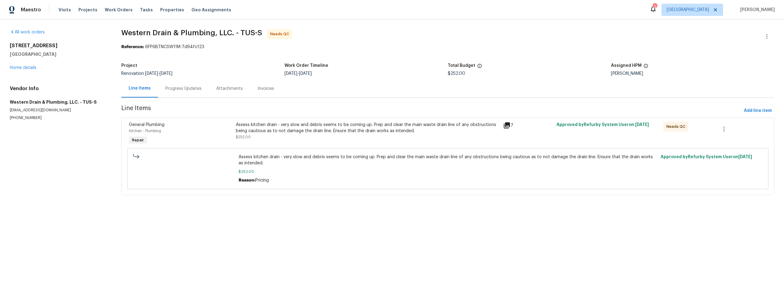
click at [399, 136] on div "Assess kitchen drain - very slow and debris seems to be coming up. Prep and cle…" at bounding box center [368, 131] width 264 height 18
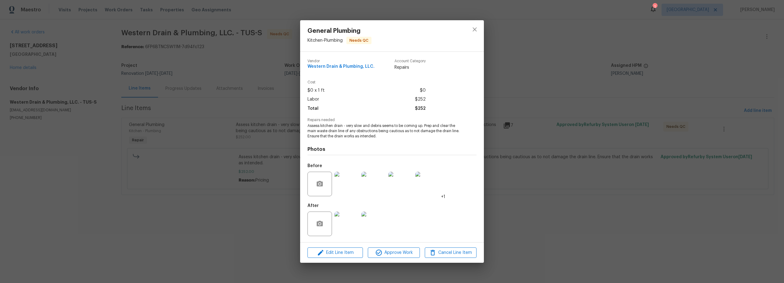
click at [348, 229] on img at bounding box center [347, 223] width 25 height 25
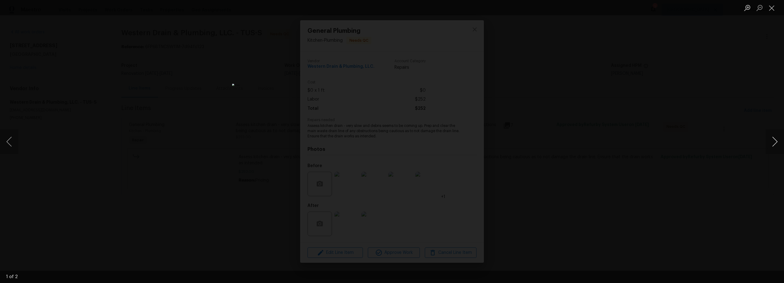
click at [776, 145] on button "Next image" at bounding box center [775, 141] width 18 height 25
click at [772, 12] on button "Close lightbox" at bounding box center [772, 7] width 12 height 11
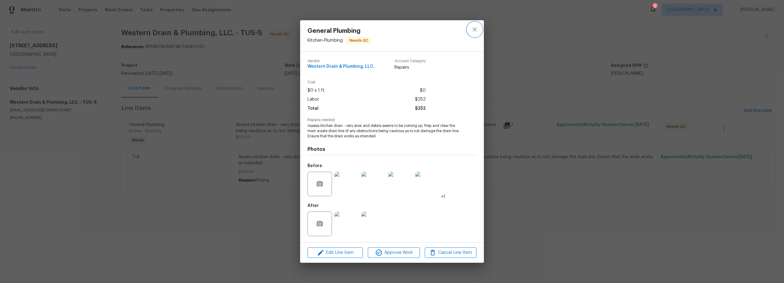
click at [474, 32] on icon "close" at bounding box center [474, 29] width 7 height 7
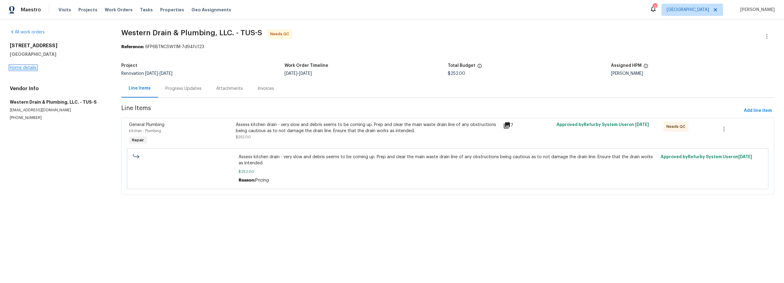
click at [24, 68] on link "Home details" at bounding box center [23, 68] width 27 height 4
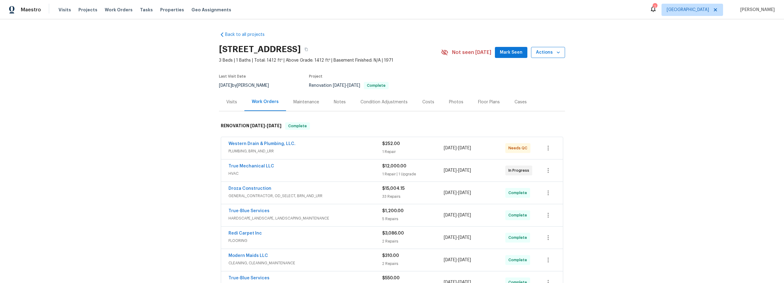
click at [543, 55] on span "Actions" at bounding box center [548, 53] width 24 height 8
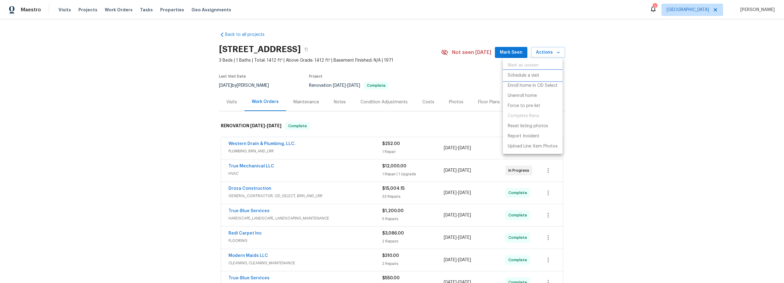
drag, startPoint x: 535, startPoint y: 77, endPoint x: 509, endPoint y: 79, distance: 25.9
click at [535, 77] on p "Schedule a visit" at bounding box center [524, 75] width 32 height 6
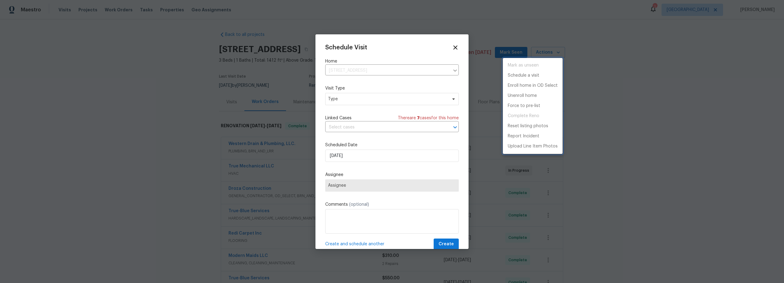
click at [352, 102] on div at bounding box center [392, 141] width 784 height 283
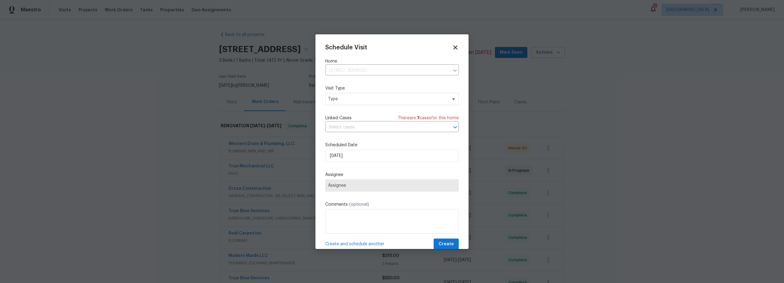
click at [353, 101] on div "Mark as unseen Schedule a visit Enroll home in OD Select Unenroll home Force to…" at bounding box center [392, 141] width 784 height 283
click at [347, 100] on span "Type" at bounding box center [387, 99] width 119 height 6
type input "cus"
click at [348, 129] on div "Custom" at bounding box center [361, 127] width 68 height 9
click at [333, 130] on div "Custom" at bounding box center [337, 128] width 16 height 6
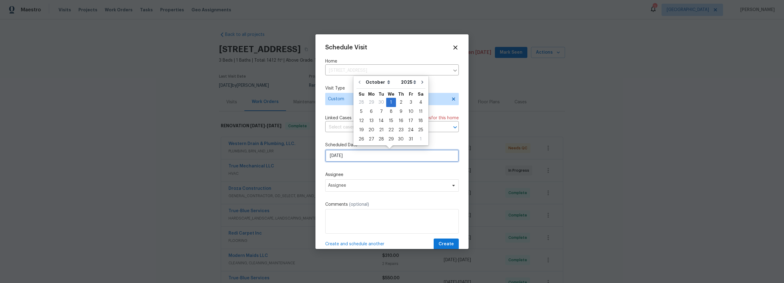
click at [361, 154] on input "[DATE]" at bounding box center [392, 156] width 134 height 12
click at [397, 102] on div "2" at bounding box center [401, 102] width 10 height 9
type input "10/2/2025"
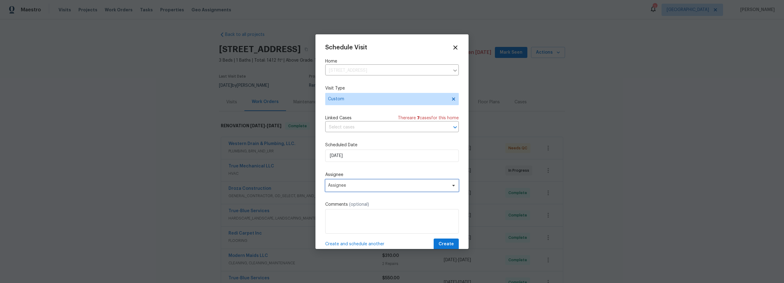
click at [349, 187] on span "Assignee" at bounding box center [388, 185] width 120 height 5
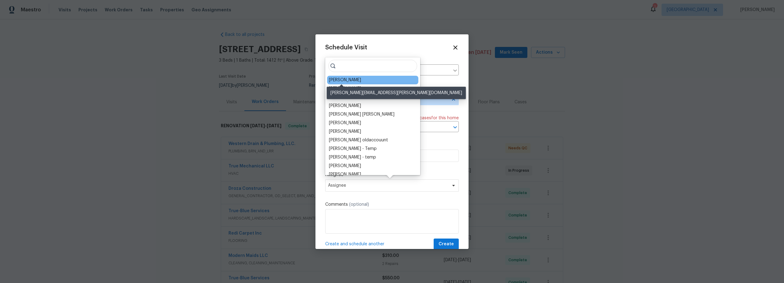
click at [340, 79] on div "[PERSON_NAME]" at bounding box center [345, 80] width 32 height 6
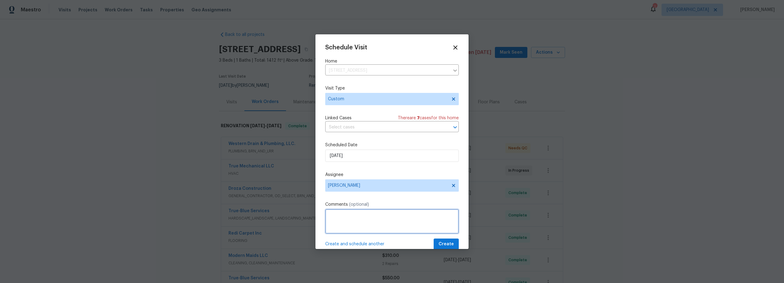
click at [359, 217] on textarea at bounding box center [392, 221] width 134 height 25
type textarea "take lisiting photos and nav ai video"
click at [371, 172] on label "Assignee" at bounding box center [392, 175] width 134 height 6
click at [375, 187] on span "[PERSON_NAME]" at bounding box center [388, 185] width 120 height 5
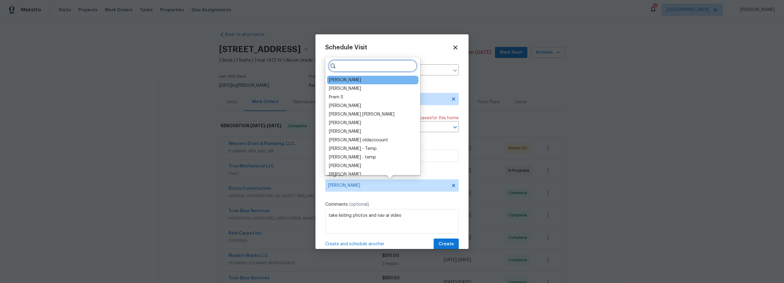
click at [351, 66] on input "search" at bounding box center [372, 66] width 89 height 12
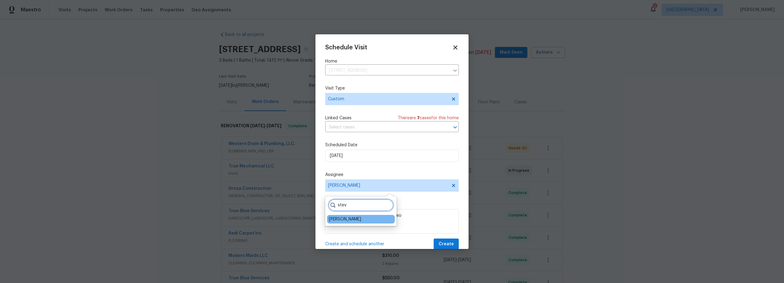
type input "stev"
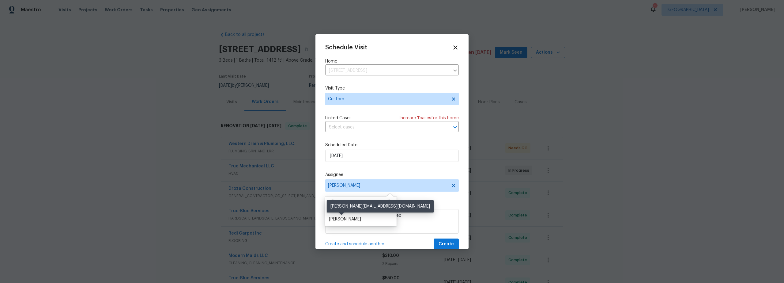
drag, startPoint x: 343, startPoint y: 220, endPoint x: 348, endPoint y: 221, distance: 5.1
click at [343, 220] on div "[PERSON_NAME]" at bounding box center [345, 219] width 32 height 6
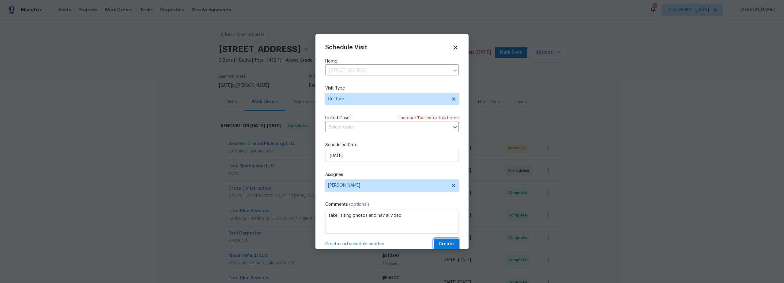
click at [442, 245] on span "Create" at bounding box center [446, 244] width 15 height 8
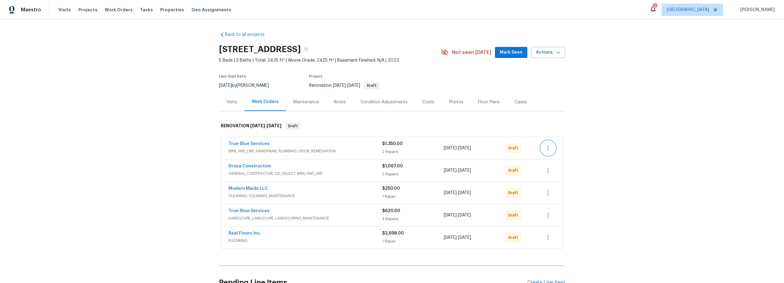
click at [548, 152] on button "button" at bounding box center [548, 148] width 15 height 15
click at [552, 148] on li "Send to Vendor" at bounding box center [572, 148] width 66 height 10
click at [578, 205] on div at bounding box center [392, 141] width 784 height 283
click at [545, 172] on icon "button" at bounding box center [548, 170] width 7 height 7
click at [551, 172] on li "Send to Vendor" at bounding box center [572, 170] width 66 height 10
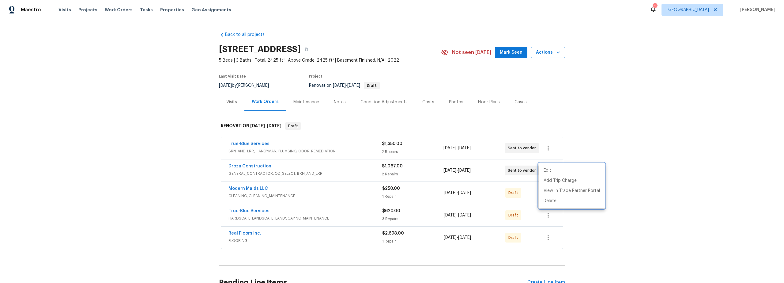
click at [585, 229] on div at bounding box center [392, 141] width 784 height 283
click at [548, 193] on icon "button" at bounding box center [548, 192] width 7 height 7
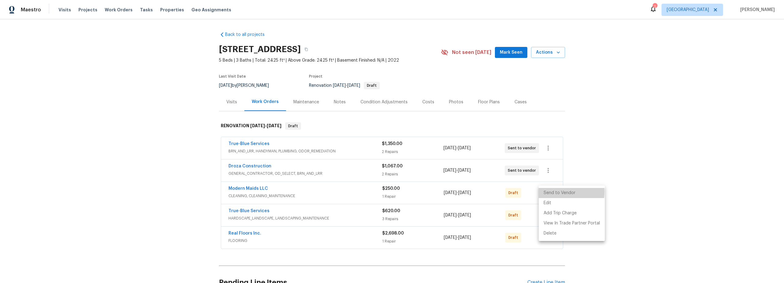
click at [550, 192] on li "Send to Vendor" at bounding box center [572, 193] width 66 height 10
drag, startPoint x: 599, startPoint y: 263, endPoint x: 594, endPoint y: 259, distance: 6.3
click at [598, 263] on div at bounding box center [392, 141] width 784 height 283
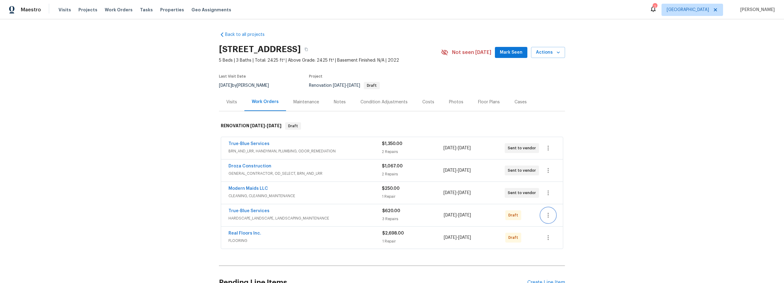
click at [549, 216] on icon "button" at bounding box center [548, 214] width 7 height 7
click at [553, 213] on li "Send to Vendor" at bounding box center [572, 215] width 66 height 10
click at [606, 274] on div at bounding box center [392, 141] width 784 height 283
click at [549, 238] on icon "button" at bounding box center [548, 237] width 7 height 7
click at [561, 227] on li "Send to Vendor" at bounding box center [572, 230] width 66 height 10
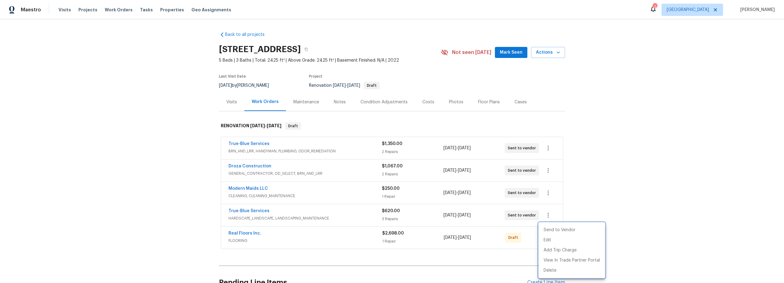
click at [629, 249] on div at bounding box center [392, 141] width 784 height 283
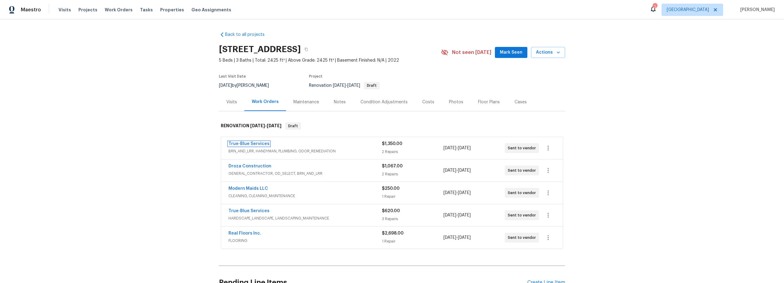
click at [241, 142] on link "True-Blue Services" at bounding box center [249, 144] width 41 height 4
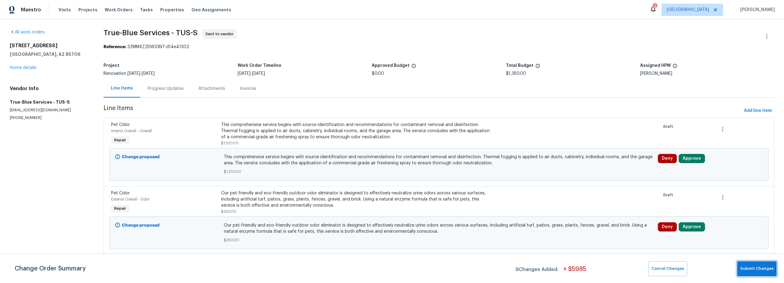
click at [751, 267] on span "Submit Changes" at bounding box center [757, 268] width 33 height 7
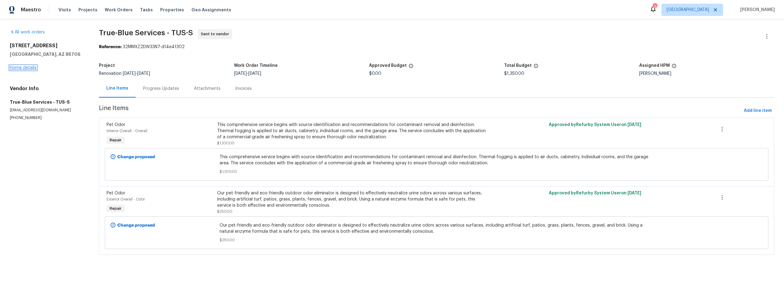
click at [24, 68] on link "Home details" at bounding box center [23, 68] width 27 height 4
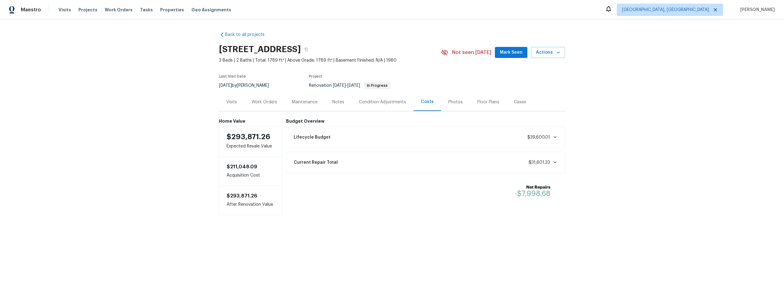
click at [270, 103] on div "Work Orders" at bounding box center [264, 102] width 25 height 6
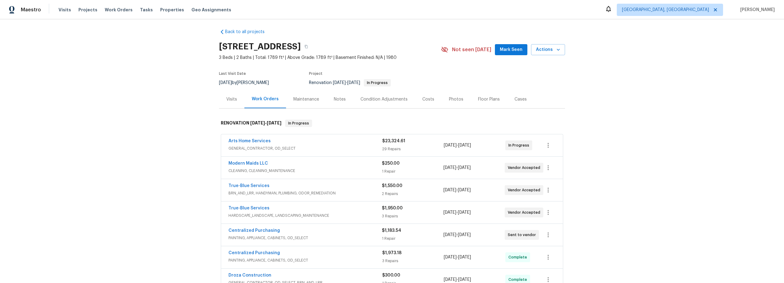
scroll to position [4, 0]
click at [553, 49] on span "Actions" at bounding box center [548, 49] width 24 height 8
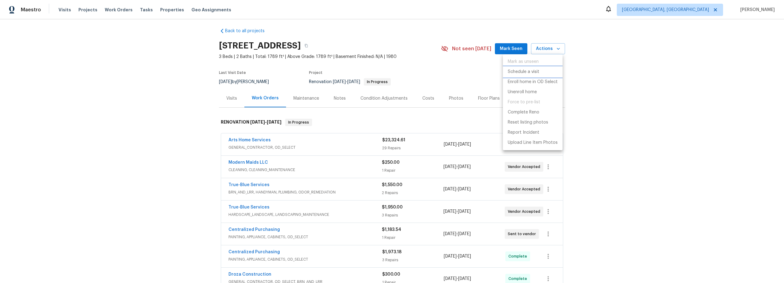
click at [525, 71] on p "Schedule a visit" at bounding box center [524, 72] width 32 height 6
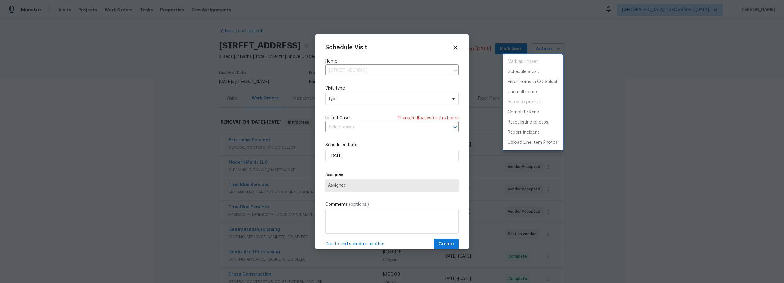
click at [347, 98] on div at bounding box center [392, 141] width 784 height 283
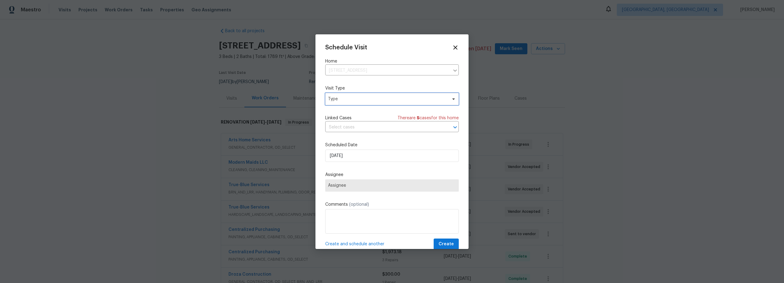
click at [345, 99] on span "Type" at bounding box center [387, 99] width 119 height 6
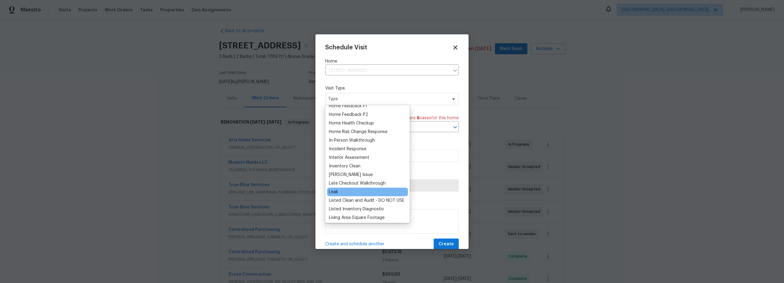
scroll to position [308, 0]
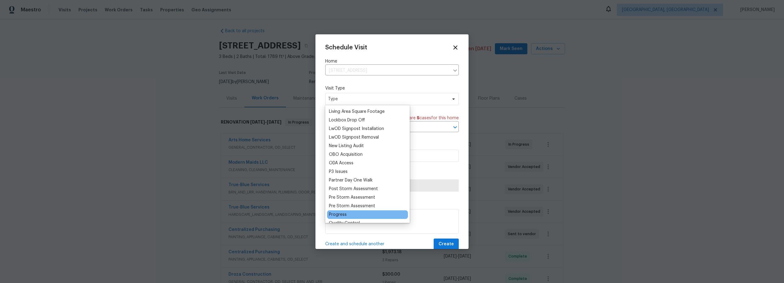
click at [347, 215] on div "Progress" at bounding box center [367, 214] width 81 height 9
click at [340, 214] on div "Progress" at bounding box center [338, 214] width 18 height 6
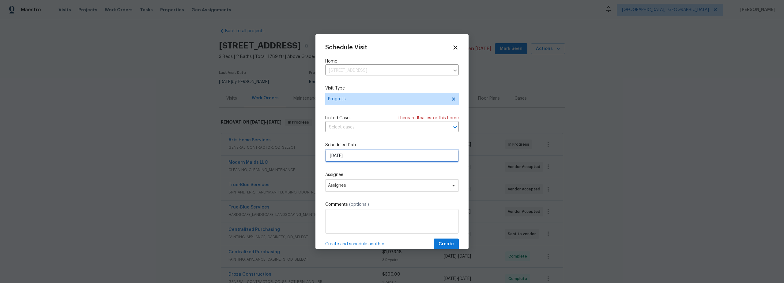
click at [365, 158] on input "10/1/2025" at bounding box center [392, 156] width 134 height 12
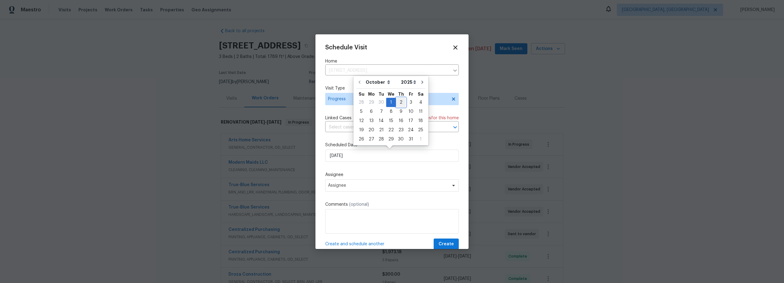
click at [400, 100] on div "2" at bounding box center [401, 102] width 10 height 9
type input "10/2/2025"
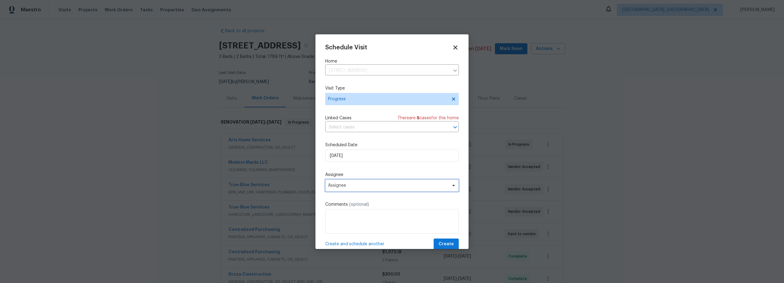
click at [366, 190] on span "Assignee" at bounding box center [392, 185] width 134 height 12
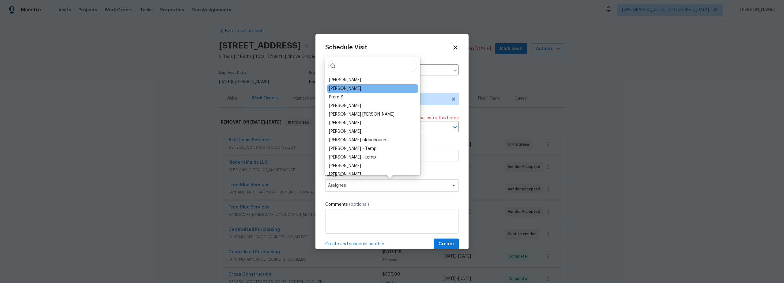
click at [343, 84] on div "Vigneshwaran B" at bounding box center [372, 88] width 91 height 9
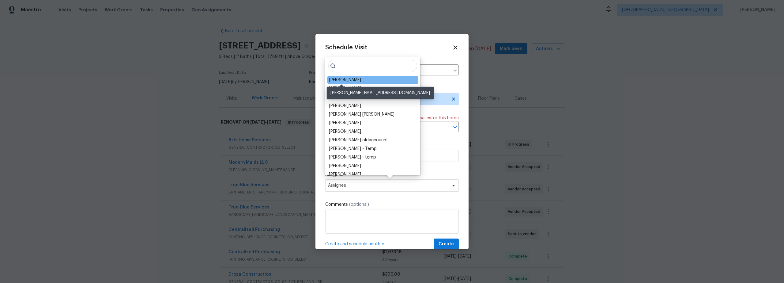
click at [342, 80] on div "[PERSON_NAME]" at bounding box center [345, 80] width 32 height 6
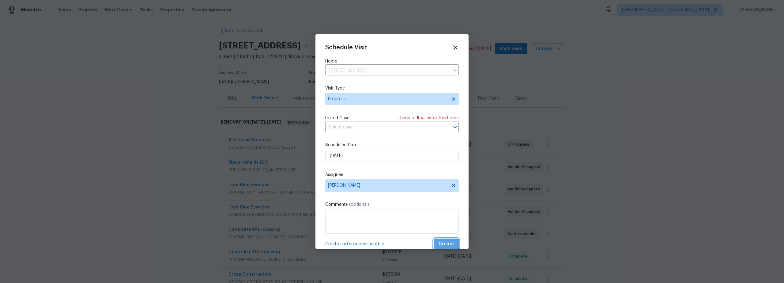
drag, startPoint x: 442, startPoint y: 244, endPoint x: 412, endPoint y: 238, distance: 30.5
click at [442, 244] on span "Create" at bounding box center [446, 244] width 15 height 8
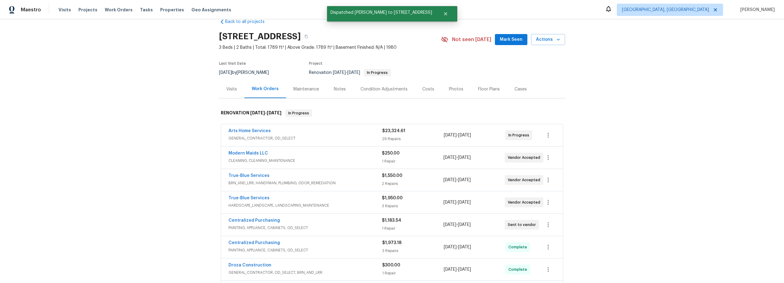
scroll to position [13, 0]
click at [545, 135] on icon "button" at bounding box center [548, 134] width 7 height 7
click at [546, 134] on li "Edit" at bounding box center [572, 135] width 66 height 10
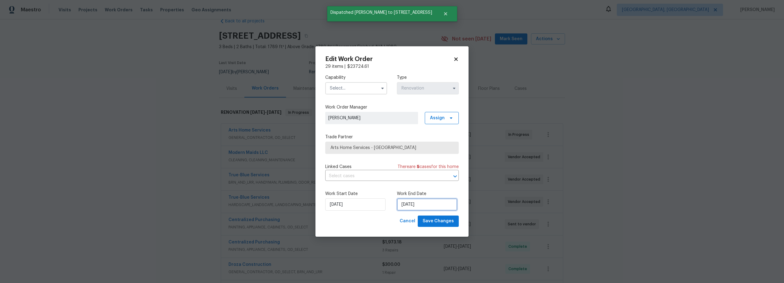
select select "9"
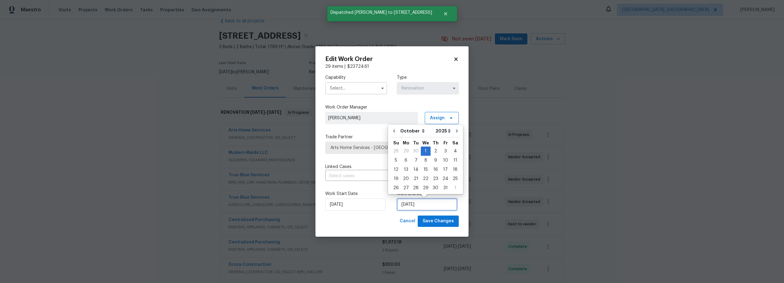
click at [414, 205] on input "10/1/2025" at bounding box center [427, 204] width 60 height 12
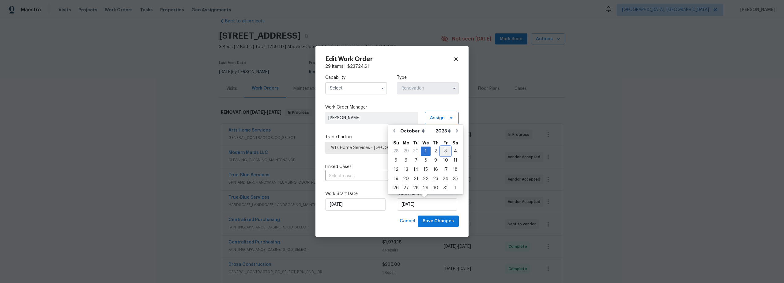
click at [444, 152] on div "3" at bounding box center [446, 151] width 10 height 9
type input "10/3/2025"
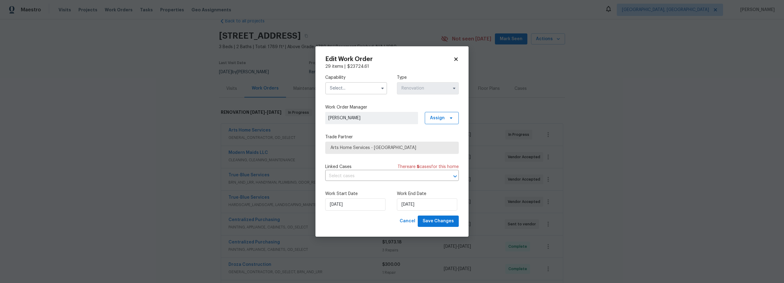
click at [349, 88] on input "text" at bounding box center [356, 88] width 62 height 12
click at [355, 156] on span "General Contractor" at bounding box center [352, 154] width 40 height 4
type input "General Contractor"
click at [438, 221] on span "Save Changes" at bounding box center [438, 221] width 31 height 8
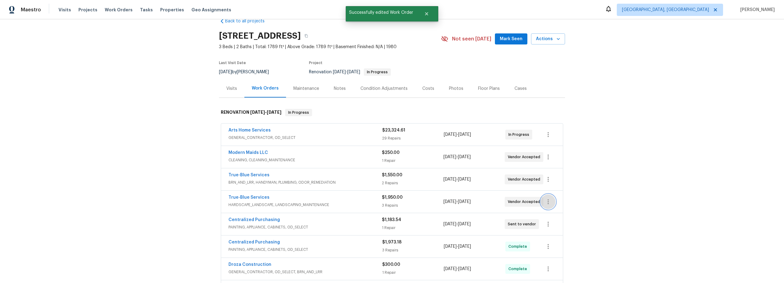
click at [545, 203] on icon "button" at bounding box center [548, 201] width 7 height 7
click at [549, 203] on li "Edit" at bounding box center [572, 202] width 66 height 10
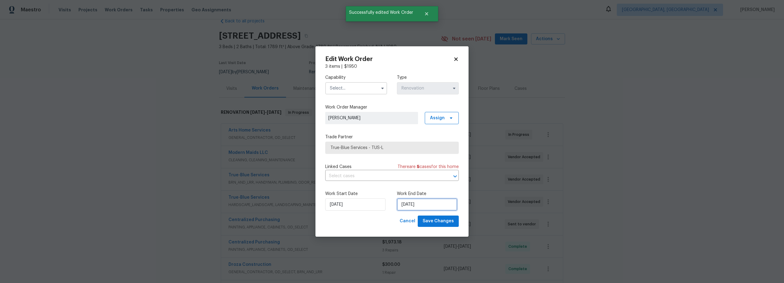
click at [421, 207] on input "10/2/2025" at bounding box center [427, 204] width 60 height 12
select select "9"
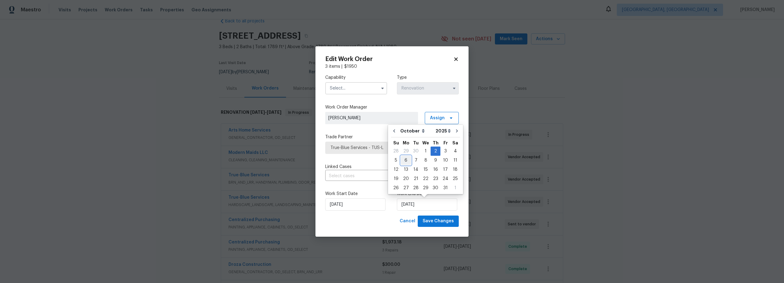
click at [405, 161] on div "6" at bounding box center [406, 160] width 10 height 9
type input "10/6/2025"
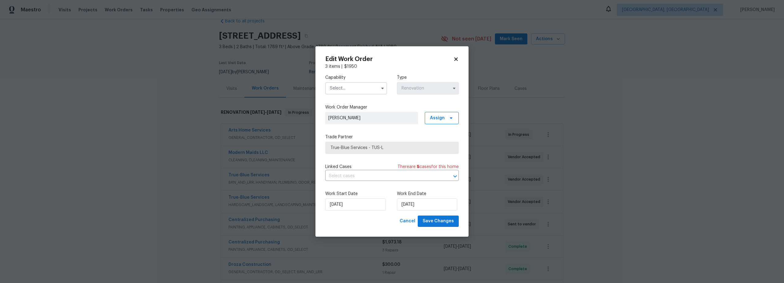
click at [355, 88] on input "text" at bounding box center [356, 88] width 62 height 12
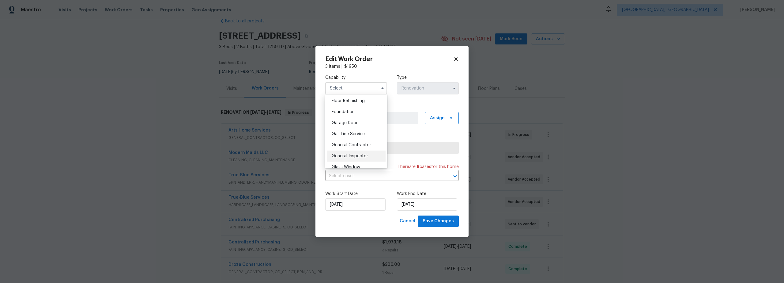
scroll to position [267, 0]
click at [355, 133] on div "General Contractor" at bounding box center [356, 127] width 59 height 11
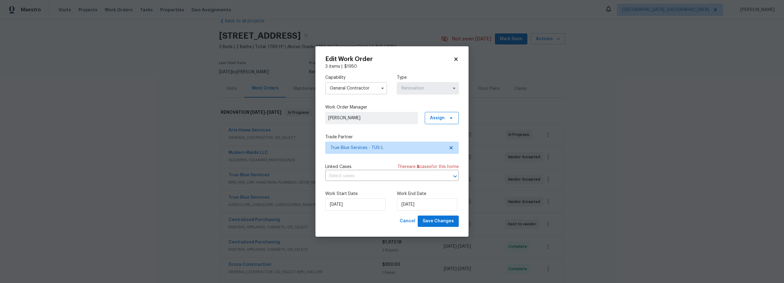
click at [354, 91] on input "General Contractor" at bounding box center [356, 88] width 62 height 12
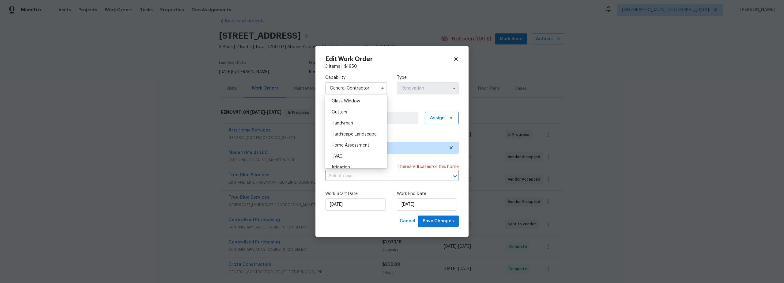
click at [341, 136] on span "Hardscape Landscape" at bounding box center [354, 134] width 45 height 4
type input "Hardscape Landscape"
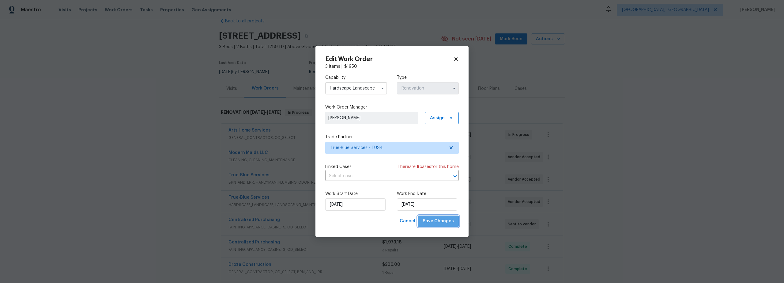
click at [442, 218] on span "Save Changes" at bounding box center [438, 221] width 31 height 8
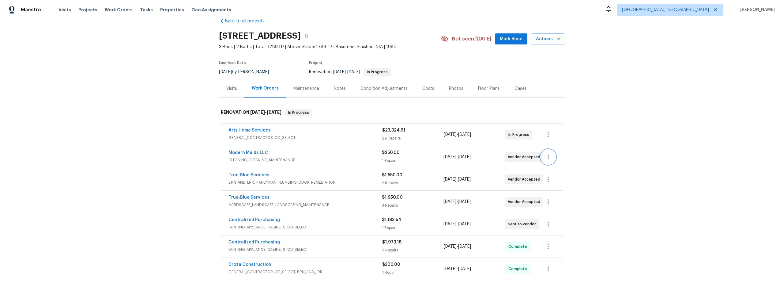
click at [545, 158] on icon "button" at bounding box center [548, 156] width 7 height 7
click at [549, 158] on li "Edit" at bounding box center [572, 157] width 66 height 10
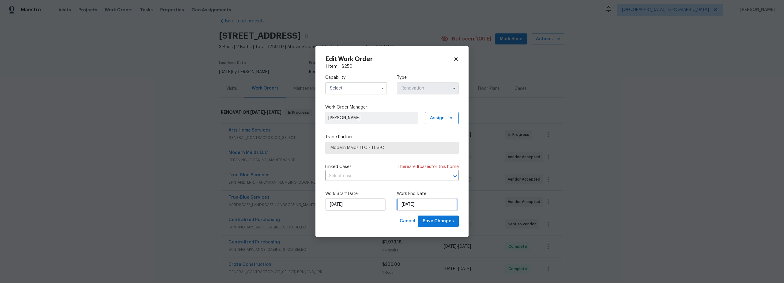
click at [419, 205] on input "10/3/2025" at bounding box center [427, 204] width 60 height 12
select select "9"
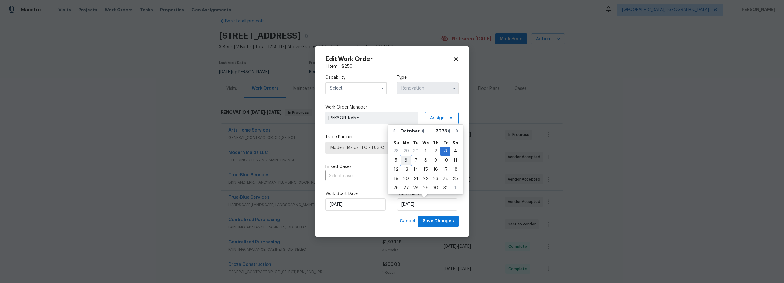
click at [404, 162] on div "6" at bounding box center [406, 160] width 10 height 9
type input "10/6/2025"
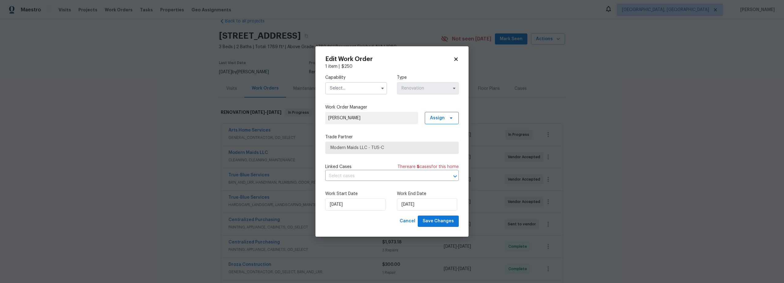
click at [341, 89] on input "text" at bounding box center [356, 88] width 62 height 12
click at [345, 118] on span "Cleaning" at bounding box center [340, 117] width 17 height 4
type input "Cleaning"
click at [438, 221] on span "Save Changes" at bounding box center [438, 221] width 31 height 8
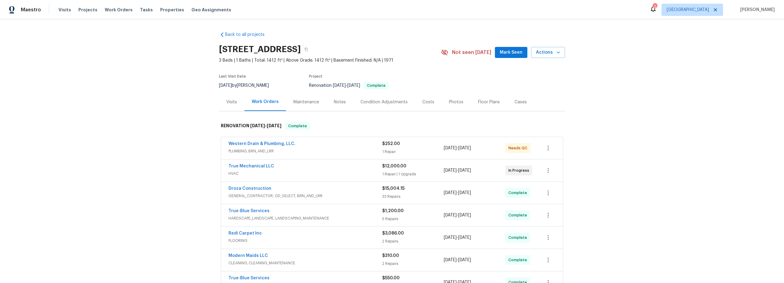
click at [335, 103] on div "Notes" at bounding box center [340, 102] width 12 height 6
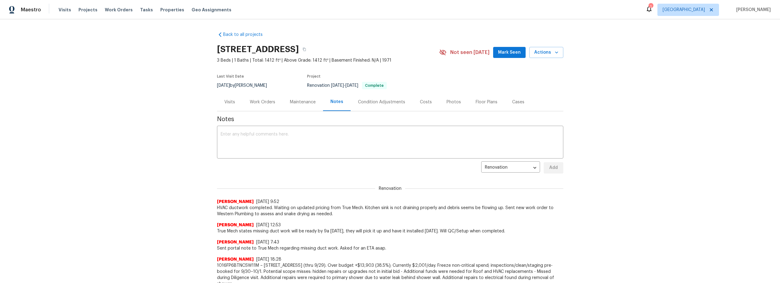
drag, startPoint x: 253, startPoint y: 101, endPoint x: 262, endPoint y: 111, distance: 13.7
click at [253, 101] on div "Work Orders" at bounding box center [262, 102] width 25 height 6
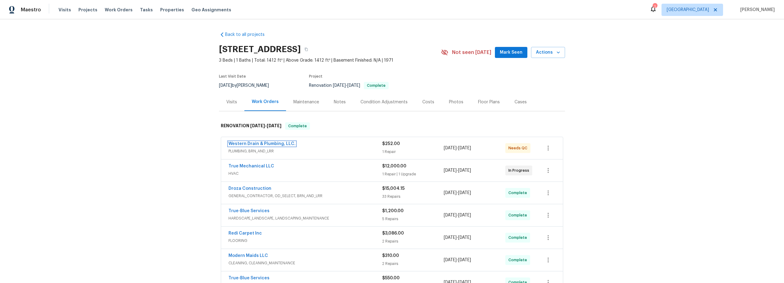
click at [271, 143] on link "Western Drain & Plumbing, LLC." at bounding box center [262, 144] width 67 height 4
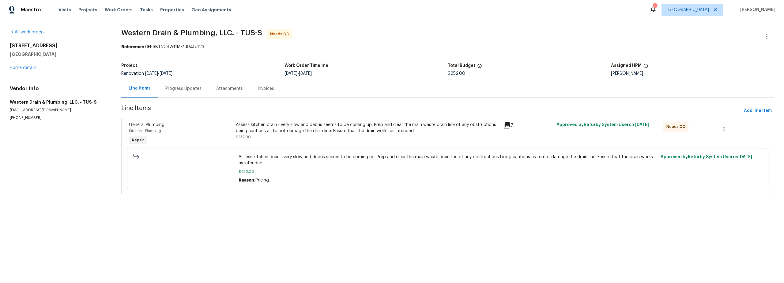
click at [182, 88] on div "Progress Updates" at bounding box center [183, 88] width 36 height 6
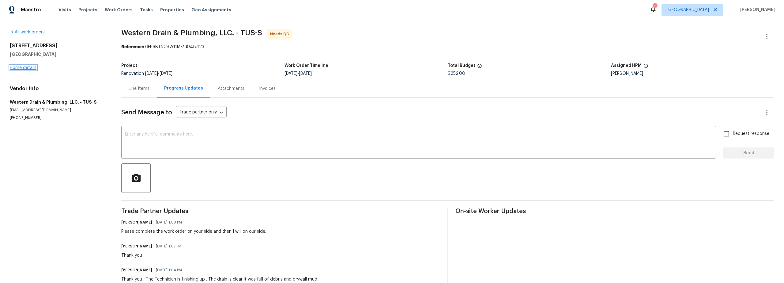
click at [34, 69] on link "Home details" at bounding box center [23, 68] width 27 height 4
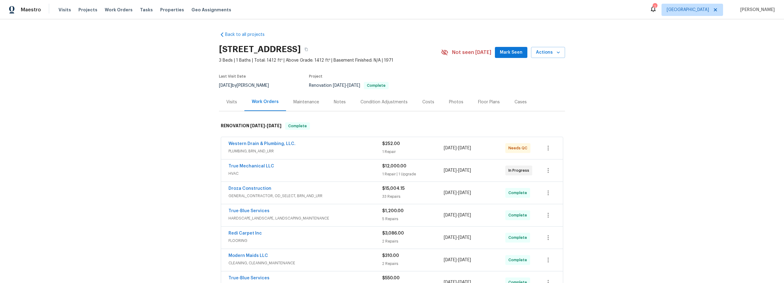
click at [339, 148] on span "PLUMBING, BRN_AND_LRR" at bounding box center [306, 151] width 154 height 6
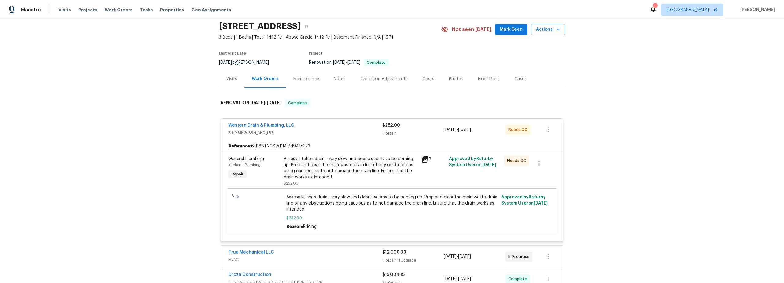
scroll to position [35, 0]
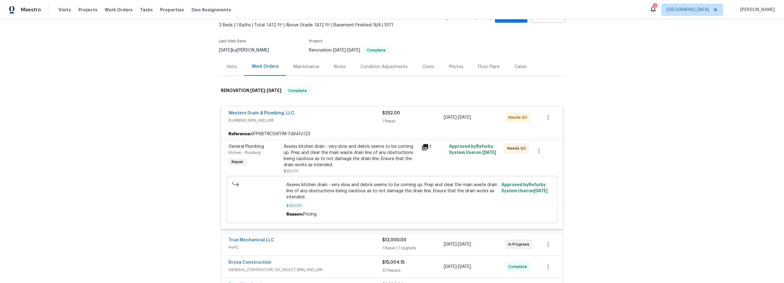
click at [355, 165] on div "Assess kitchen drain - very slow and debris seems to be coming up. Prep and cle…" at bounding box center [351, 155] width 134 height 25
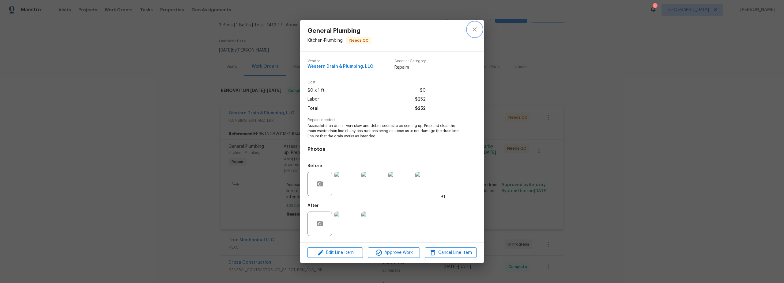
click at [473, 30] on icon "close" at bounding box center [475, 29] width 4 height 4
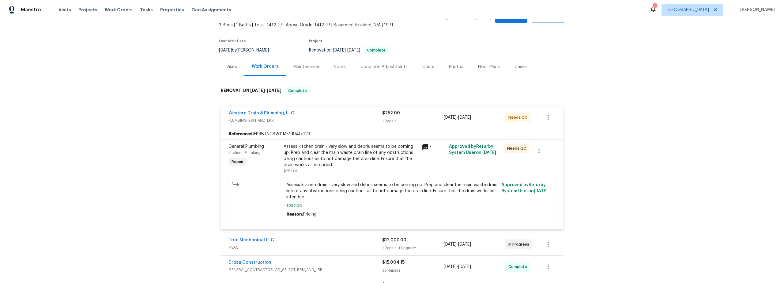
click at [334, 67] on div "Notes" at bounding box center [340, 67] width 12 height 6
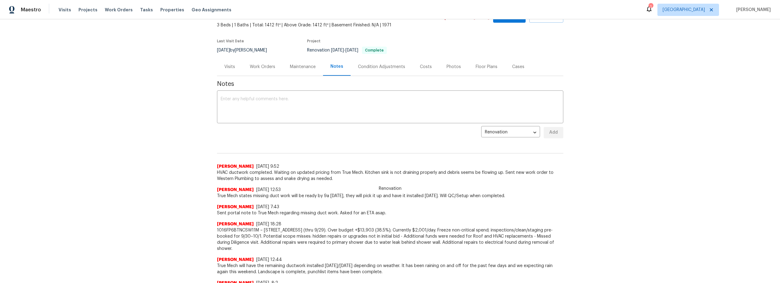
click at [261, 67] on div "Work Orders" at bounding box center [262, 67] width 25 height 6
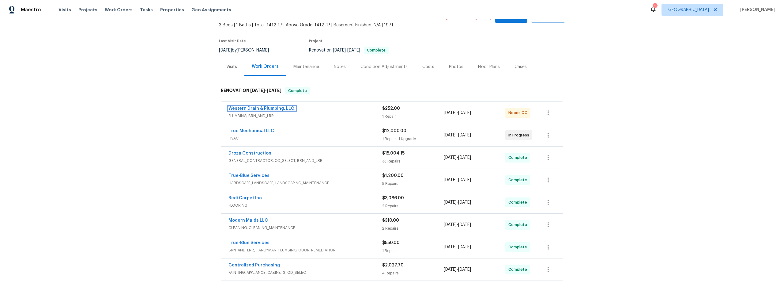
click at [264, 109] on link "Western Drain & Plumbing, LLC." at bounding box center [262, 108] width 67 height 4
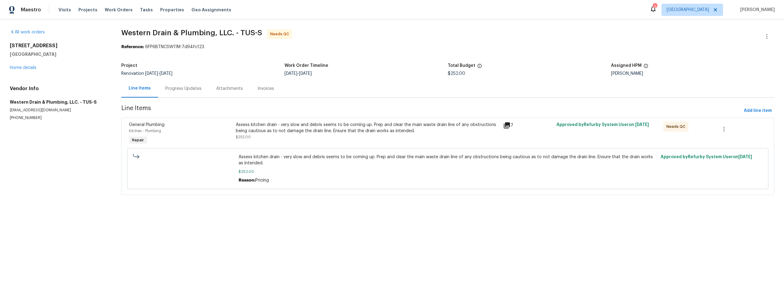
click at [184, 90] on div "Progress Updates" at bounding box center [183, 88] width 36 height 6
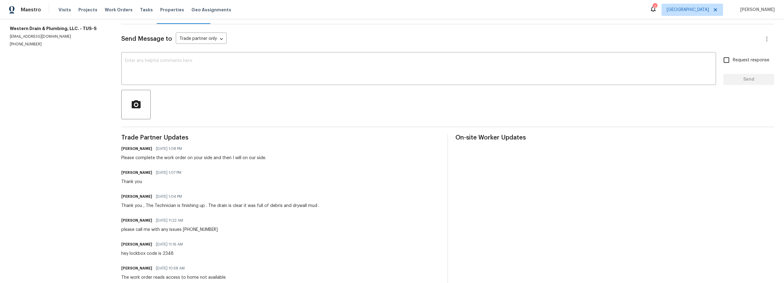
scroll to position [73, 0]
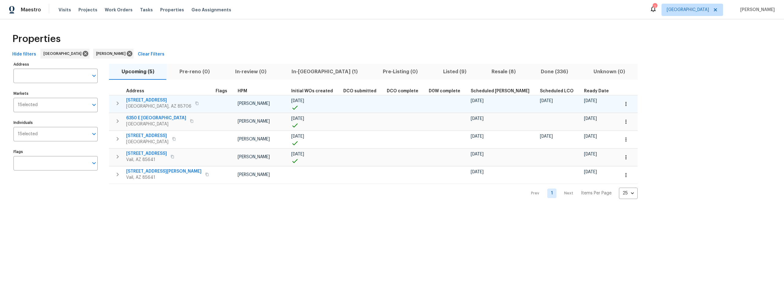
click at [623, 104] on icon "button" at bounding box center [626, 104] width 6 height 6
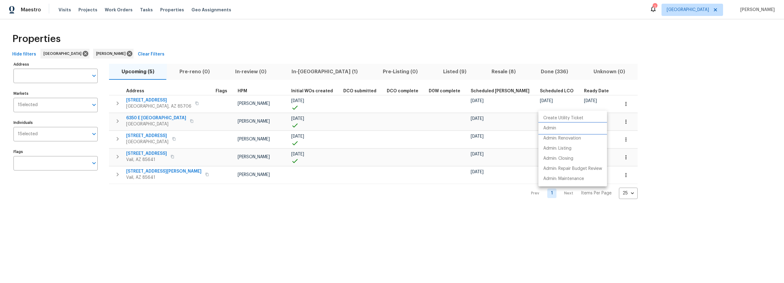
click at [556, 130] on p "Admin" at bounding box center [550, 128] width 13 height 6
click at [158, 100] on div at bounding box center [392, 141] width 784 height 283
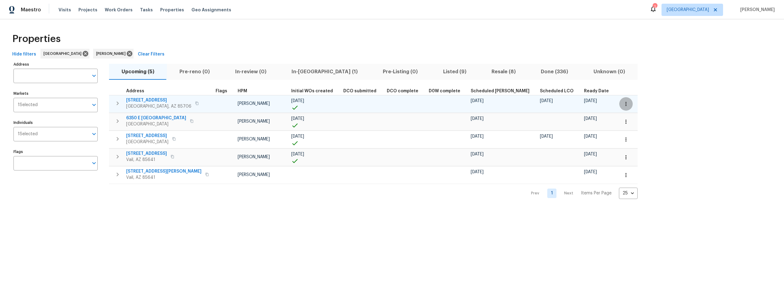
click at [623, 103] on icon "button" at bounding box center [626, 104] width 6 height 6
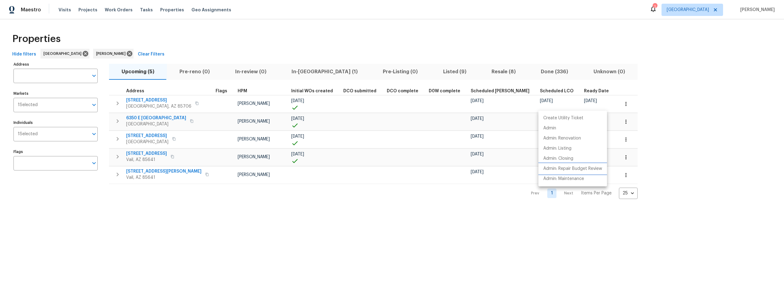
click at [567, 167] on p "Admin: Repair Budget Review" at bounding box center [573, 168] width 59 height 6
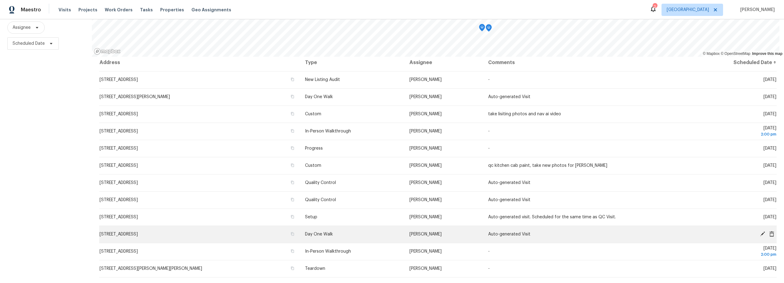
scroll to position [7, 0]
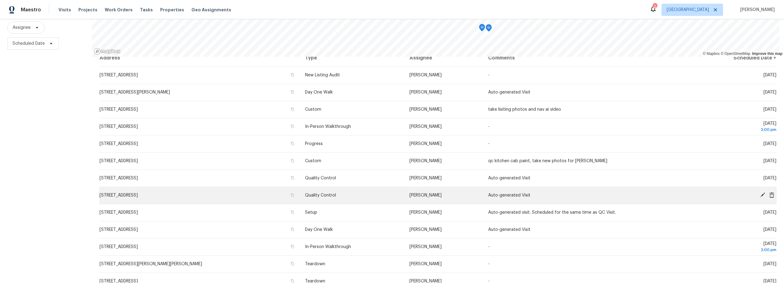
click at [761, 192] on icon at bounding box center [763, 194] width 5 height 5
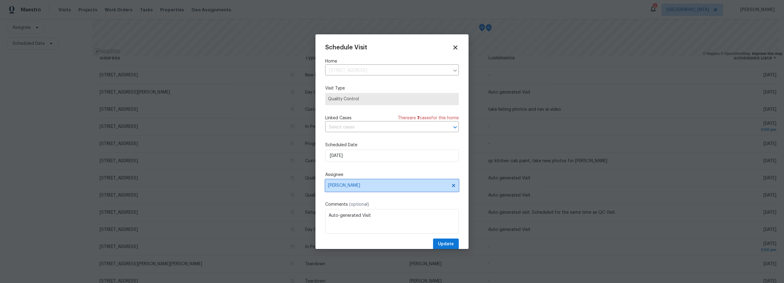
click at [364, 186] on span "[PERSON_NAME]" at bounding box center [388, 185] width 120 height 5
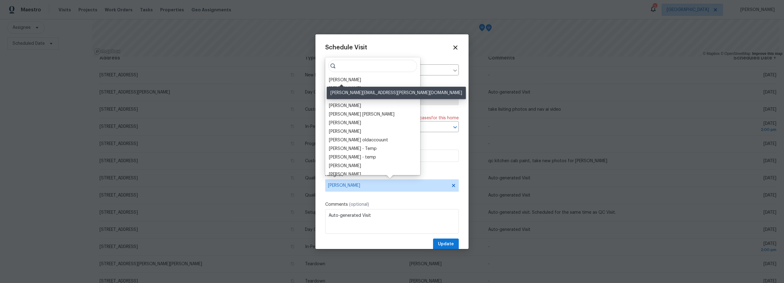
click at [348, 82] on div "[PERSON_NAME]" at bounding box center [345, 80] width 32 height 6
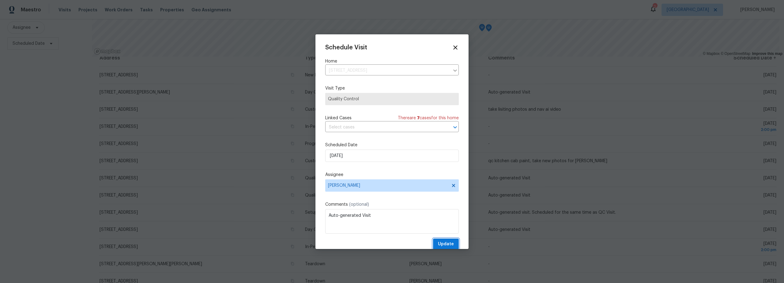
click at [442, 245] on span "Update" at bounding box center [446, 244] width 16 height 8
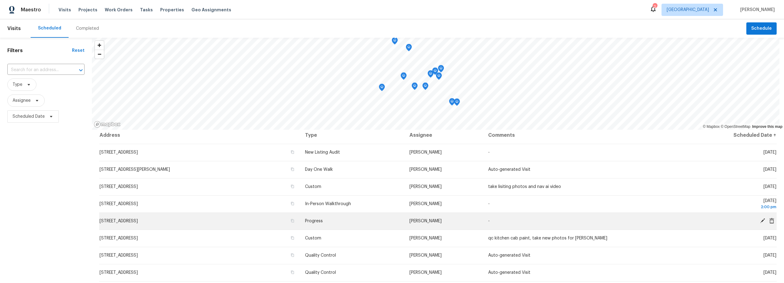
scroll to position [4, 0]
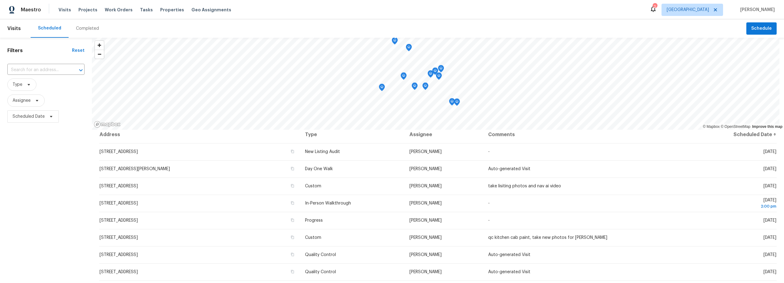
click at [138, 220] on span "9678 N Sherbrooke St, Tucson, AZ 85742" at bounding box center [119, 220] width 38 height 4
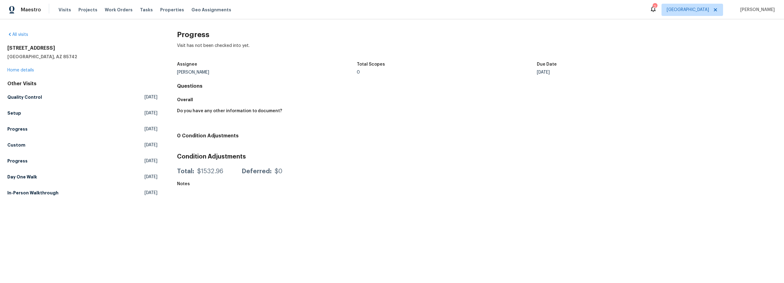
click at [27, 73] on div "9678 N Sherbrooke St Tucson, AZ 85742 Home details" at bounding box center [82, 59] width 150 height 28
click at [27, 70] on link "Home details" at bounding box center [20, 70] width 27 height 4
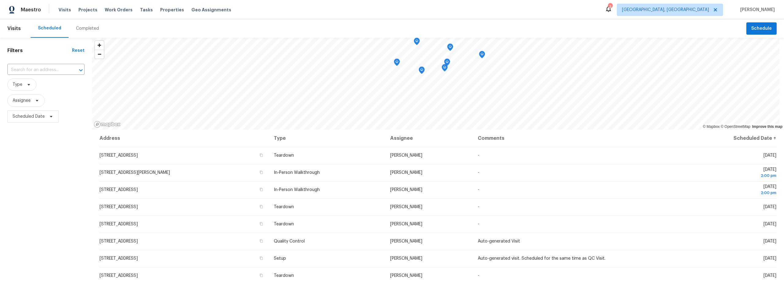
click at [82, 28] on div "Completed" at bounding box center [87, 28] width 23 height 6
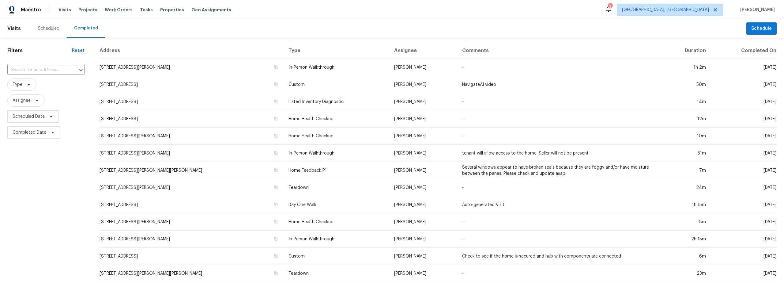
click at [48, 28] on div "Scheduled" at bounding box center [48, 28] width 21 height 6
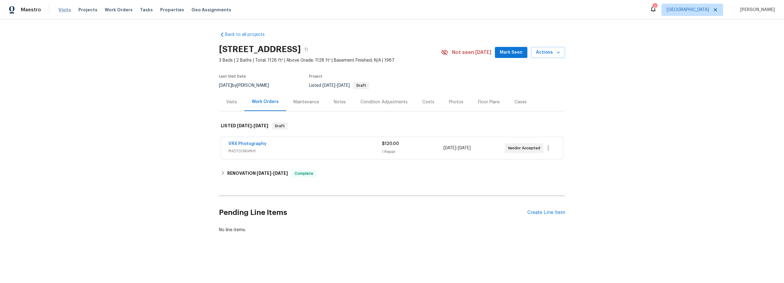
click at [63, 9] on span "Visits" at bounding box center [65, 10] width 13 height 6
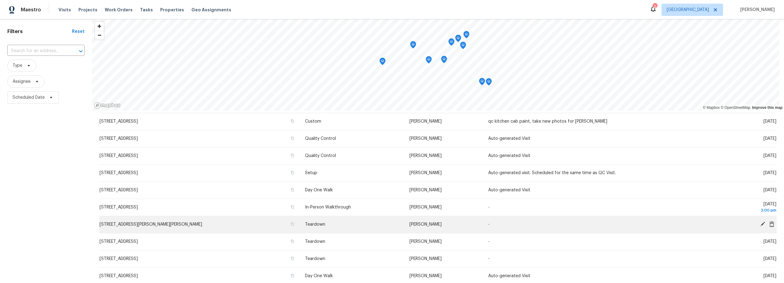
scroll to position [94, 0]
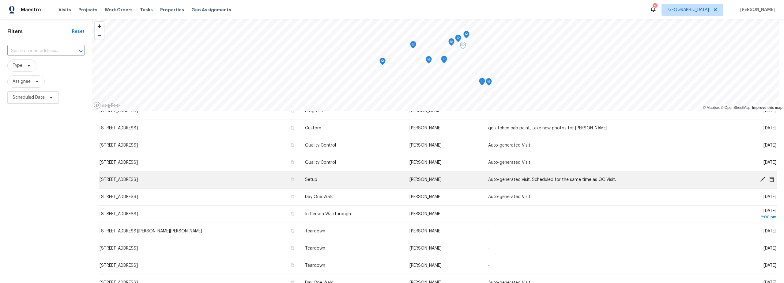
click at [761, 178] on icon at bounding box center [763, 179] width 5 height 5
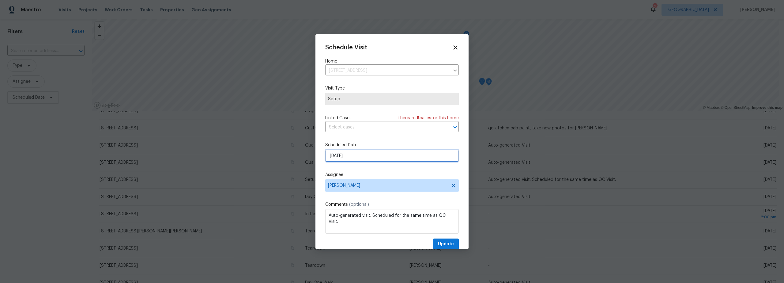
click at [357, 156] on input "[DATE]" at bounding box center [392, 156] width 134 height 12
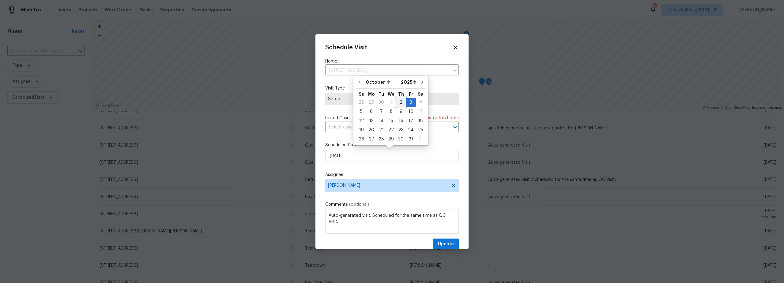
click at [397, 103] on div "2" at bounding box center [401, 102] width 10 height 9
type input "10/2/2025"
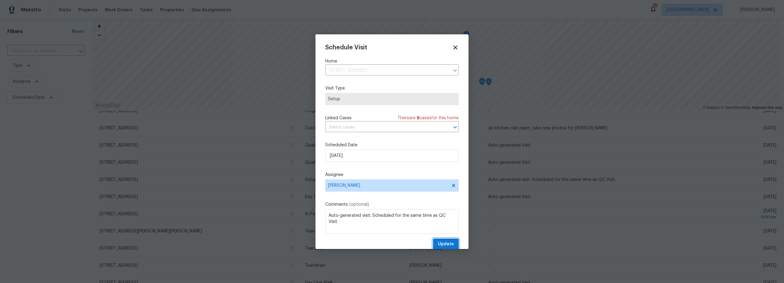
click at [440, 244] on span "Update" at bounding box center [446, 244] width 16 height 8
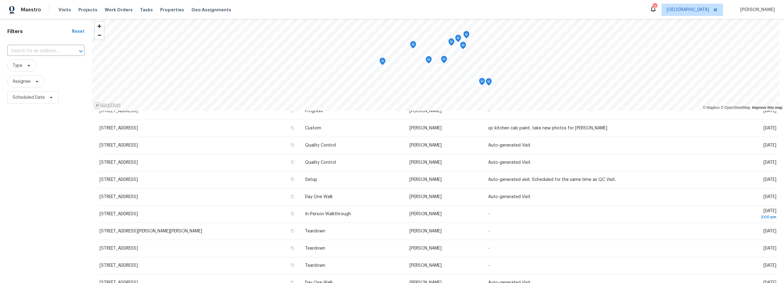
scroll to position [0, 0]
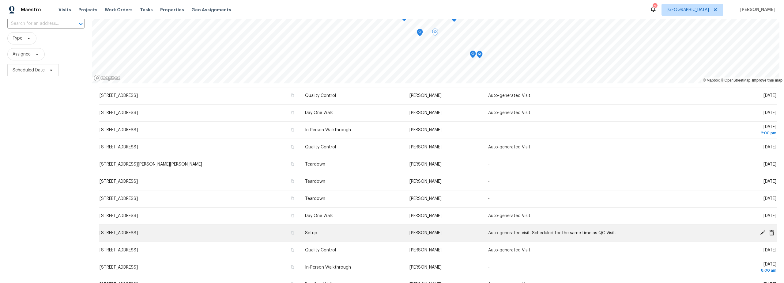
scroll to position [75, 0]
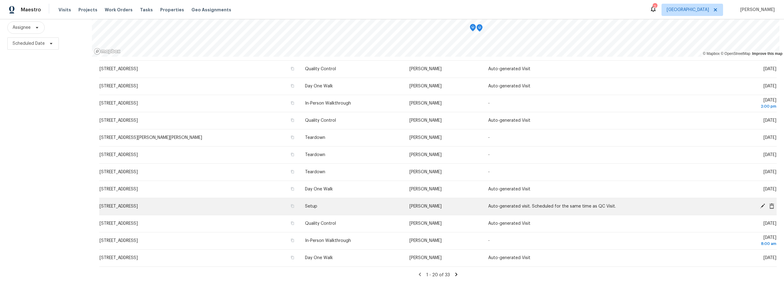
click at [761, 204] on icon at bounding box center [763, 205] width 5 height 5
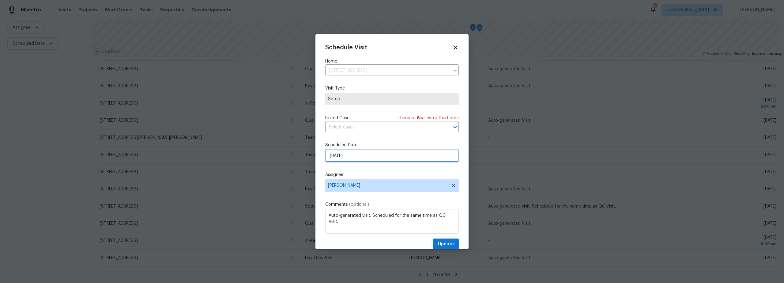
click at [356, 155] on input "[DATE]" at bounding box center [392, 156] width 134 height 12
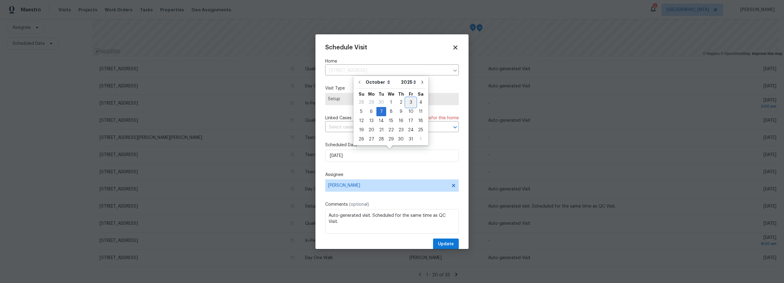
click at [407, 103] on div "3" at bounding box center [411, 102] width 10 height 9
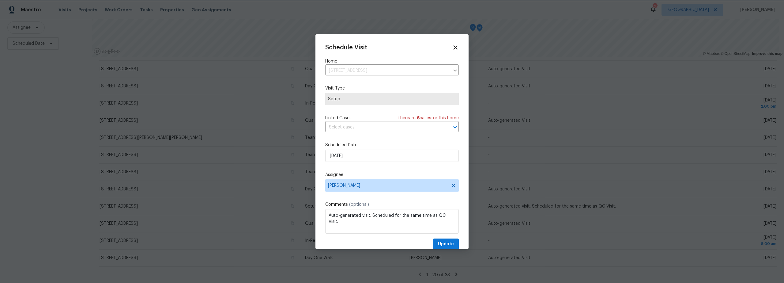
type input "[DATE]"
click at [444, 243] on span "Update" at bounding box center [446, 244] width 16 height 8
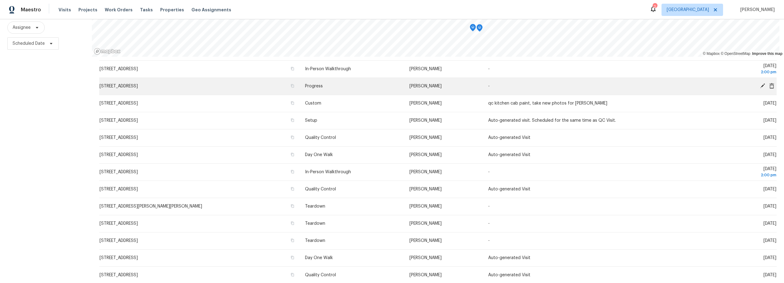
scroll to position [87, 0]
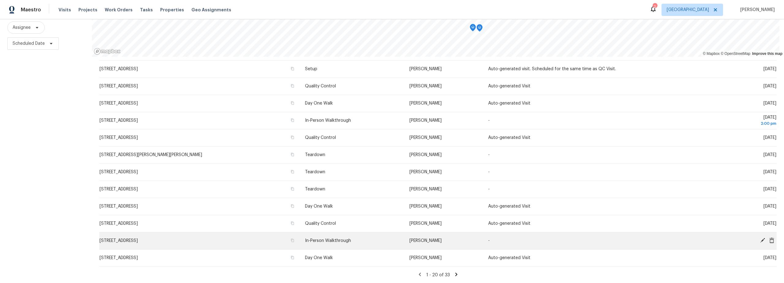
scroll to position [78, 0]
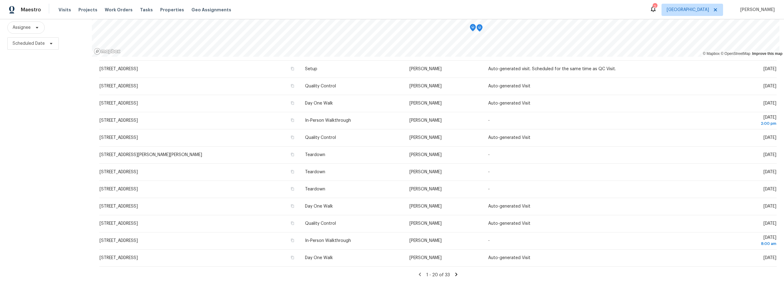
click at [454, 271] on icon at bounding box center [457, 274] width 6 height 6
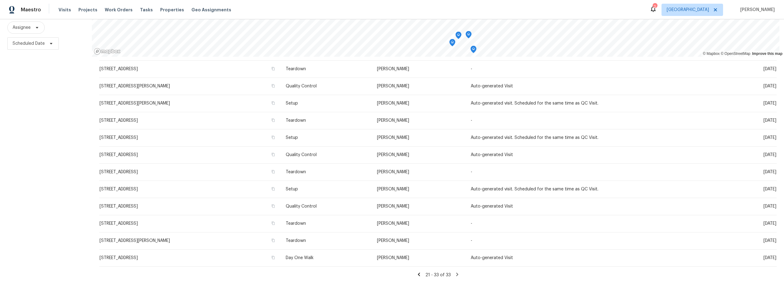
click at [418, 272] on icon at bounding box center [419, 273] width 2 height 3
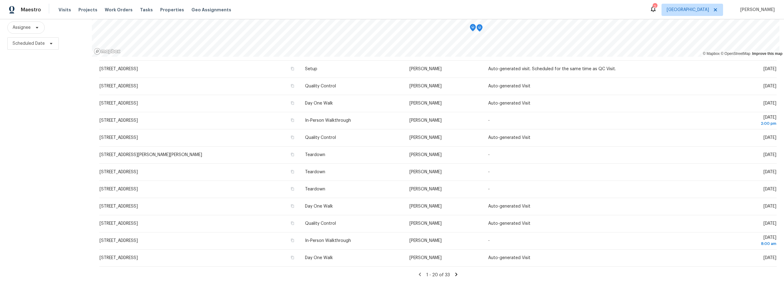
click at [454, 271] on icon at bounding box center [457, 274] width 6 height 6
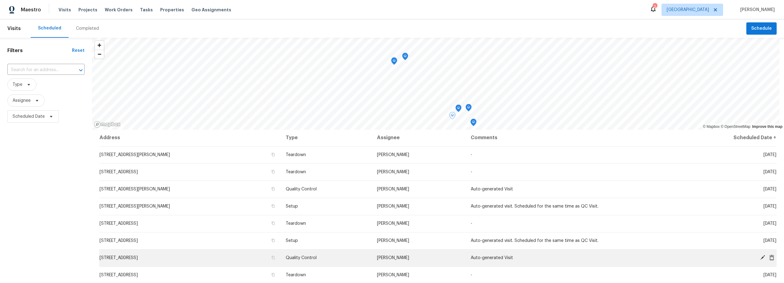
scroll to position [0, 0]
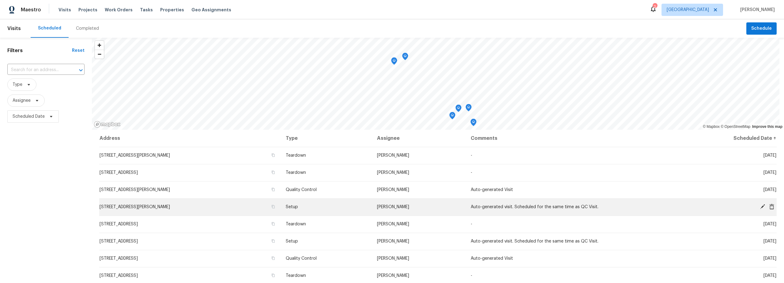
click at [760, 207] on icon at bounding box center [763, 207] width 6 height 6
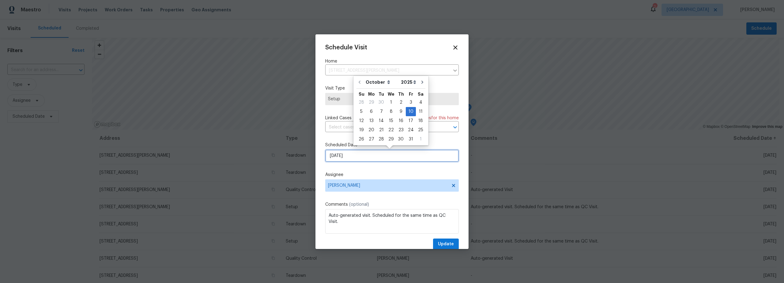
click at [365, 157] on input "10/10/2025" at bounding box center [392, 156] width 134 height 12
click at [401, 102] on div "2" at bounding box center [401, 102] width 10 height 9
type input "10/2/2025"
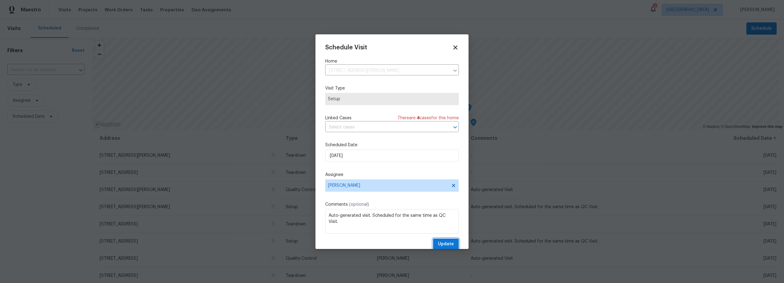
click at [442, 243] on span "Update" at bounding box center [446, 244] width 16 height 8
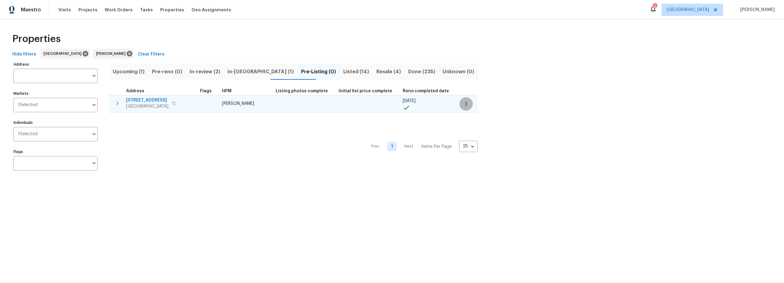
click at [463, 105] on icon "button" at bounding box center [466, 104] width 6 height 6
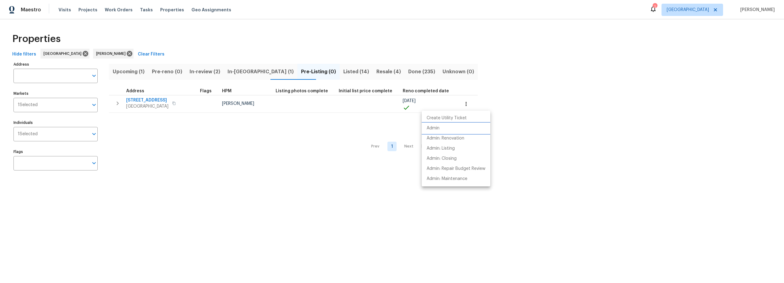
click at [445, 128] on li "Admin" at bounding box center [456, 128] width 69 height 10
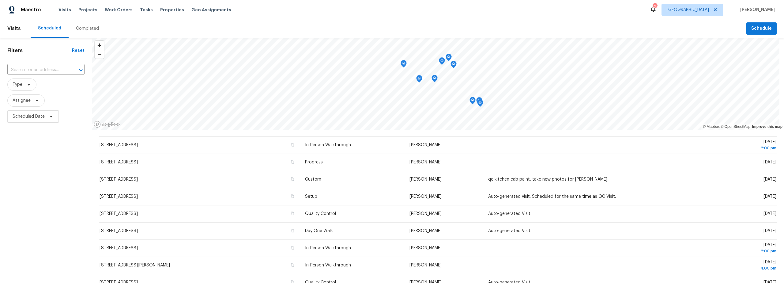
click at [655, 28] on div "Scheduled Completed" at bounding box center [389, 28] width 716 height 18
click at [66, 139] on div "Filters Reset ​ Type Assignee Scheduled Date" at bounding box center [46, 197] width 92 height 318
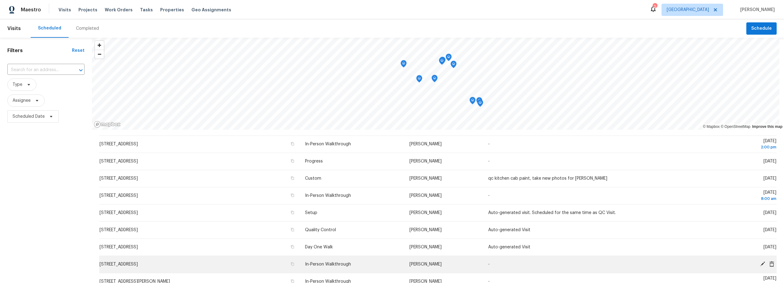
scroll to position [114, 0]
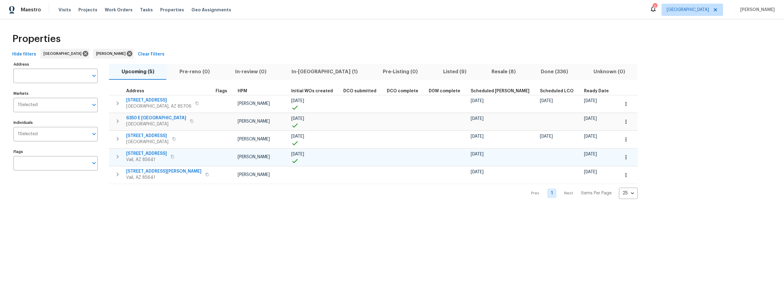
click at [158, 153] on span "10424 S Painted Mare Dr" at bounding box center [146, 153] width 41 height 6
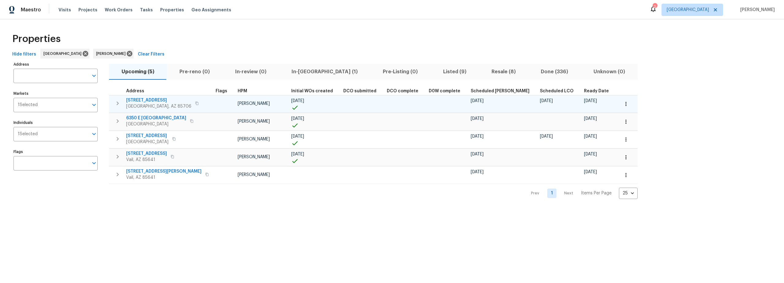
click at [153, 99] on span "5051 E Wash Overlook Dr" at bounding box center [158, 100] width 65 height 6
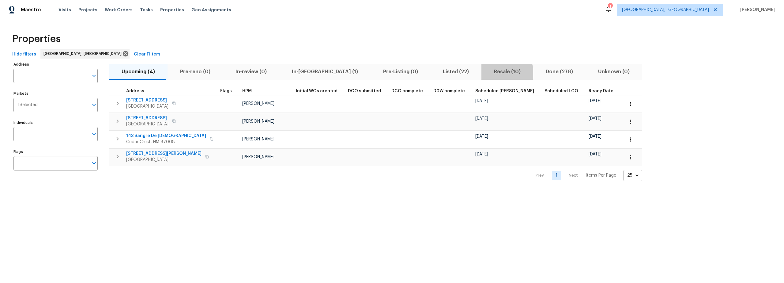
click at [485, 73] on span "Resale (10)" at bounding box center [507, 71] width 44 height 9
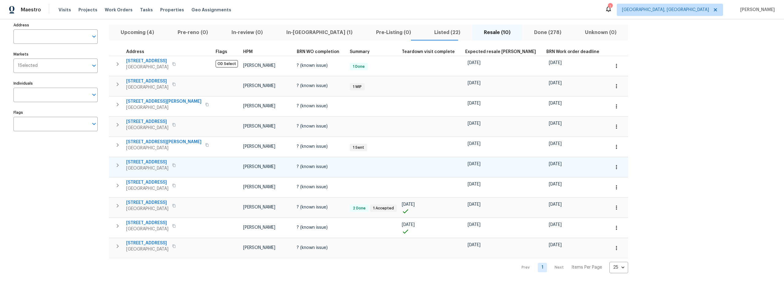
scroll to position [44, 0]
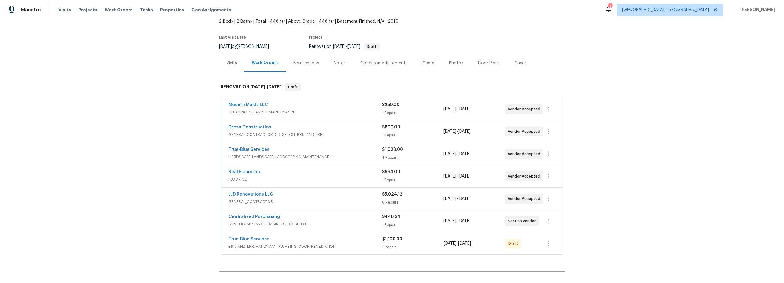
scroll to position [40, 0]
click at [545, 243] on icon "button" at bounding box center [548, 241] width 7 height 7
click at [553, 232] on li "Send to Vendor" at bounding box center [572, 230] width 66 height 10
click at [175, 216] on div at bounding box center [392, 141] width 784 height 283
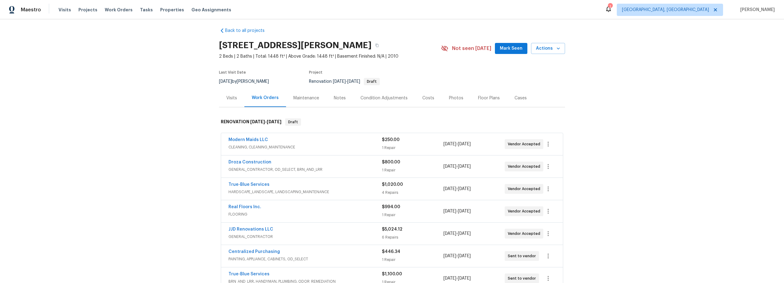
scroll to position [0, 0]
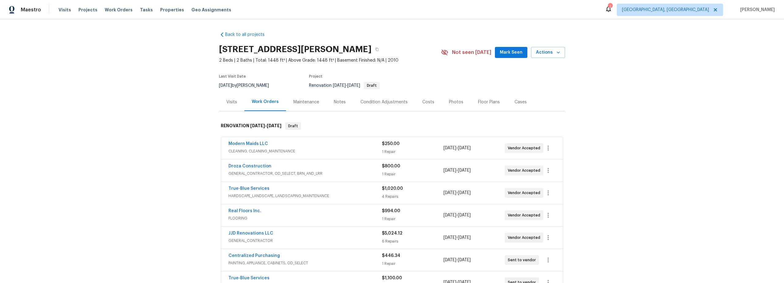
click at [173, 82] on div "Back to all projects 10424 S Painted Mare Dr, Vail, AZ 85641 2 Beds | 2 Baths |…" at bounding box center [392, 151] width 784 height 264
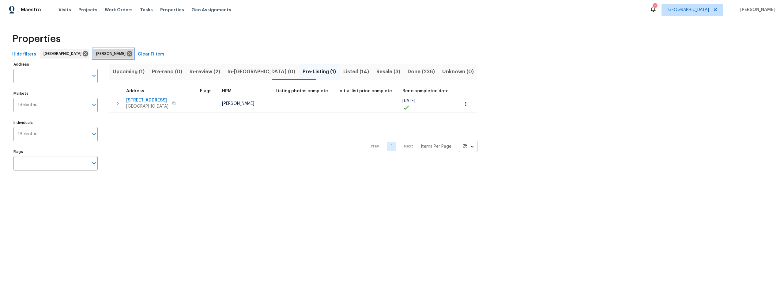
click at [127, 52] on icon at bounding box center [130, 54] width 6 height 6
click at [377, 72] on span "Resale (10)" at bounding box center [390, 71] width 27 height 9
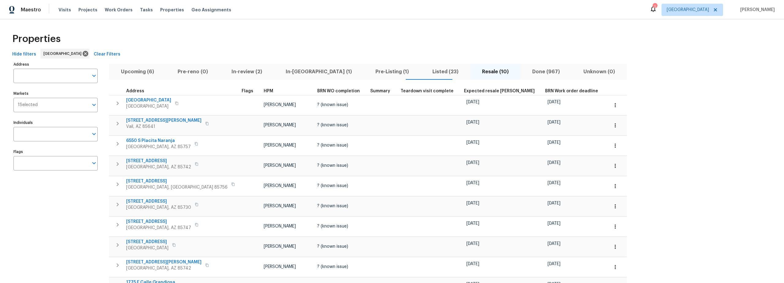
click at [298, 51] on div "Hide filters Tucson Clear Filters" at bounding box center [392, 54] width 765 height 11
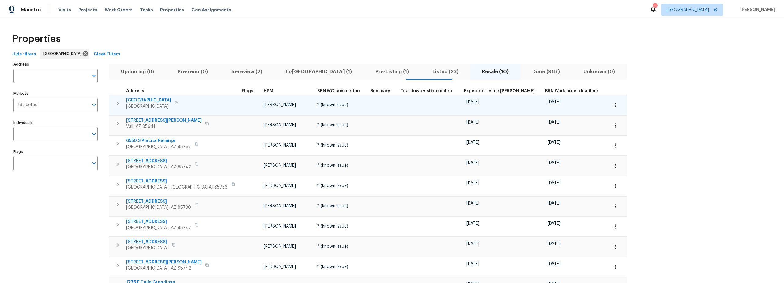
click at [154, 100] on span "[GEOGRAPHIC_DATA]" at bounding box center [148, 100] width 45 height 6
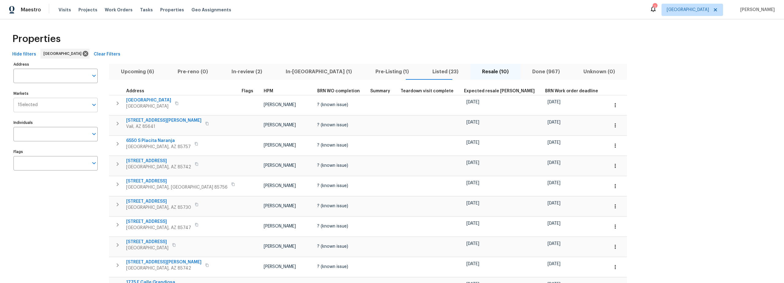
click at [50, 107] on input "Markets" at bounding box center [63, 105] width 51 height 14
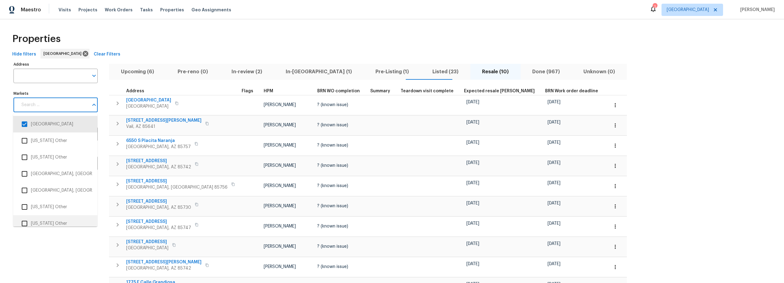
drag, startPoint x: 63, startPoint y: 252, endPoint x: 65, endPoint y: 230, distance: 22.7
click at [64, 252] on div "Address Address Markets Markets Individuals Individuals Flags Flags" at bounding box center [59, 186] width 92 height 252
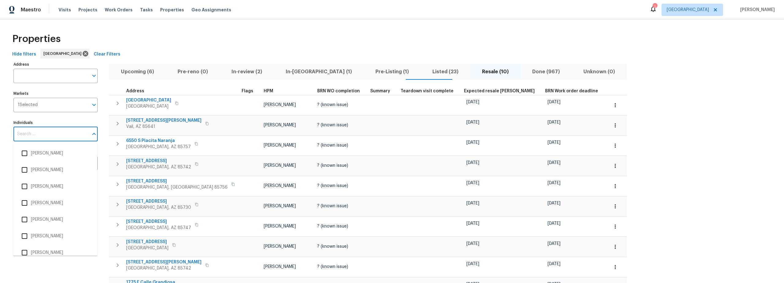
click at [44, 139] on input "Individuals" at bounding box center [50, 134] width 75 height 14
type input "john perkins"
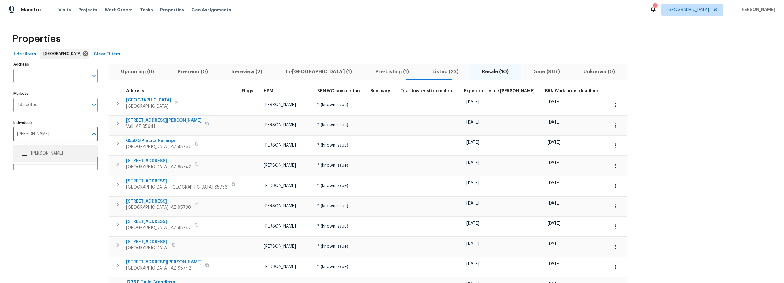
click at [47, 154] on li "[PERSON_NAME]" at bounding box center [55, 153] width 74 height 13
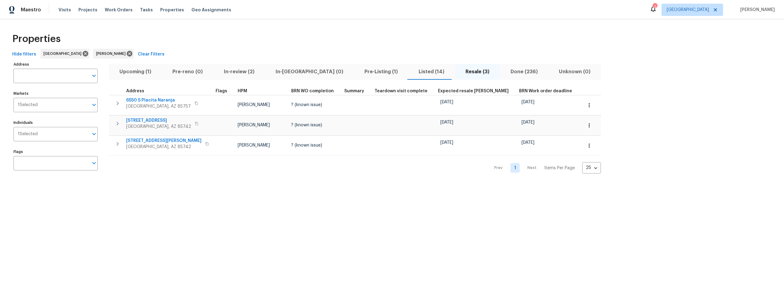
click at [358, 71] on span "Pre-Listing (1)" at bounding box center [381, 71] width 47 height 9
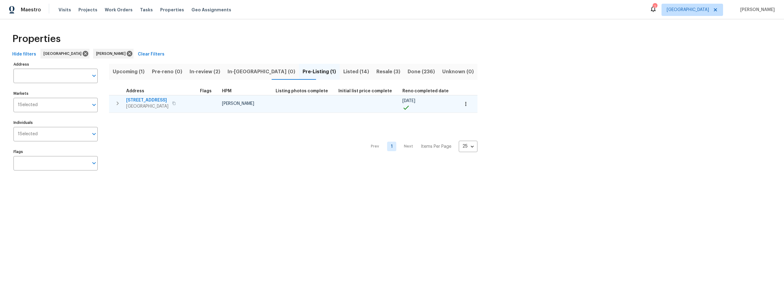
click at [156, 101] on span "1917 W Saxony Rd" at bounding box center [147, 100] width 42 height 6
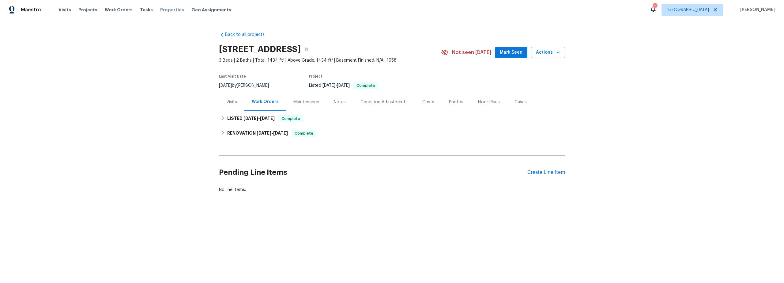
click at [164, 10] on span "Properties" at bounding box center [172, 10] width 24 height 6
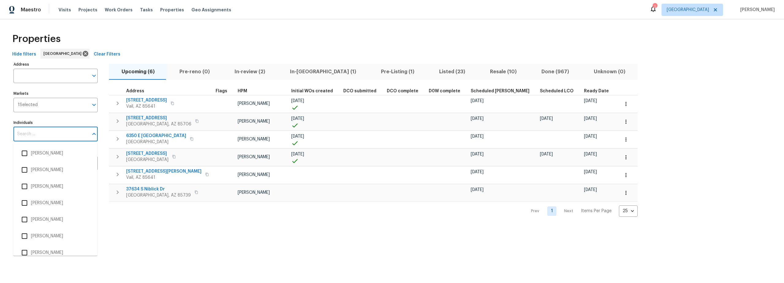
click at [51, 131] on input "Individuals" at bounding box center [50, 134] width 75 height 14
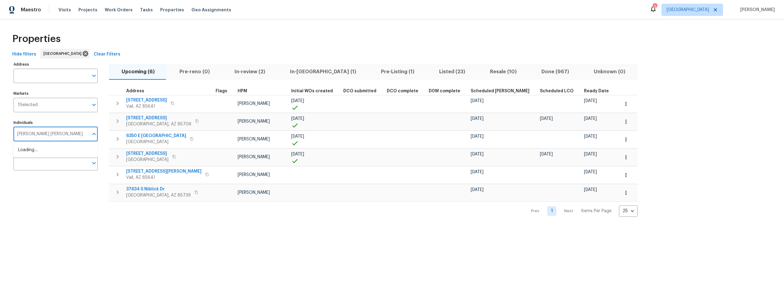
type input "steven long"
click at [34, 155] on li "[PERSON_NAME]" at bounding box center [55, 153] width 74 height 13
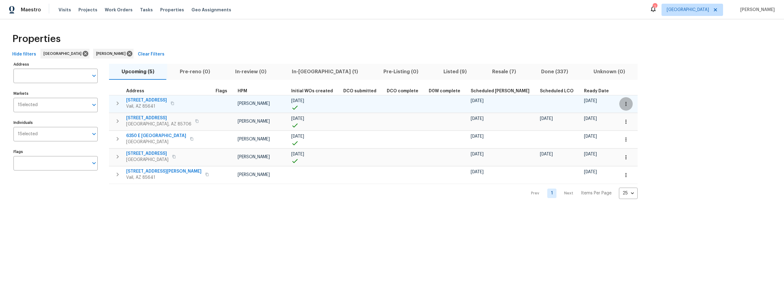
click at [623, 106] on icon "button" at bounding box center [626, 104] width 6 height 6
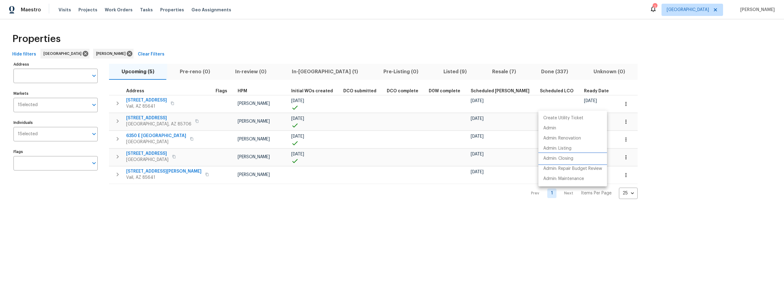
click at [562, 158] on p "Admin: Closing" at bounding box center [559, 158] width 30 height 6
click at [409, 70] on div at bounding box center [392, 141] width 784 height 283
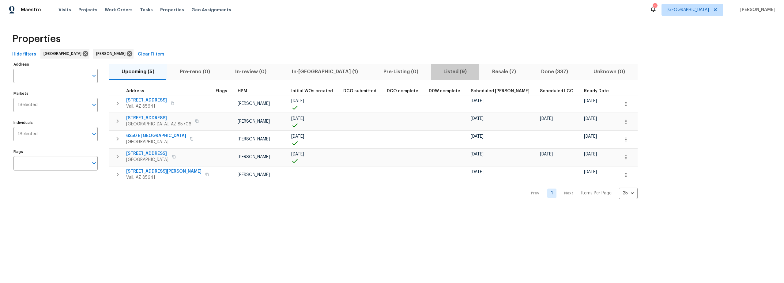
click at [435, 70] on span "Listed (9)" at bounding box center [455, 71] width 41 height 9
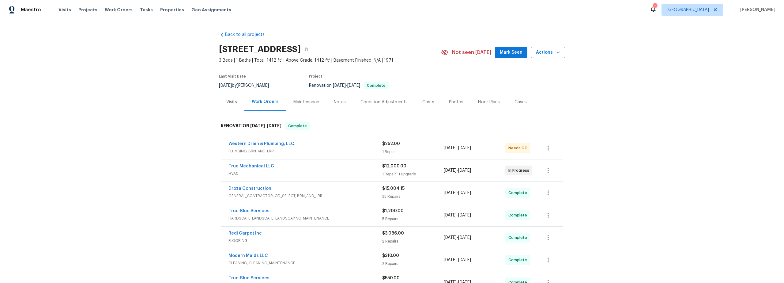
click at [328, 149] on span "PLUMBING, BRN_AND_LRR" at bounding box center [306, 151] width 154 height 6
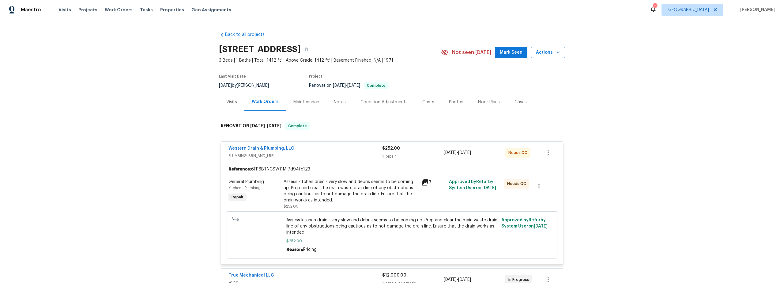
click at [349, 197] on div "Assess kitchen drain - very slow and debris seems to be coming up. Prep and cle…" at bounding box center [351, 191] width 134 height 25
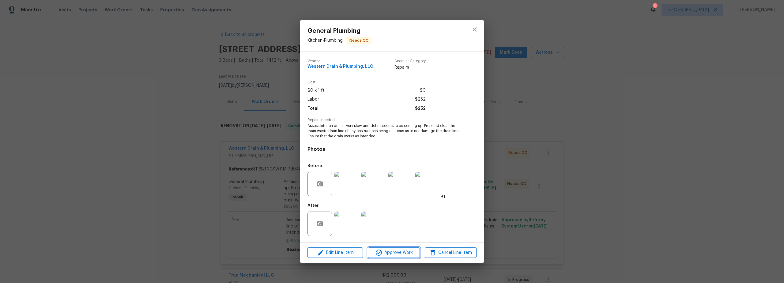
click at [385, 253] on span "Approve Work" at bounding box center [394, 253] width 48 height 8
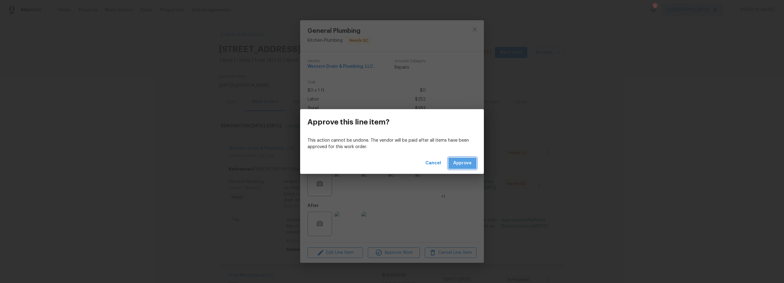
click at [469, 165] on span "Approve" at bounding box center [463, 163] width 18 height 8
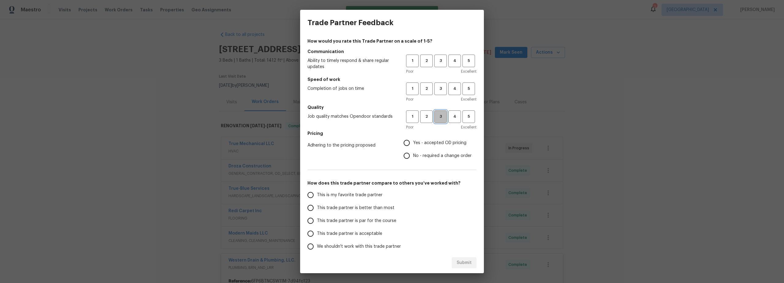
click at [436, 118] on span "3" at bounding box center [440, 116] width 11 height 7
drag, startPoint x: 435, startPoint y: 87, endPoint x: 433, endPoint y: 80, distance: 8.0
click at [435, 87] on span "3" at bounding box center [440, 88] width 11 height 7
click at [435, 62] on span "3" at bounding box center [440, 60] width 11 height 7
click at [405, 144] on input "Yes - accepted OD pricing" at bounding box center [406, 142] width 13 height 13
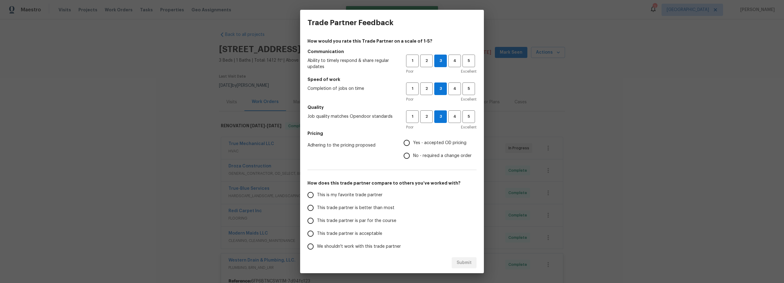
radio input "true"
drag, startPoint x: 320, startPoint y: 199, endPoint x: 327, endPoint y: 202, distance: 8.1
click at [320, 199] on label "This is my favorite trade partner" at bounding box center [352, 194] width 97 height 13
click at [317, 199] on input "This is my favorite trade partner" at bounding box center [310, 194] width 13 height 13
click at [466, 264] on span "Submit" at bounding box center [464, 263] width 15 height 8
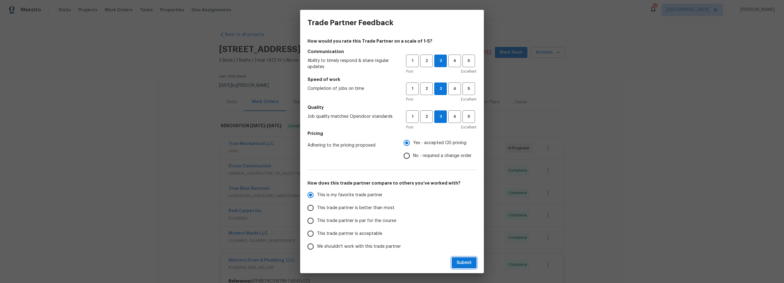
radio input "true"
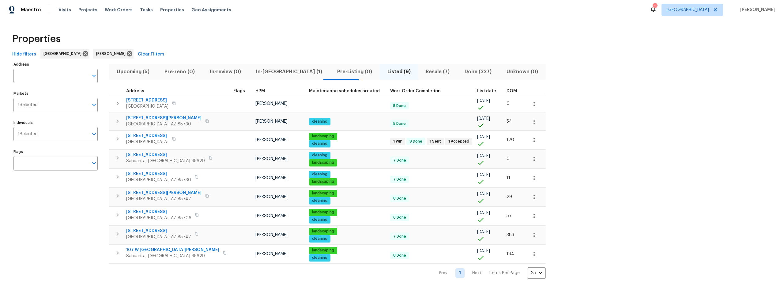
click at [144, 71] on span "Upcoming (5)" at bounding box center [133, 71] width 40 height 9
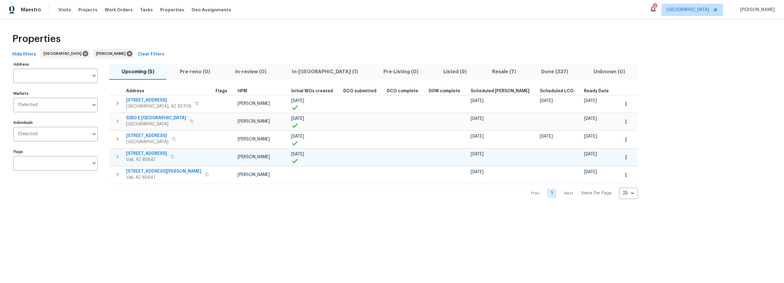
click at [160, 153] on span "[STREET_ADDRESS]" at bounding box center [146, 153] width 41 height 6
click at [623, 158] on icon "button" at bounding box center [626, 157] width 6 height 6
click at [567, 213] on p "Admin: Closing" at bounding box center [559, 212] width 30 height 6
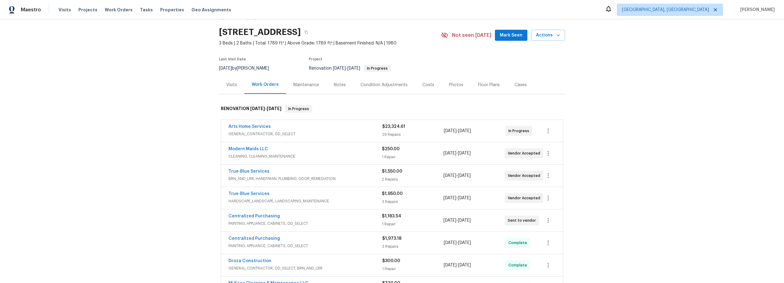
scroll to position [24, 0]
